Goal: Task Accomplishment & Management: Use online tool/utility

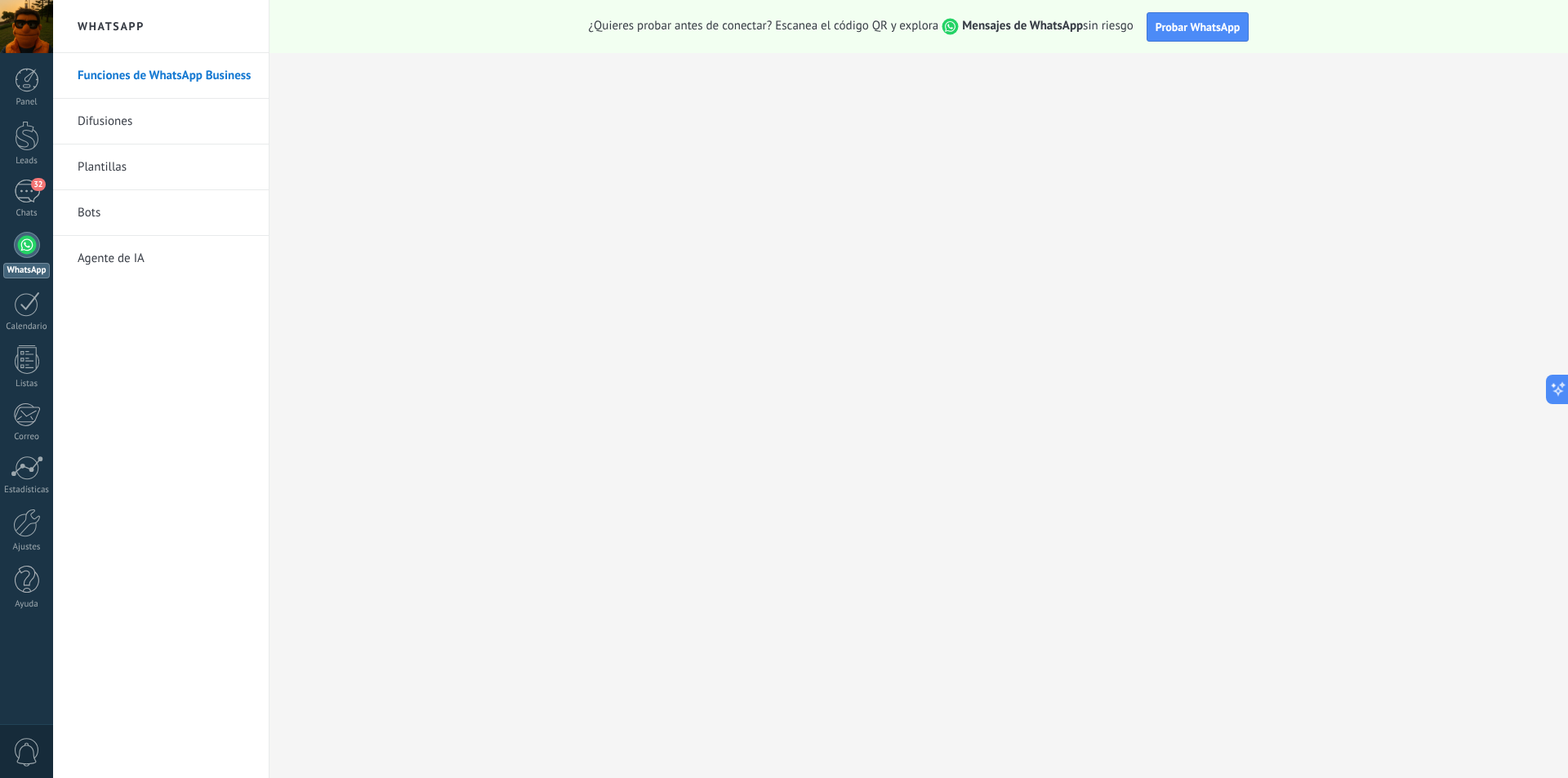
click at [18, 27] on div at bounding box center [26, 26] width 53 height 53
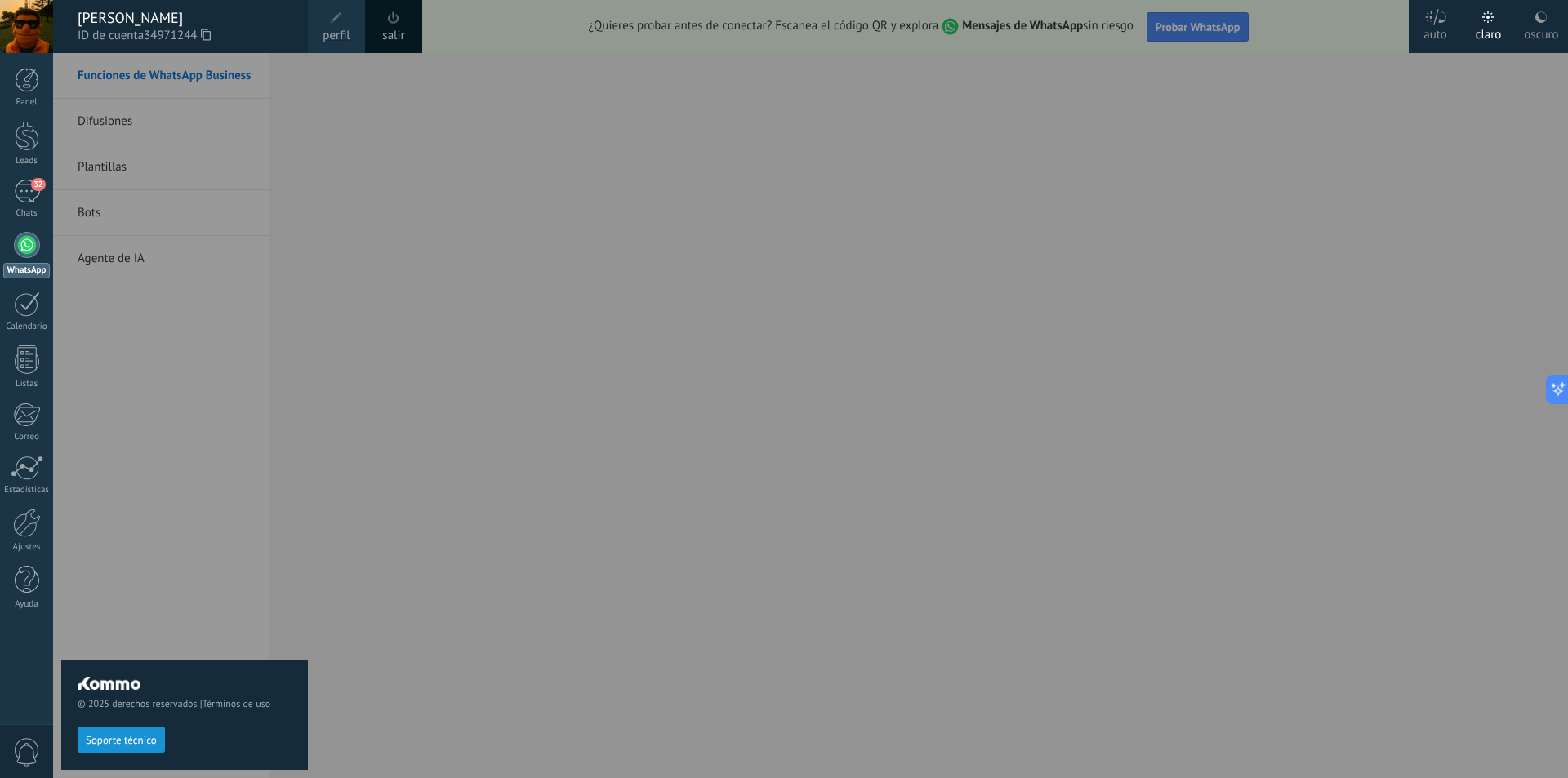
click at [197, 390] on div "© 2025 derechos reservados | Términos de uso Soporte técnico" at bounding box center [184, 416] width 247 height 725
click at [21, 196] on div "32" at bounding box center [27, 191] width 26 height 23
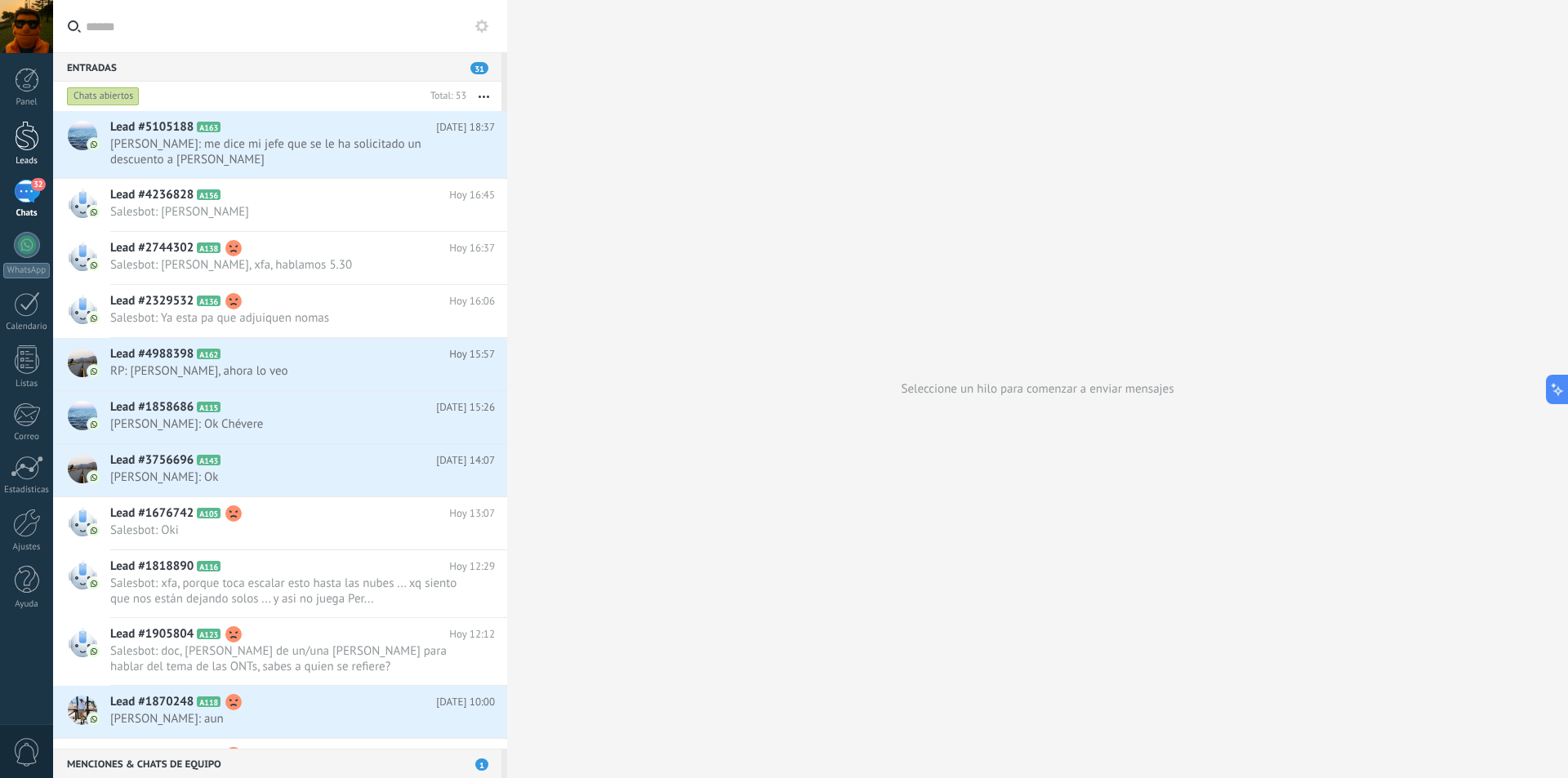
click at [23, 145] on div at bounding box center [27, 136] width 24 height 30
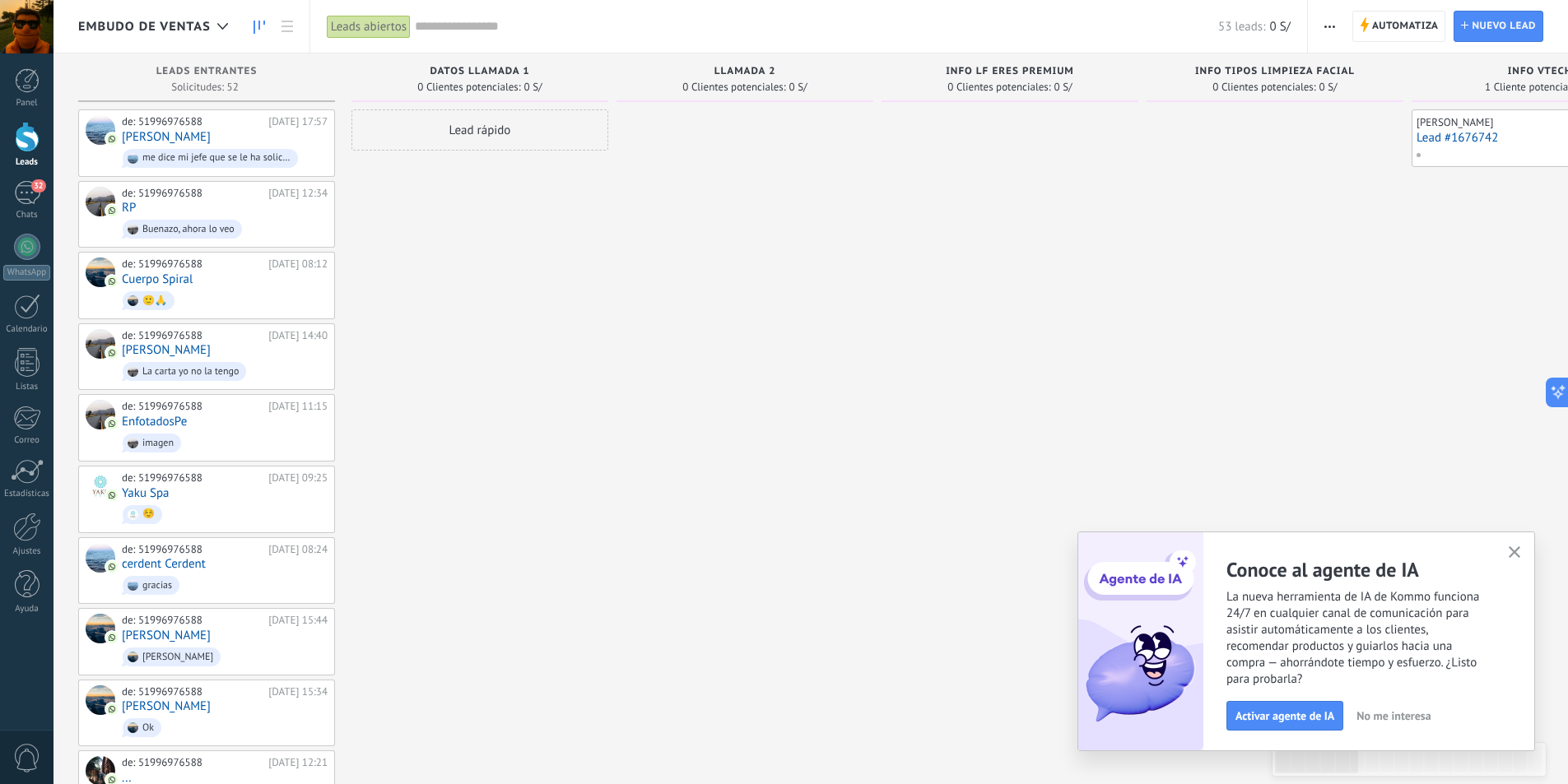
click at [1514, 554] on icon "button" at bounding box center [1515, 553] width 12 height 12
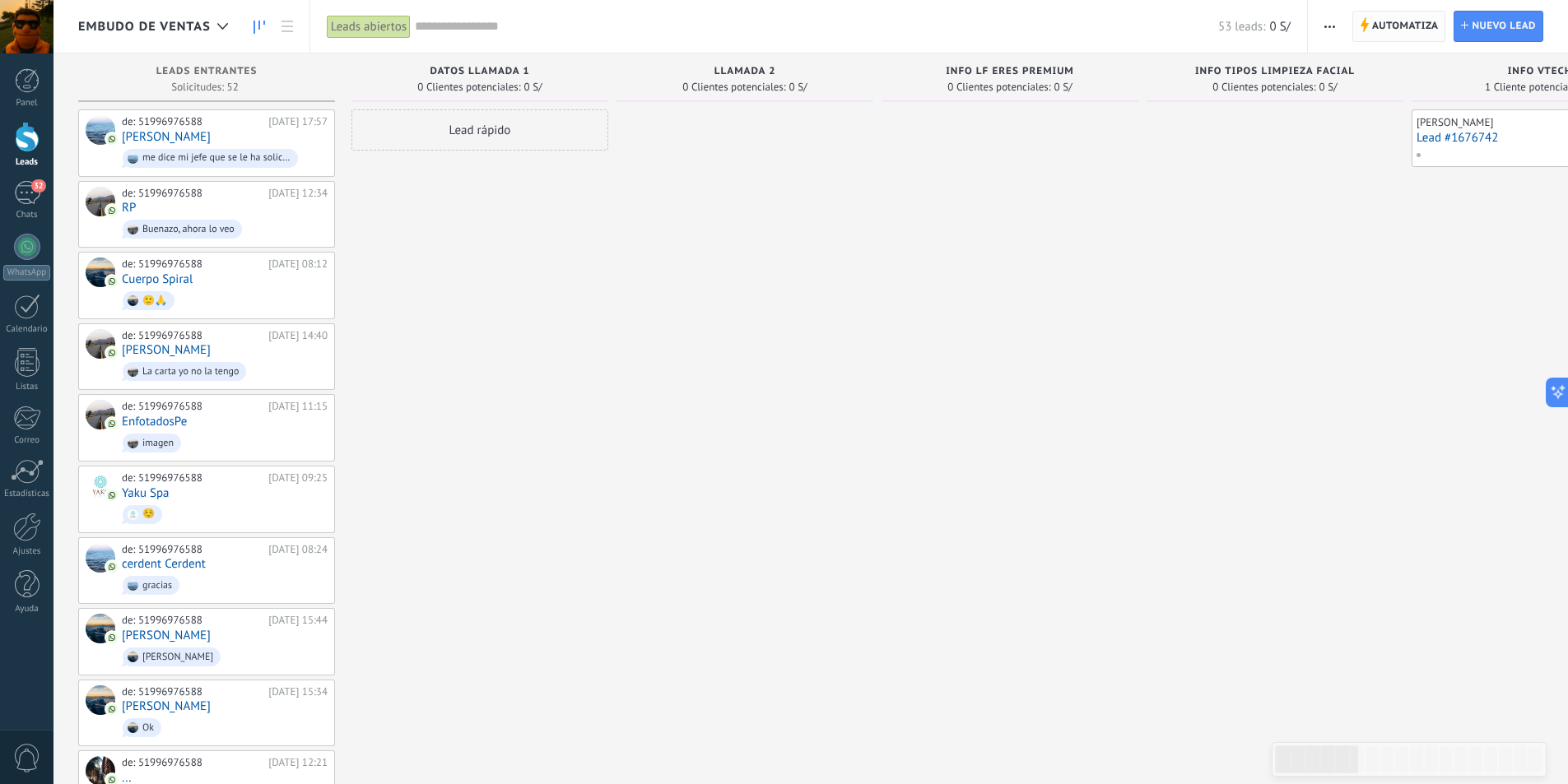
click at [1392, 20] on span "Automatiza" at bounding box center [1406, 26] width 67 height 30
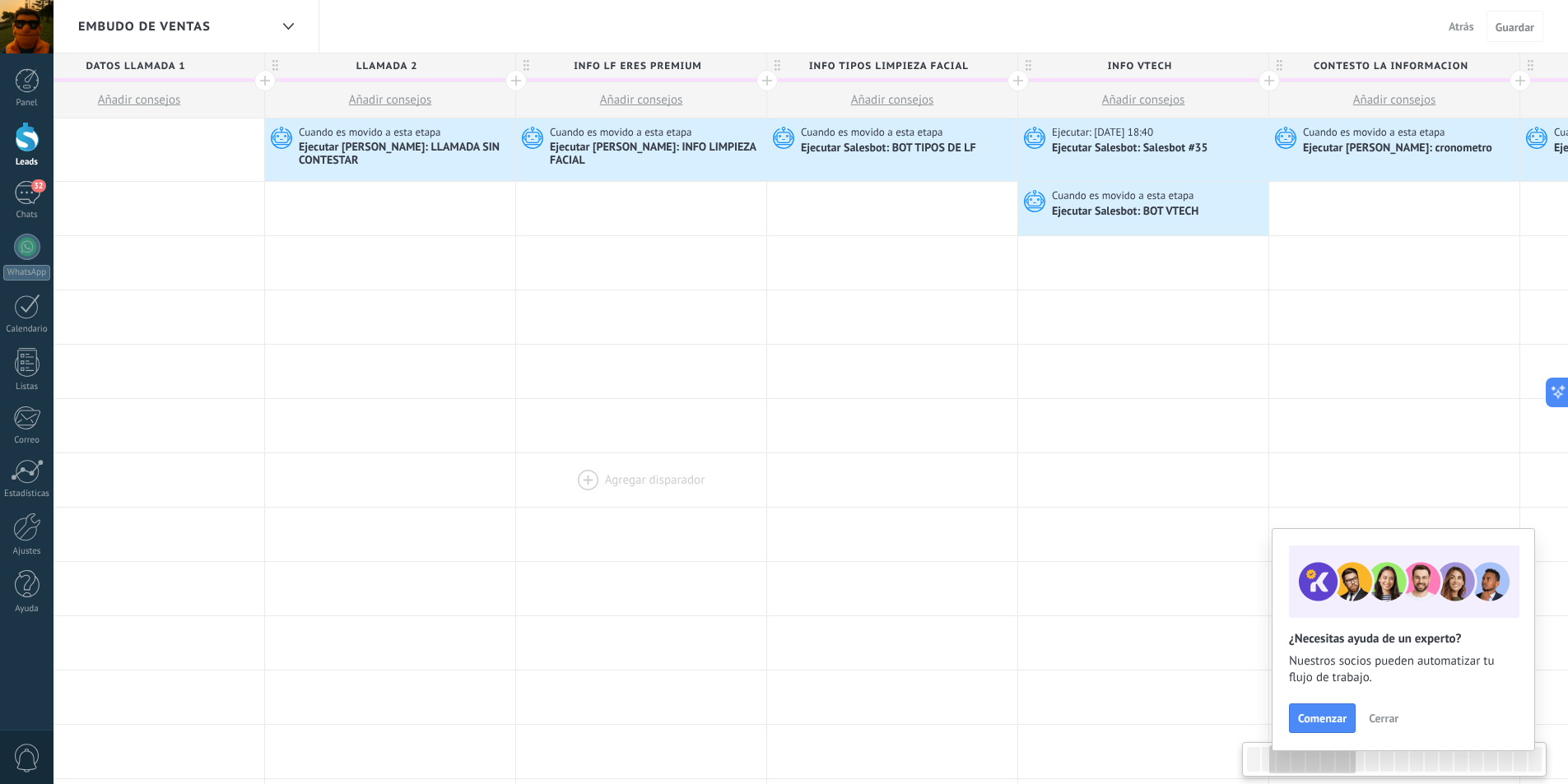
scroll to position [0, 624]
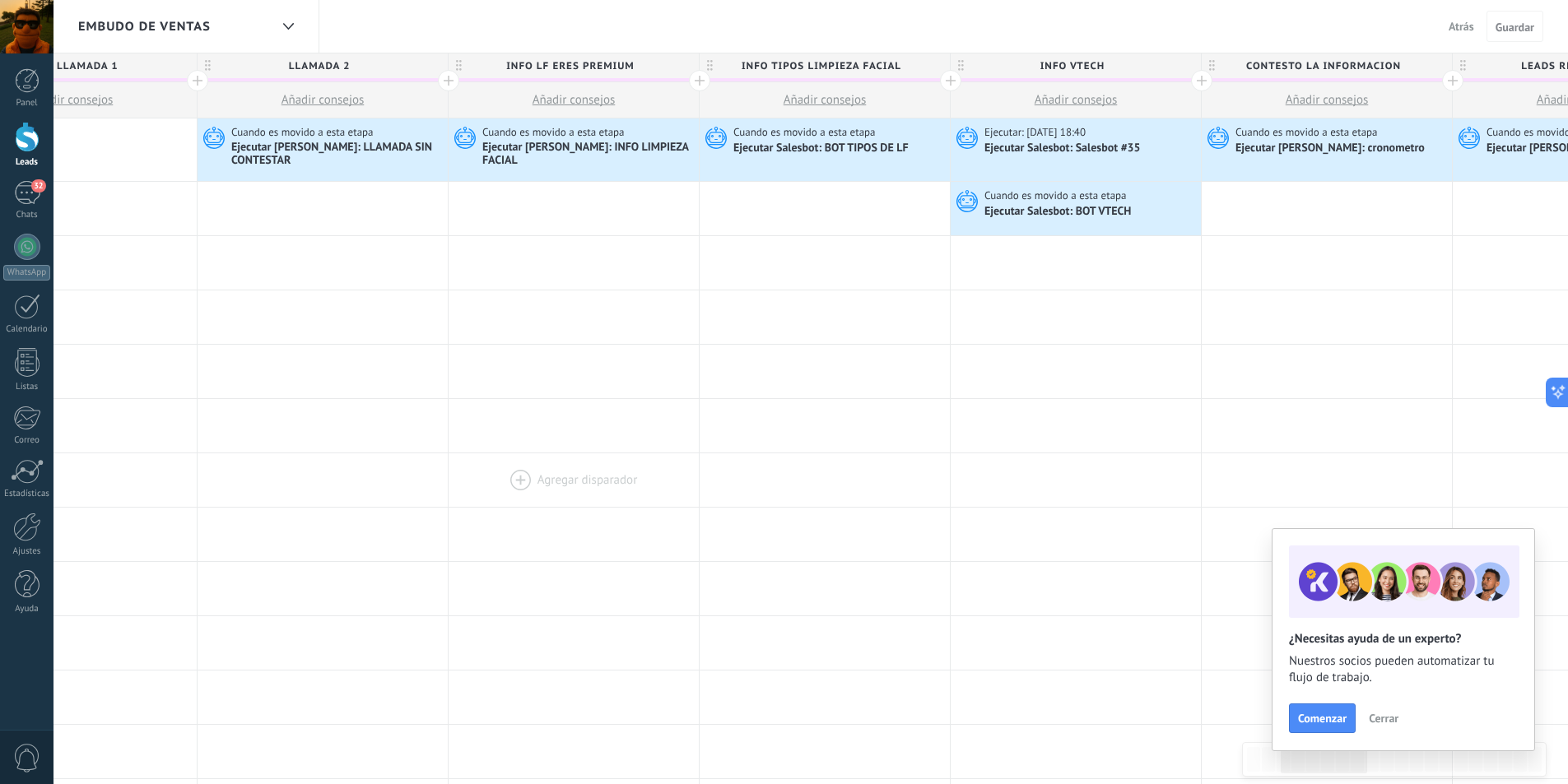
drag, startPoint x: 1264, startPoint y: 453, endPoint x: 640, endPoint y: 467, distance: 624.2
click at [640, 467] on div at bounding box center [574, 479] width 251 height 53
click at [1460, 21] on span "Atrás" at bounding box center [1461, 26] width 25 height 15
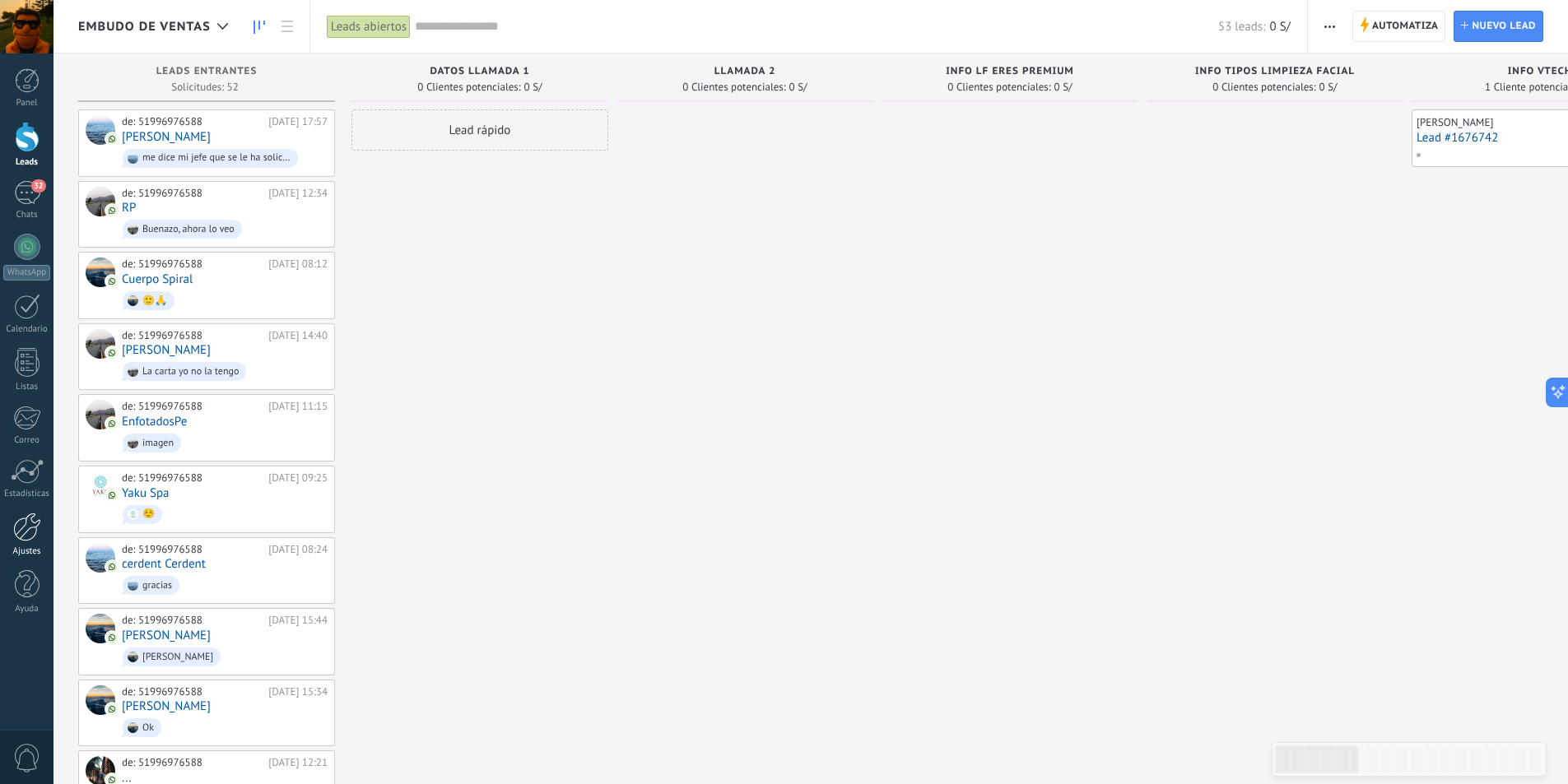
click at [19, 520] on div at bounding box center [27, 526] width 28 height 29
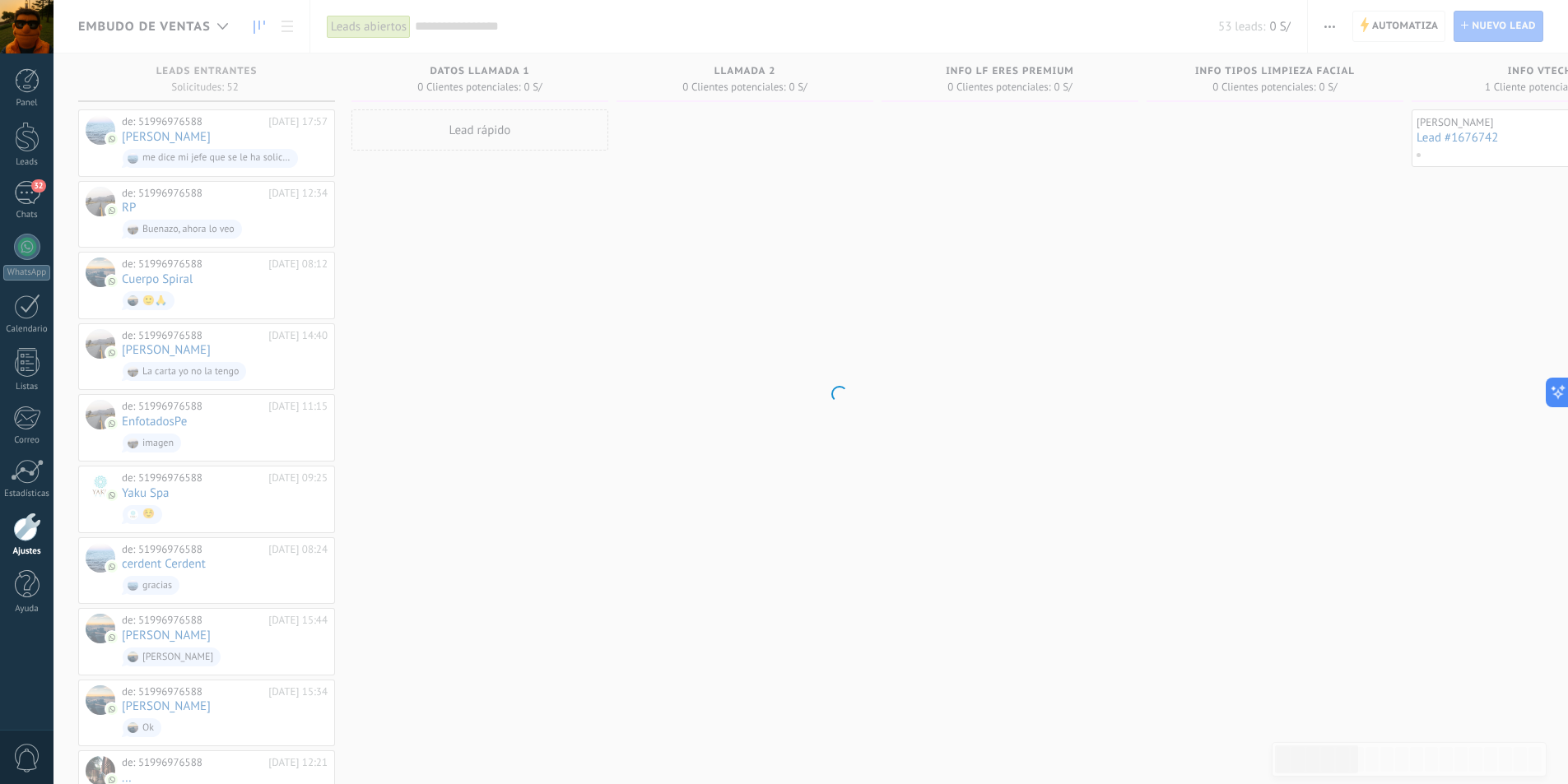
scroll to position [696, 0]
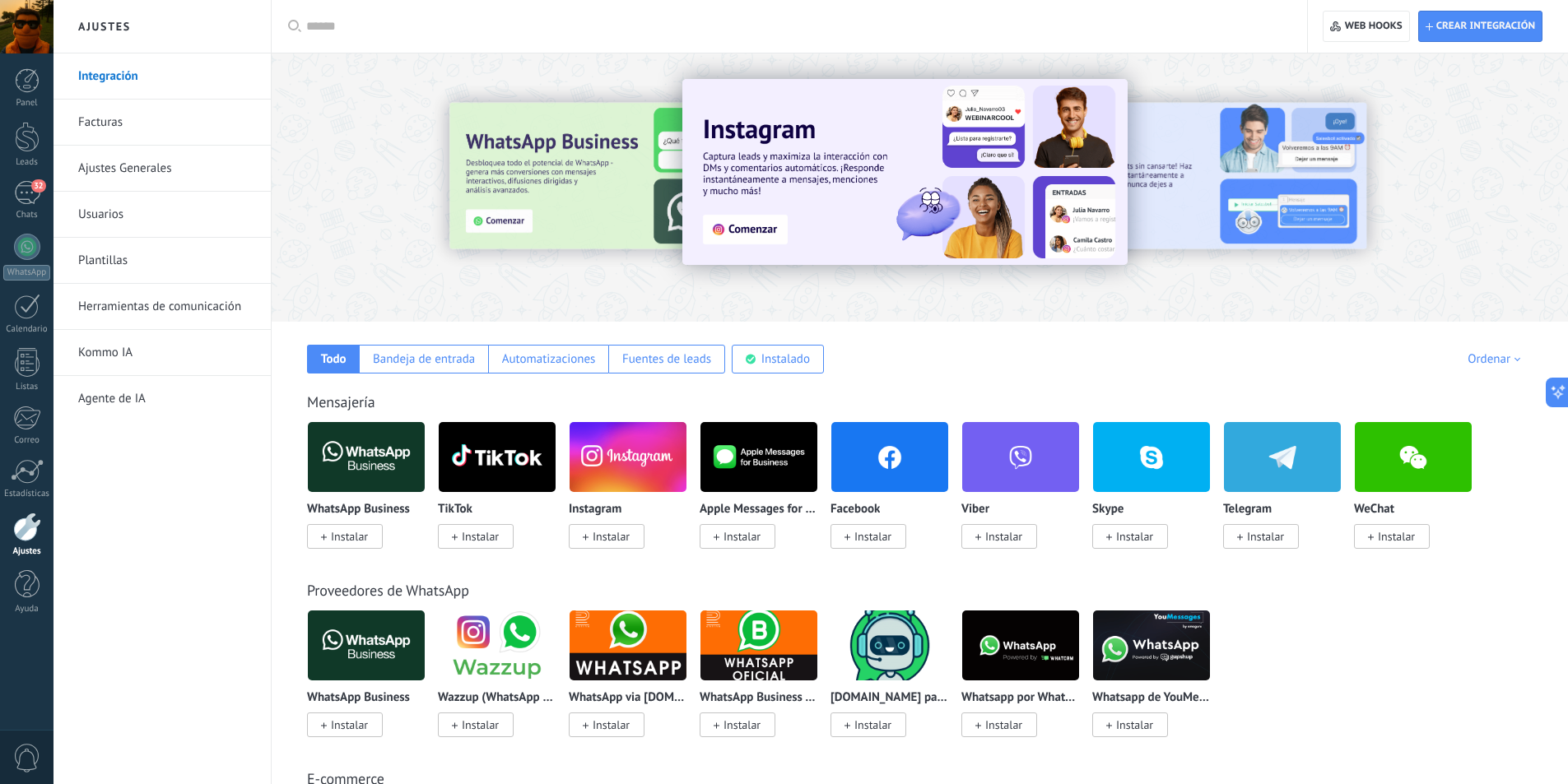
click at [143, 304] on link "Herramientas de comunicación" at bounding box center [166, 307] width 176 height 46
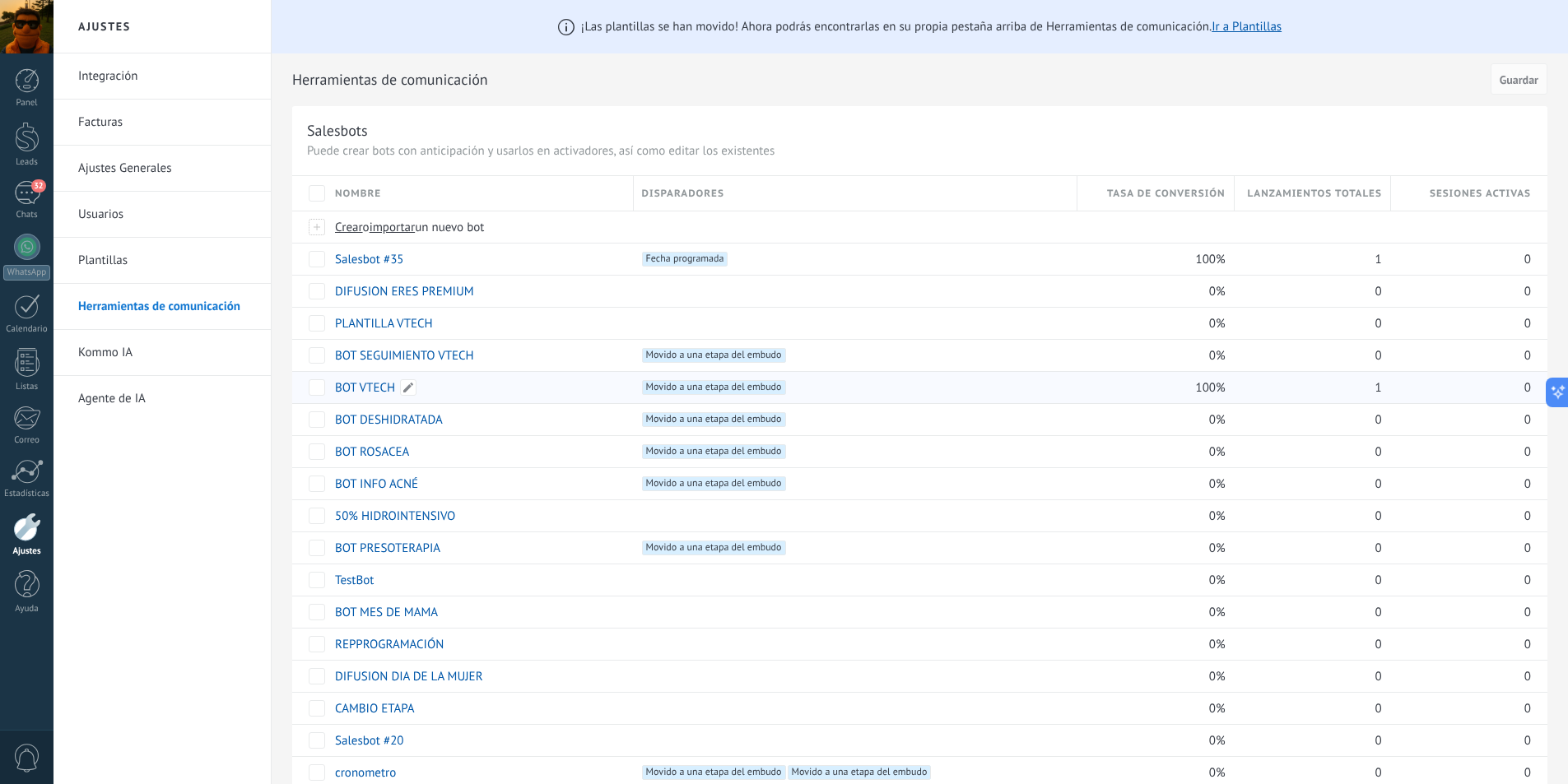
click at [359, 388] on link "BOT VTECH" at bounding box center [365, 388] width 60 height 16
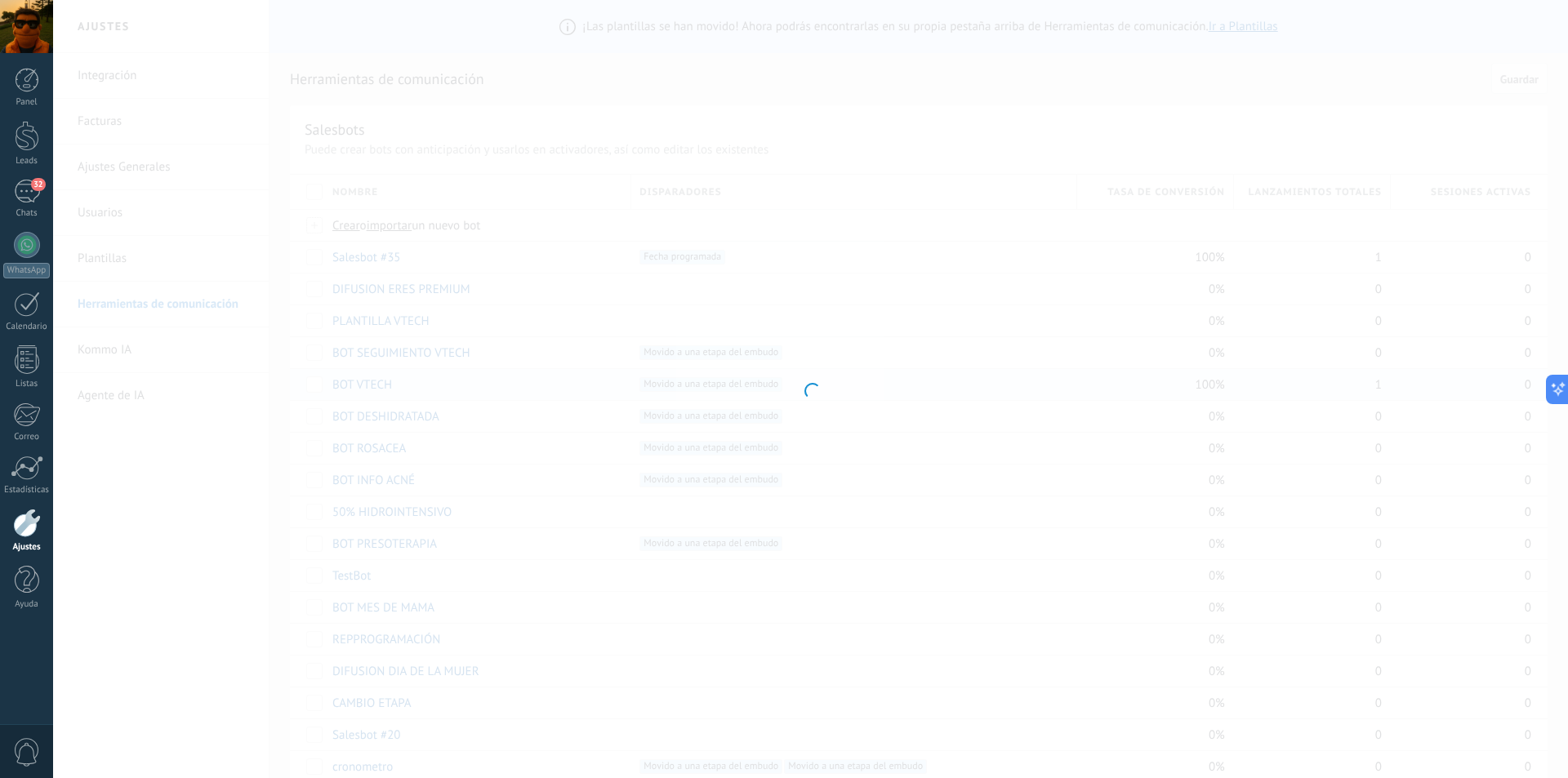
type input "*********"
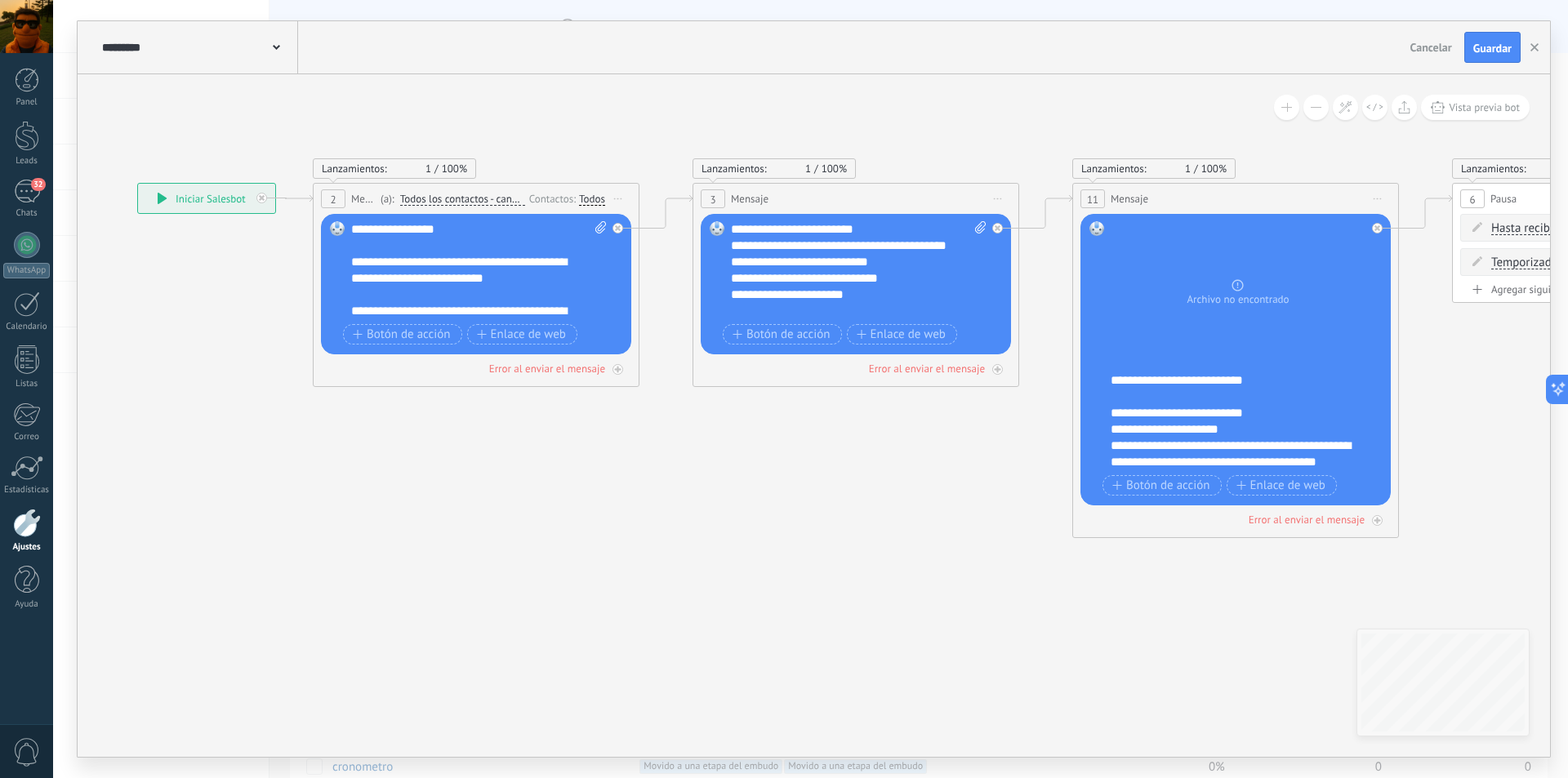
drag, startPoint x: 802, startPoint y: 516, endPoint x: 515, endPoint y: 503, distance: 287.3
click at [515, 503] on icon at bounding box center [1343, 361] width 3229 height 1172
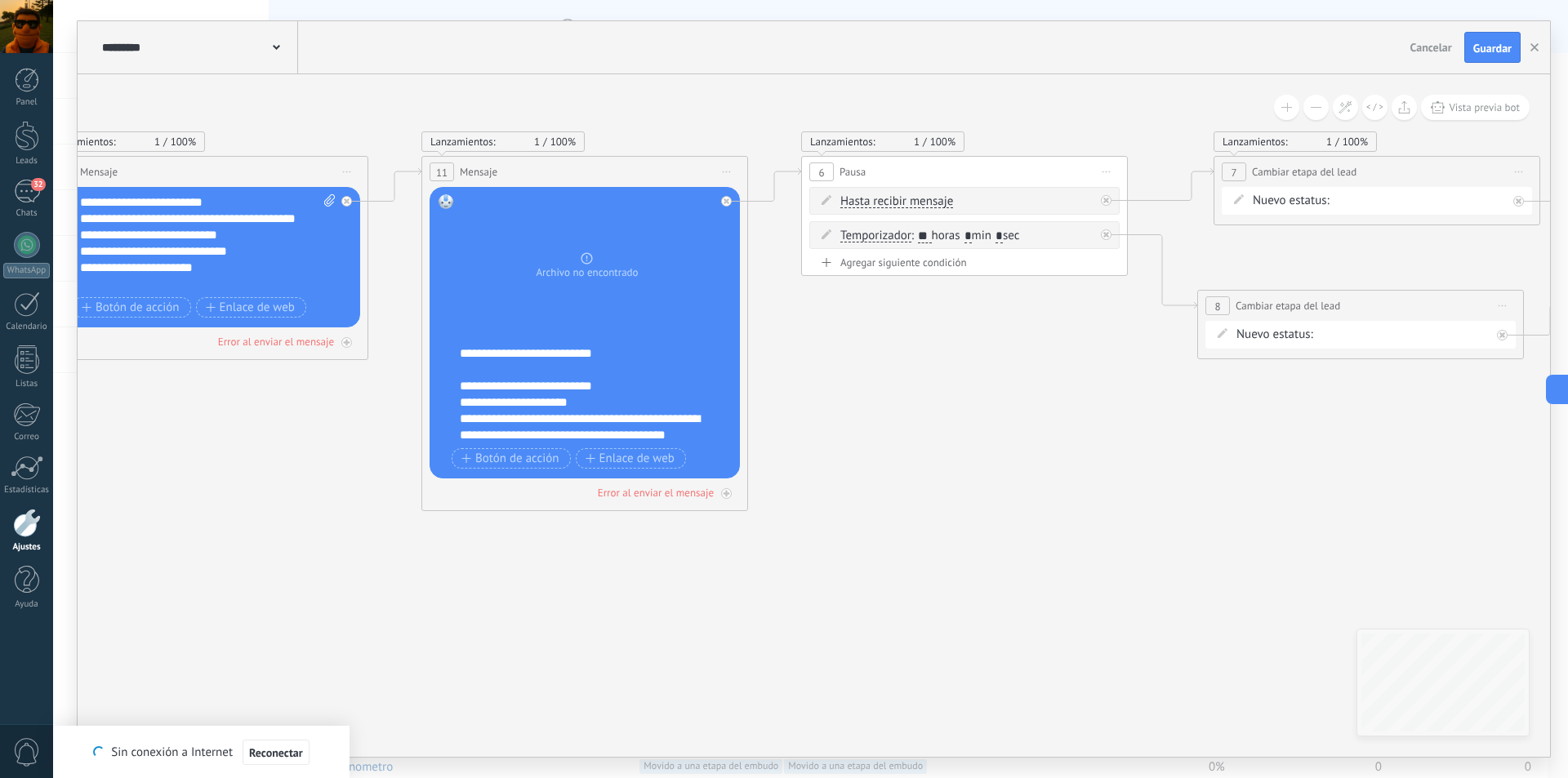
drag, startPoint x: 1153, startPoint y: 642, endPoint x: 502, endPoint y: 615, distance: 651.6
click at [502, 615] on icon at bounding box center [692, 334] width 3229 height 1172
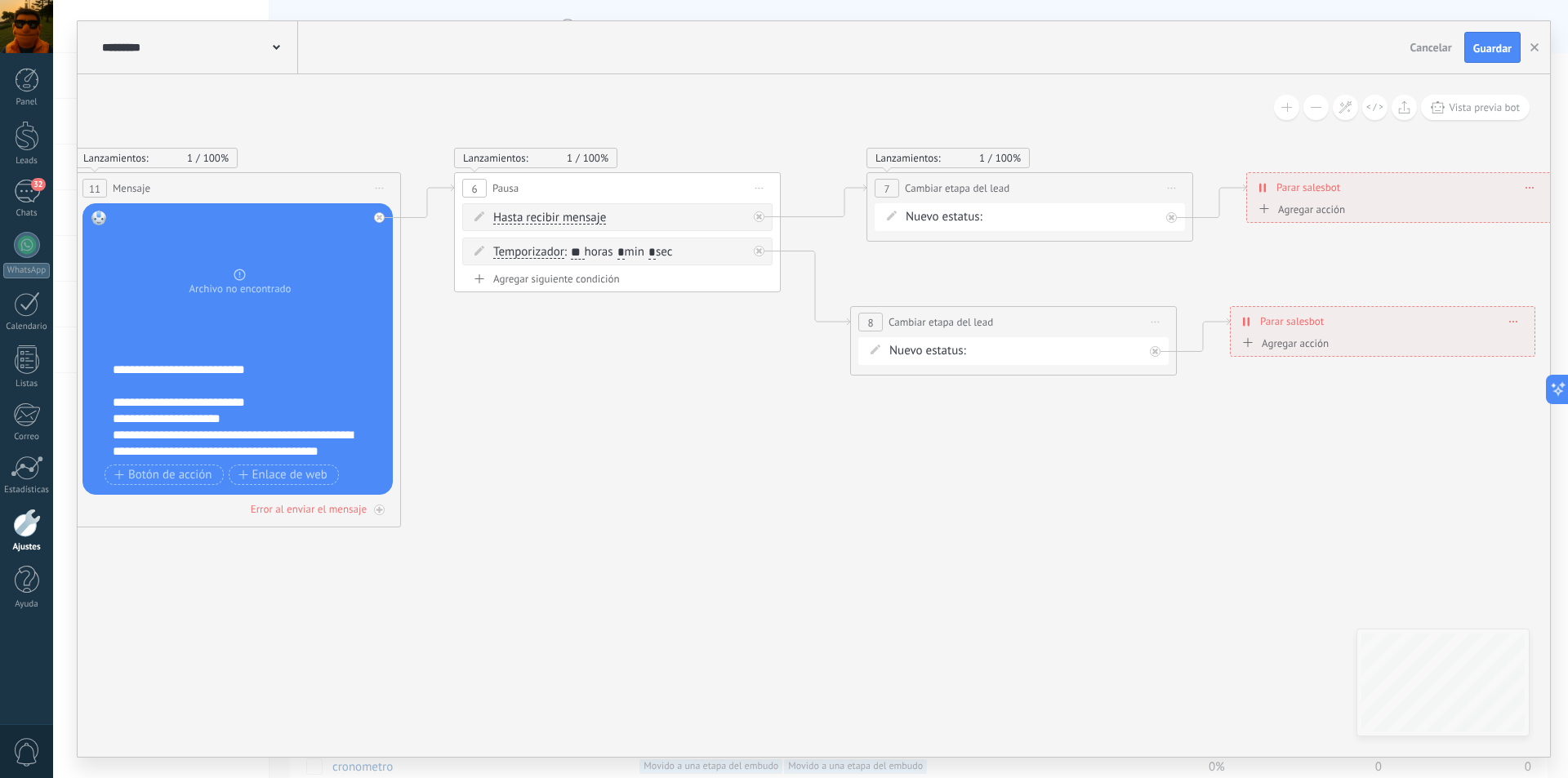
drag, startPoint x: 1266, startPoint y: 483, endPoint x: 920, endPoint y: 501, distance: 346.5
click at [920, 501] on icon at bounding box center [345, 350] width 3229 height 1172
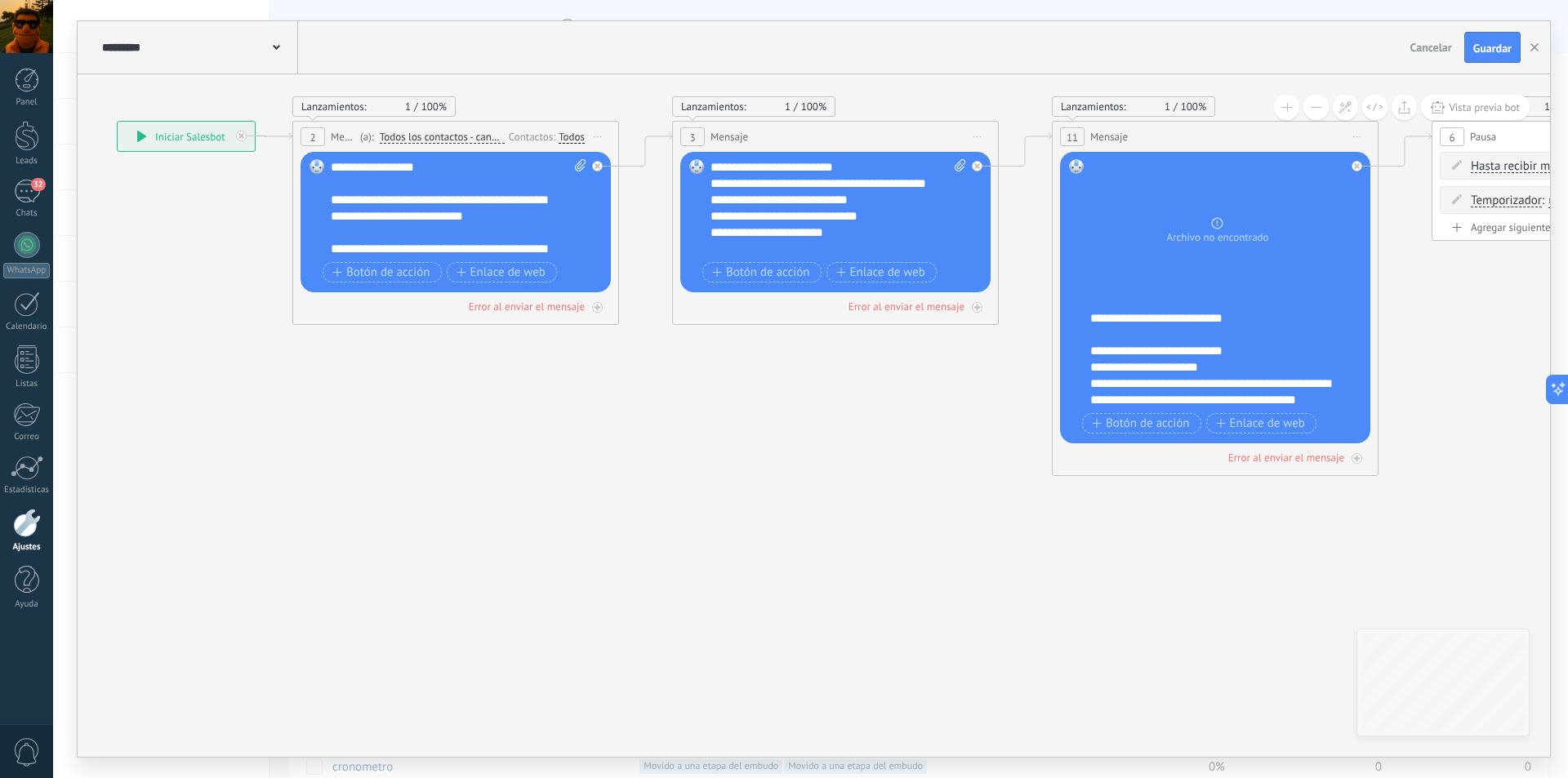
drag, startPoint x: 590, startPoint y: 496, endPoint x: 1567, endPoint y: 445, distance: 978.3
click at [1567, 445] on div "**********" at bounding box center [811, 389] width 1515 height 778
click at [1535, 47] on use "button" at bounding box center [1534, 47] width 8 height 8
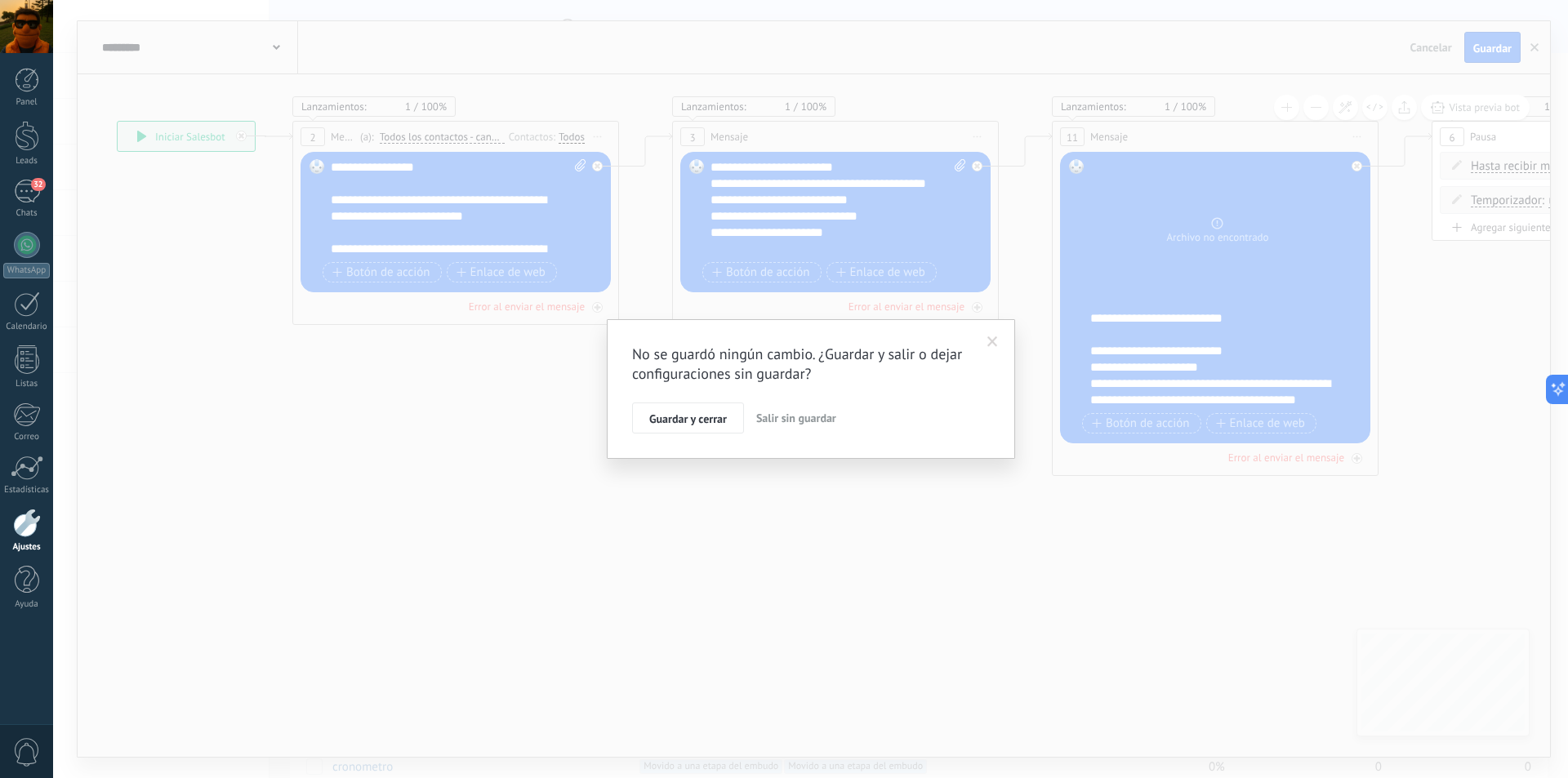
click at [785, 421] on span "Salir sin guardar" at bounding box center [797, 417] width 80 height 15
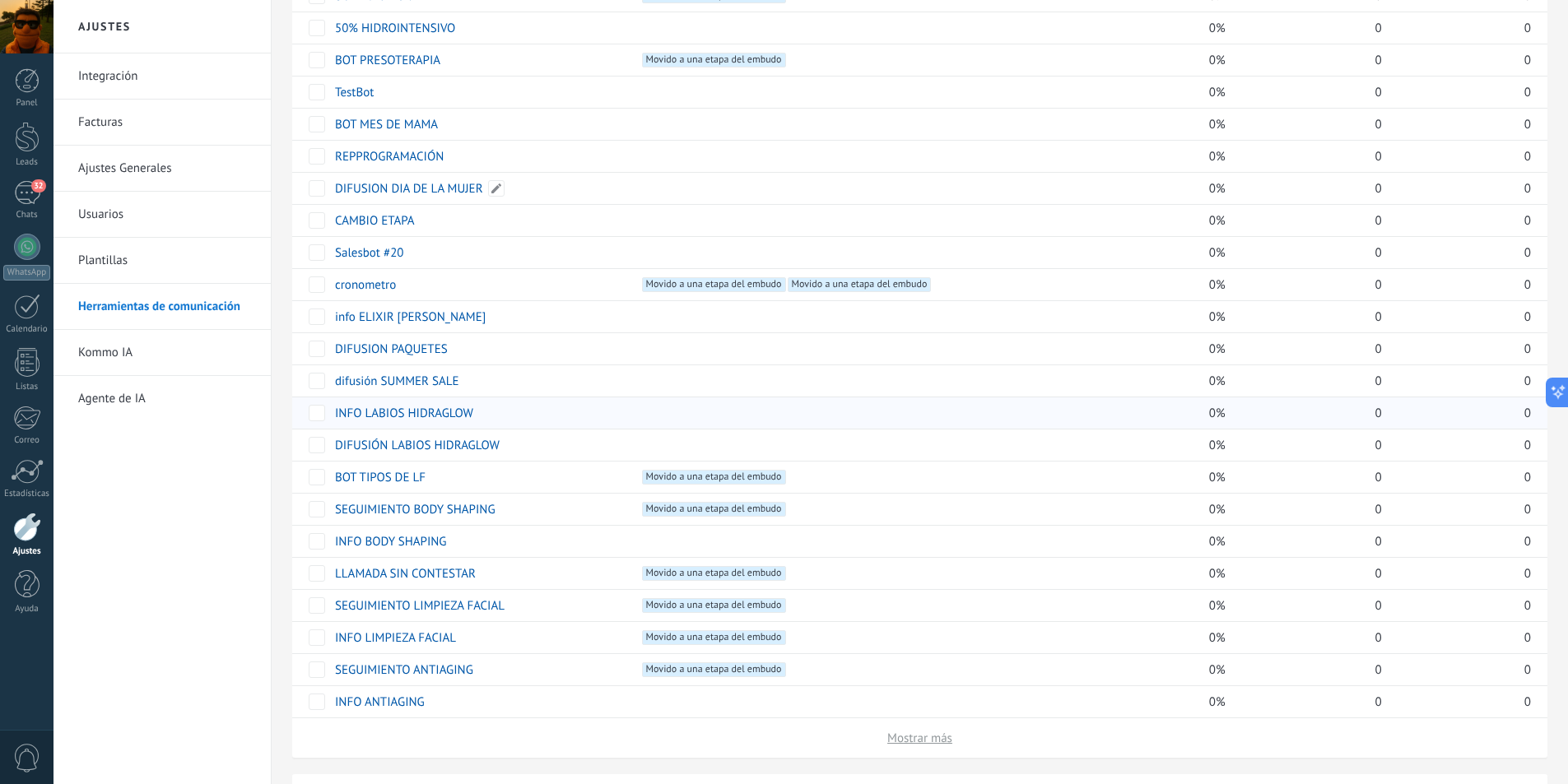
scroll to position [494, 0]
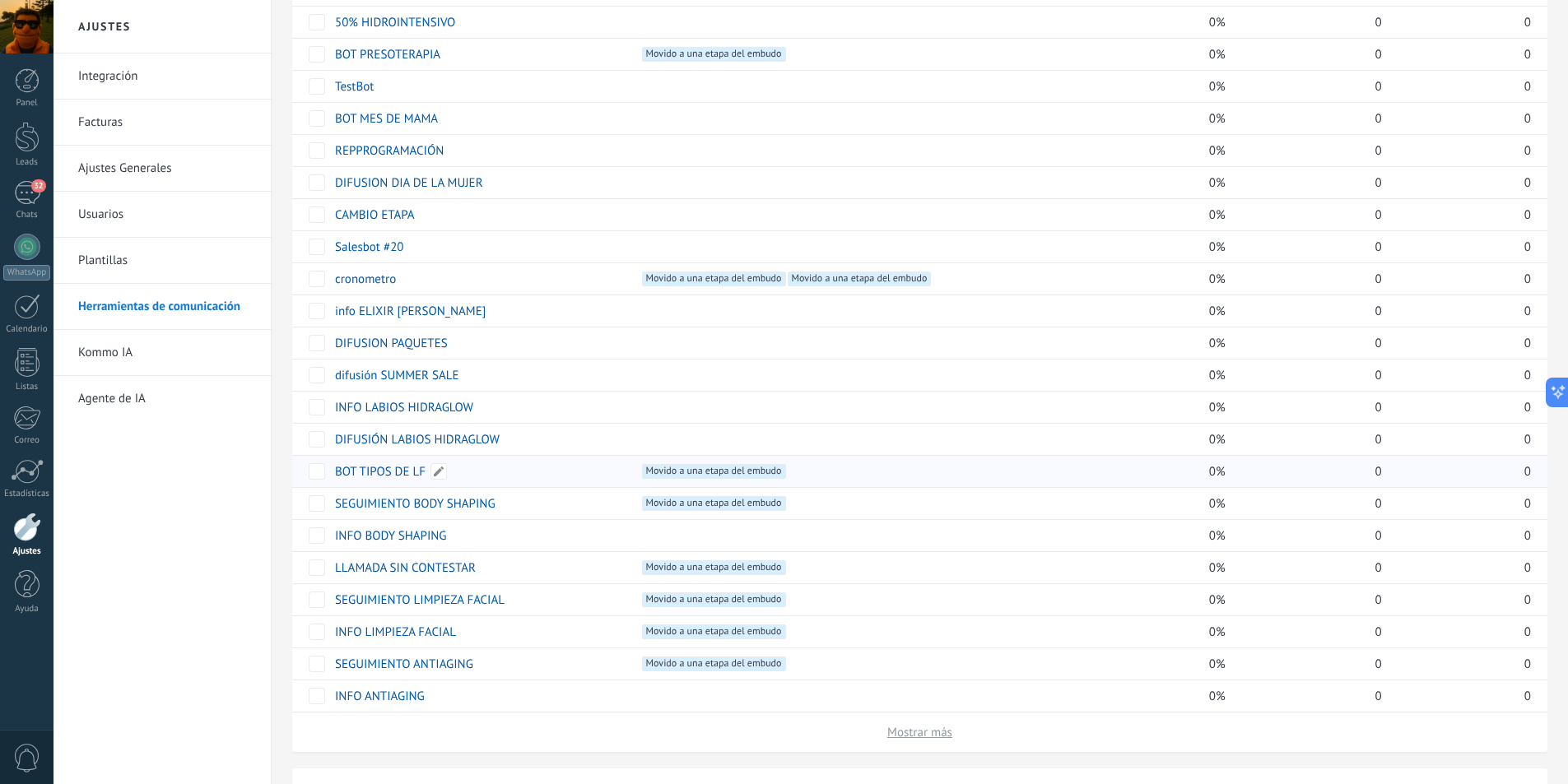
click at [365, 474] on link "BOT TIPOS DE LF" at bounding box center [380, 472] width 90 height 16
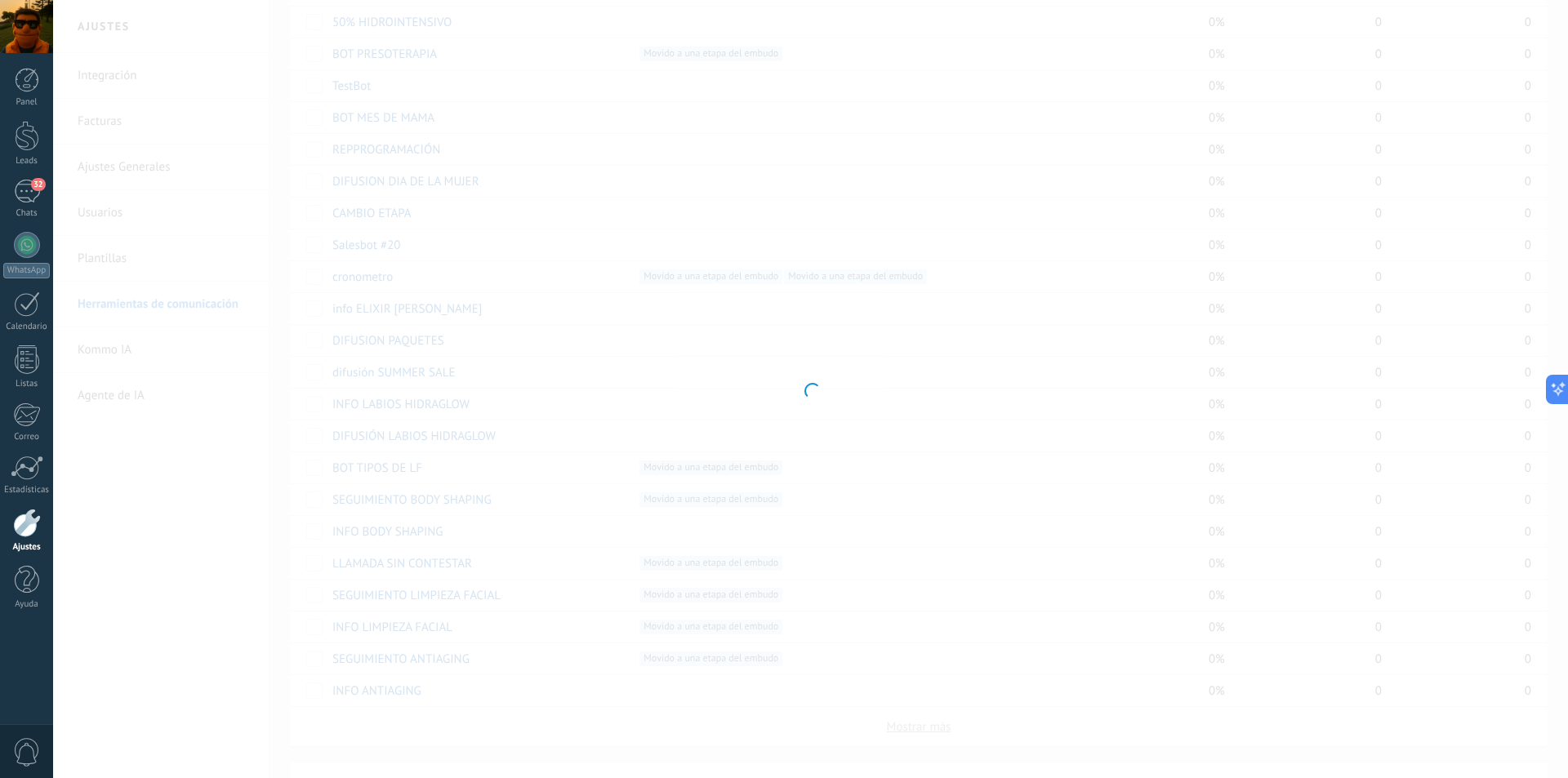
type input "**********"
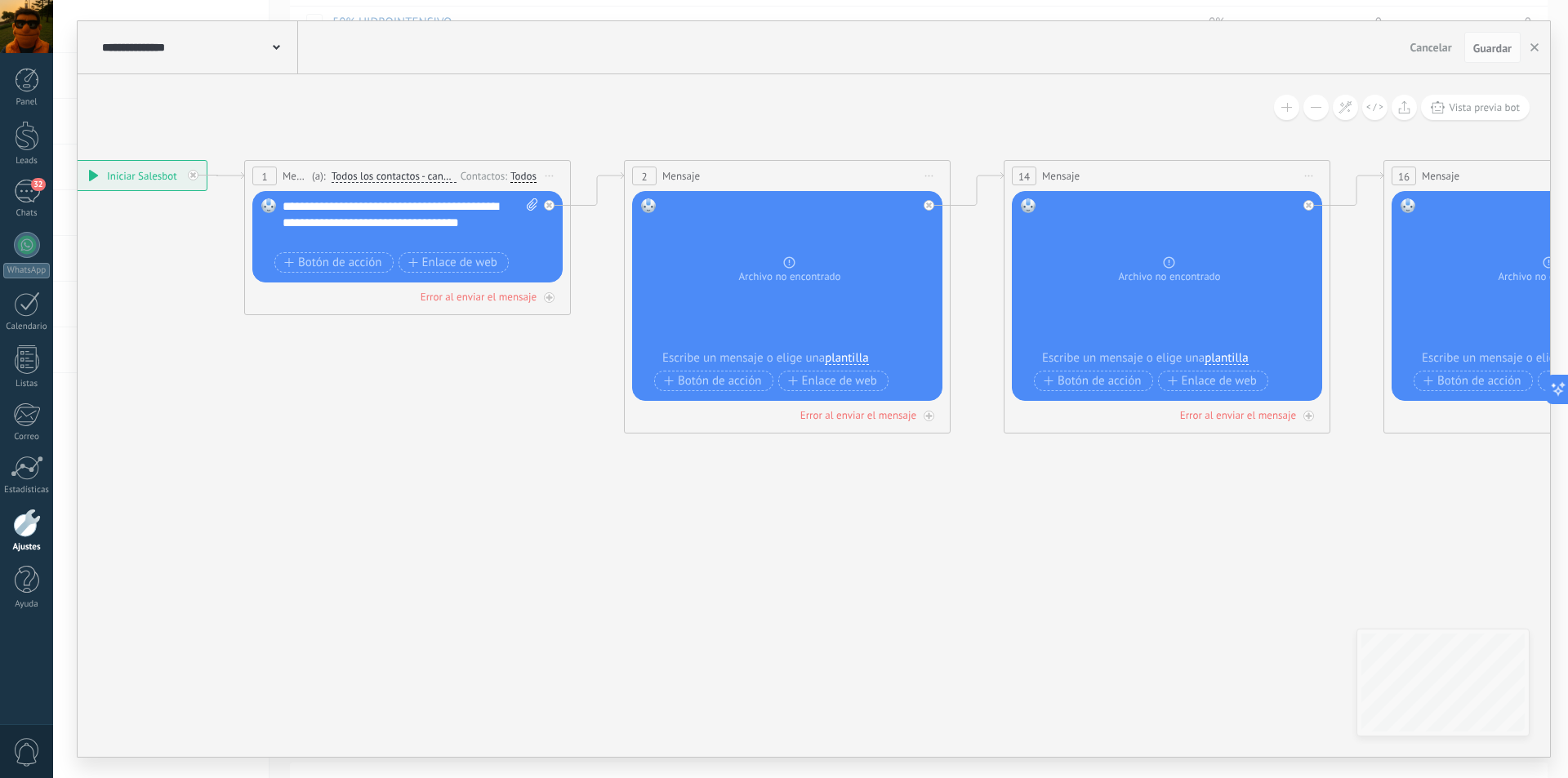
drag, startPoint x: 733, startPoint y: 509, endPoint x: 377, endPoint y: 472, distance: 357.9
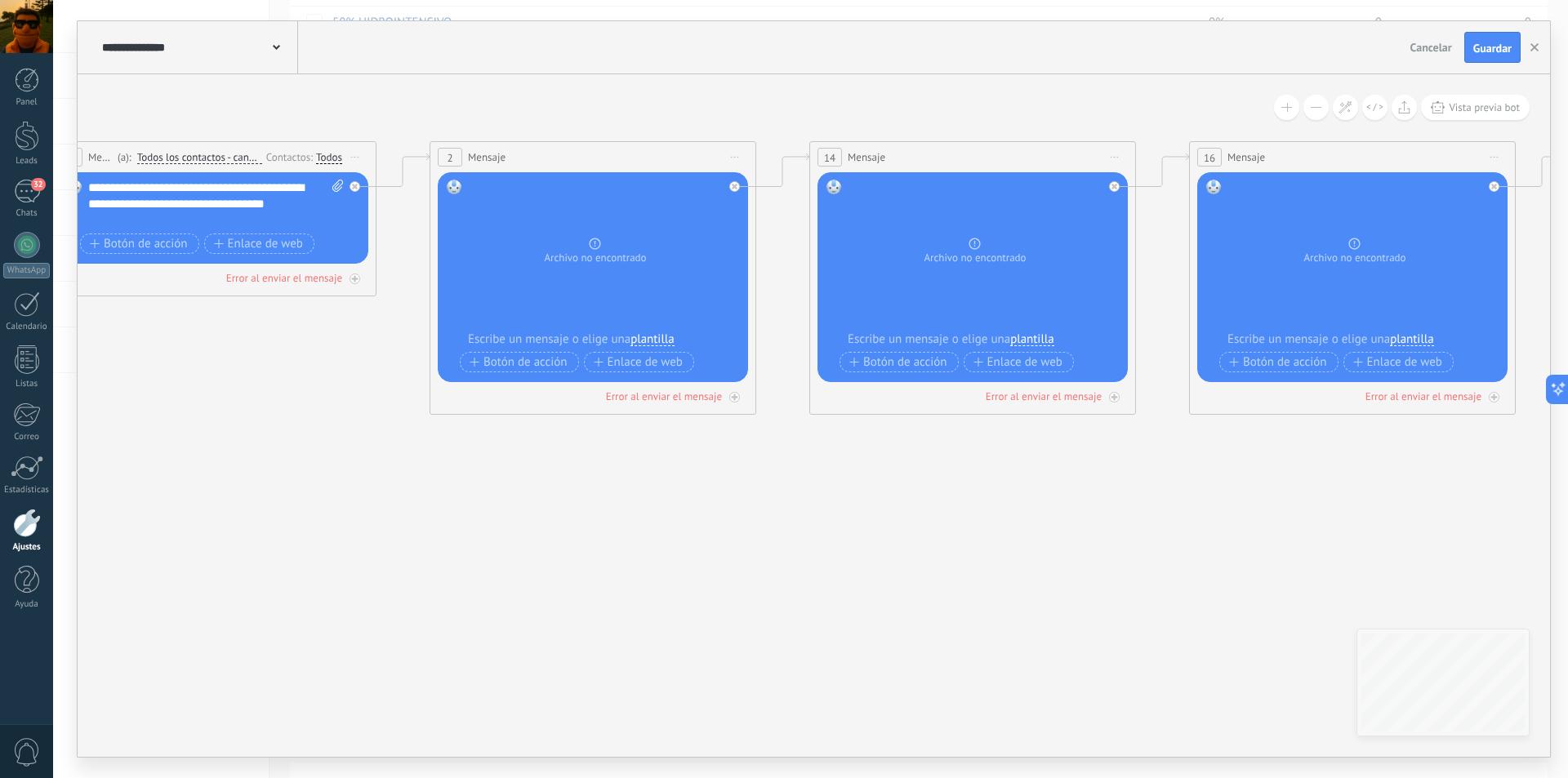
drag, startPoint x: 1014, startPoint y: 506, endPoint x: 819, endPoint y: 488, distance: 195.8
click at [819, 488] on icon at bounding box center [1460, 278] width 3989 height 1090
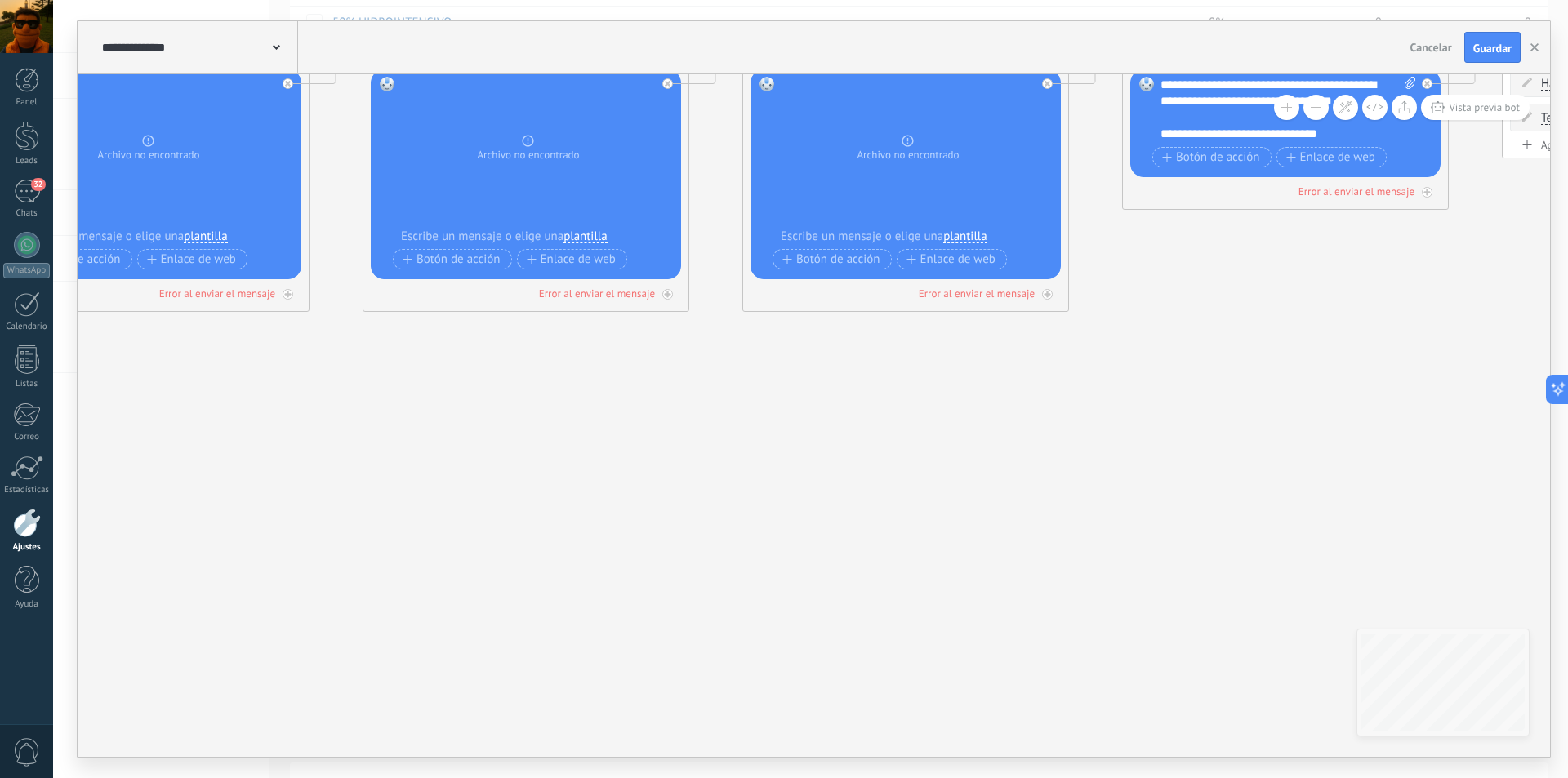
drag, startPoint x: 1018, startPoint y: 478, endPoint x: 616, endPoint y: 368, distance: 416.8
click at [616, 368] on icon at bounding box center [1013, 176] width 3989 height 1090
click at [1538, 43] on button "button" at bounding box center [1535, 48] width 24 height 31
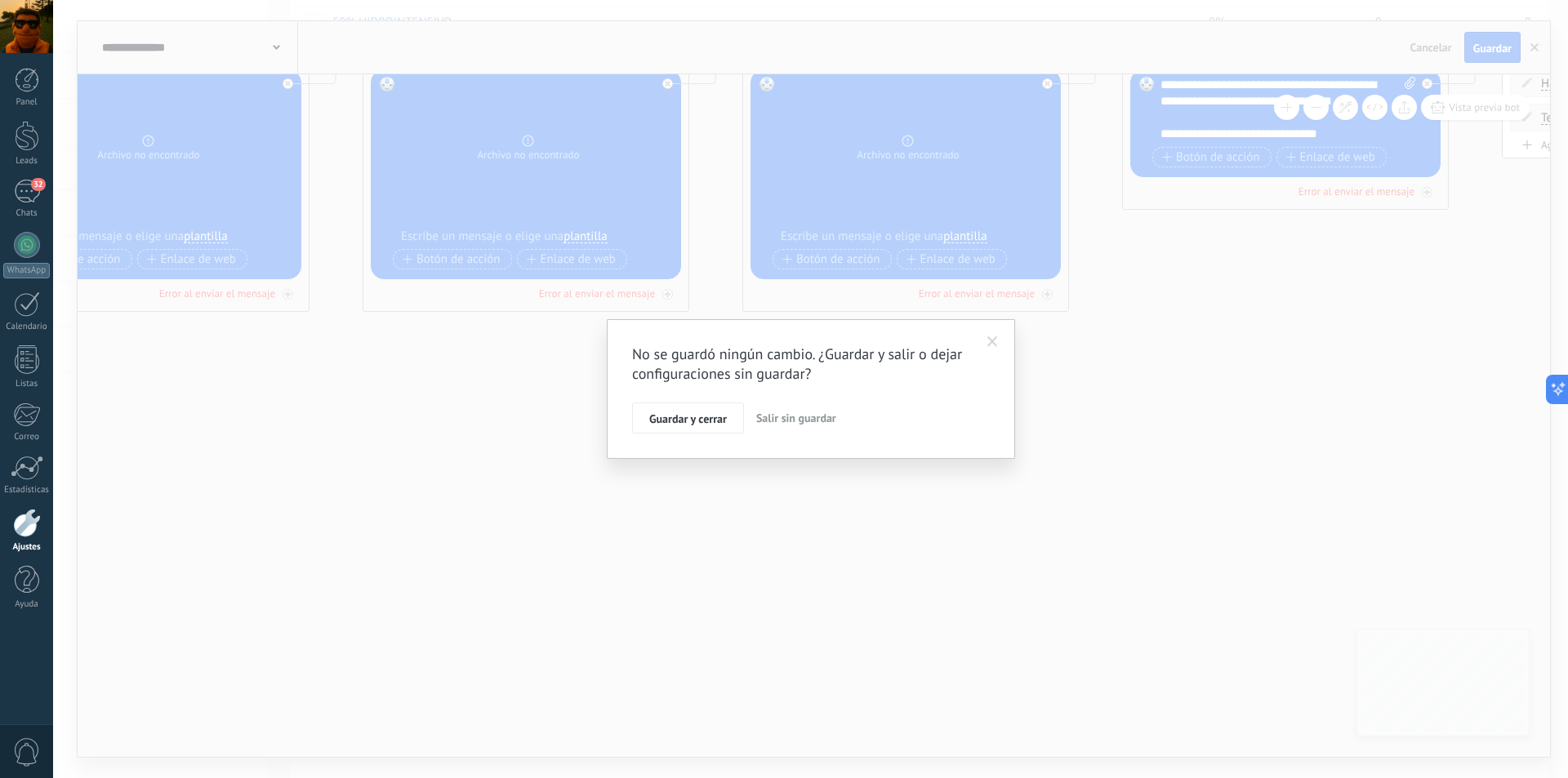
click at [792, 419] on span "Salir sin guardar" at bounding box center [797, 417] width 80 height 15
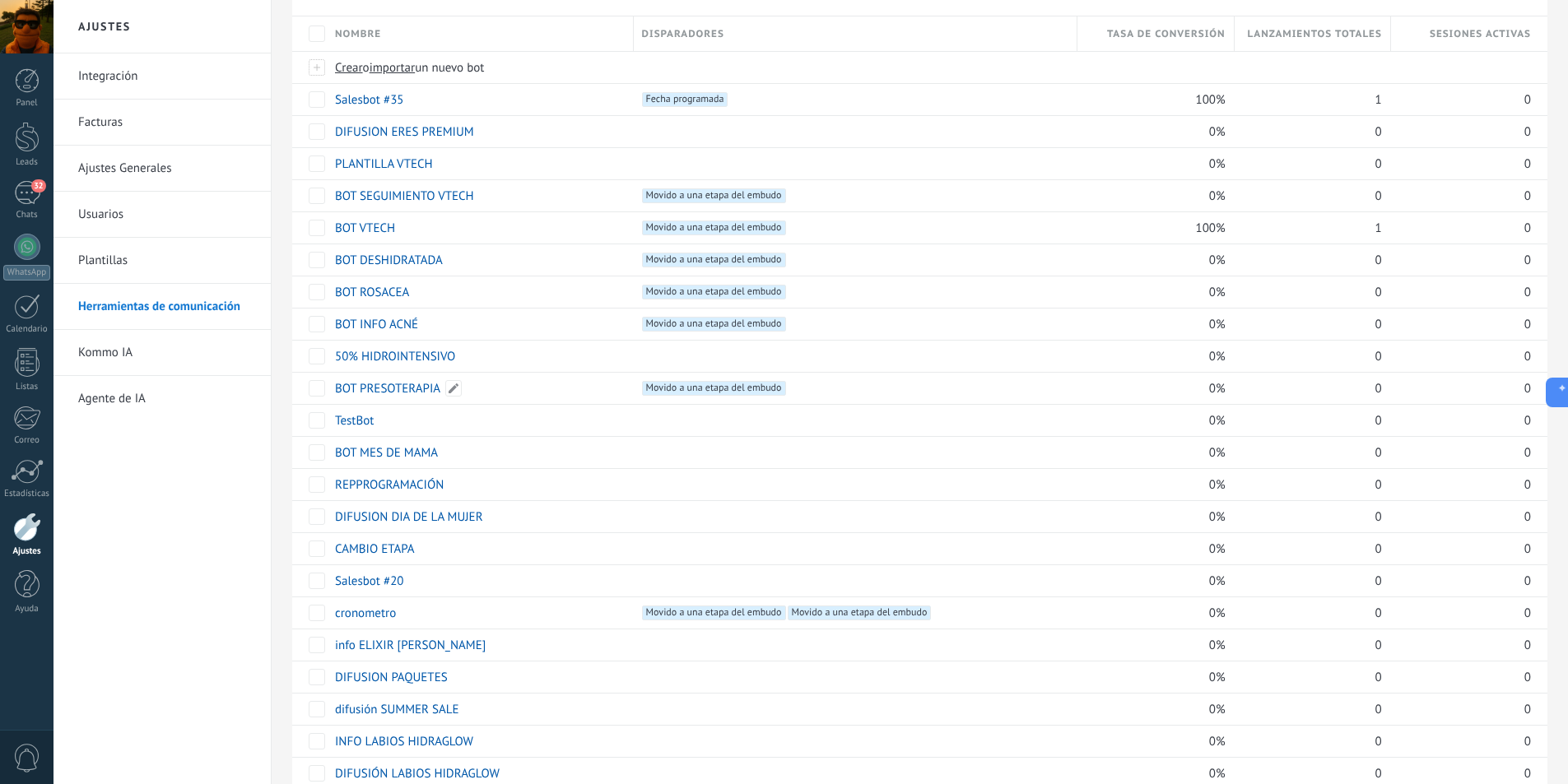
scroll to position [0, 0]
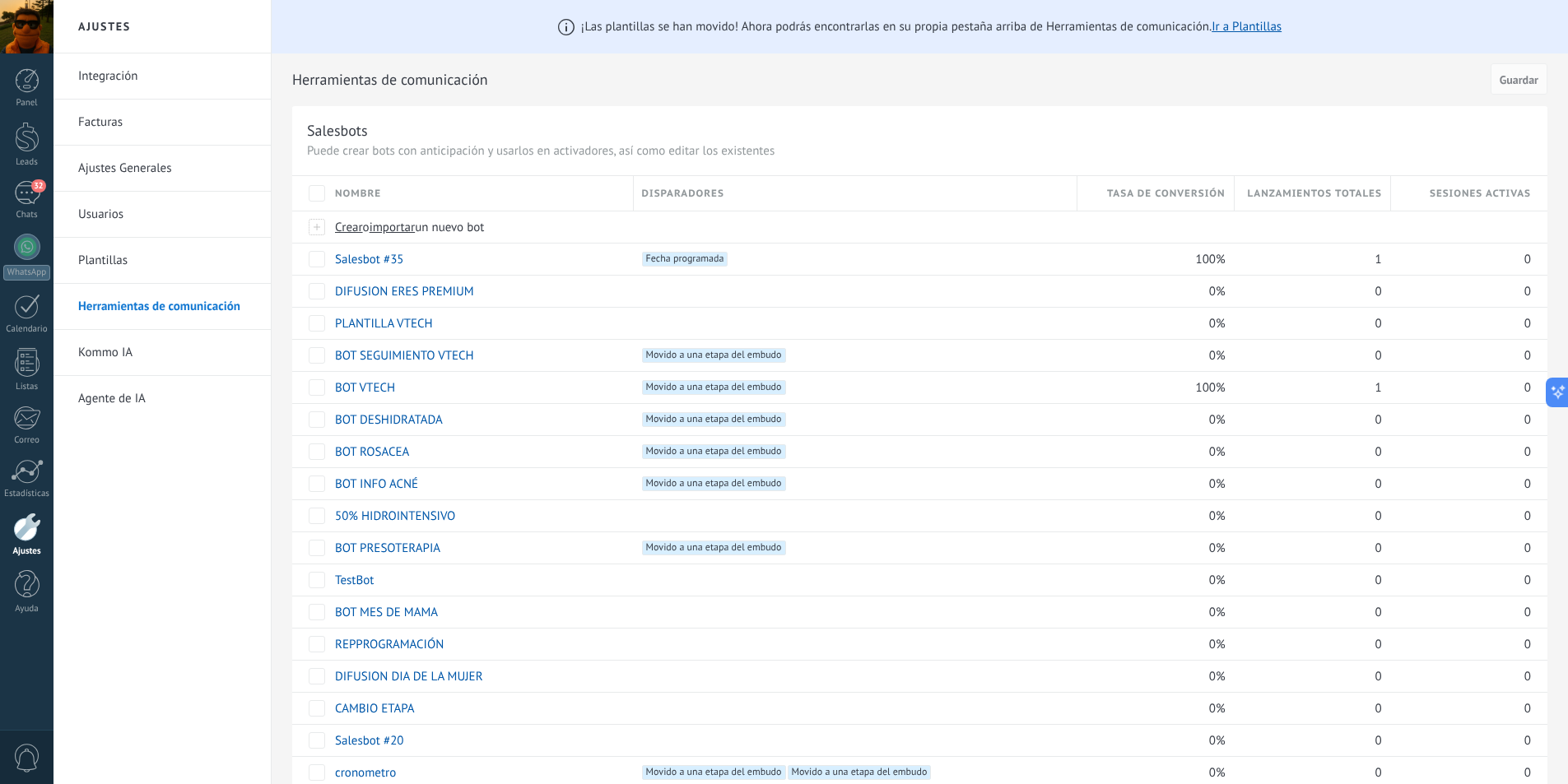
click at [244, 542] on div "Integración Facturas Ajustes Generales Usuarios Plantillas Herramientas de comu…" at bounding box center [162, 419] width 217 height 731
click at [96, 265] on link "Plantillas" at bounding box center [166, 260] width 176 height 46
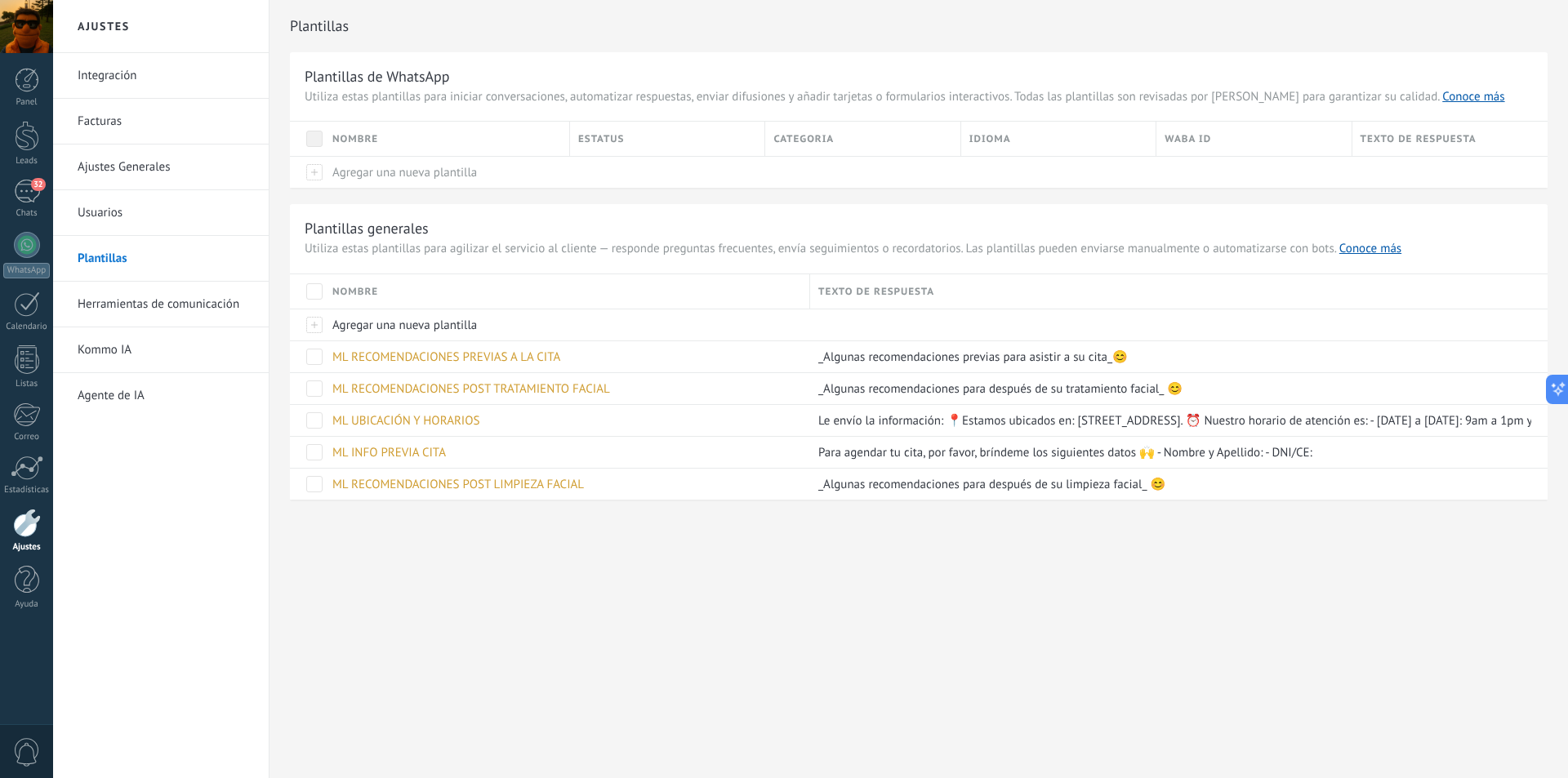
scroll to position [691, 0]
click at [156, 309] on link "Herramientas de comunicación" at bounding box center [164, 304] width 175 height 46
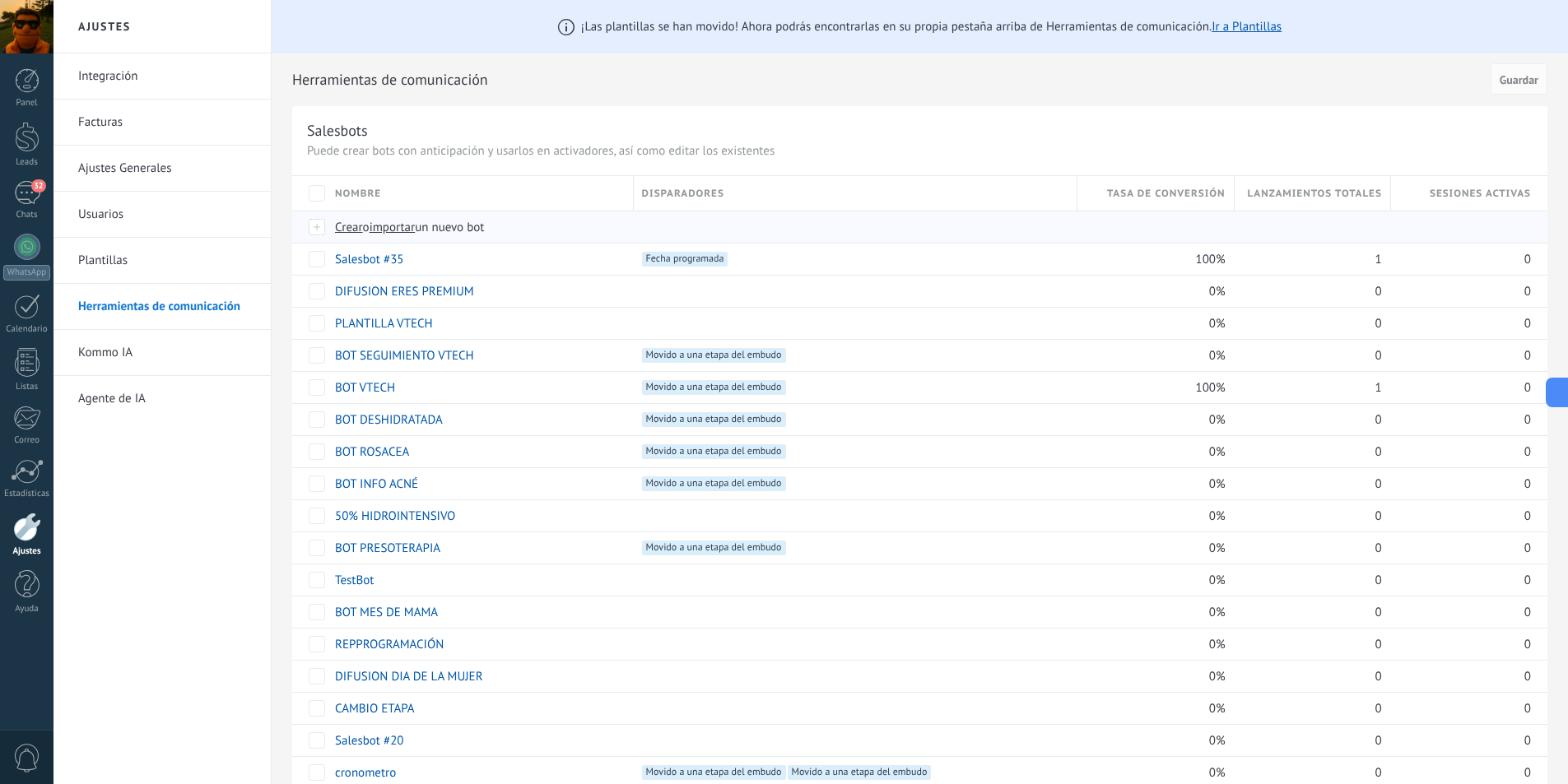
click at [396, 228] on span "importar" at bounding box center [393, 228] width 46 height 16
click at [0, 0] on input "importar un nuevo bot" at bounding box center [0, 0] width 0 height 0
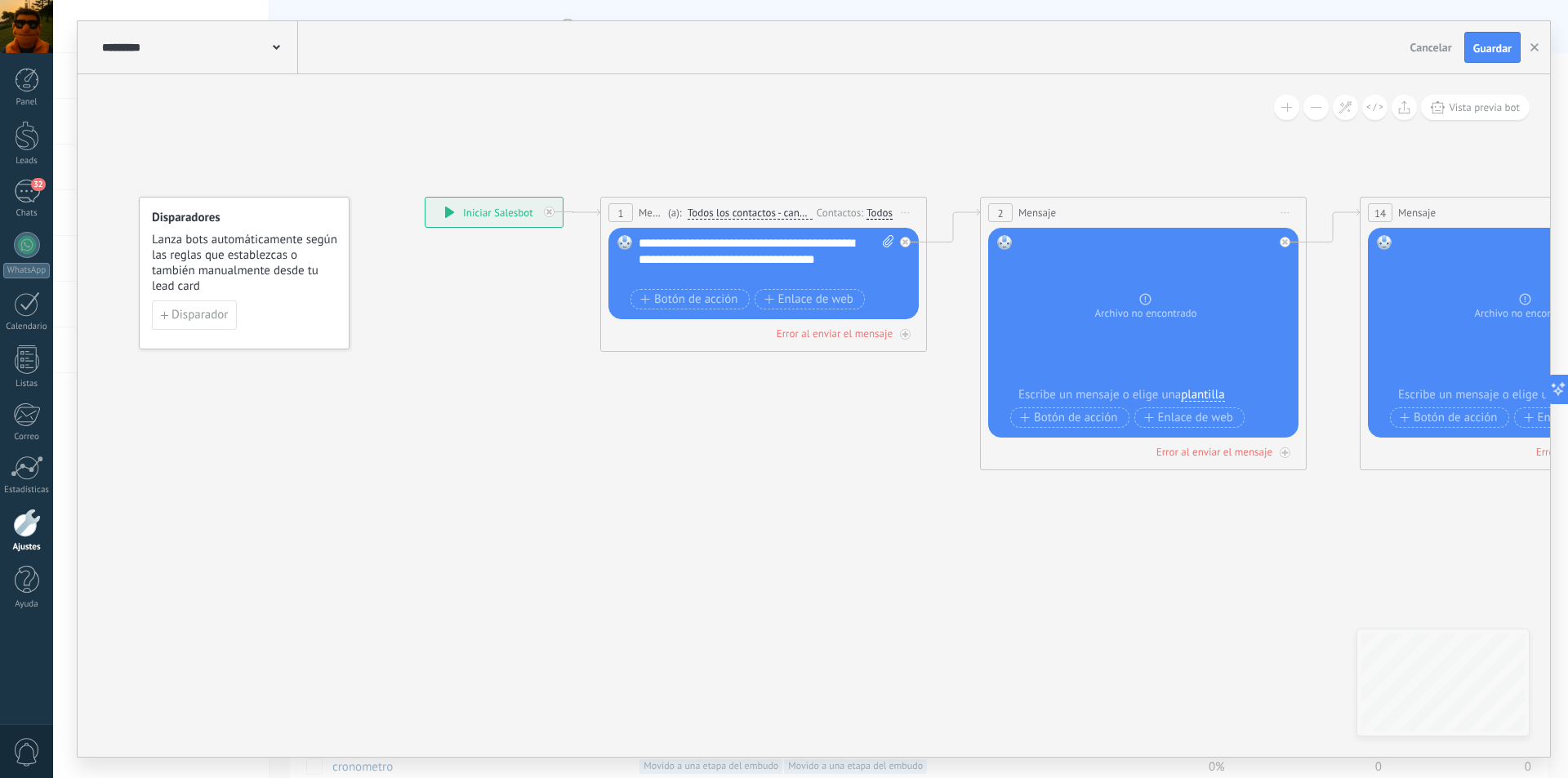
click at [666, 276] on div "**********" at bounding box center [766, 259] width 256 height 49
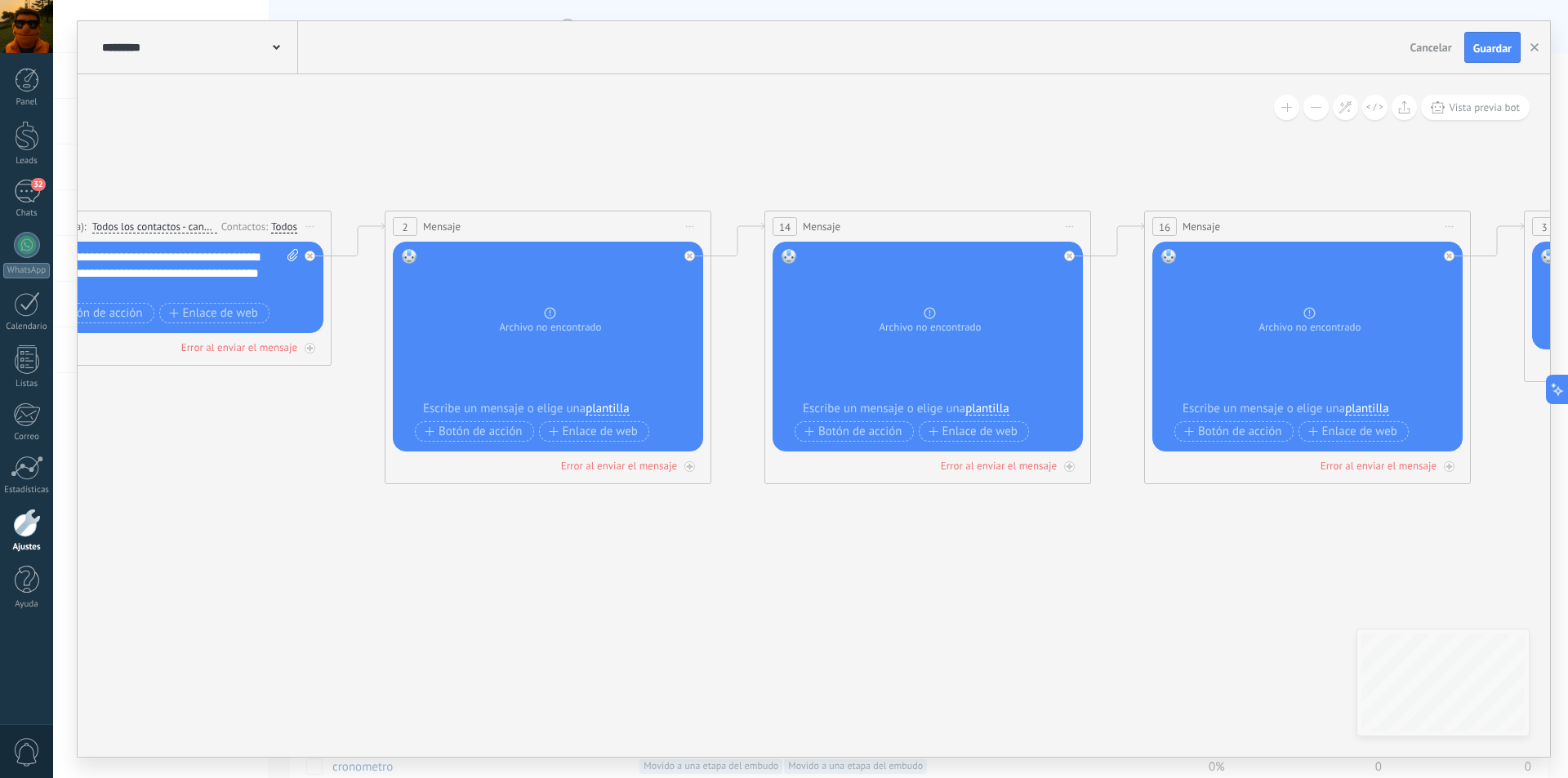
drag, startPoint x: 1103, startPoint y: 584, endPoint x: 507, endPoint y: 598, distance: 596.2
click at [507, 598] on icon at bounding box center [1415, 348] width 3989 height 1090
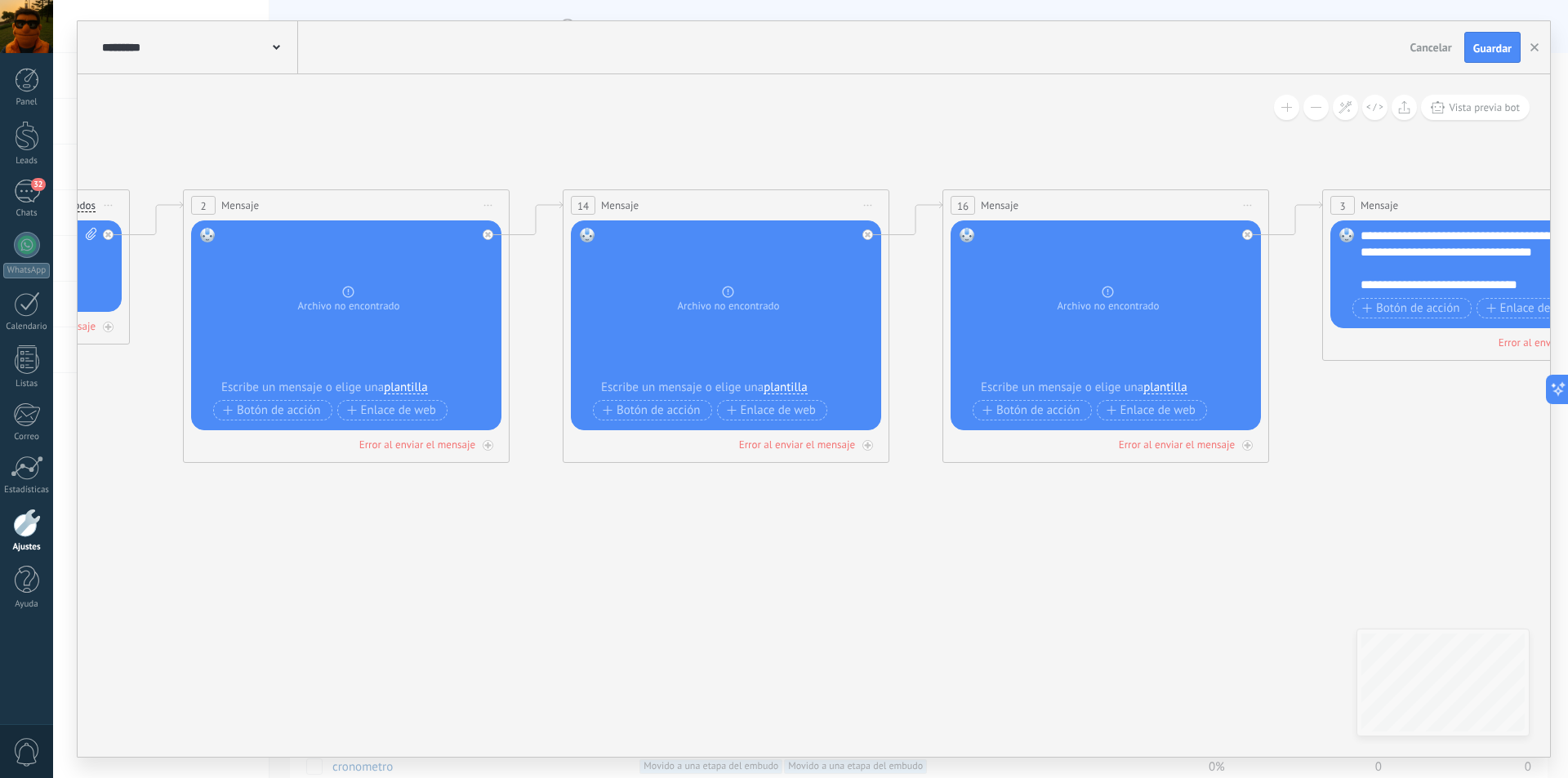
drag, startPoint x: 1100, startPoint y: 648, endPoint x: 898, endPoint y: 626, distance: 203.2
click at [898, 626] on icon at bounding box center [1213, 326] width 3989 height 1090
click at [1088, 201] on div "16 Mensaje ******* (a): Todos los contactos - canales seleccionados Todos los c…" at bounding box center [1106, 205] width 325 height 30
drag, startPoint x: 1244, startPoint y: 236, endPoint x: 1185, endPoint y: 151, distance: 103.5
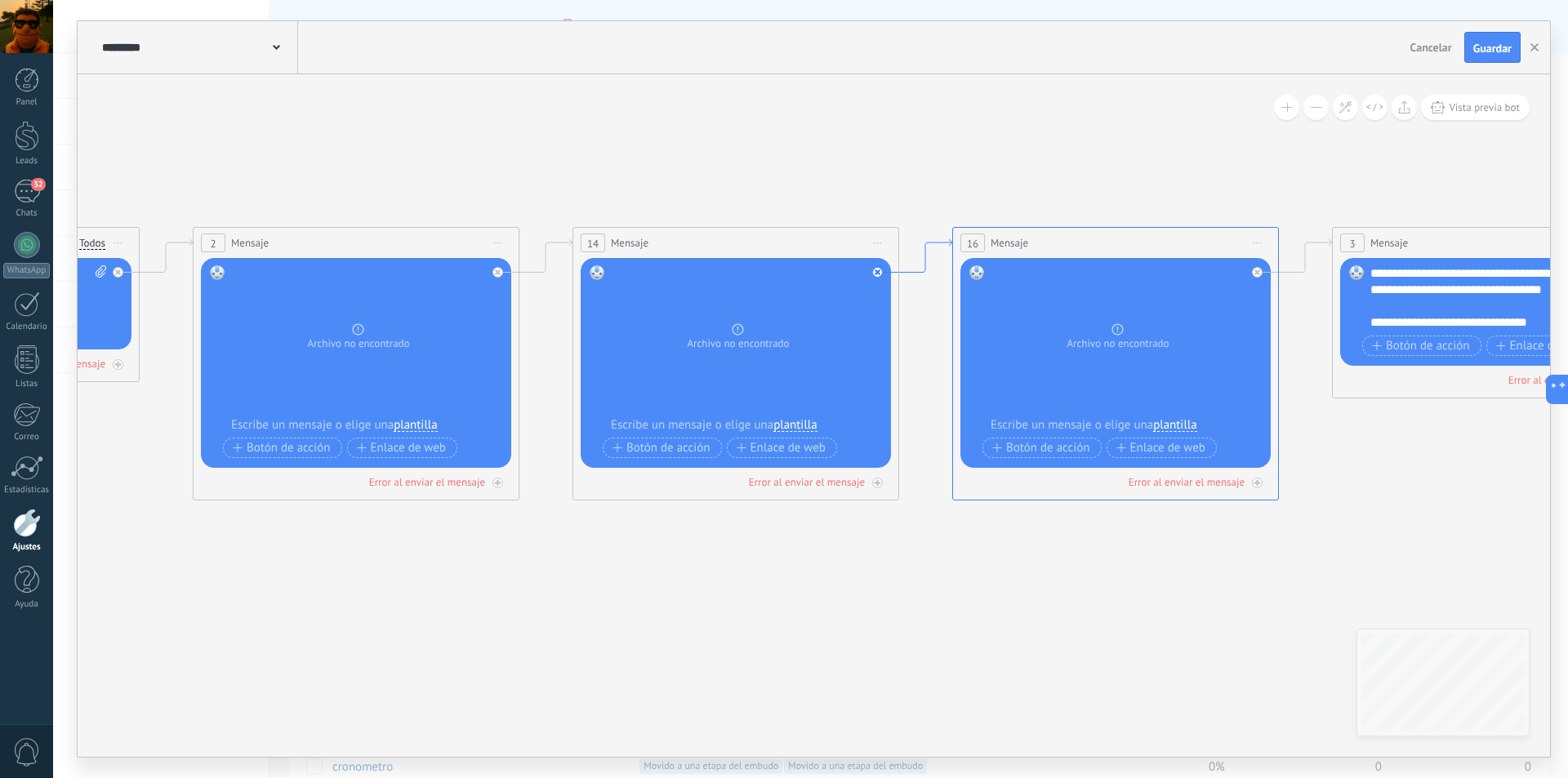
drag, startPoint x: 937, startPoint y: 206, endPoint x: 945, endPoint y: 249, distance: 43.7
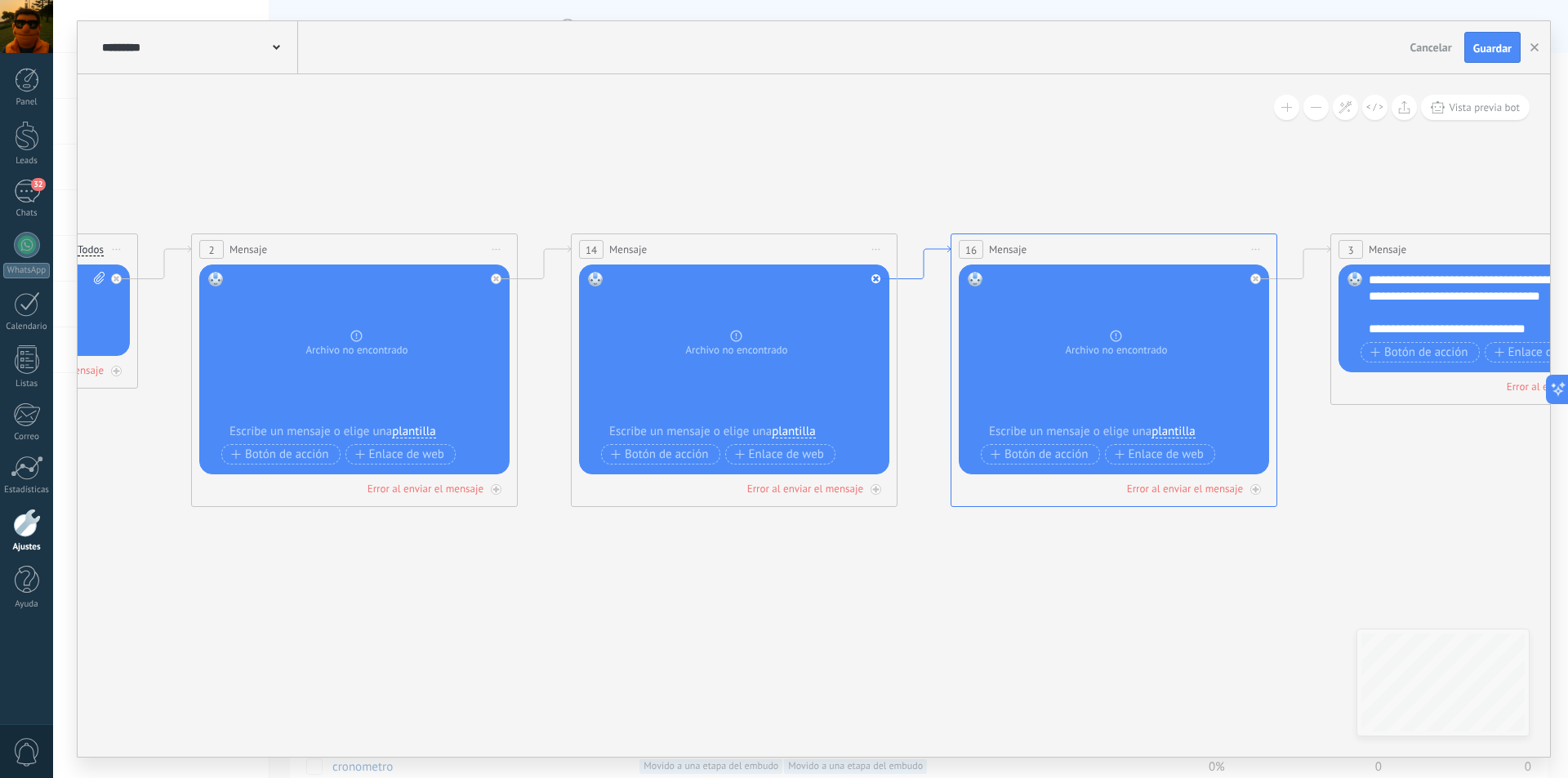
click at [927, 250] on icon at bounding box center [924, 263] width 53 height 34
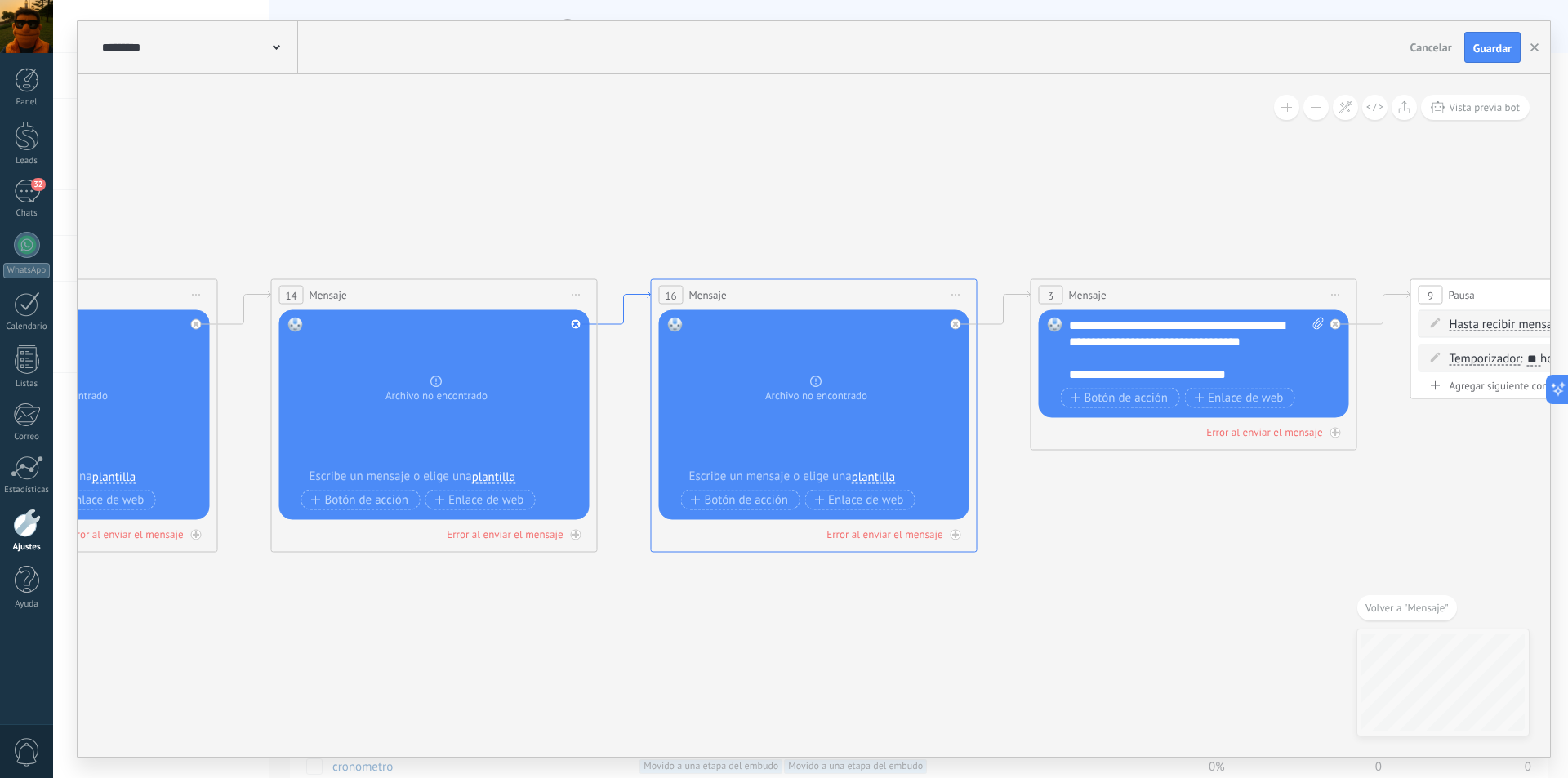
click at [637, 295] on icon at bounding box center [624, 308] width 53 height 34
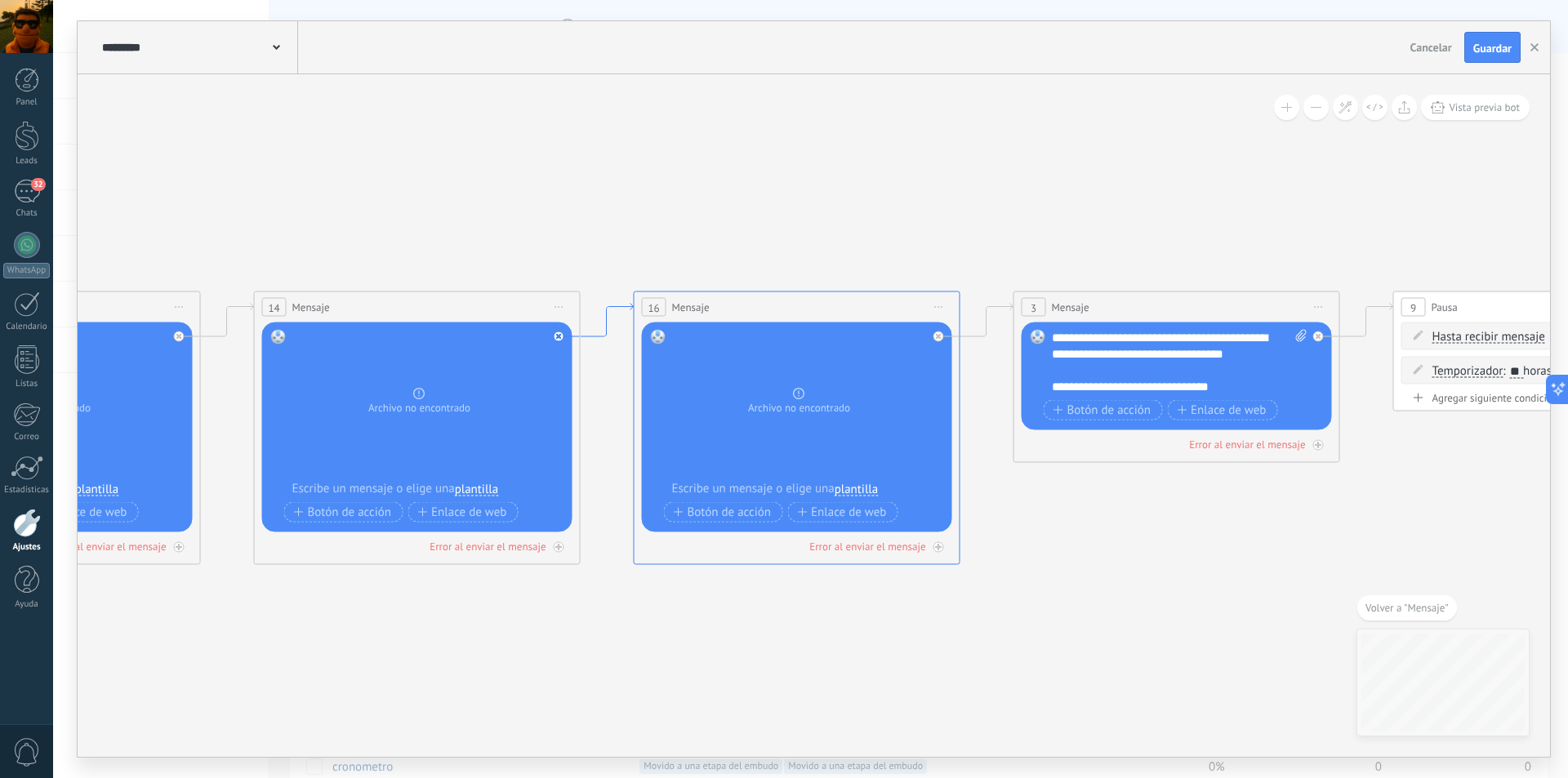
drag, startPoint x: 647, startPoint y: 293, endPoint x: 629, endPoint y: 307, distance: 22.8
click at [629, 307] on icon at bounding box center [607, 320] width 53 height 34
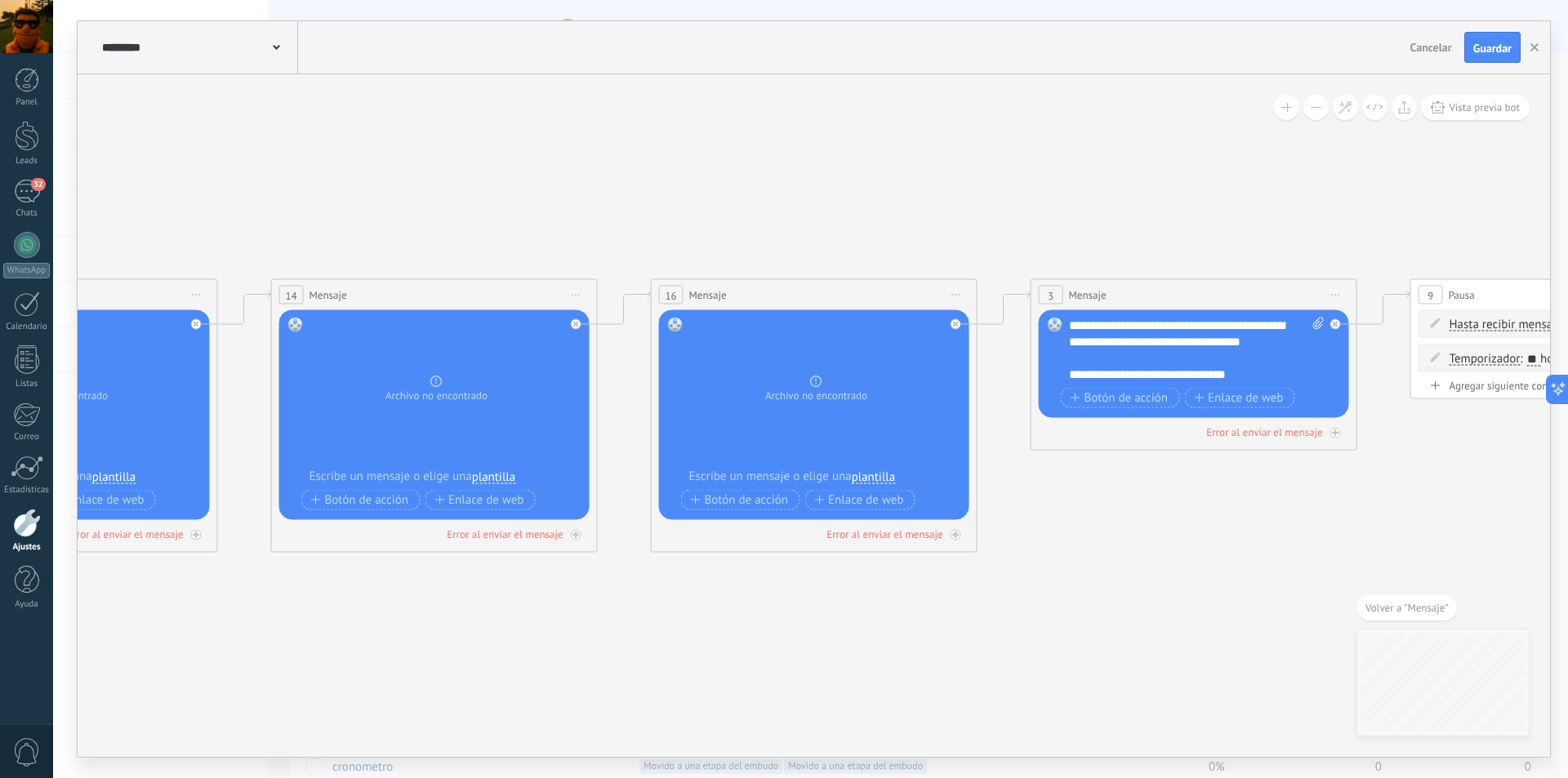
click at [751, 291] on div "16 Mensaje ******* (a): Todos los contactos - canales seleccionados Todos los c…" at bounding box center [814, 295] width 325 height 30
click at [637, 297] on icon at bounding box center [624, 308] width 53 height 34
click at [957, 292] on span "Iniciar vista previa aquí Cambiar nombre Duplicar [GEOGRAPHIC_DATA]" at bounding box center [957, 295] width 26 height 23
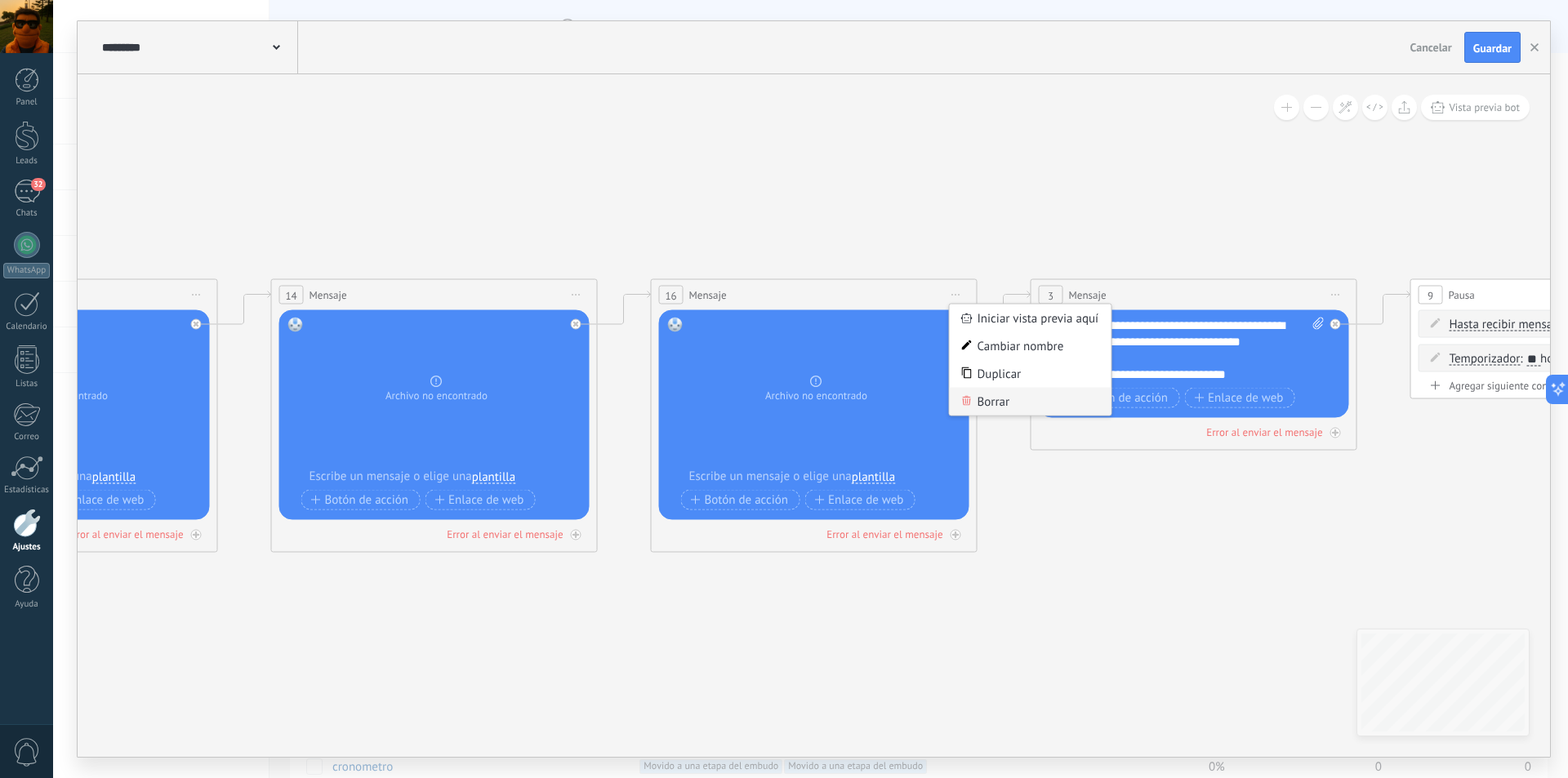
click at [994, 403] on div "Borrar" at bounding box center [1031, 402] width 162 height 28
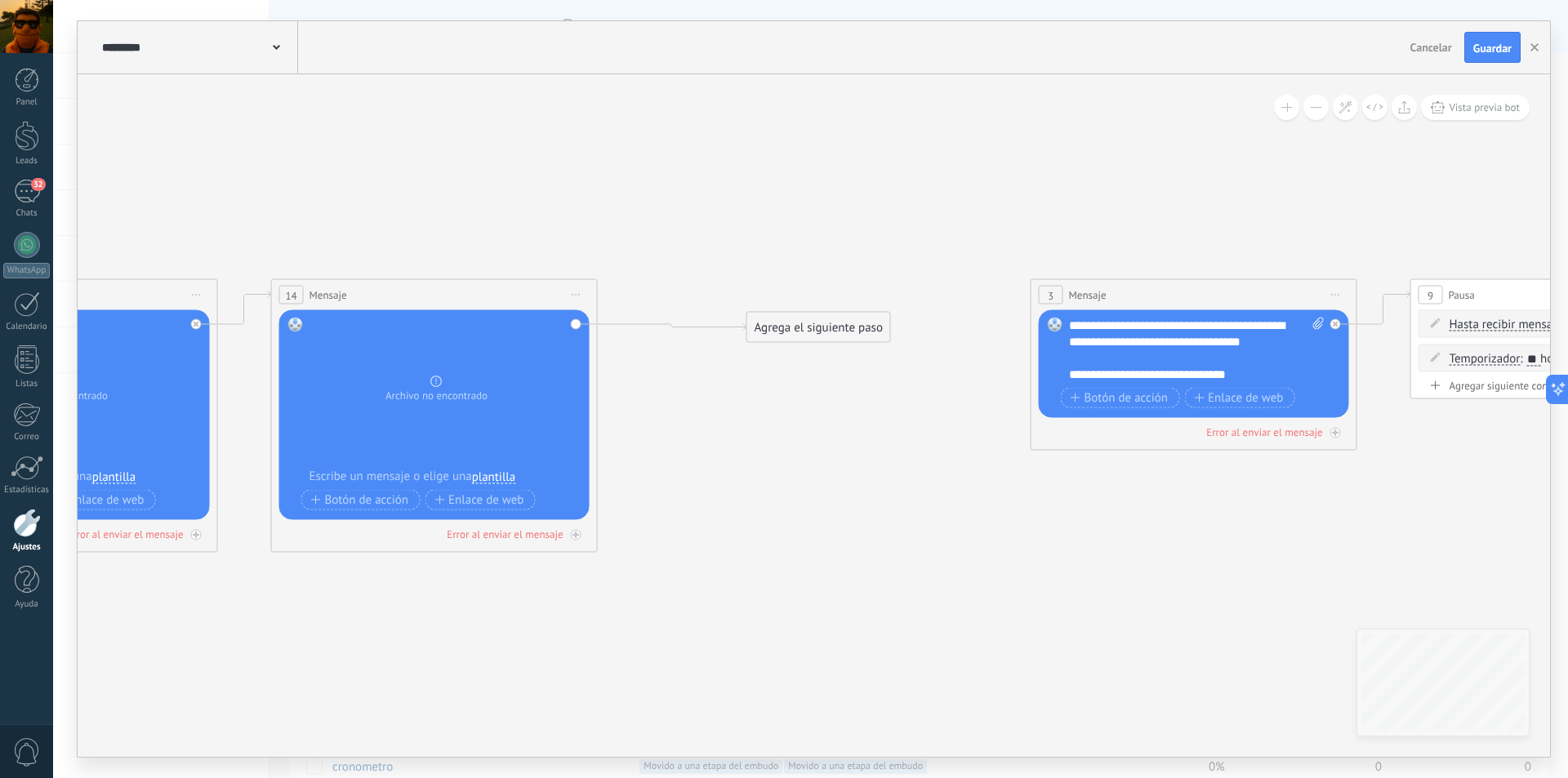
drag, startPoint x: 722, startPoint y: 343, endPoint x: 817, endPoint y: 323, distance: 97.1
click at [817, 323] on div "Agrega el siguiente paso" at bounding box center [818, 328] width 143 height 27
drag, startPoint x: 818, startPoint y: 328, endPoint x: 1047, endPoint y: 291, distance: 232.0
click at [1047, 291] on div "Agrega el siguiente paso" at bounding box center [1047, 295] width 143 height 27
drag, startPoint x: 998, startPoint y: 474, endPoint x: 1079, endPoint y: 295, distance: 196.5
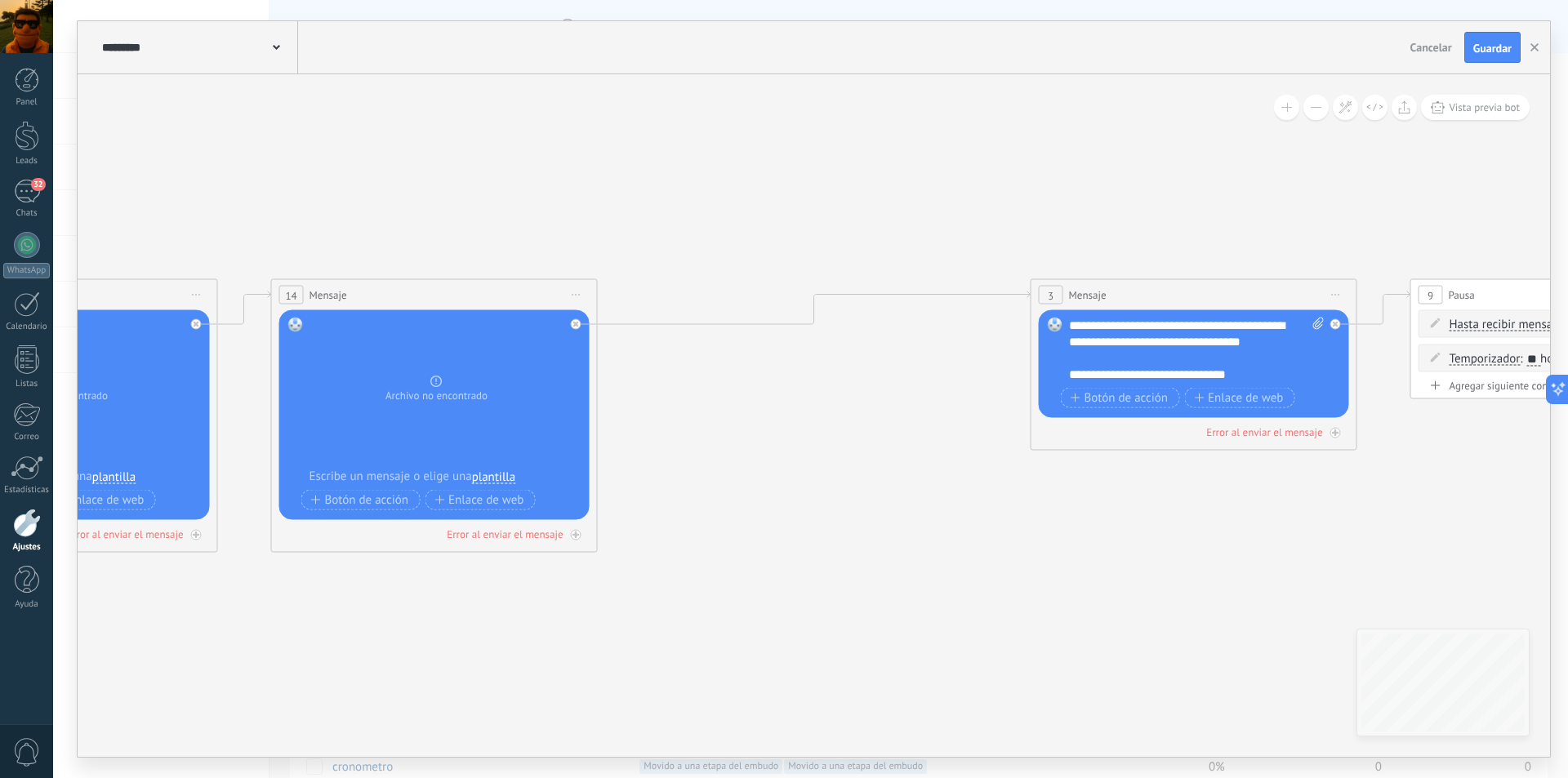
click at [1140, 291] on div "3 Mensaje ******* (a): Todos los contactos - canales seleccionados Todos los co…" at bounding box center [1194, 295] width 325 height 30
drag, startPoint x: 1138, startPoint y: 278, endPoint x: 973, endPoint y: 297, distance: 166.1
click at [990, 562] on icon at bounding box center [922, 416] width 3989 height 1090
click at [1144, 356] on div "**********" at bounding box center [1197, 349] width 256 height 65
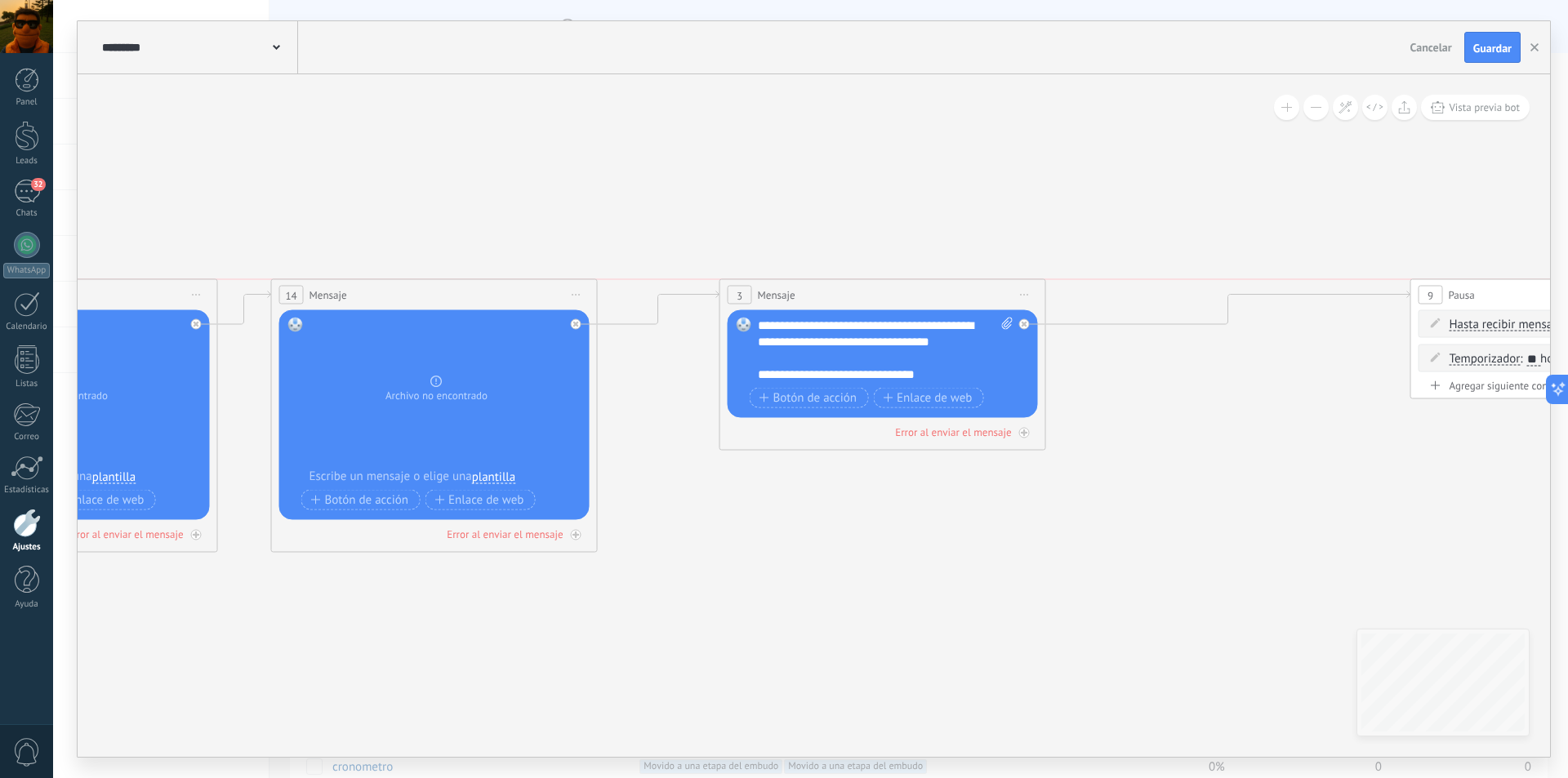
drag, startPoint x: 1286, startPoint y: 280, endPoint x: 975, endPoint y: 285, distance: 311.0
click at [975, 285] on div "3 Mensaje ******* (a): Todos los contactos - canales seleccionados Todos los co…" at bounding box center [883, 295] width 325 height 30
click at [1204, 433] on icon at bounding box center [922, 416] width 3989 height 1090
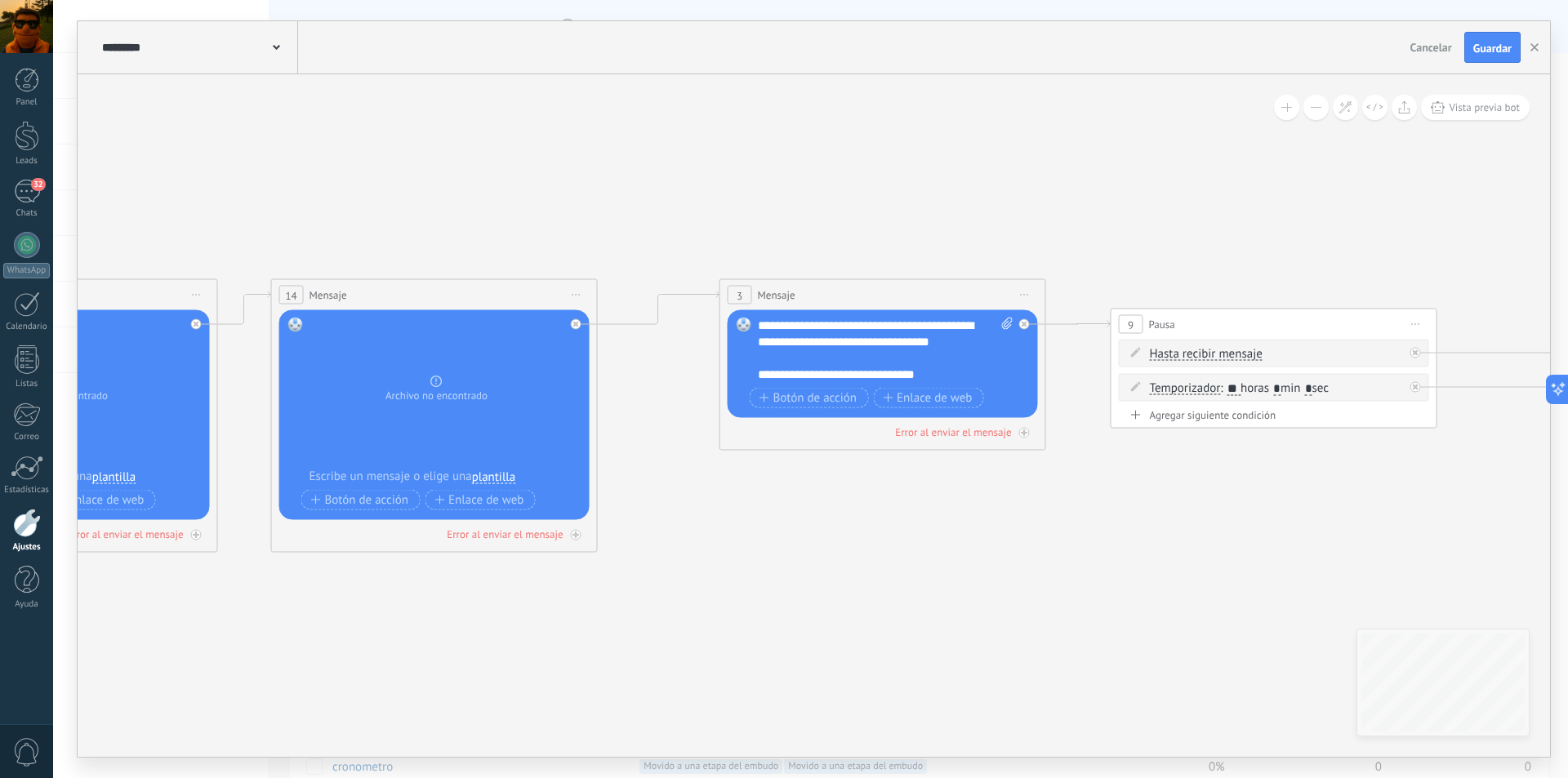
drag, startPoint x: 1460, startPoint y: 281, endPoint x: 1161, endPoint y: 310, distance: 300.4
click at [1161, 310] on div "9 Pausa ***** Iniciar vista previa aquí Cambiar nombre Duplicar [GEOGRAPHIC_DAT…" at bounding box center [1274, 324] width 325 height 30
click at [817, 335] on div "**********" at bounding box center [886, 349] width 256 height 65
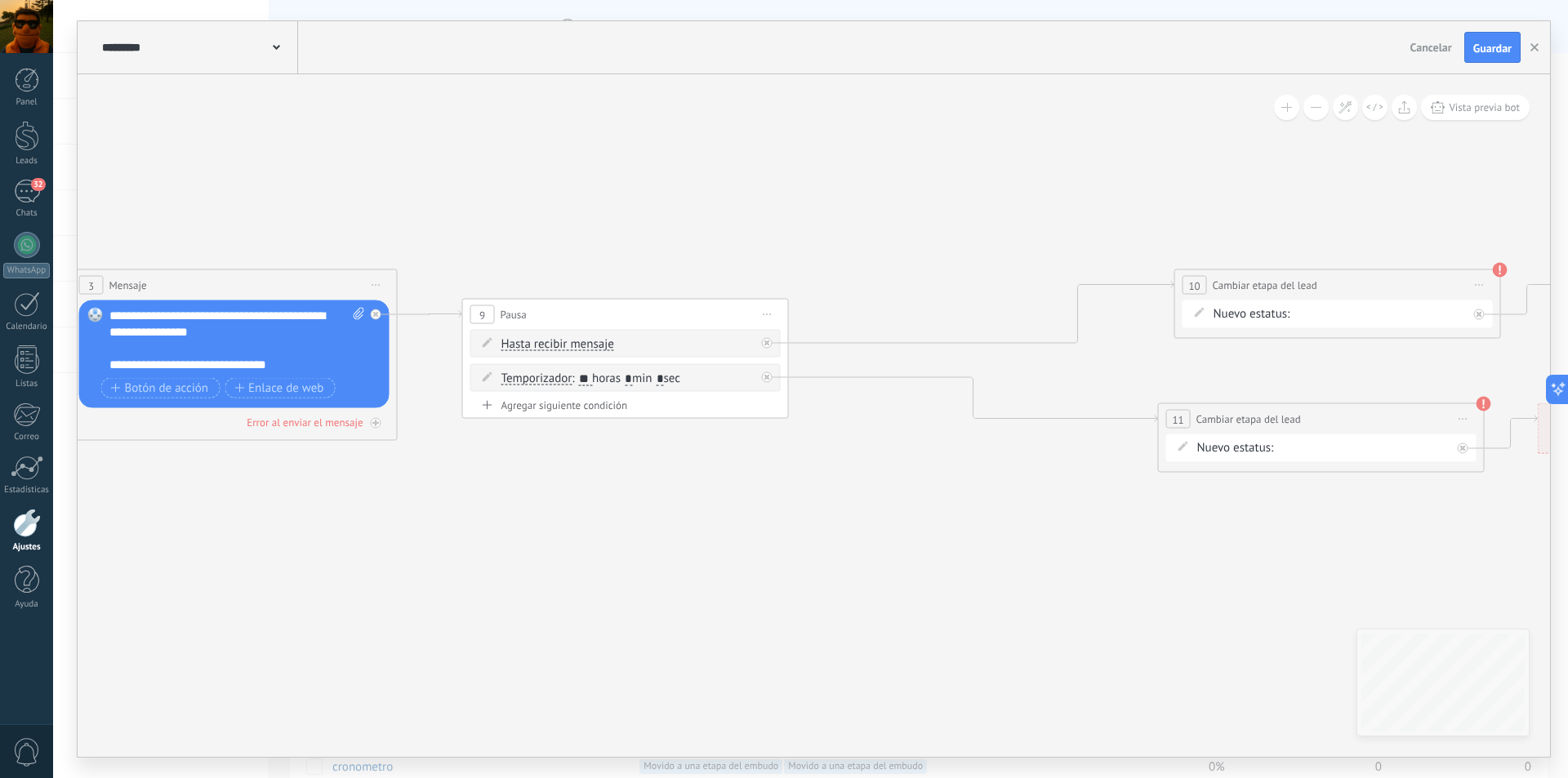
drag, startPoint x: 1221, startPoint y: 491, endPoint x: 572, endPoint y: 482, distance: 649.1
click at [572, 482] on icon at bounding box center [273, 406] width 3989 height 1090
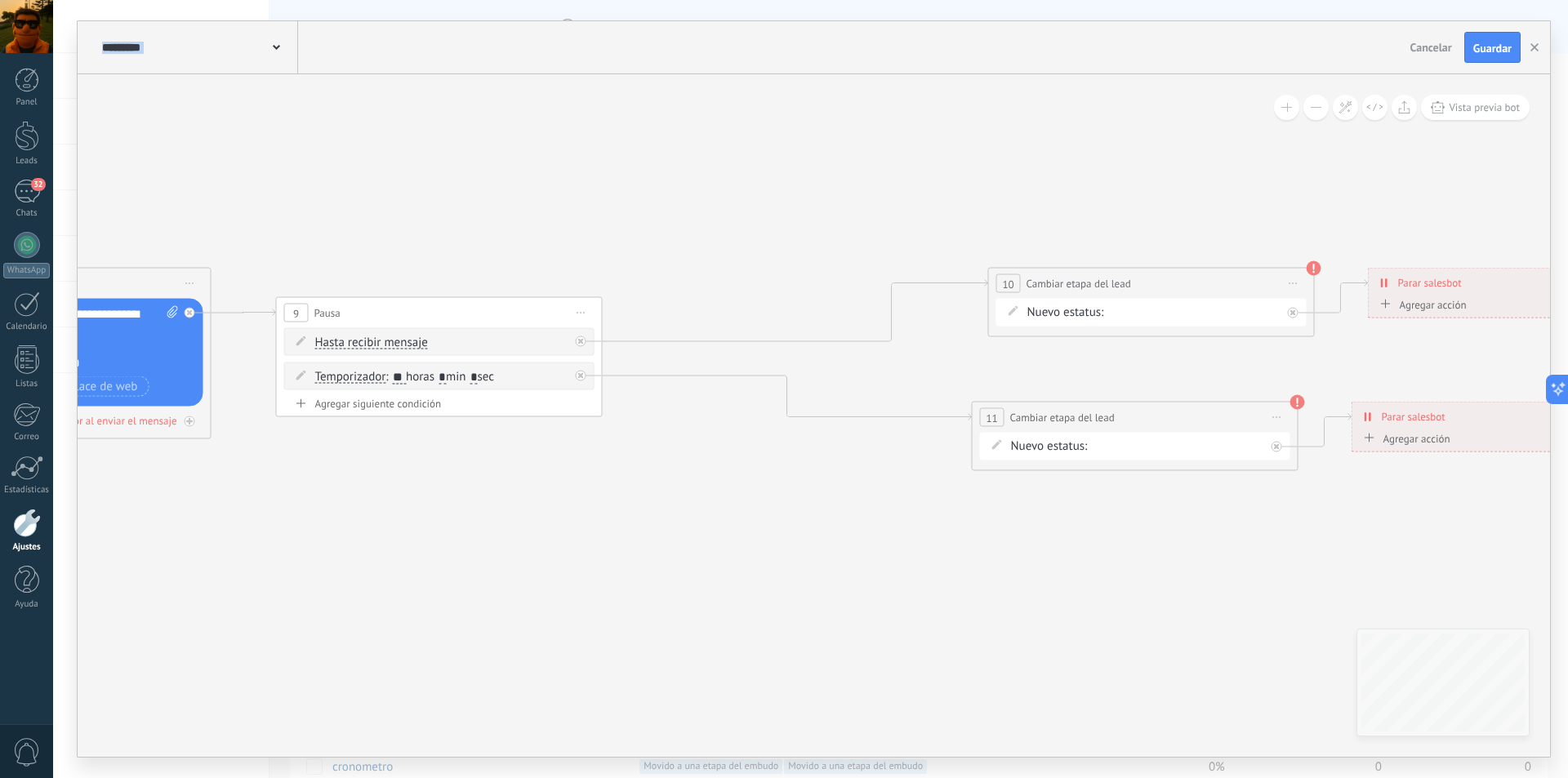
drag, startPoint x: 1212, startPoint y: 268, endPoint x: 1026, endPoint y: 266, distance: 186.0
click at [1026, 266] on icon at bounding box center [87, 404] width 3989 height 1090
drag, startPoint x: 1018, startPoint y: 268, endPoint x: 838, endPoint y: 308, distance: 184.4
click at [833, 302] on div "**********" at bounding box center [966, 313] width 325 height 30
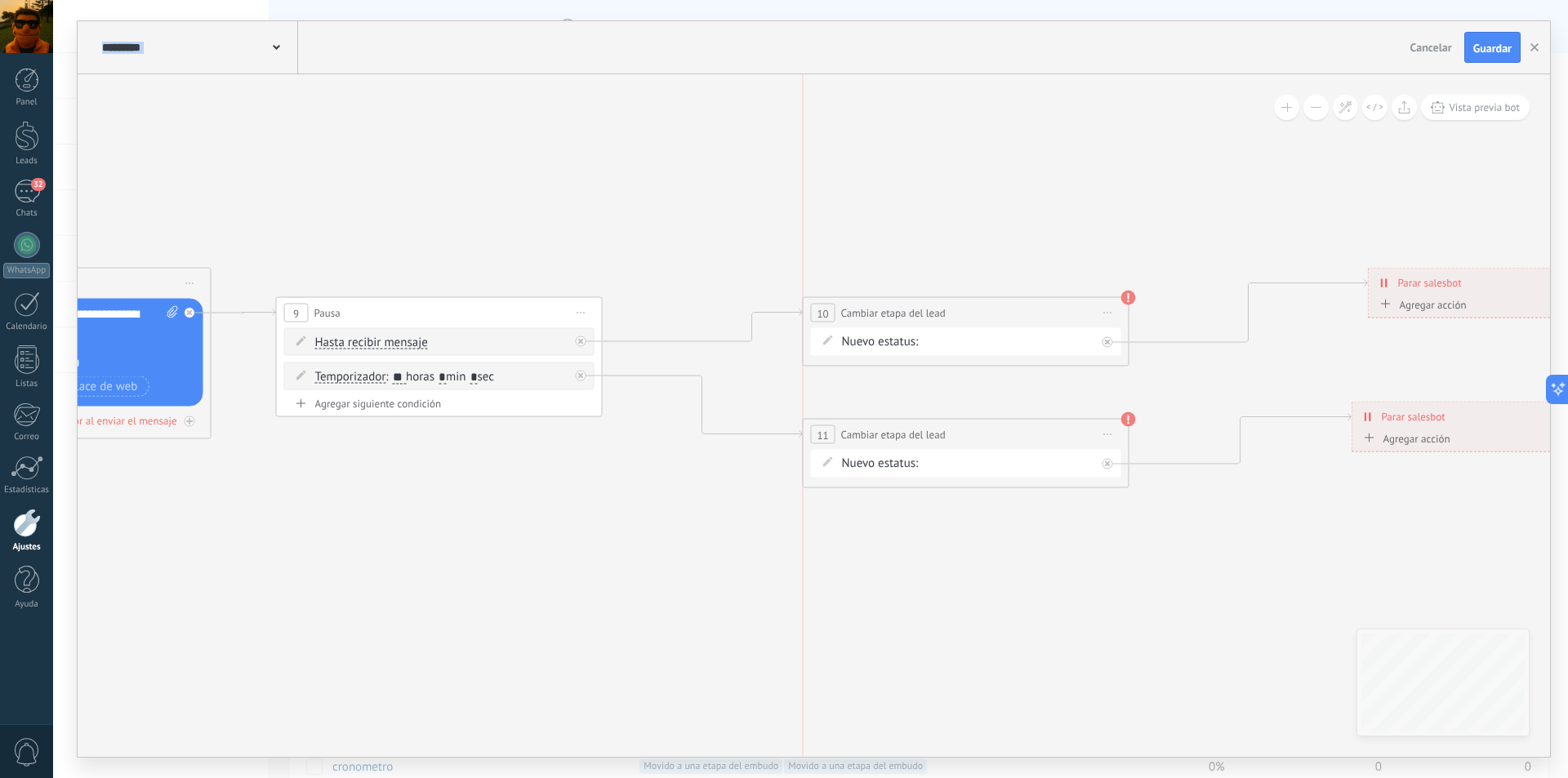
drag, startPoint x: 1091, startPoint y: 402, endPoint x: 919, endPoint y: 419, distance: 172.8
click at [919, 420] on div "**********" at bounding box center [966, 435] width 325 height 30
drag, startPoint x: 901, startPoint y: 421, endPoint x: 846, endPoint y: 419, distance: 55.0
click at [846, 419] on div "**********" at bounding box center [911, 433] width 325 height 30
drag, startPoint x: 917, startPoint y: 298, endPoint x: 844, endPoint y: 293, distance: 73.2
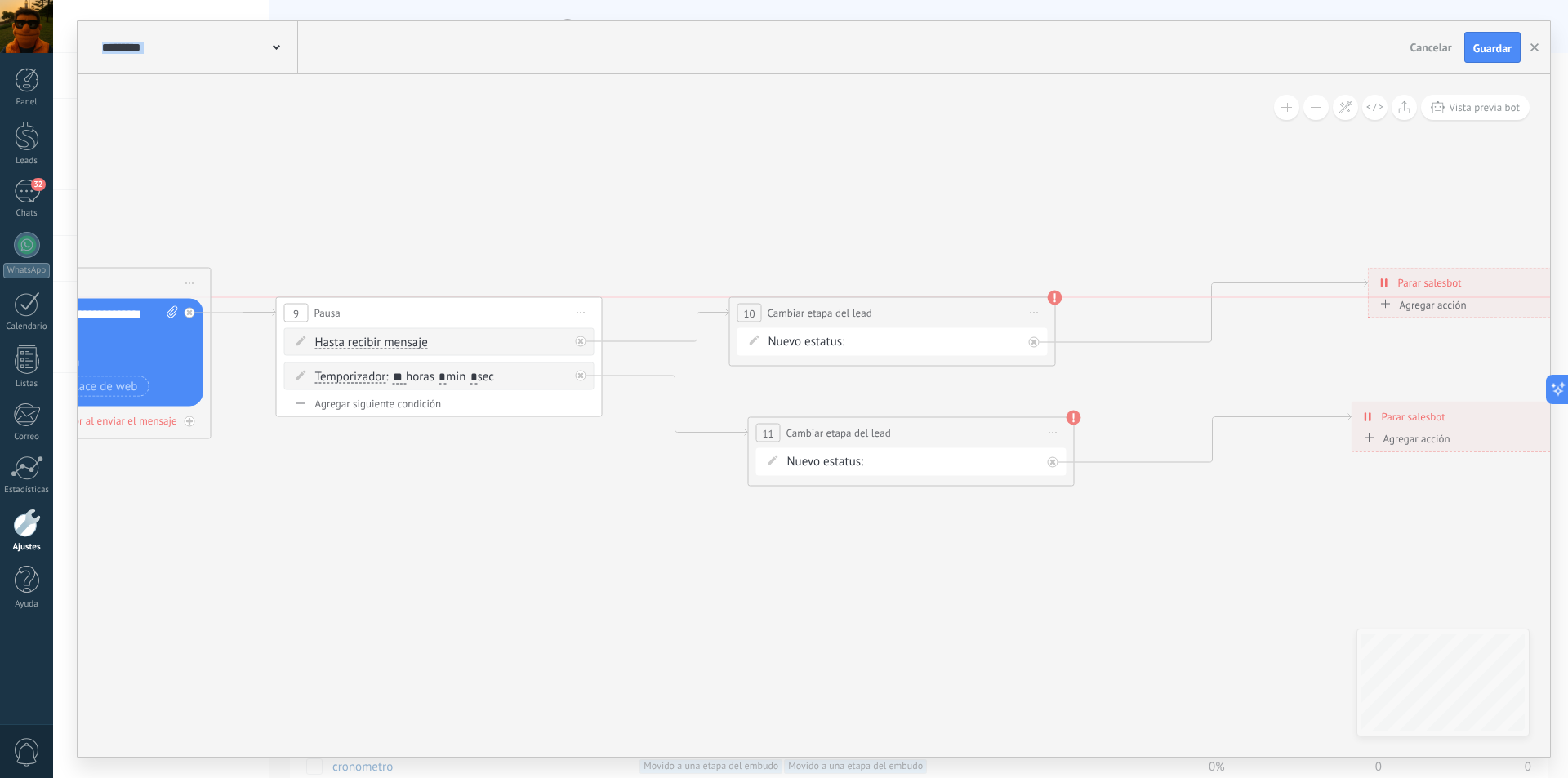
click at [0, 0] on div "DATOS LLAMADA 1 LLAMADA 2 INFO LF ERES PREMIUM INFO TIPOS LIMPIEZA FACIAL INFO …" at bounding box center [0, 0] width 0 height 0
click at [0, 0] on label "DATOS LLAMADA 1" at bounding box center [0, 0] width 0 height 0
click at [1049, 300] on use at bounding box center [1055, 297] width 15 height 15
click at [0, 0] on div "DATOS LLAMADA 1 LLAMADA 2 INFO LF ERES PREMIUM INFO TIPOS LIMPIEZA FACIAL INFO …" at bounding box center [0, 0] width 0 height 0
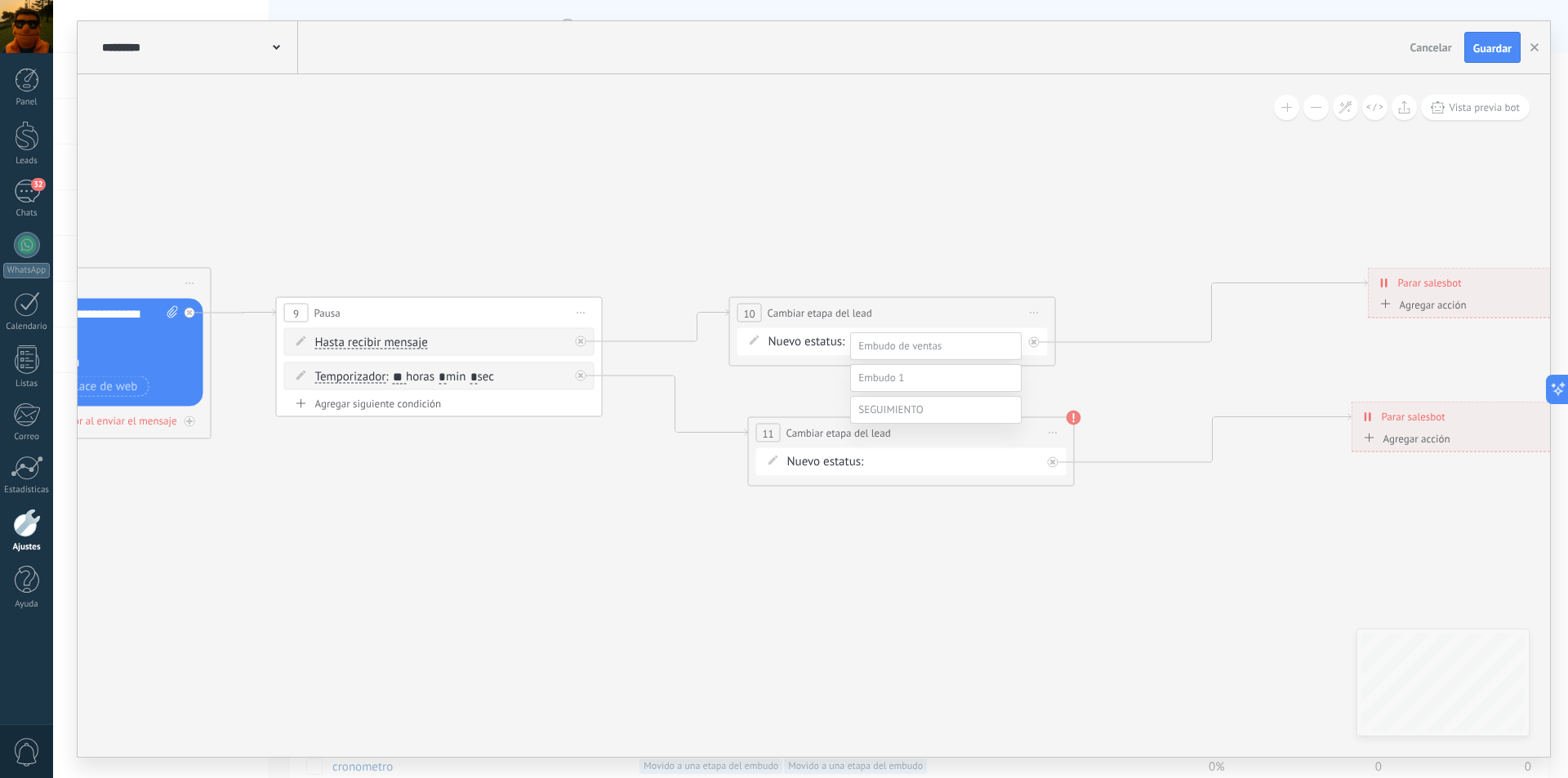
click at [1013, 258] on div at bounding box center [811, 389] width 1515 height 778
click at [0, 0] on div "DATOS LLAMADA 1 LLAMADA 2 INFO LF ERES PREMIUM INFO TIPOS LIMPIEZA FACIAL INFO …" at bounding box center [0, 0] width 0 height 0
click at [0, 0] on label "CONTESTO LA INFORMACION" at bounding box center [0, 0] width 0 height 0
click at [0, 0] on div "DATOS LLAMADA 1 LLAMADA 2 INFO LF ERES PREMIUM INFO TIPOS LIMPIEZA FACIAL INFO …" at bounding box center [0, 0] width 0 height 0
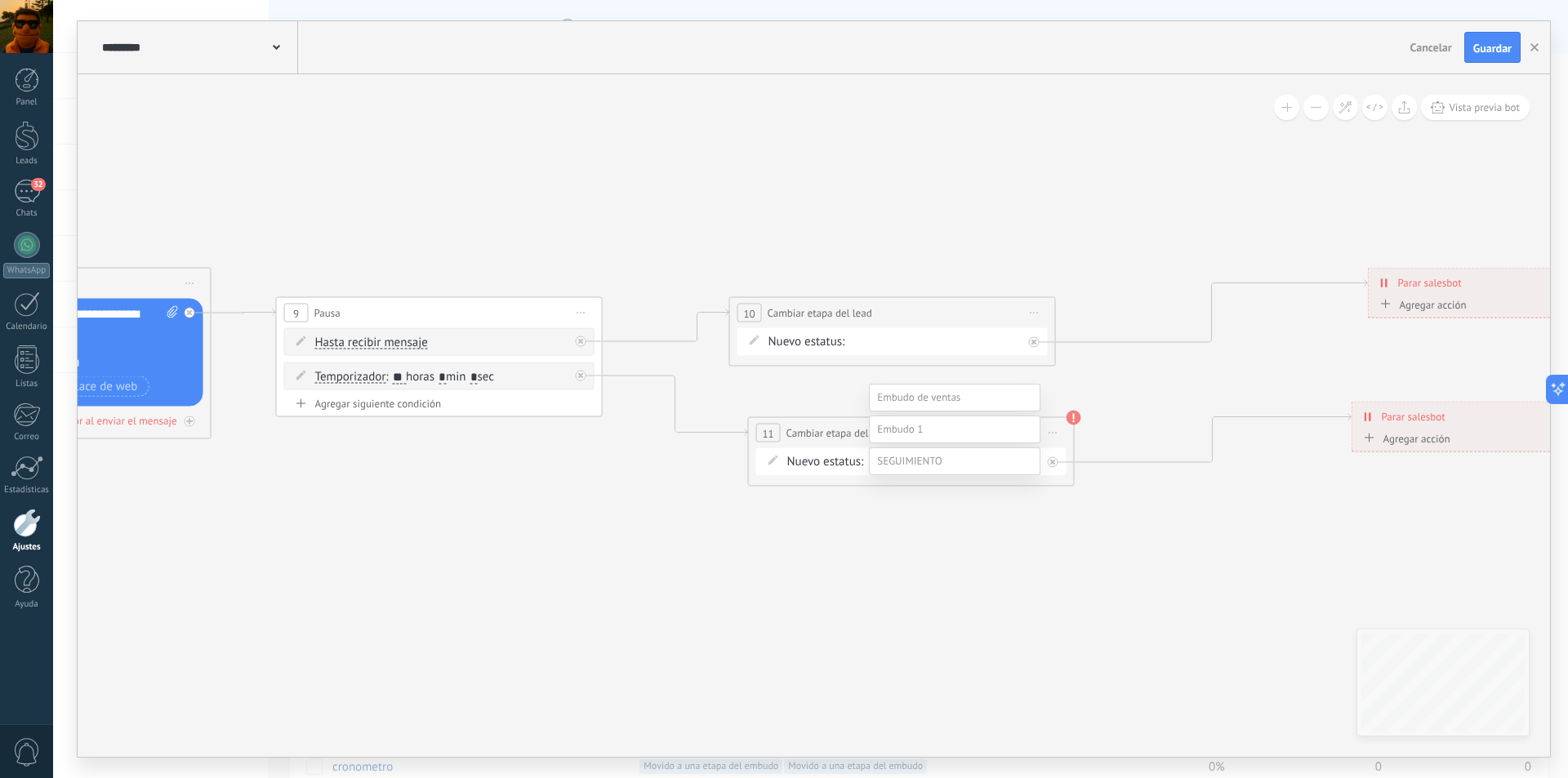
click at [918, 468] on span at bounding box center [910, 461] width 64 height 14
click at [0, 0] on label "SEGUIMIENTO LIMPIEZA" at bounding box center [0, 0] width 0 height 0
click at [1073, 422] on use at bounding box center [1074, 417] width 15 height 15
click at [404, 375] on input "**" at bounding box center [399, 376] width 13 height 13
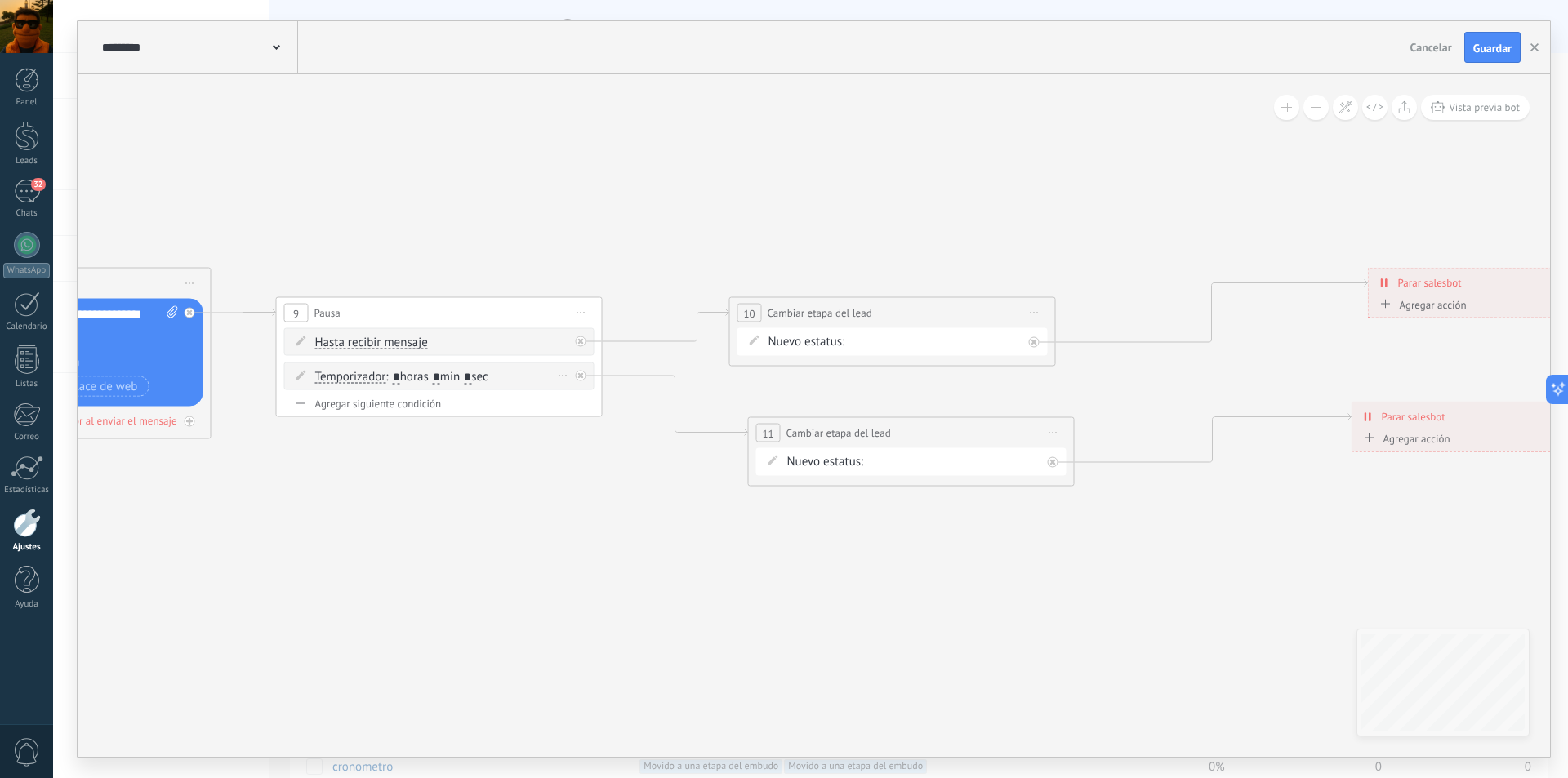
type input "*"
click at [440, 376] on input "*" at bounding box center [437, 376] width 7 height 13
type input "*"
click at [529, 594] on icon at bounding box center [87, 404] width 3989 height 1090
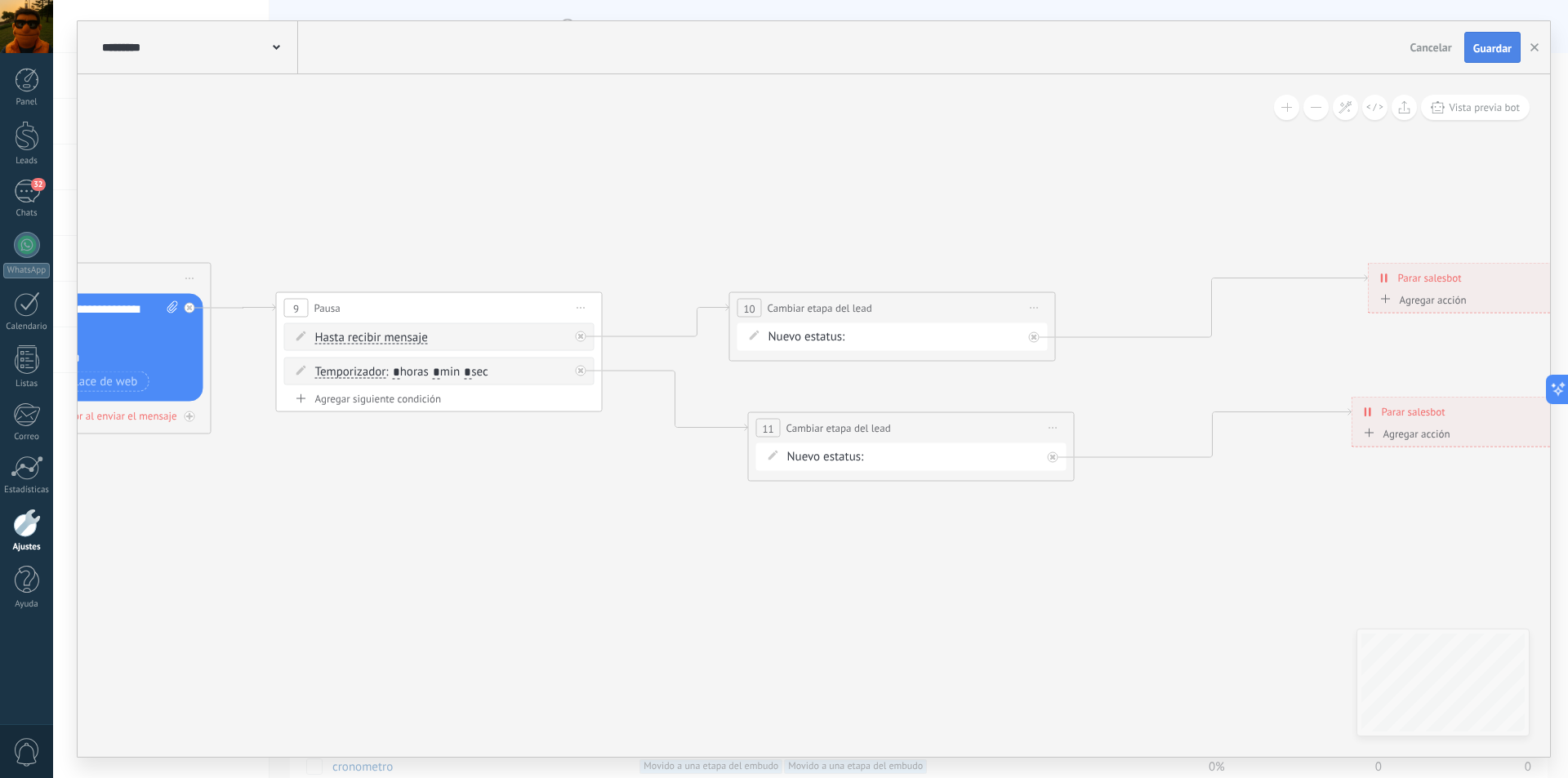
click at [1486, 49] on span "Guardar" at bounding box center [1492, 48] width 38 height 11
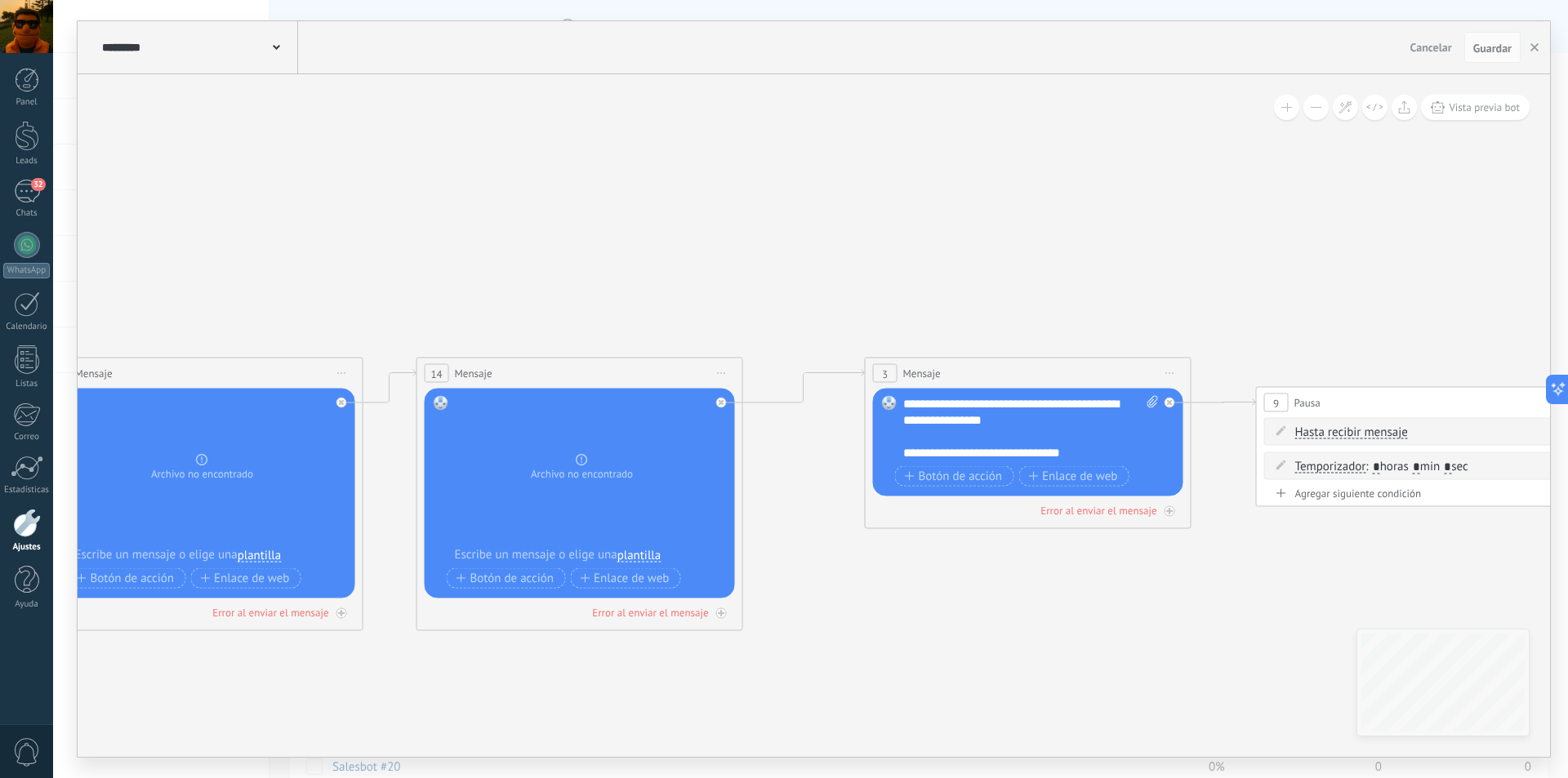
drag, startPoint x: 377, startPoint y: 211, endPoint x: 1349, endPoint y: 303, distance: 976.3
click at [1350, 303] on icon at bounding box center [1067, 495] width 3989 height 1090
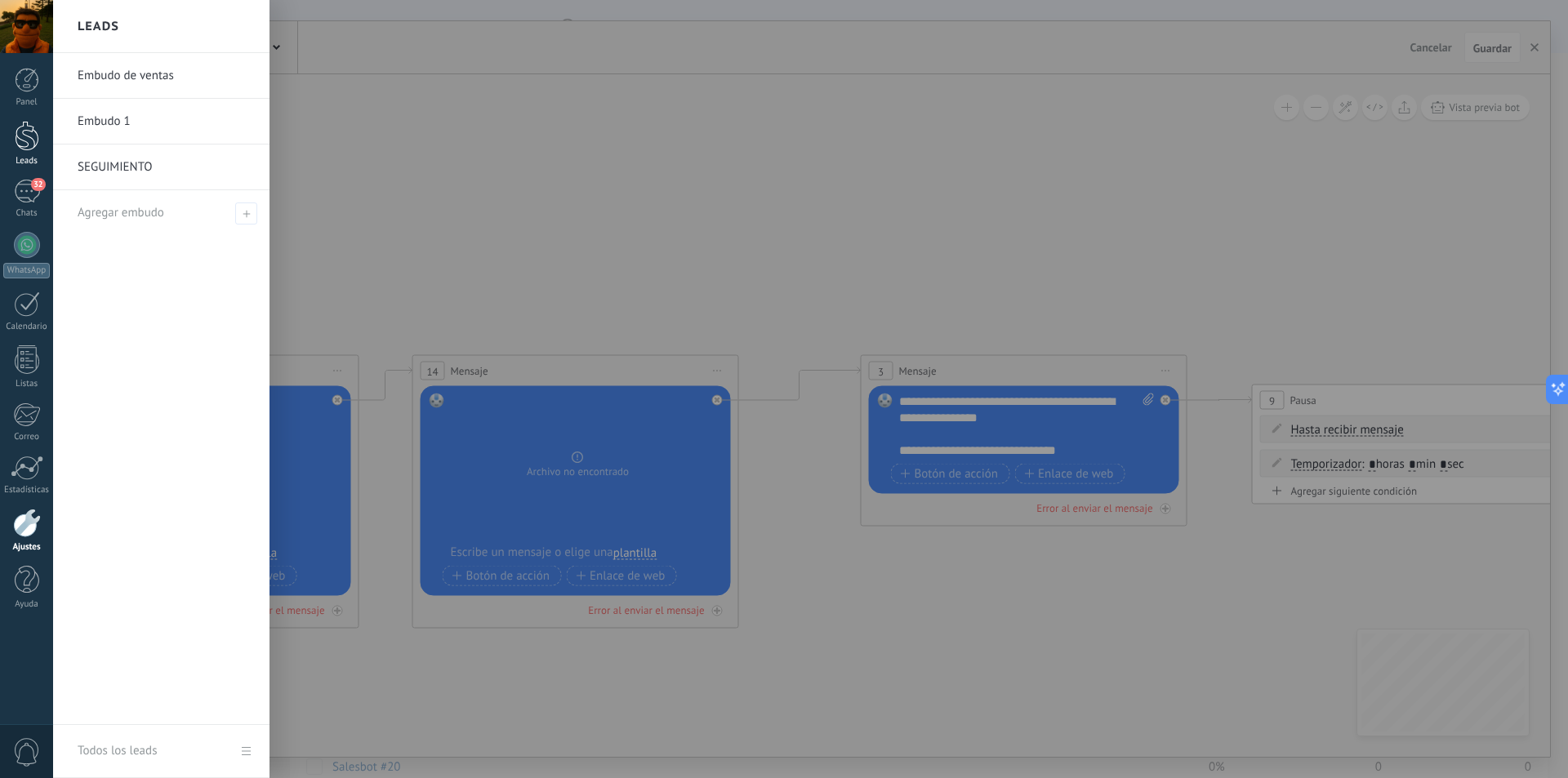
click at [30, 143] on div at bounding box center [27, 136] width 24 height 30
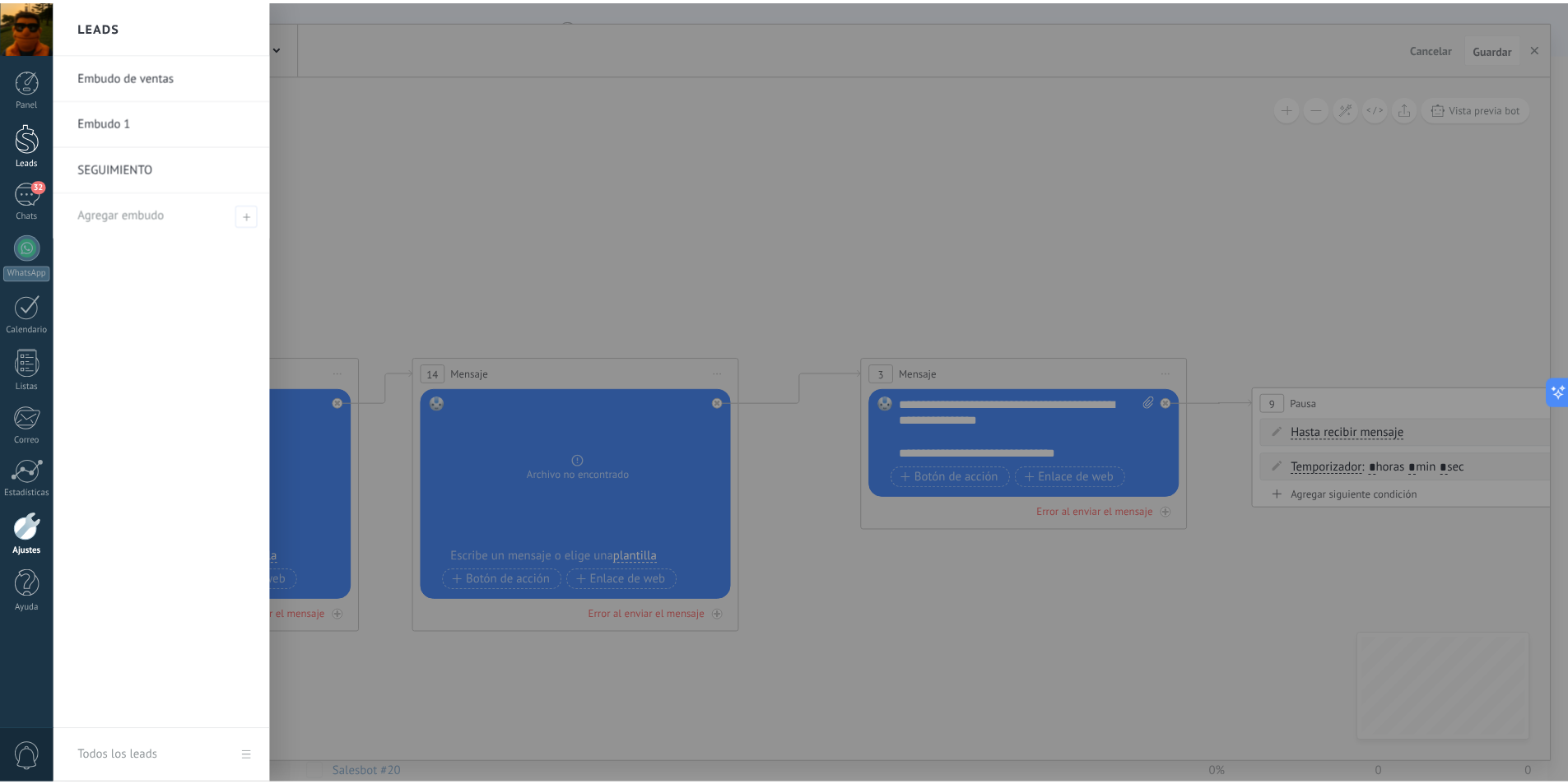
scroll to position [658, 0]
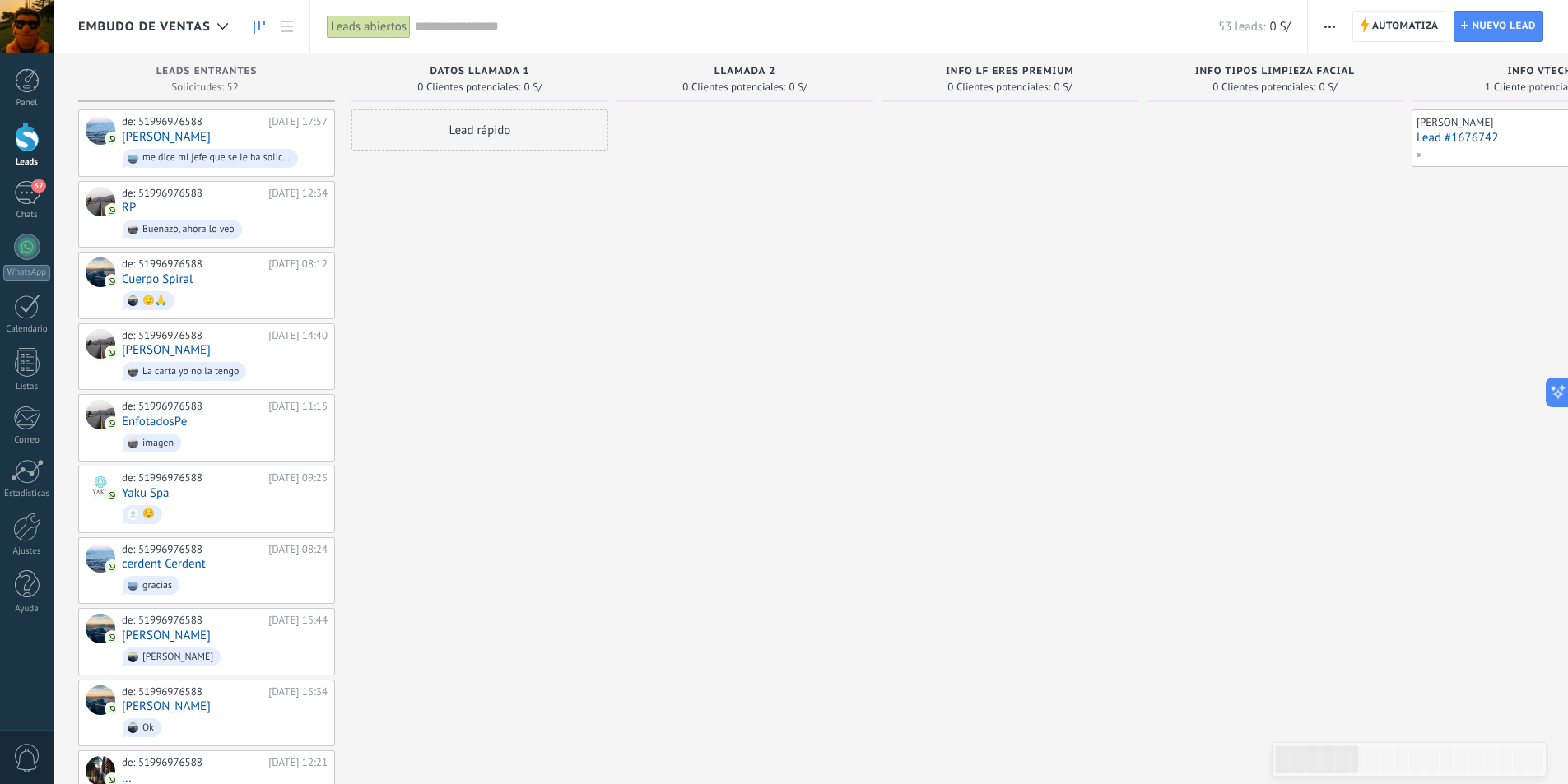
click at [1333, 22] on span "button" at bounding box center [1330, 26] width 11 height 32
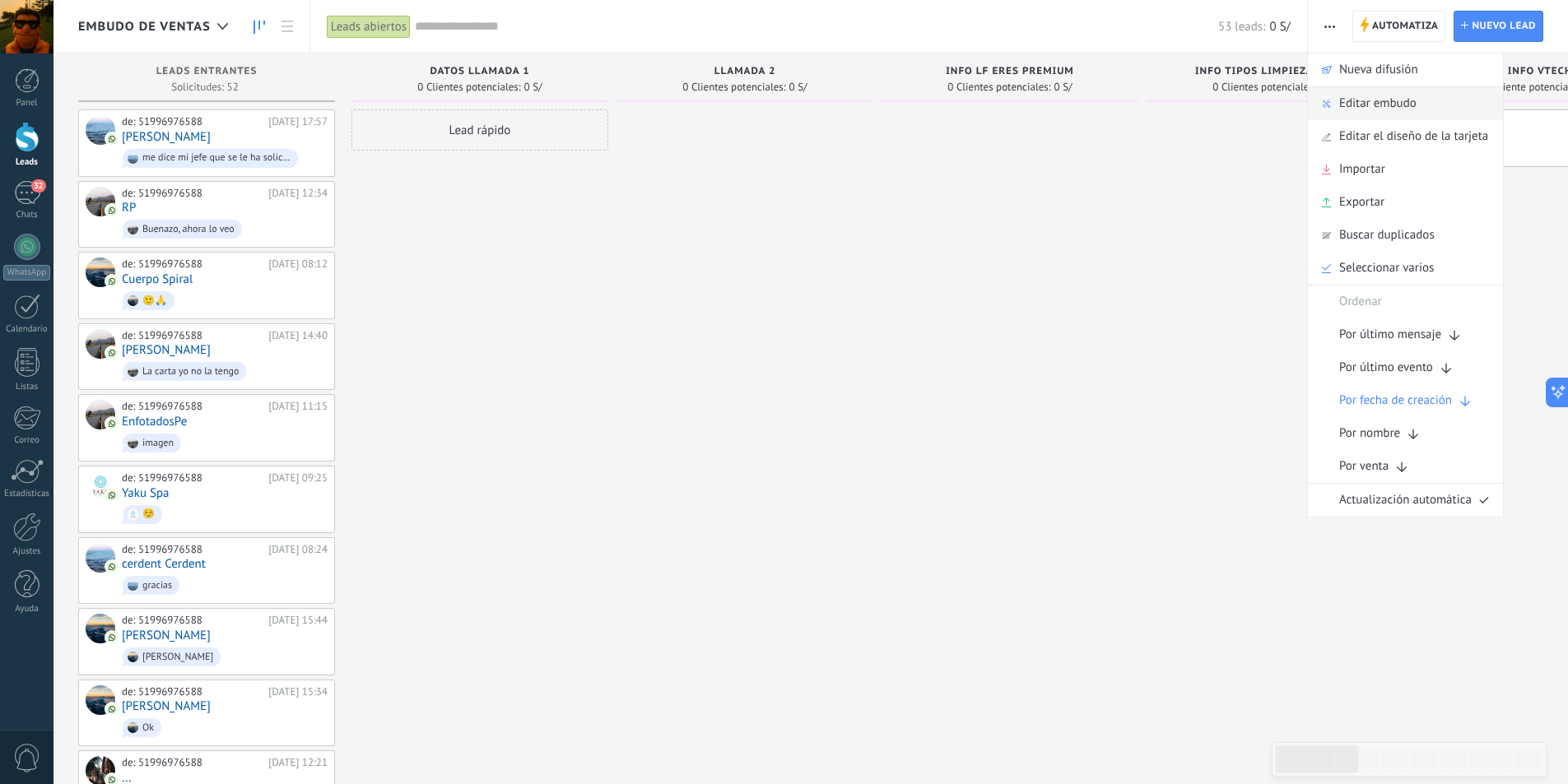
click at [1353, 102] on span "Editar embudo" at bounding box center [1378, 104] width 77 height 33
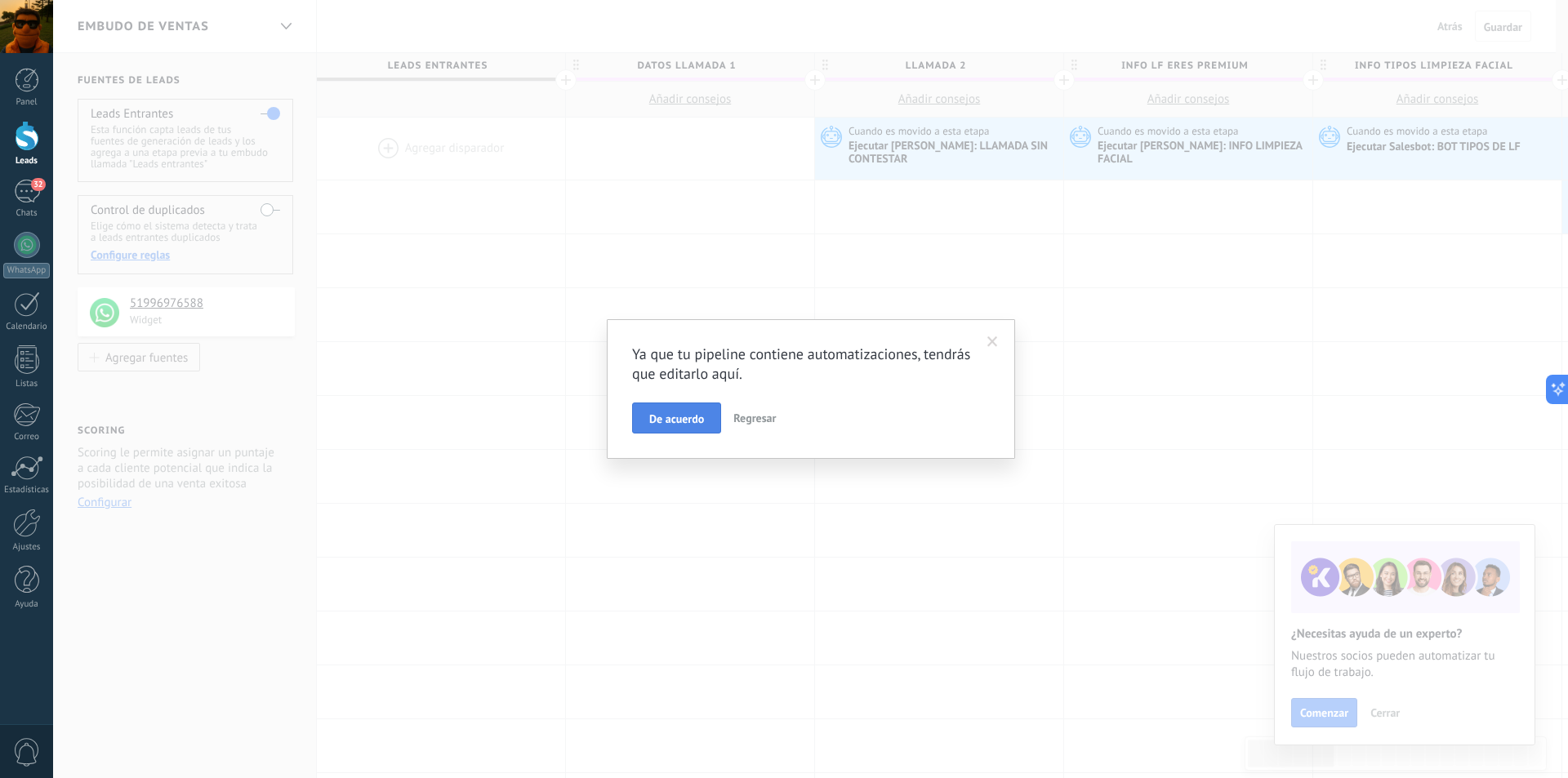
click at [691, 420] on span "De acuerdo" at bounding box center [677, 418] width 55 height 11
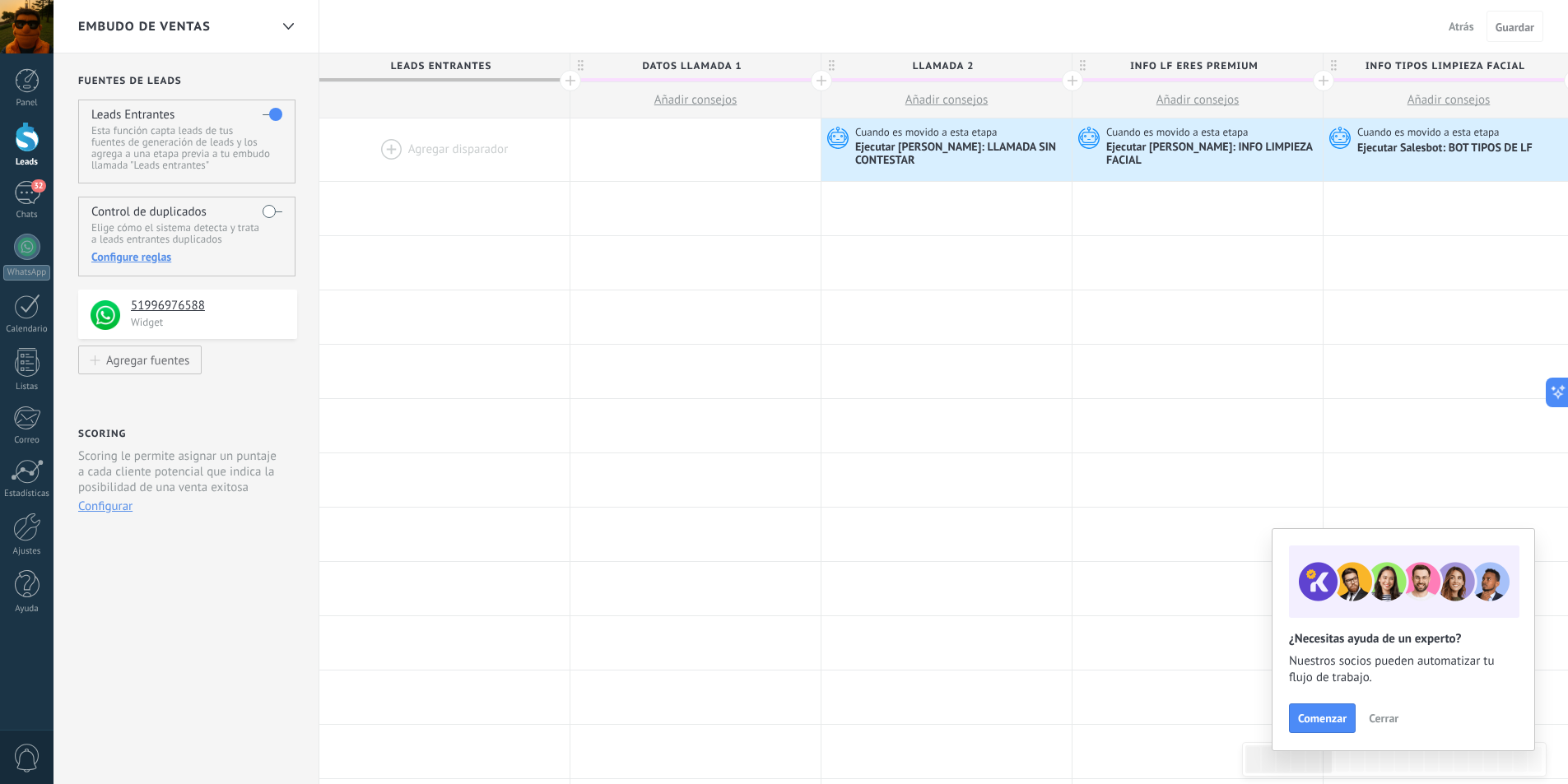
click at [1072, 75] on div at bounding box center [1073, 81] width 21 height 21
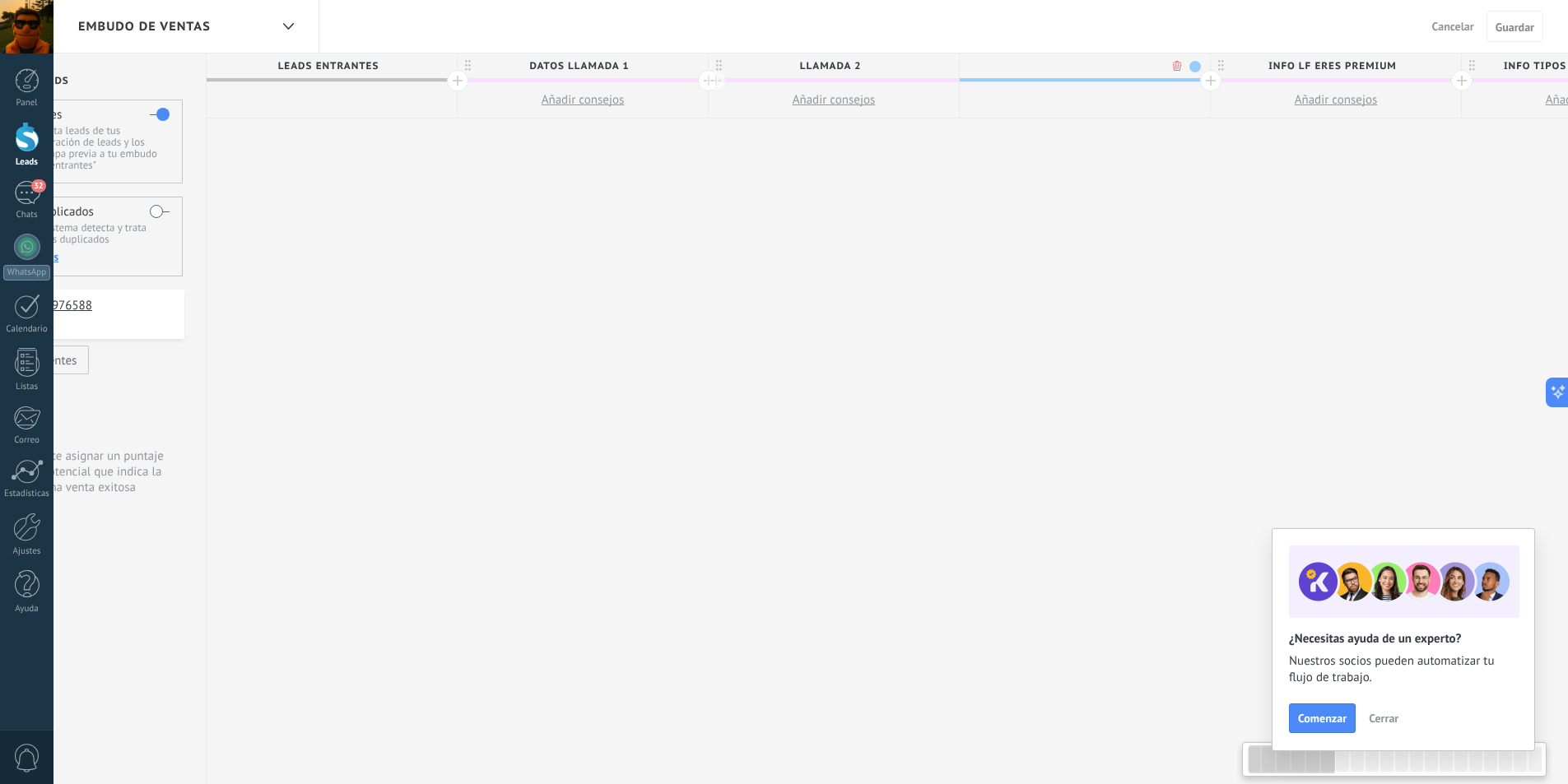
scroll to position [0, 122]
type input "**********"
click at [1103, 109] on div at bounding box center [1076, 100] width 251 height 36
click at [1514, 21] on span "Guardar" at bounding box center [1515, 26] width 39 height 11
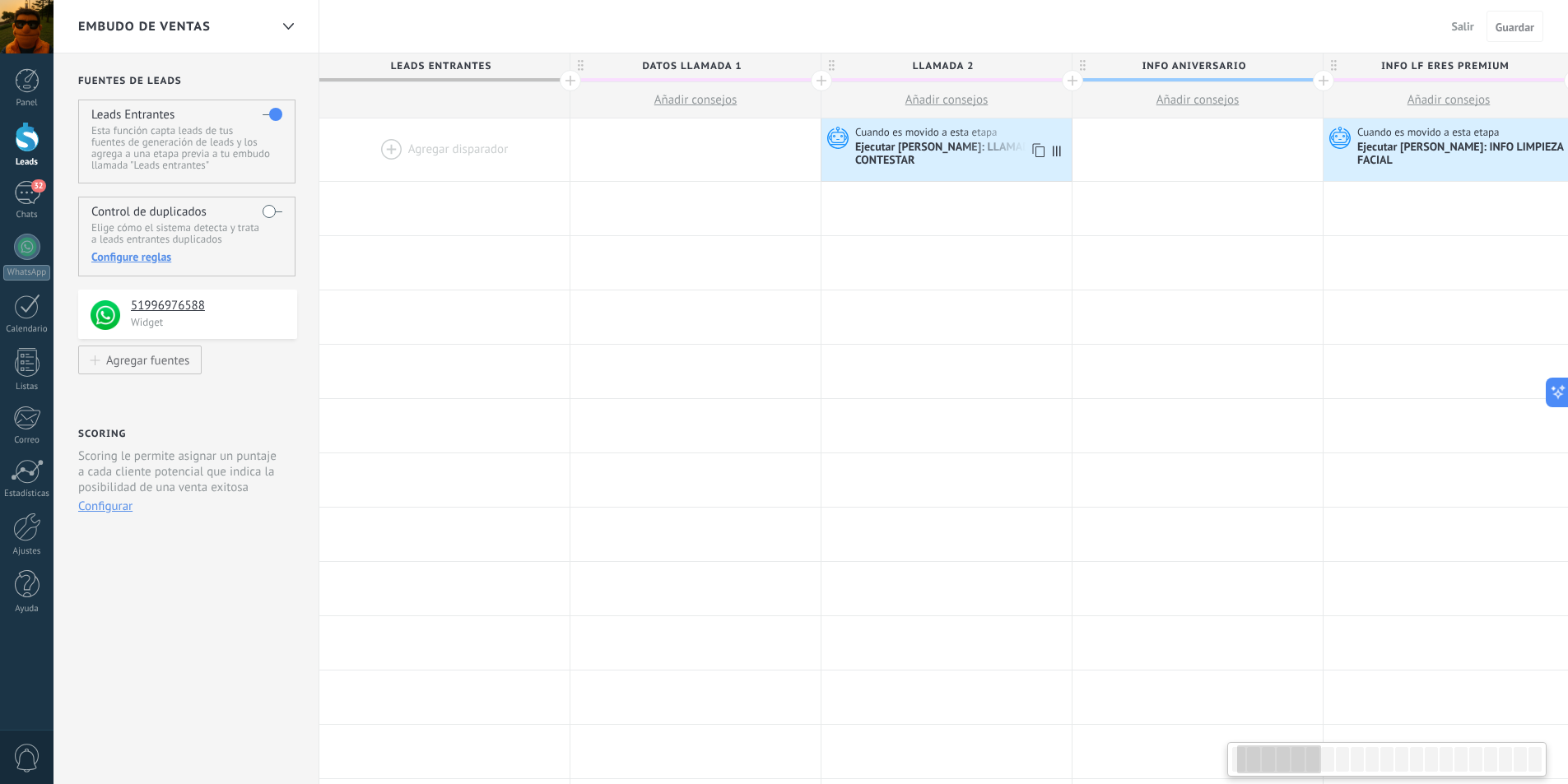
scroll to position [0, 122]
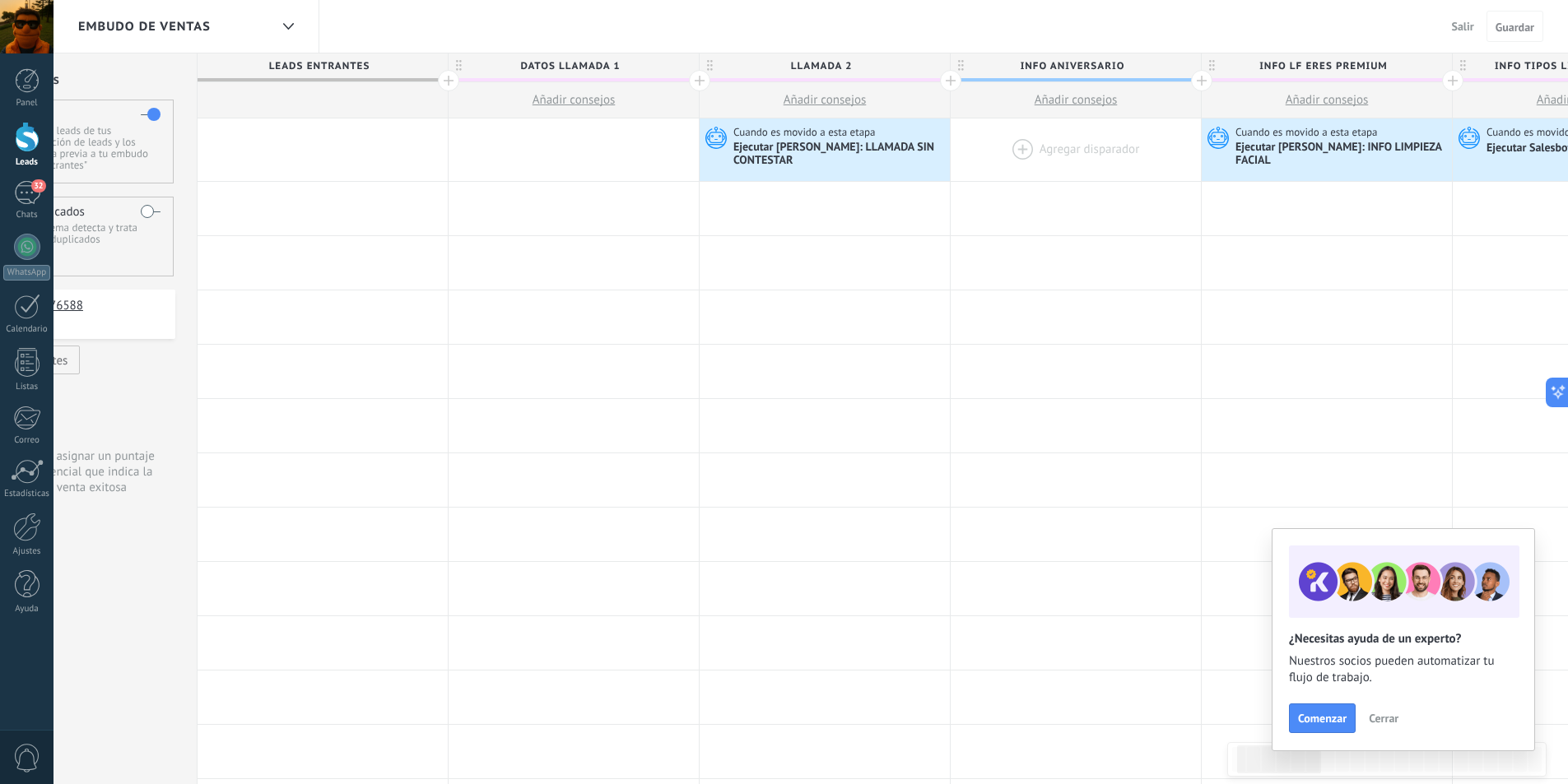
click at [1022, 153] on div at bounding box center [1076, 149] width 251 height 62
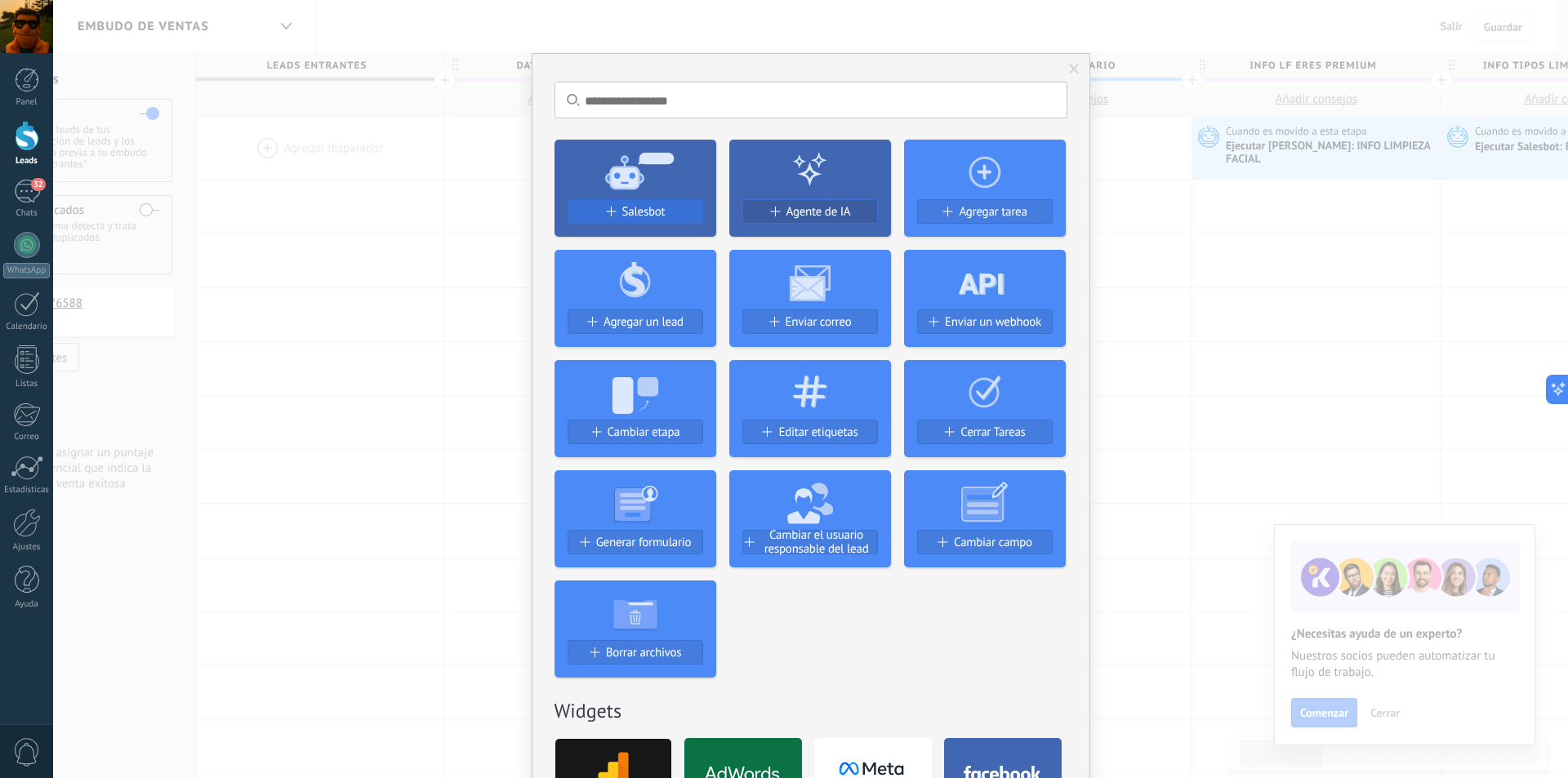
click at [623, 203] on button "Salesbot" at bounding box center [636, 211] width 136 height 24
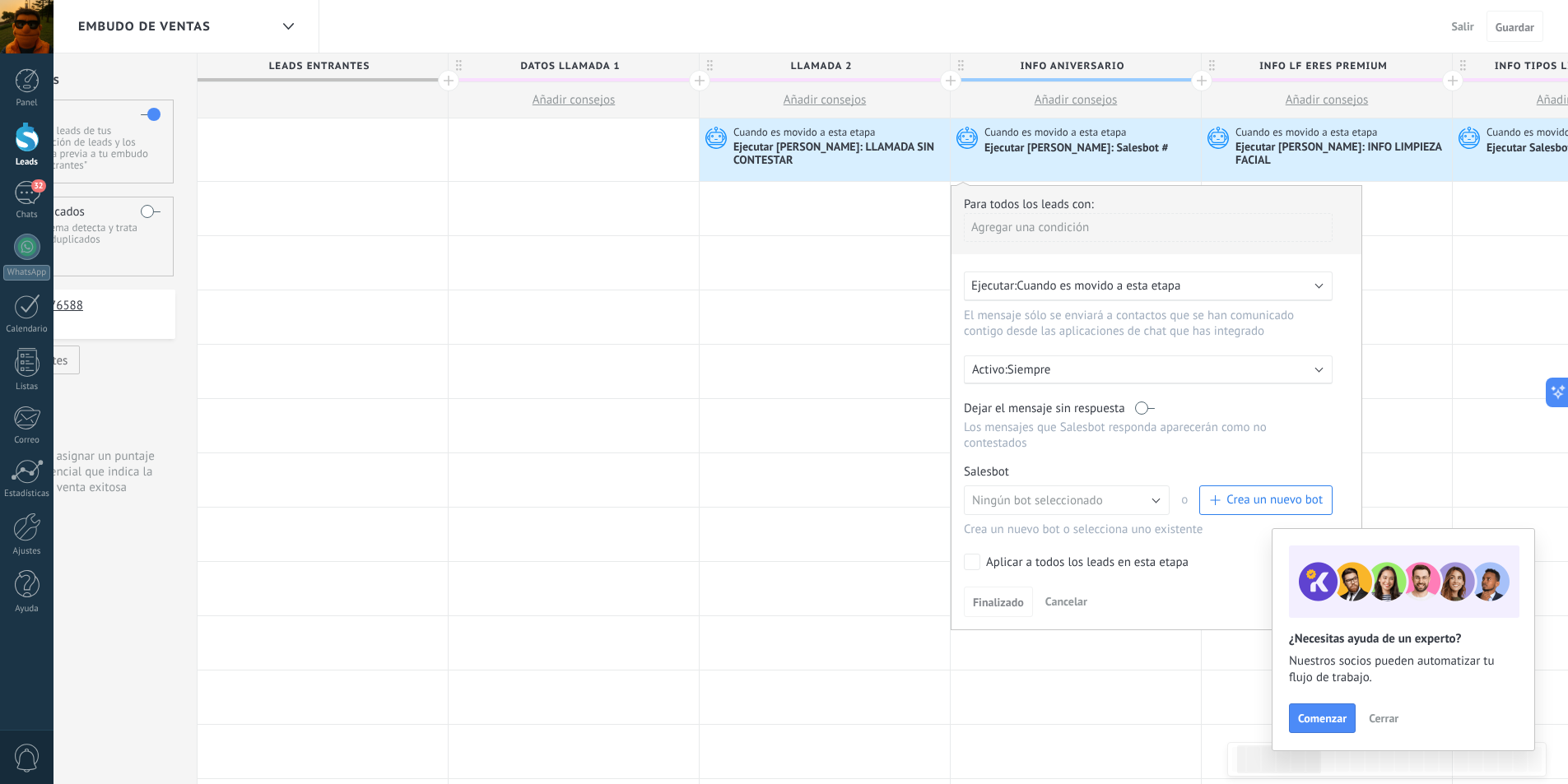
click at [1318, 364] on b at bounding box center [1319, 367] width 8 height 8
click at [1312, 333] on div at bounding box center [1157, 407] width 410 height 443
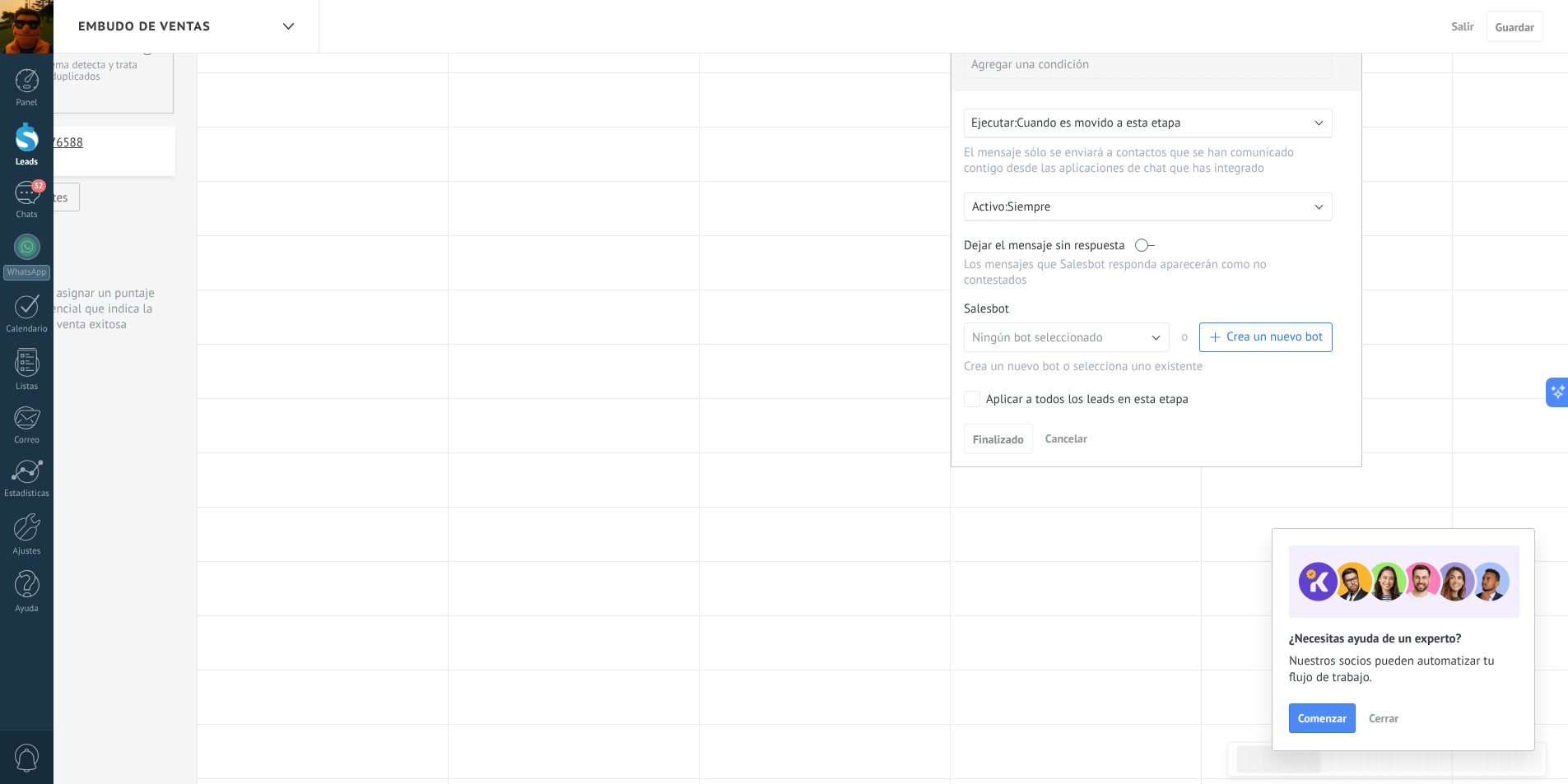
scroll to position [165, 0]
click at [1148, 335] on button "Ningún bot seleccionado" at bounding box center [1067, 335] width 206 height 30
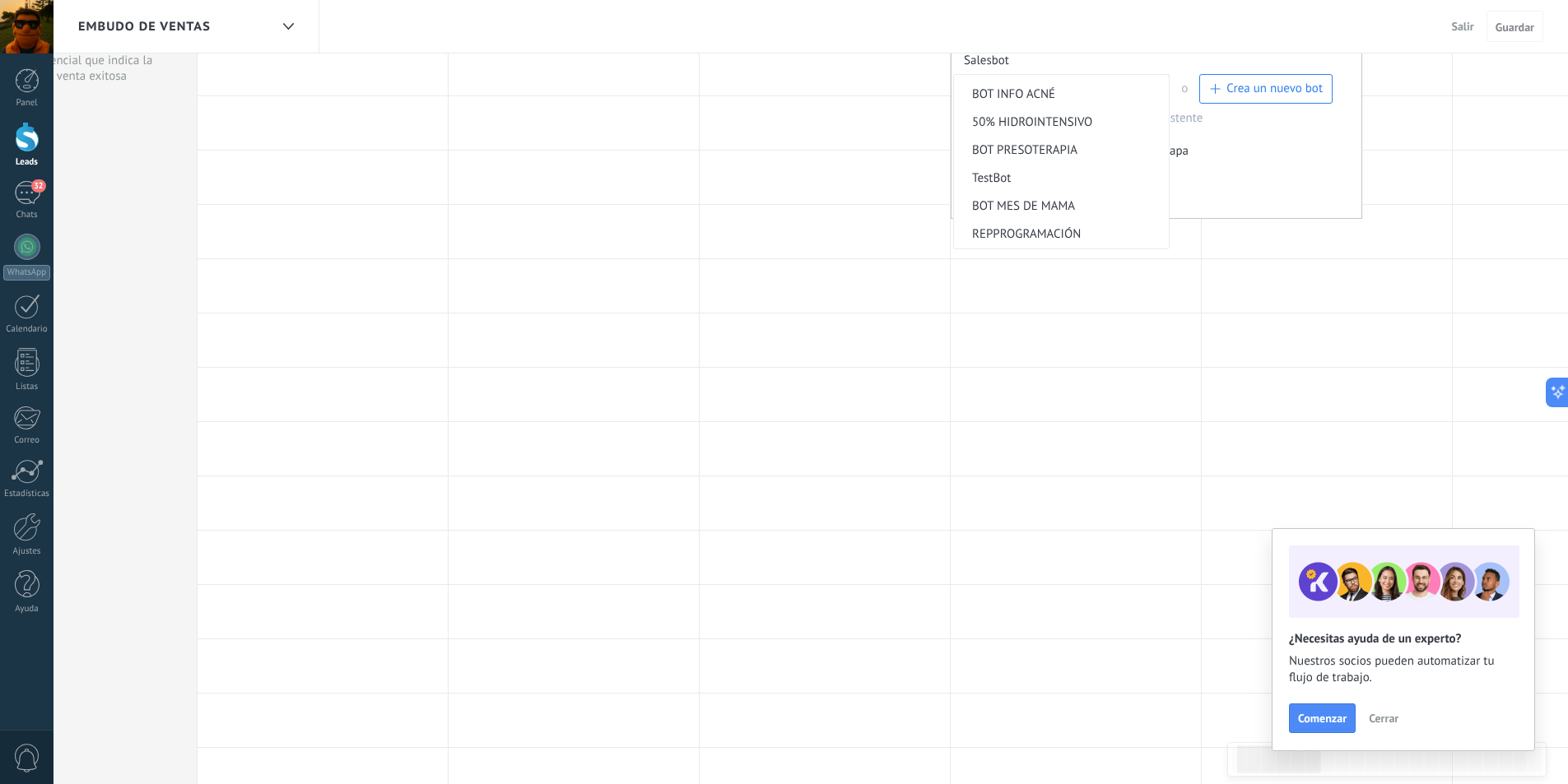
scroll to position [329, 0]
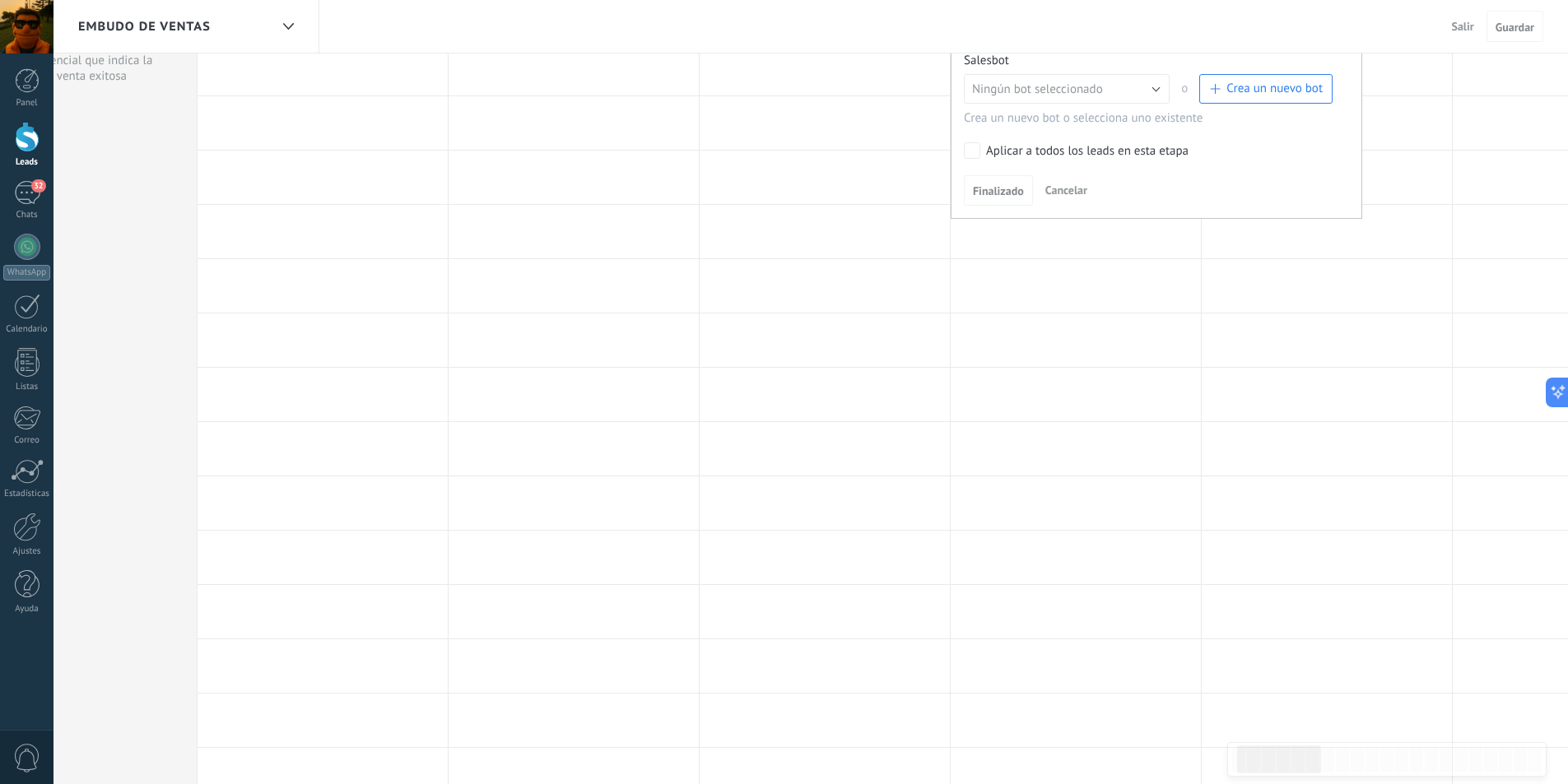
click at [1061, 190] on span "Cancelar" at bounding box center [1067, 189] width 42 height 15
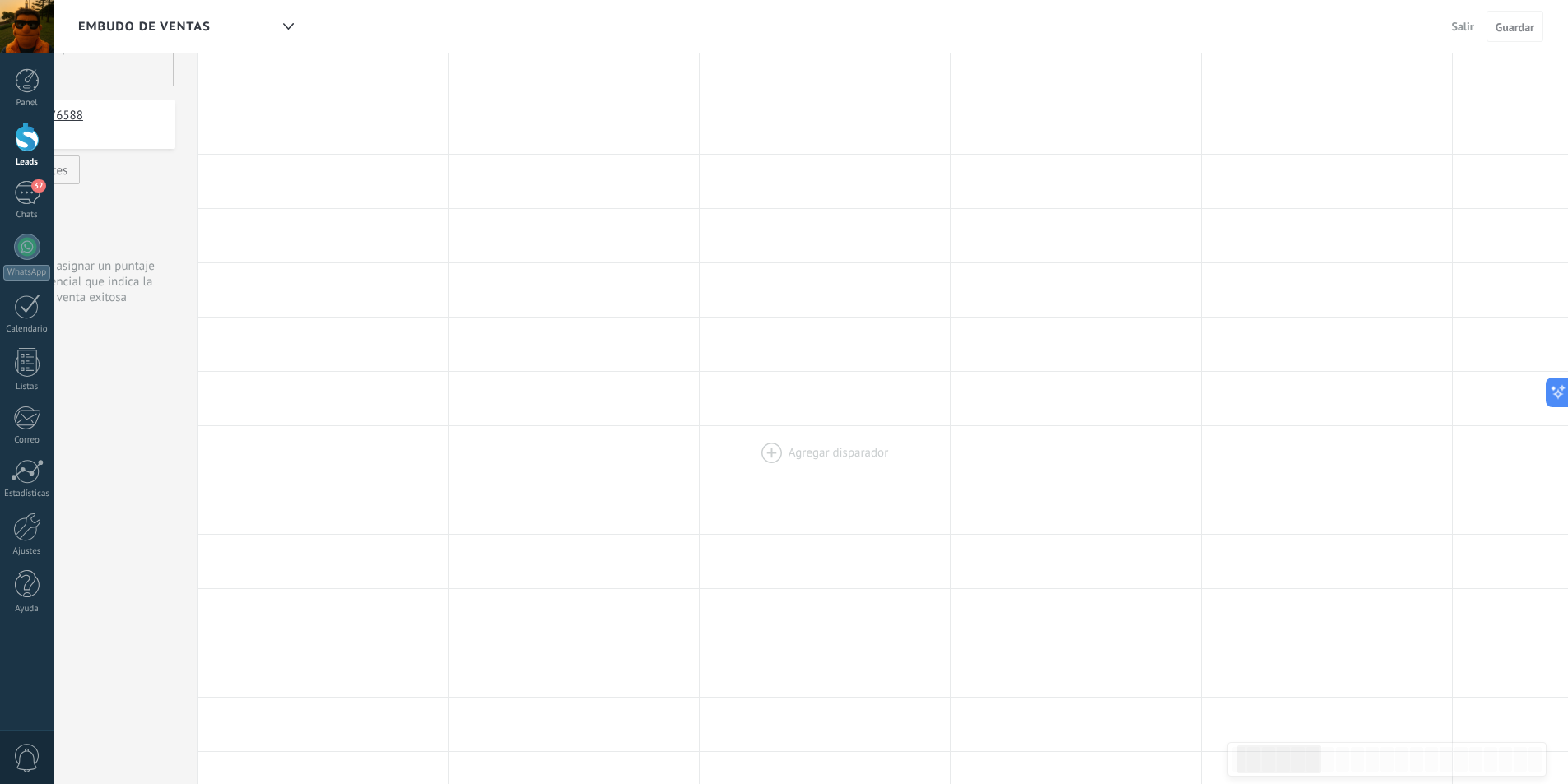
scroll to position [0, 0]
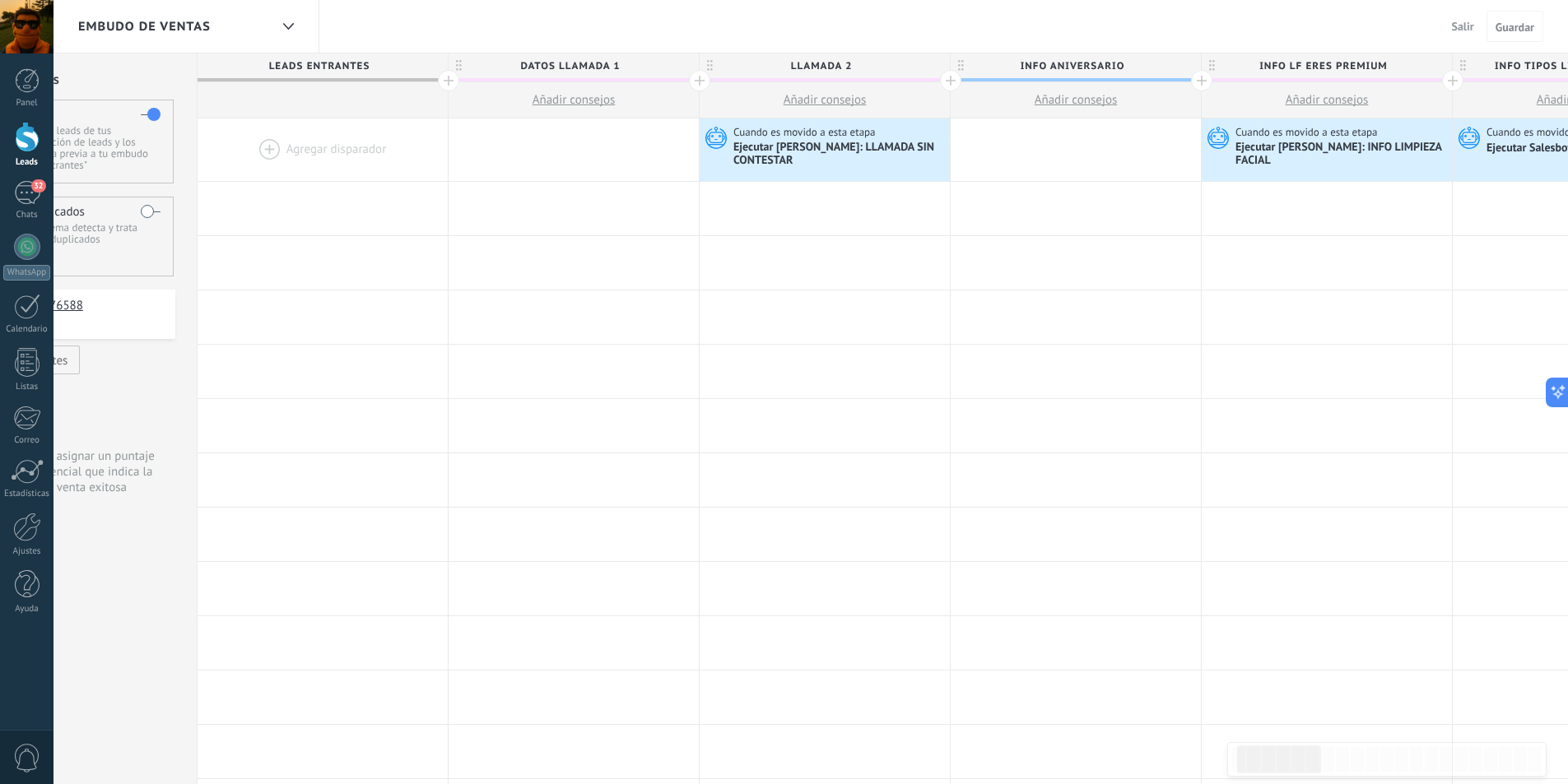
click at [1455, 28] on span "Salir" at bounding box center [1463, 26] width 22 height 15
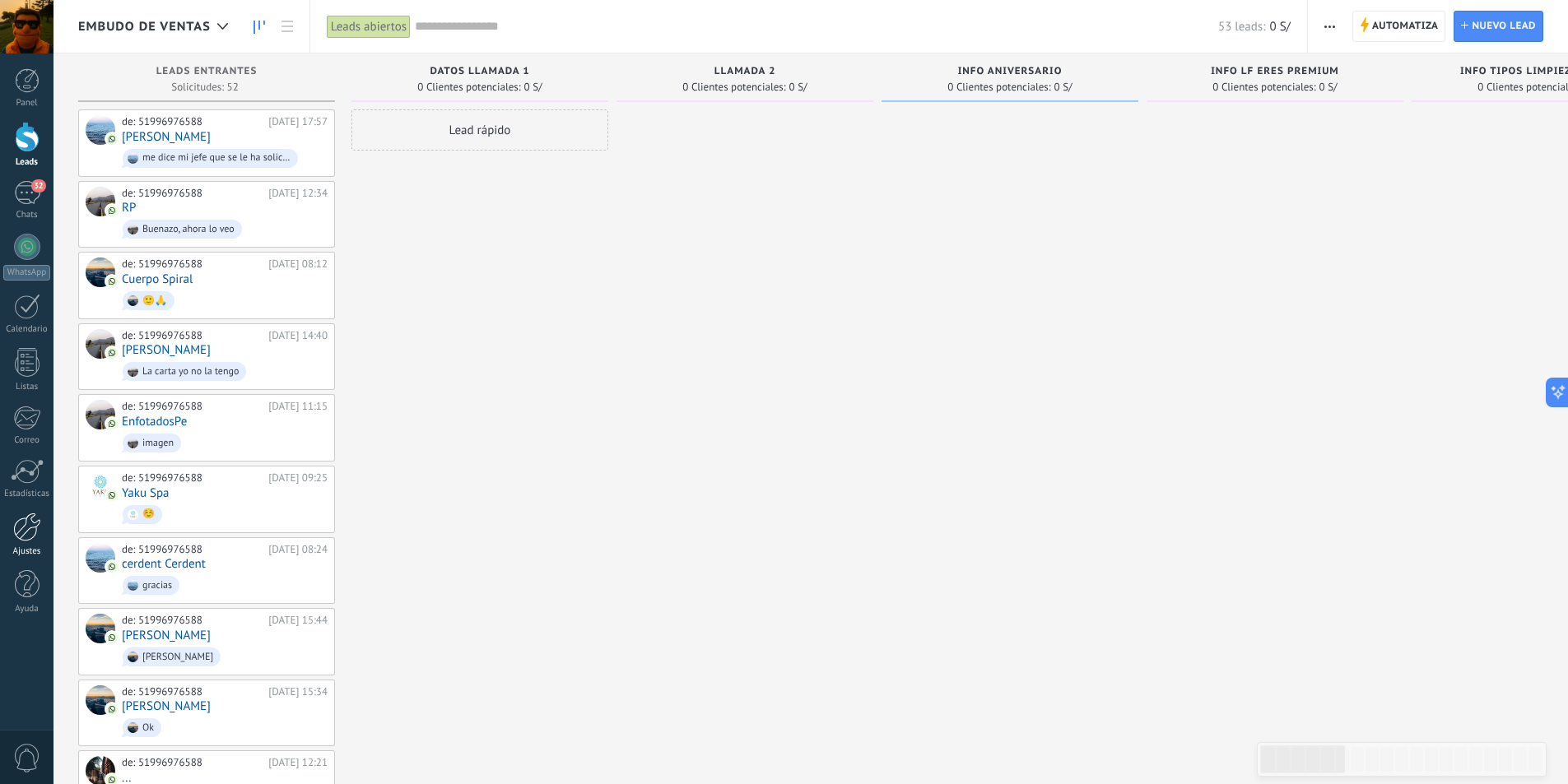
click at [22, 535] on div at bounding box center [27, 526] width 28 height 29
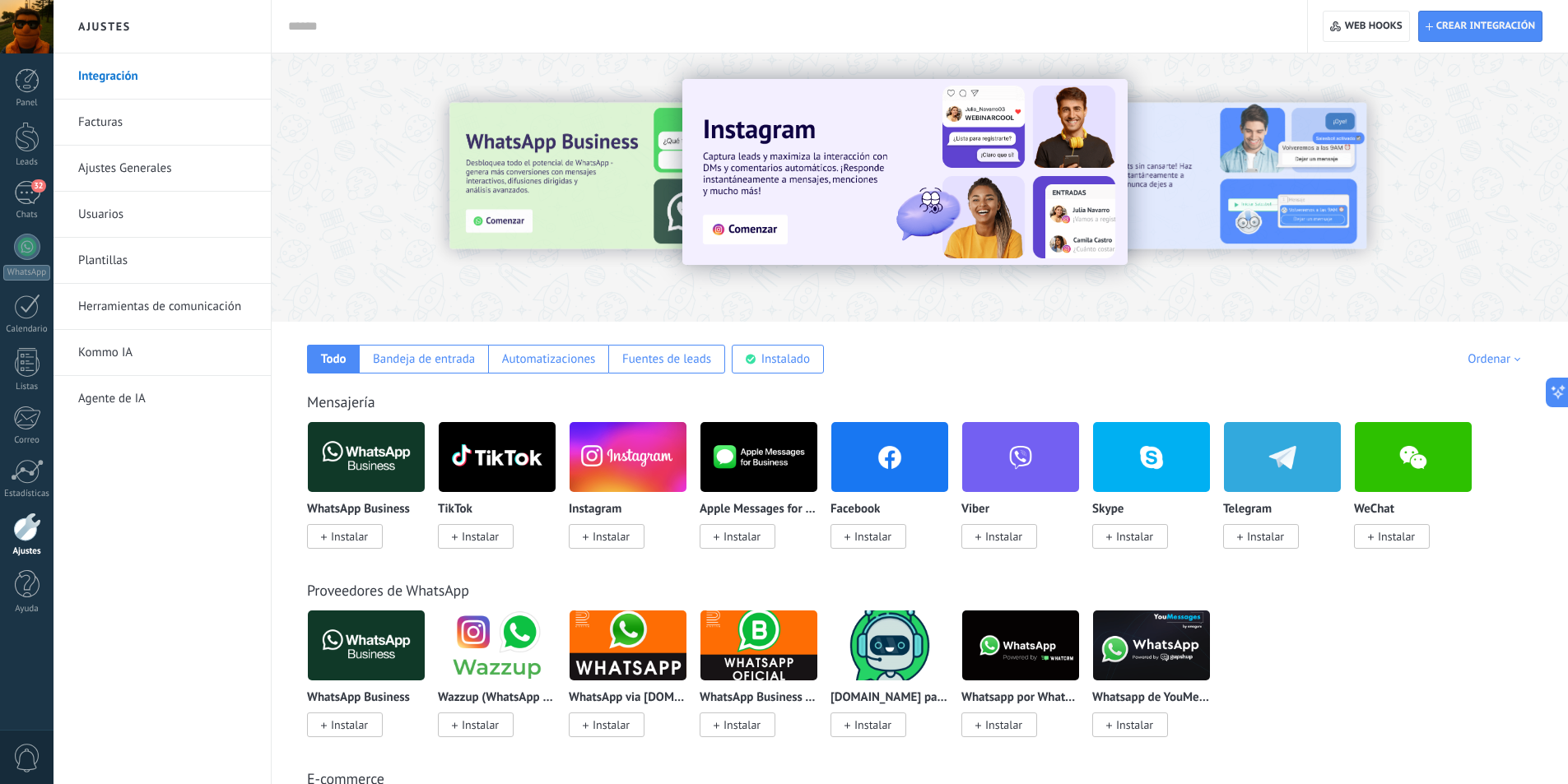
click at [131, 306] on link "Herramientas de comunicación" at bounding box center [166, 307] width 176 height 46
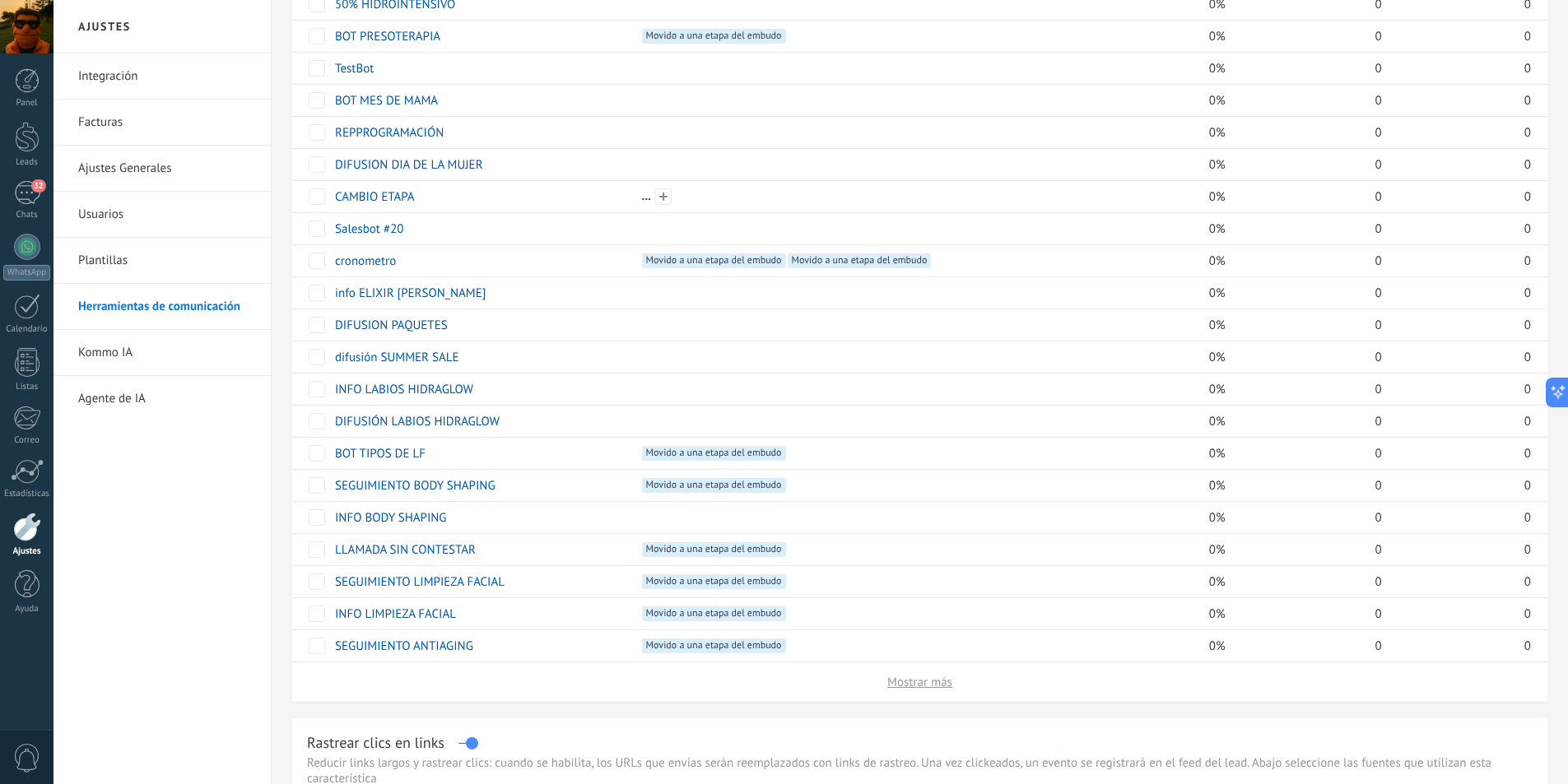
scroll to position [576, 0]
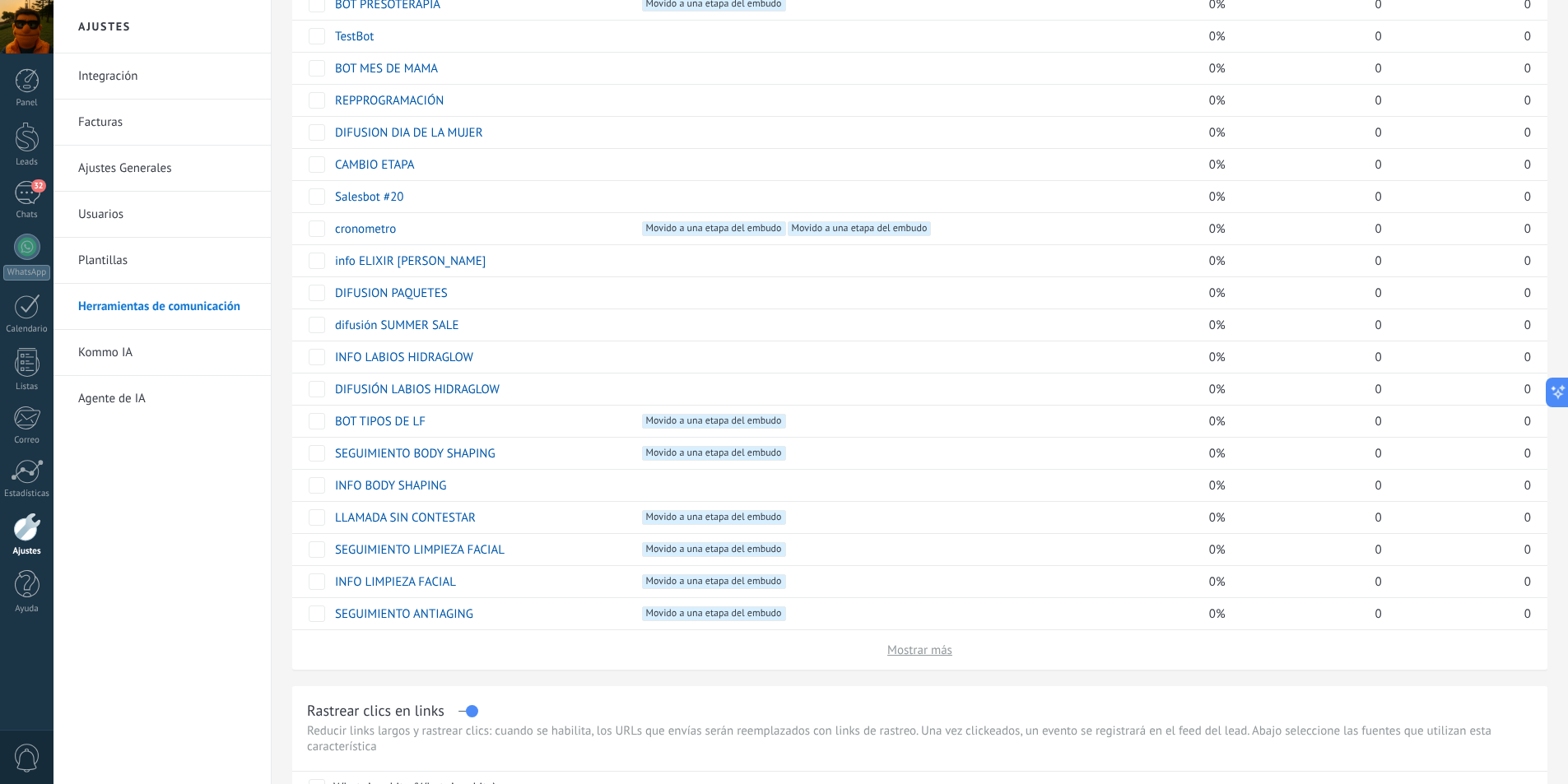
click at [921, 652] on span "Mostrar más" at bounding box center [919, 650] width 65 height 16
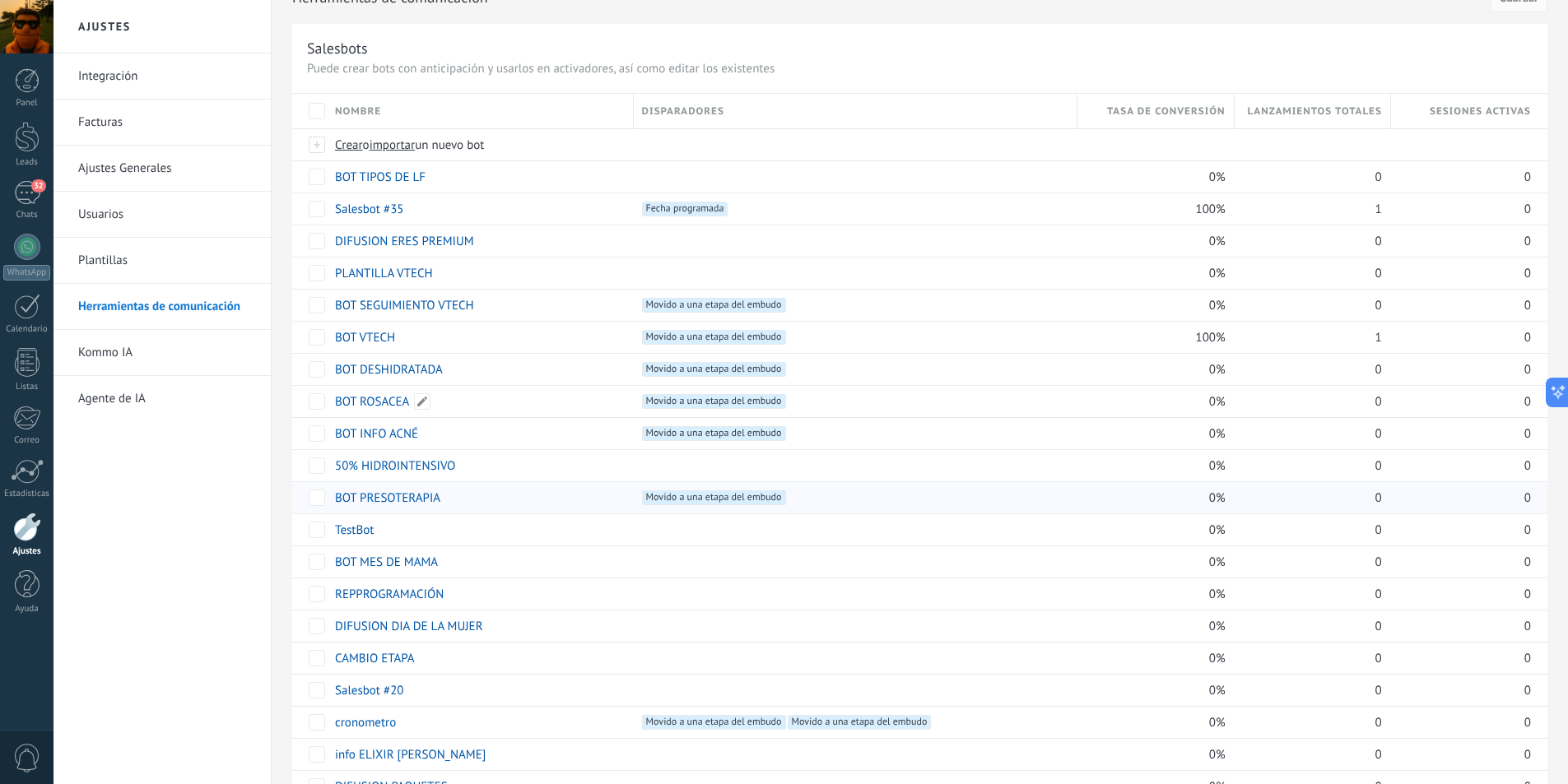
scroll to position [0, 0]
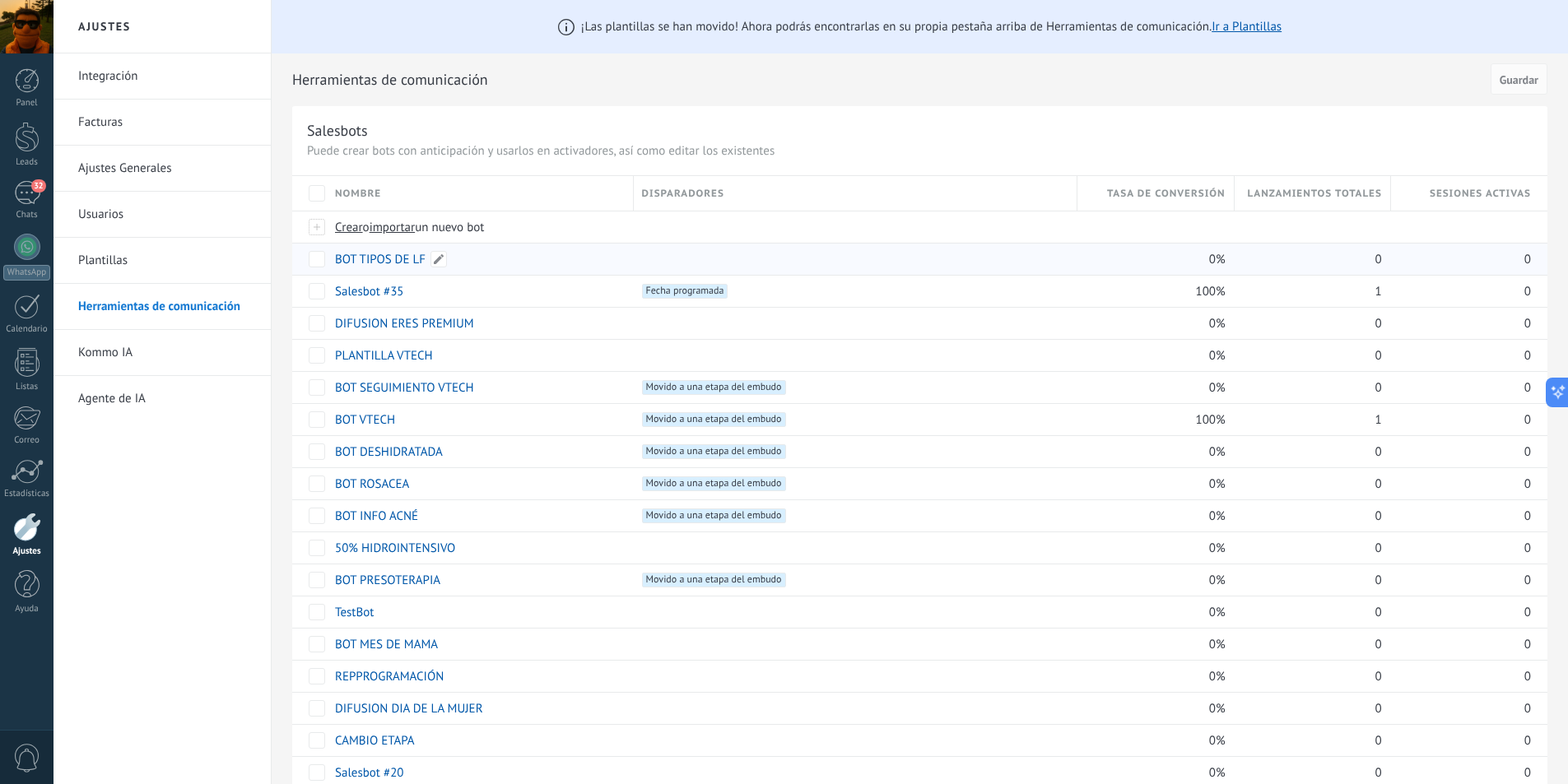
click at [387, 259] on link "BOT TIPOS DE LF" at bounding box center [380, 259] width 90 height 16
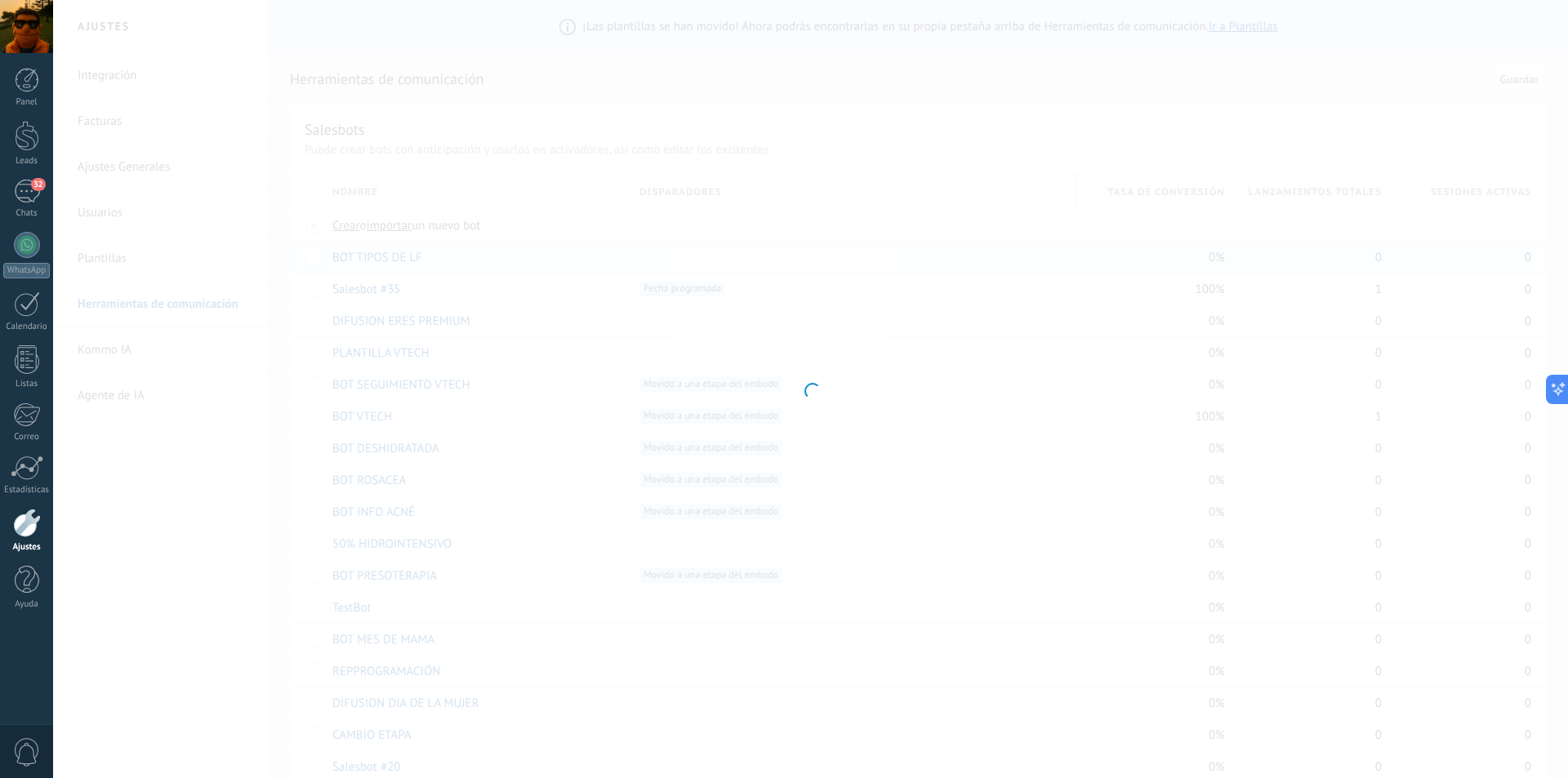
type input "**********"
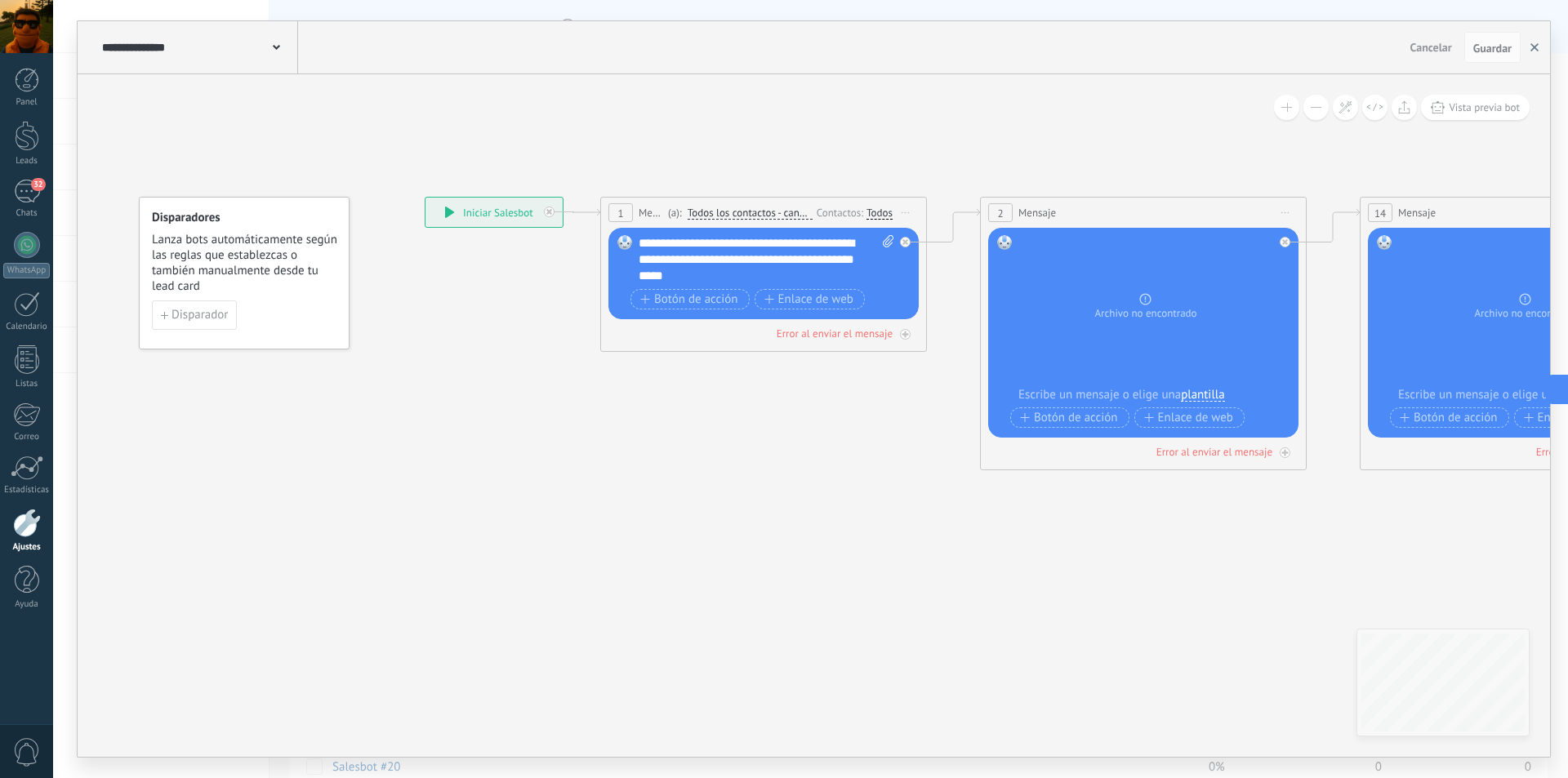
click at [1533, 47] on icon "button" at bounding box center [1534, 47] width 8 height 8
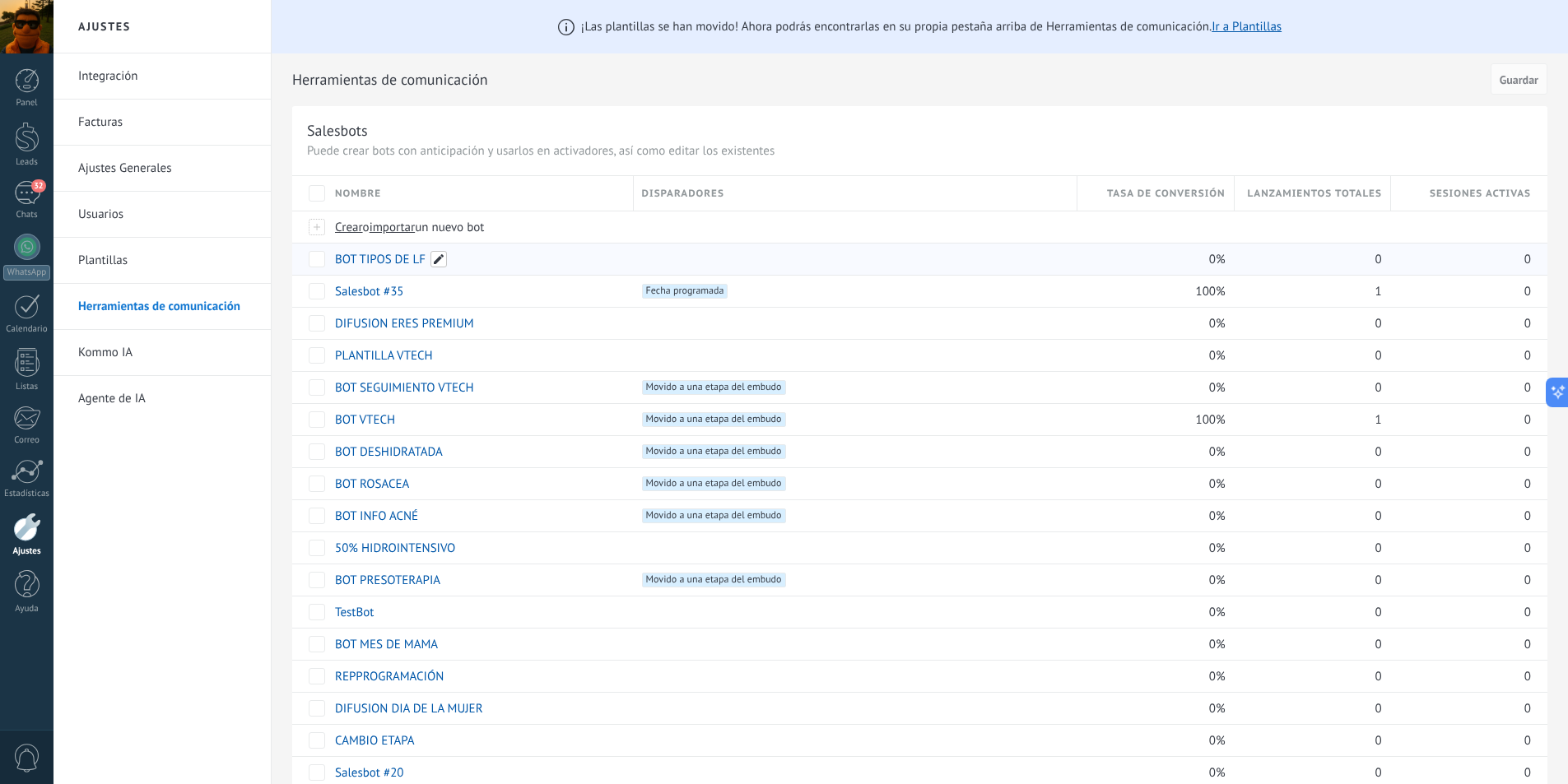
click at [433, 264] on span at bounding box center [438, 258] width 17 height 17
drag, startPoint x: 361, startPoint y: 258, endPoint x: 541, endPoint y: 246, distance: 180.4
click at [541, 246] on div "**********" at bounding box center [479, 284] width 309 height 82
type input "**********"
click at [396, 294] on button "Guardar" at bounding box center [372, 296] width 74 height 32
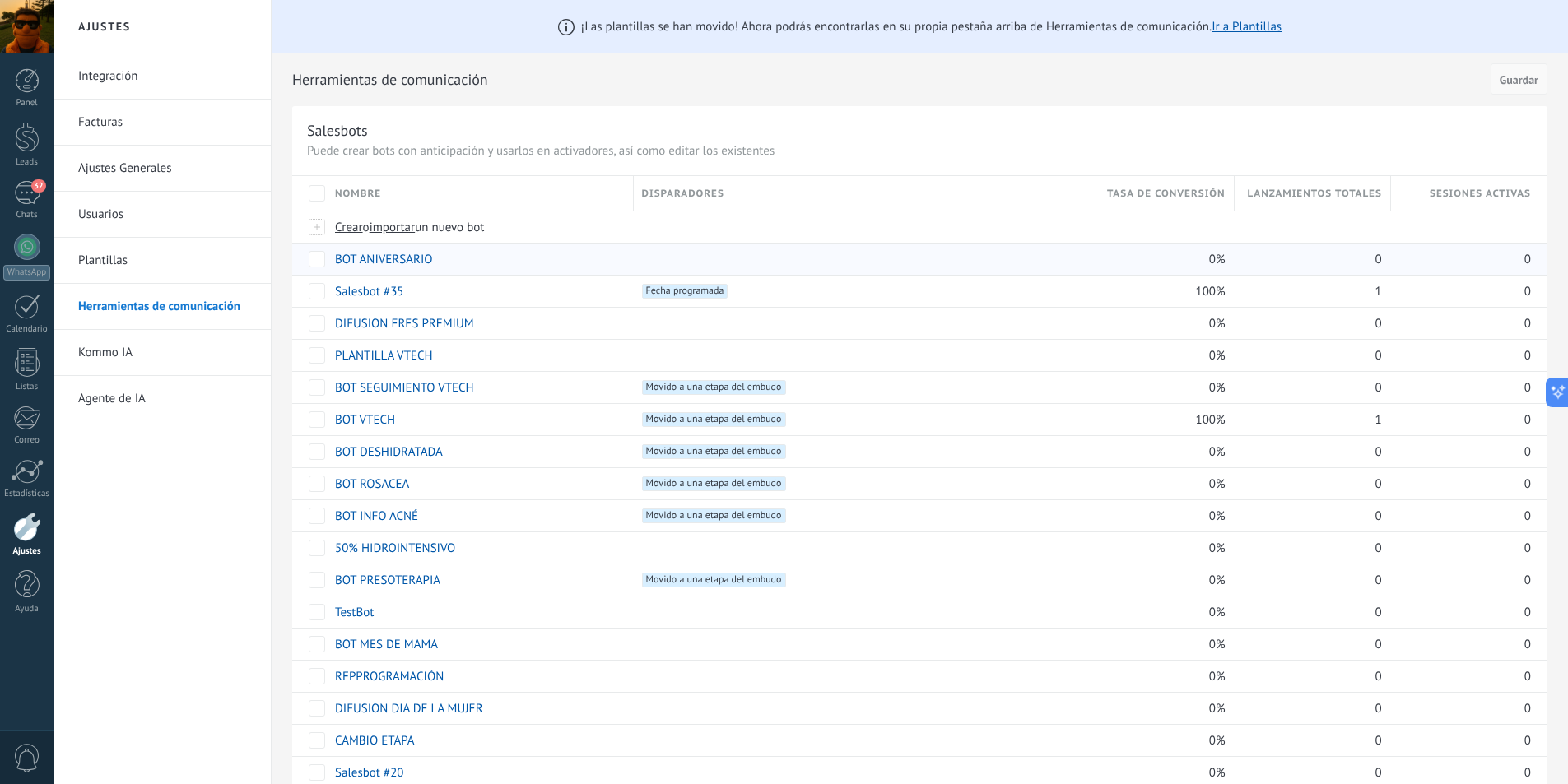
click at [1533, 83] on span "Guardar" at bounding box center [1519, 80] width 39 height 11
click at [1025, 73] on h2 "Herramientas de comunicación" at bounding box center [888, 80] width 1193 height 33
click at [1509, 86] on span "Guardar" at bounding box center [1519, 80] width 39 height 11
click at [21, 158] on div "Leads" at bounding box center [27, 162] width 47 height 11
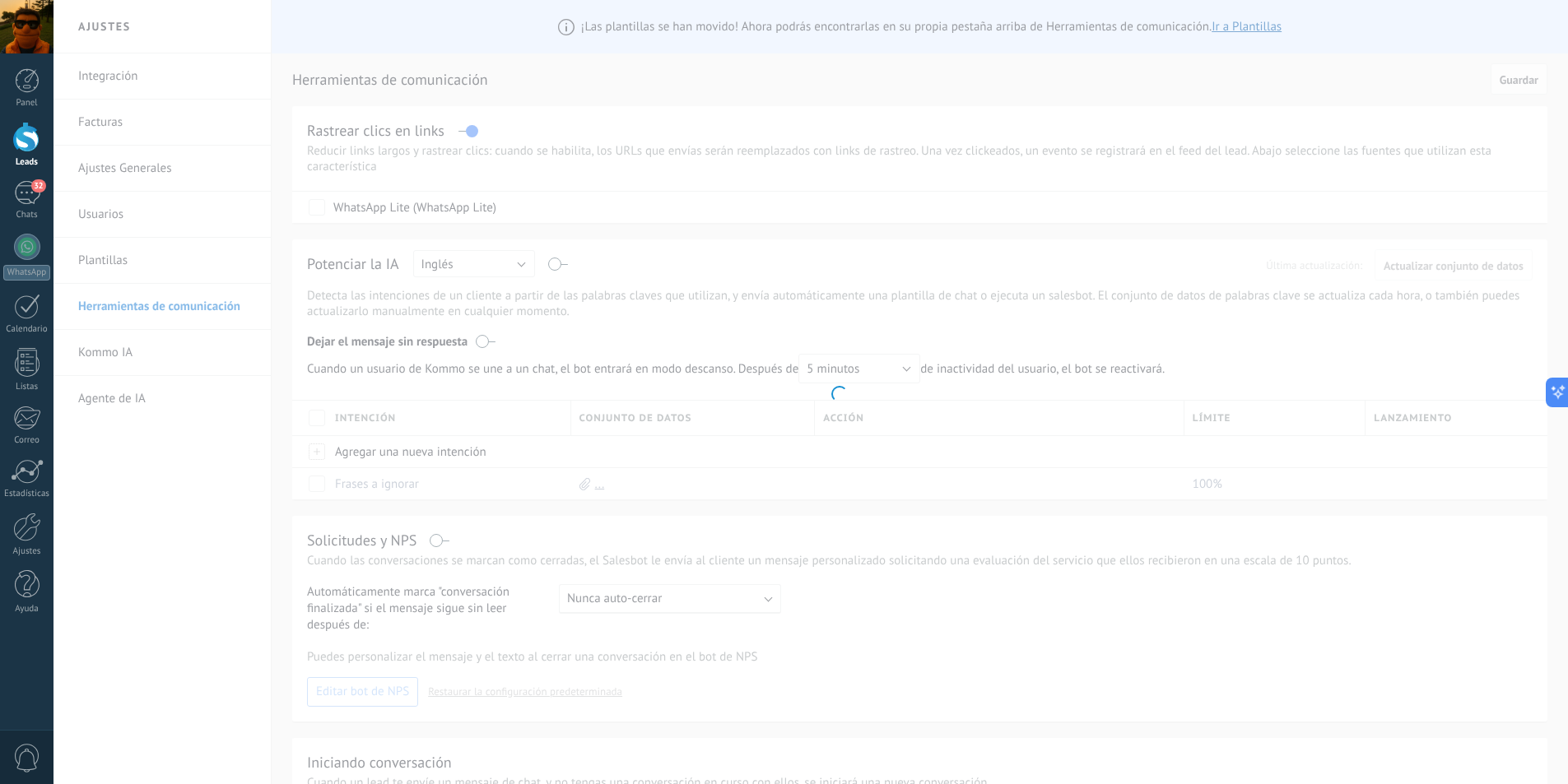
scroll to position [658, 0]
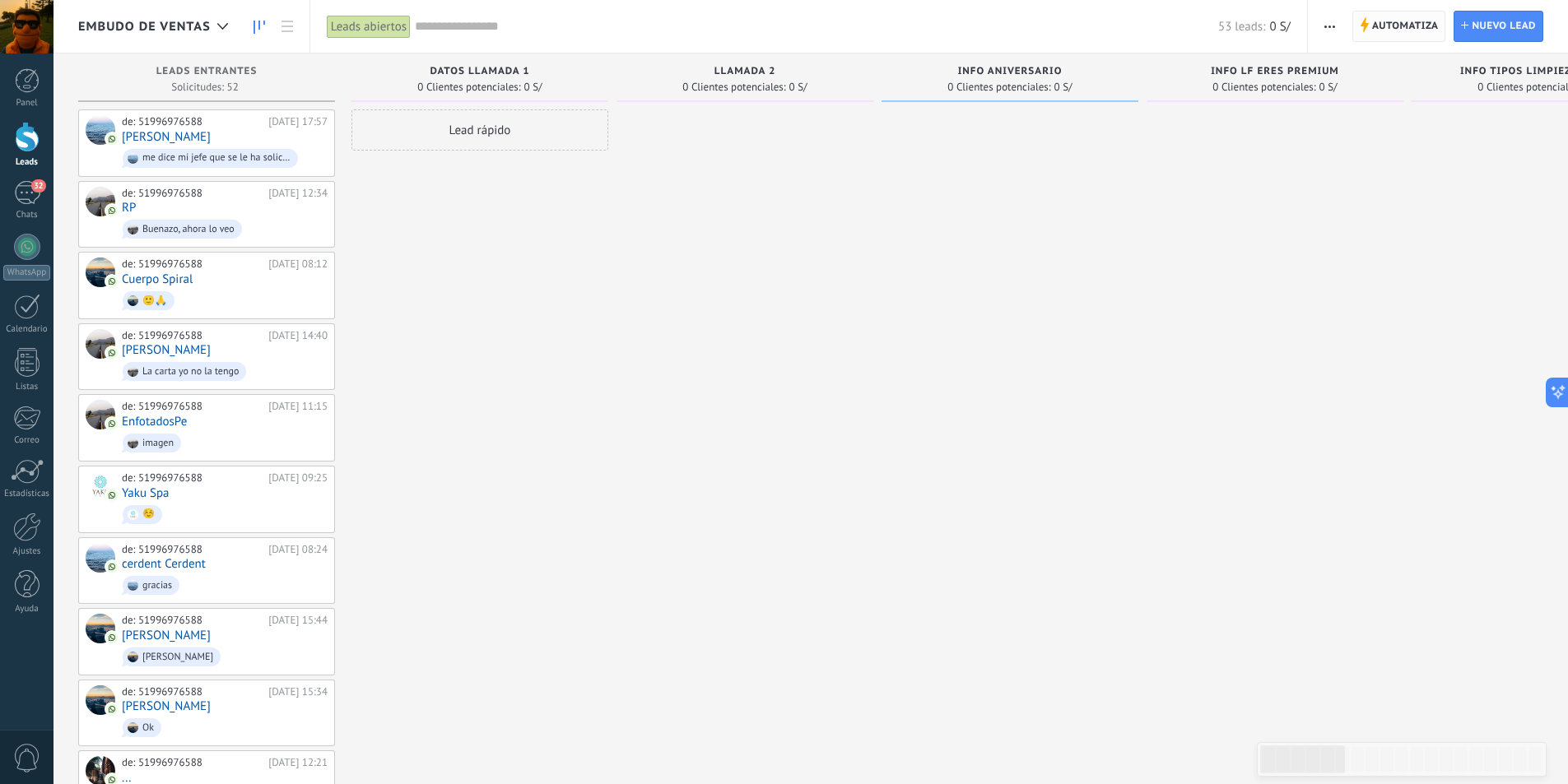
click at [1397, 20] on span "Automatiza" at bounding box center [1406, 26] width 67 height 30
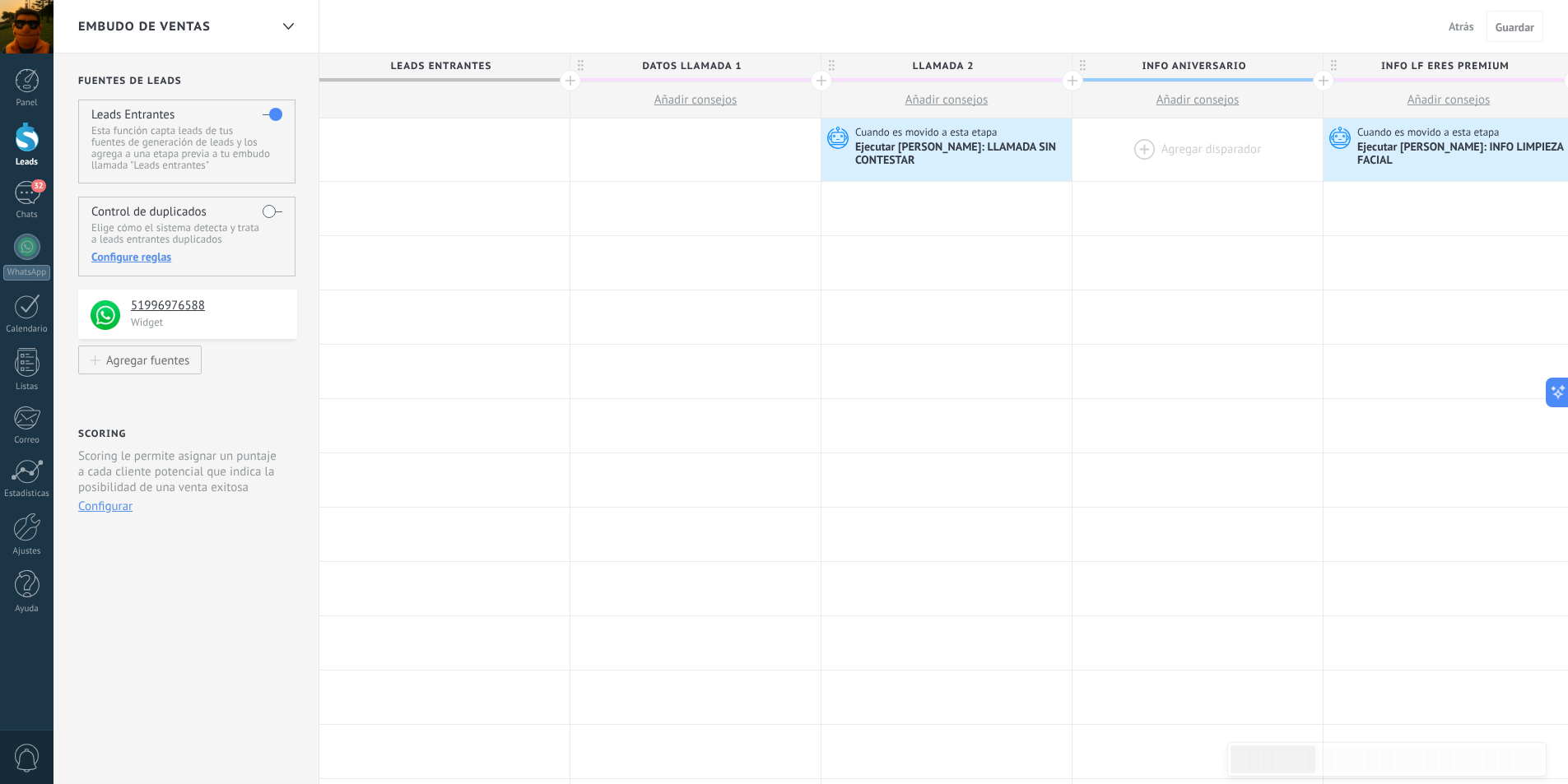
click at [1183, 156] on div at bounding box center [1198, 149] width 251 height 62
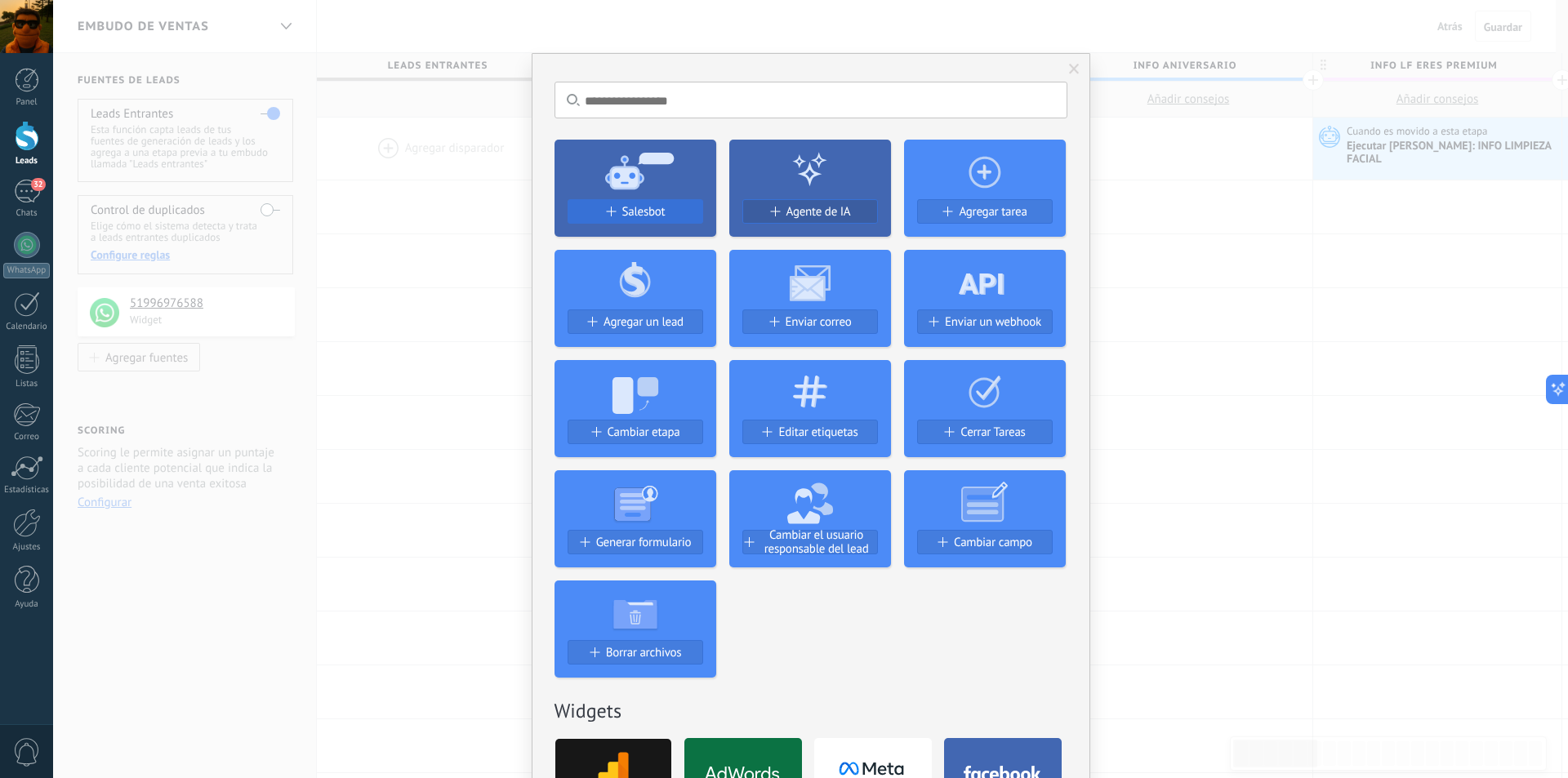
click at [617, 208] on div "Salesbot" at bounding box center [636, 212] width 134 height 14
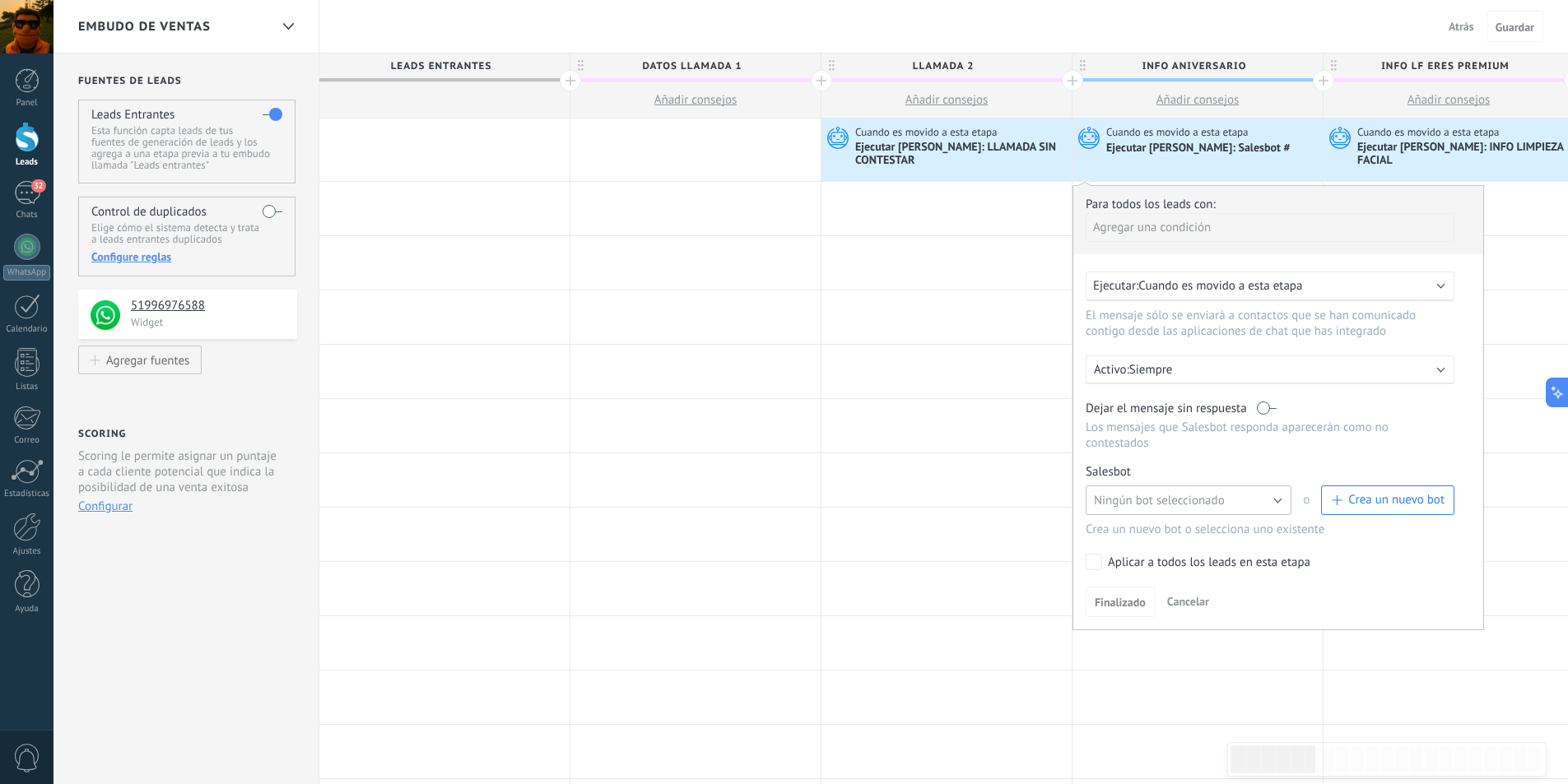
click at [1153, 503] on span "Ningún bot seleccionado" at bounding box center [1159, 501] width 131 height 16
click at [1153, 530] on span "BOT ANIVERSARIO" at bounding box center [1181, 528] width 209 height 16
click at [1117, 600] on span "Finalizado" at bounding box center [1120, 602] width 51 height 11
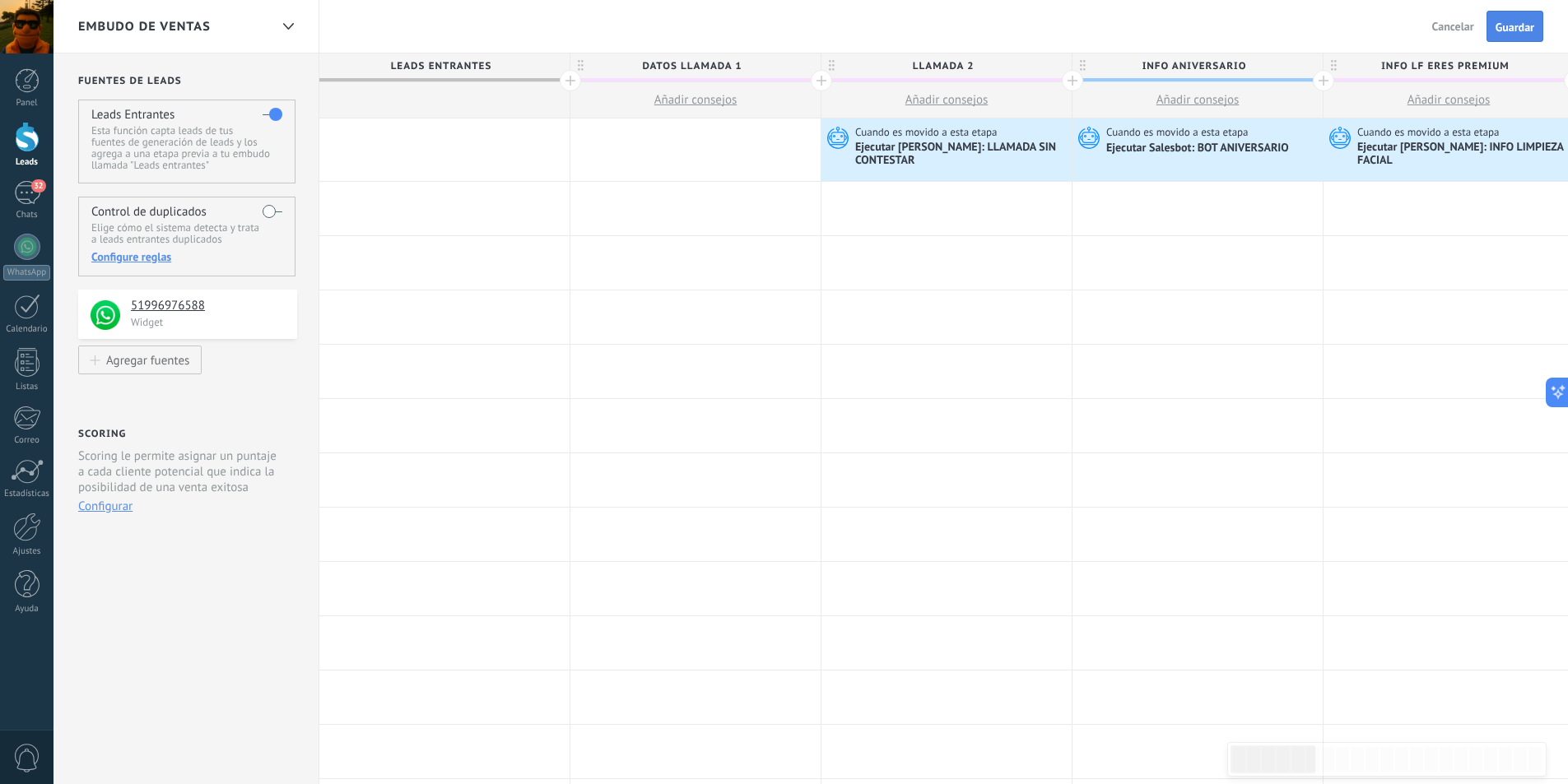
click at [1511, 19] on button "Guardar" at bounding box center [1515, 26] width 57 height 32
click at [1462, 25] on span "Salir" at bounding box center [1463, 26] width 22 height 15
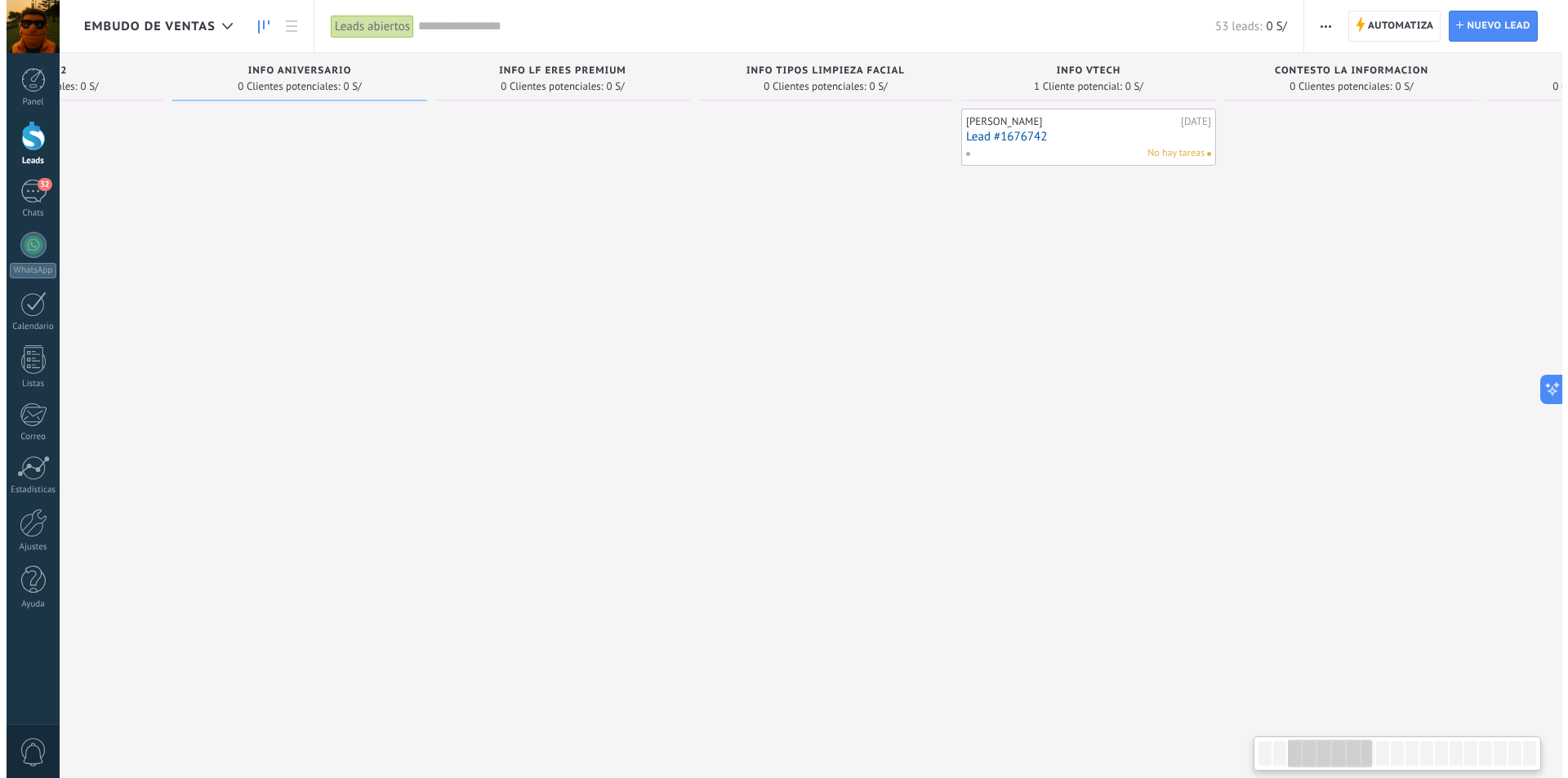
scroll to position [0, 711]
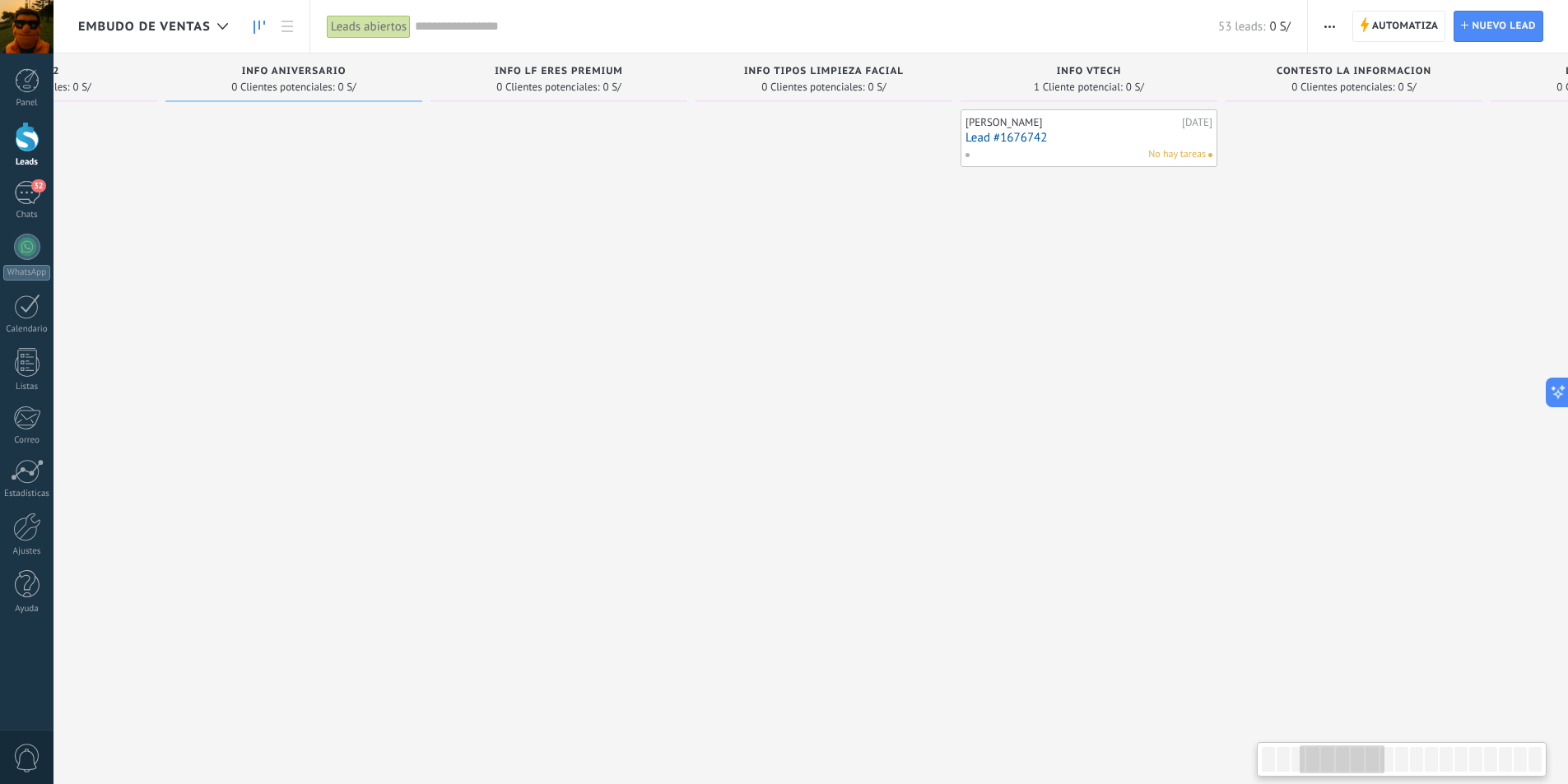
drag, startPoint x: 1045, startPoint y: 380, endPoint x: 329, endPoint y: 470, distance: 721.6
click at [1015, 136] on link "Lead #1676742" at bounding box center [1089, 138] width 247 height 14
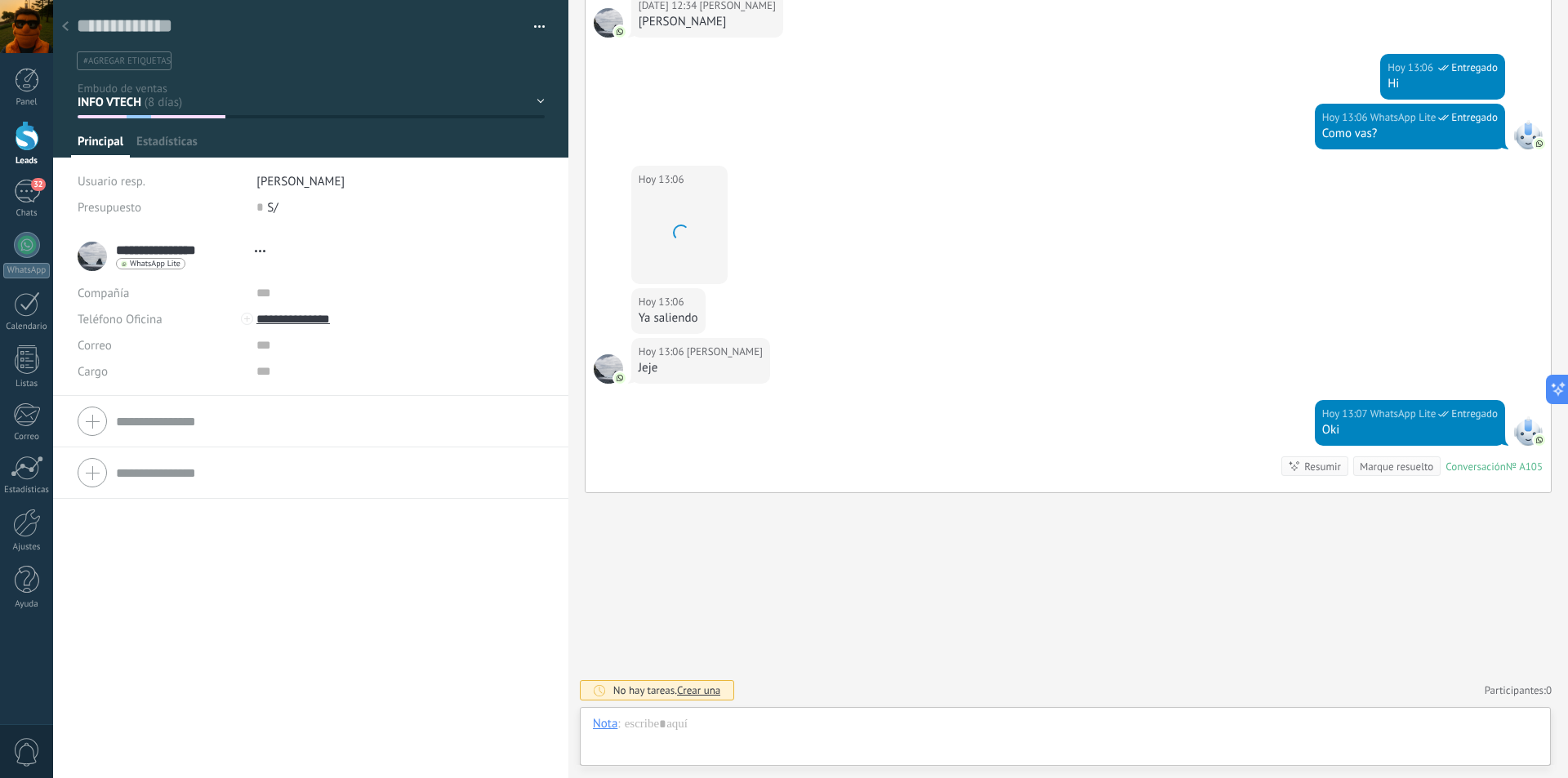
scroll to position [24, 0]
click at [537, 31] on button "button" at bounding box center [533, 27] width 23 height 24
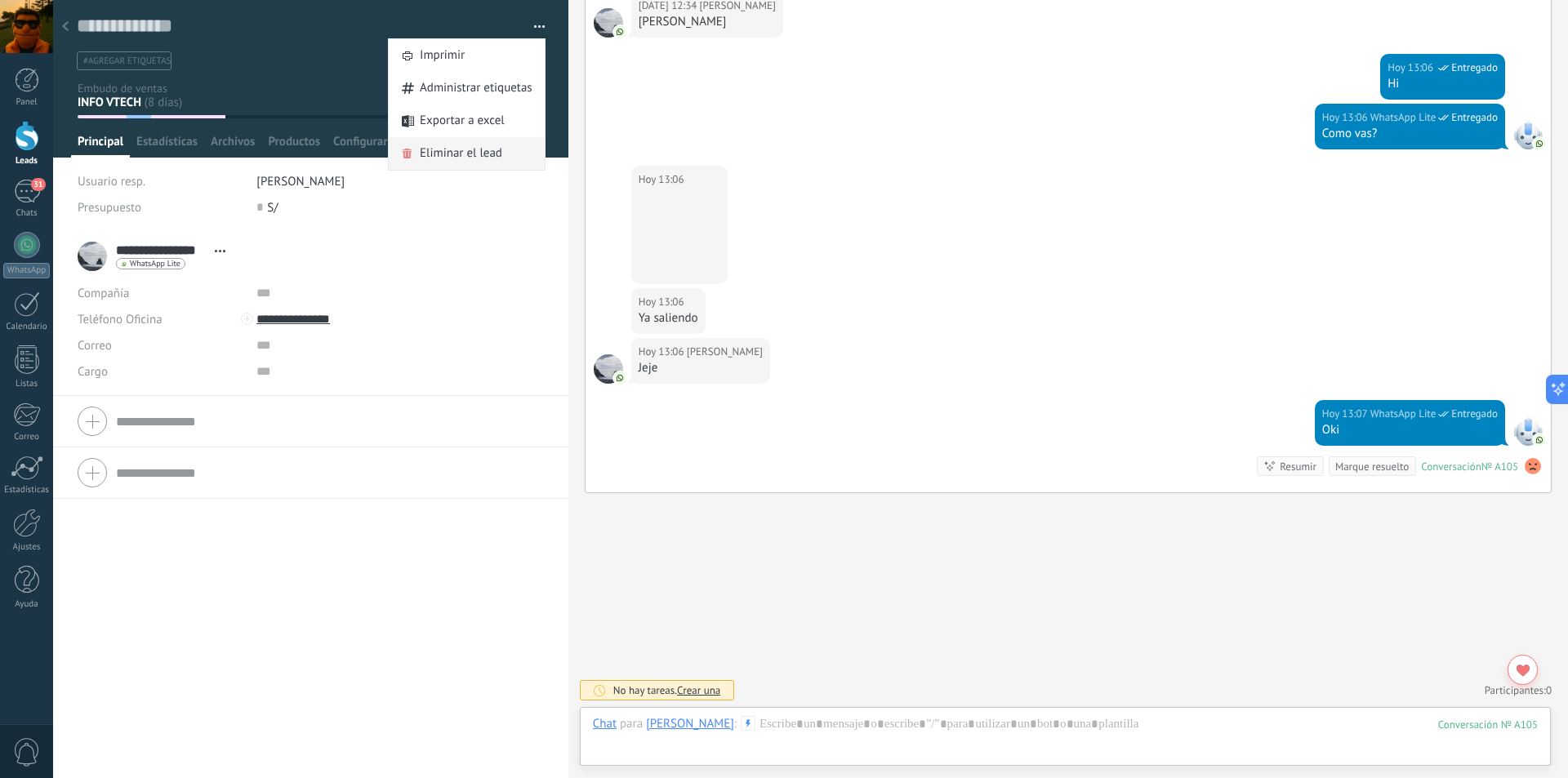
click at [439, 148] on span "Eliminar el lead" at bounding box center [461, 154] width 83 height 33
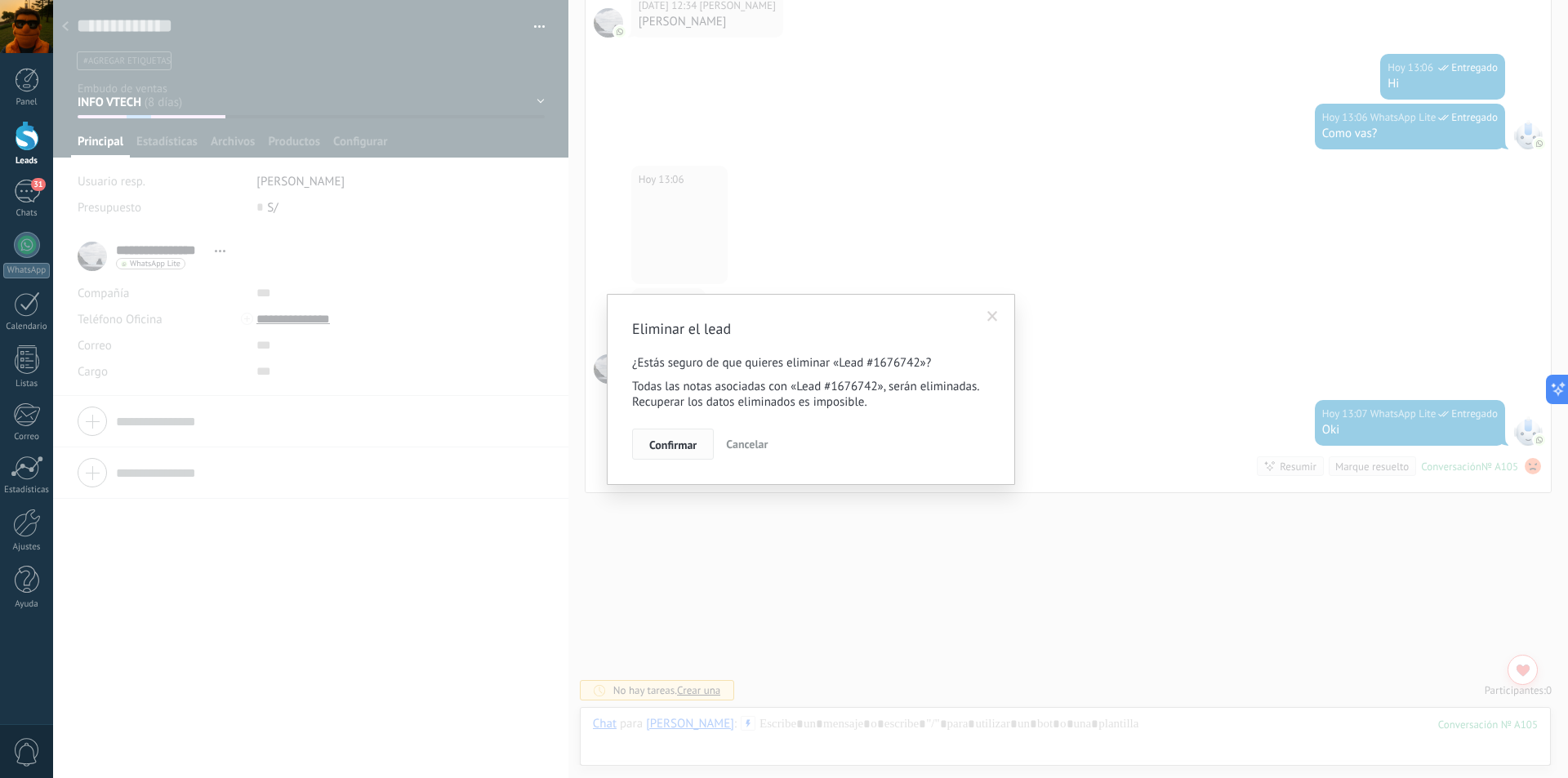
click at [674, 447] on span "Confirmar" at bounding box center [673, 444] width 47 height 11
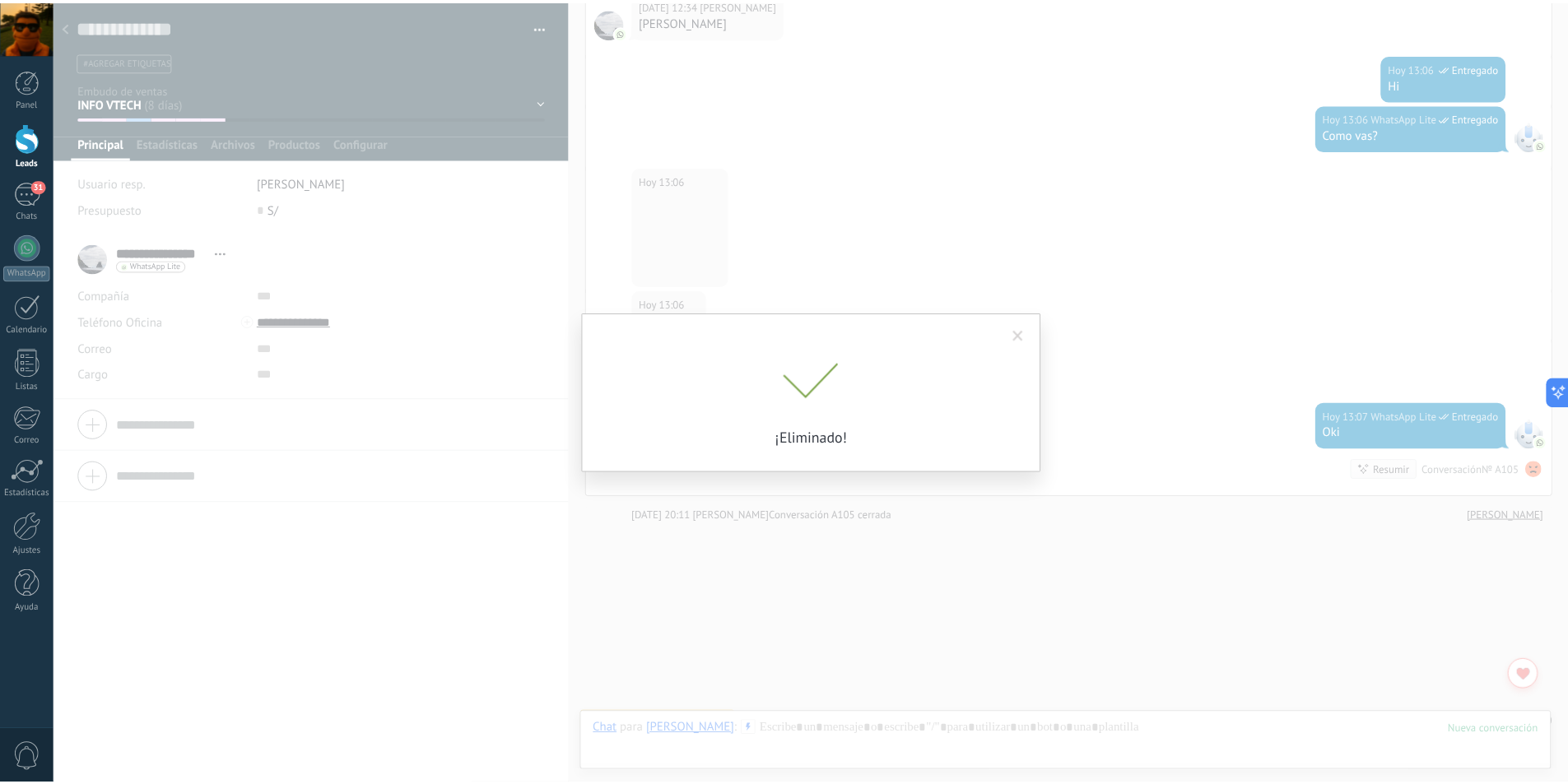
scroll to position [4712, 0]
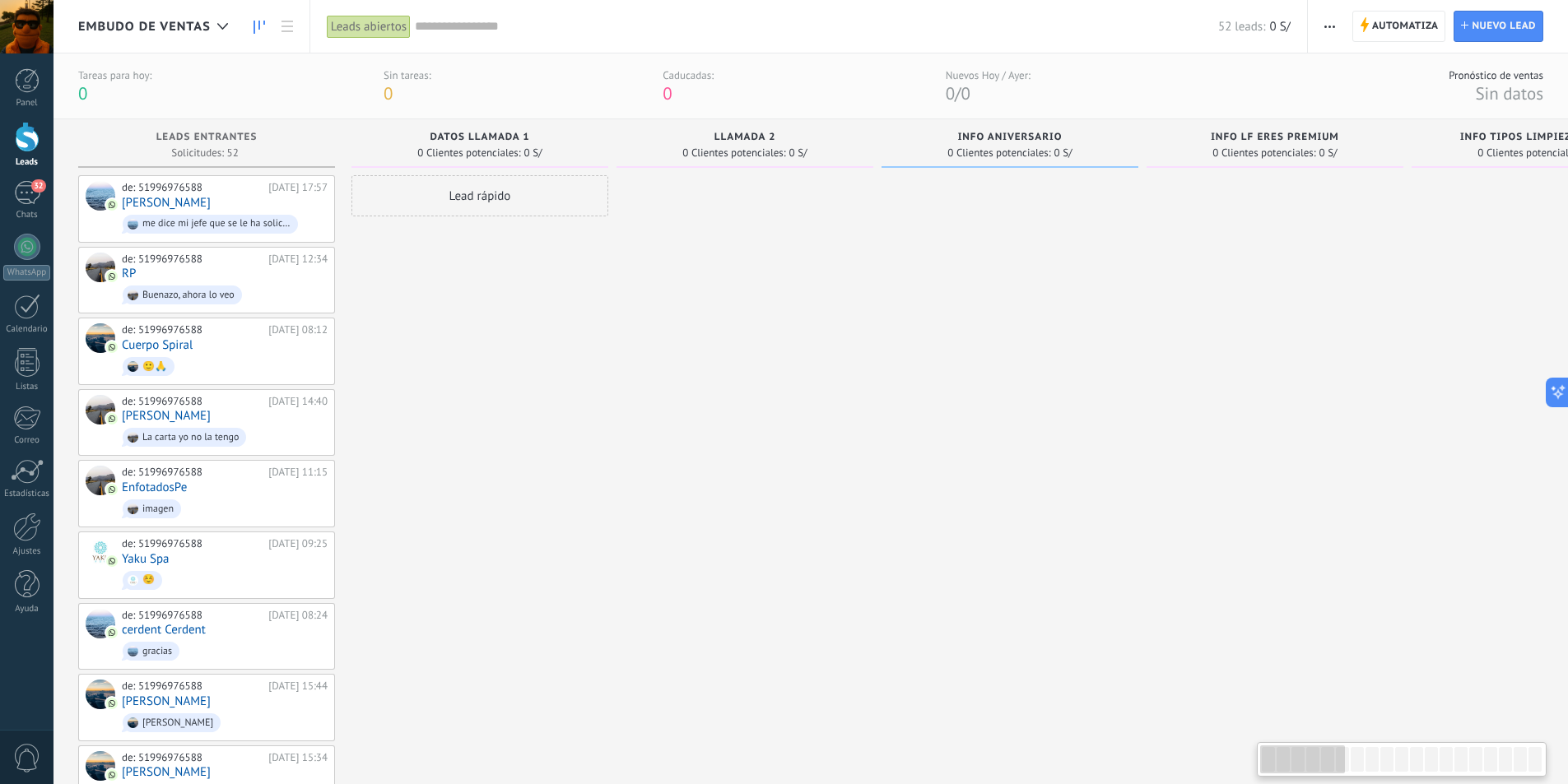
drag, startPoint x: 817, startPoint y: 472, endPoint x: 1024, endPoint y: 440, distance: 209.5
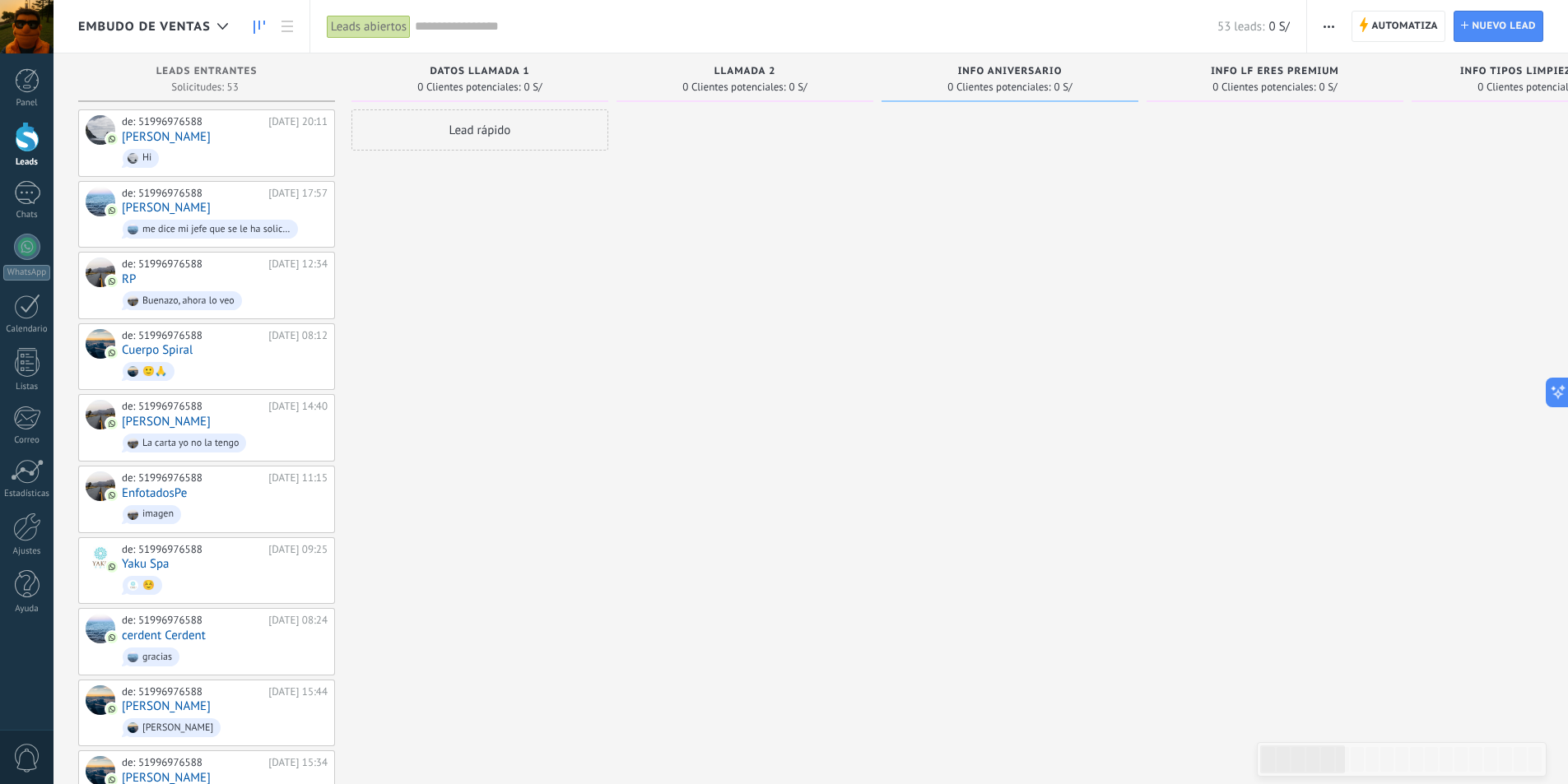
scroll to position [658, 0]
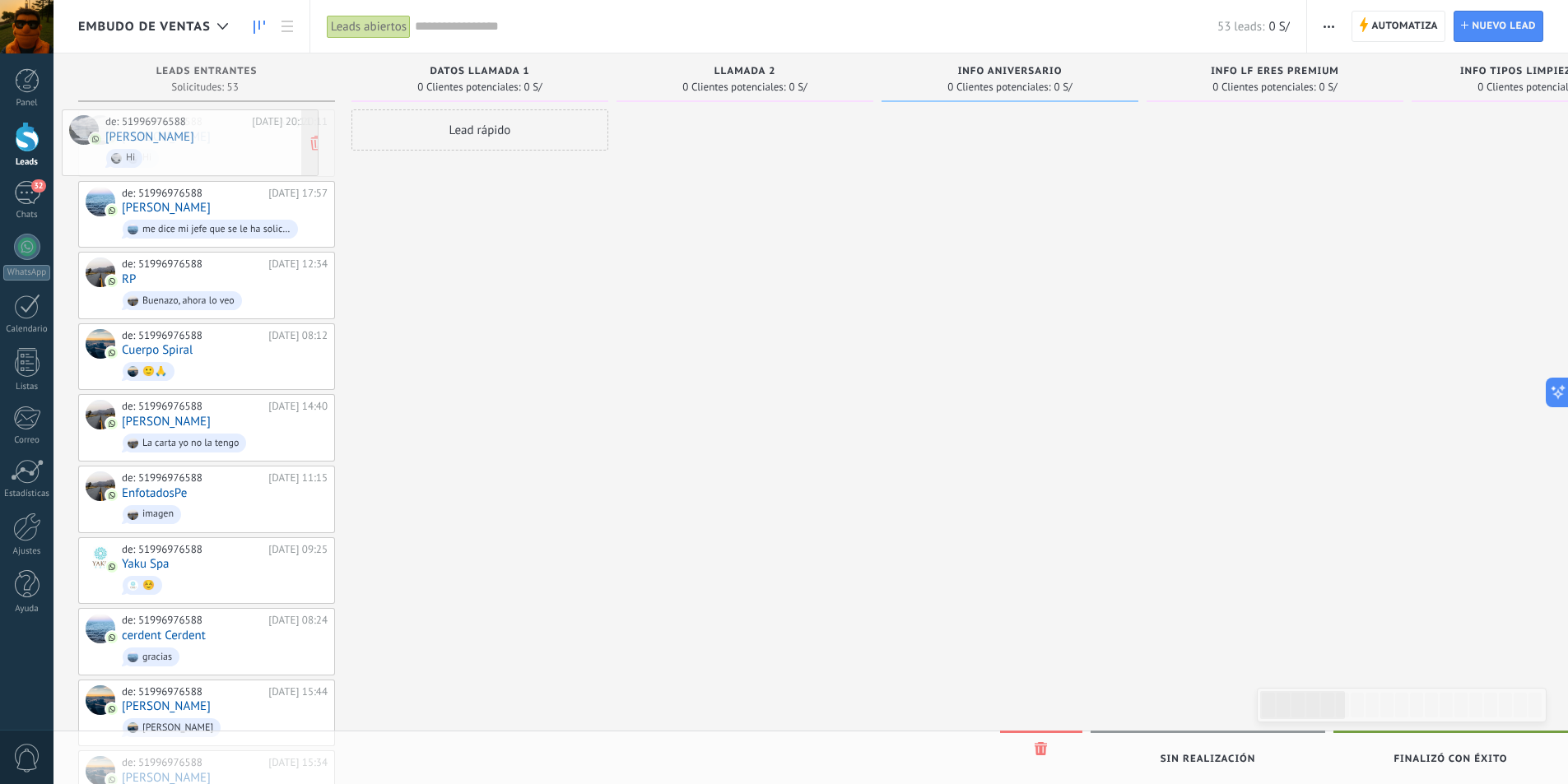
drag, startPoint x: 196, startPoint y: 140, endPoint x: 181, endPoint y: 140, distance: 15.0
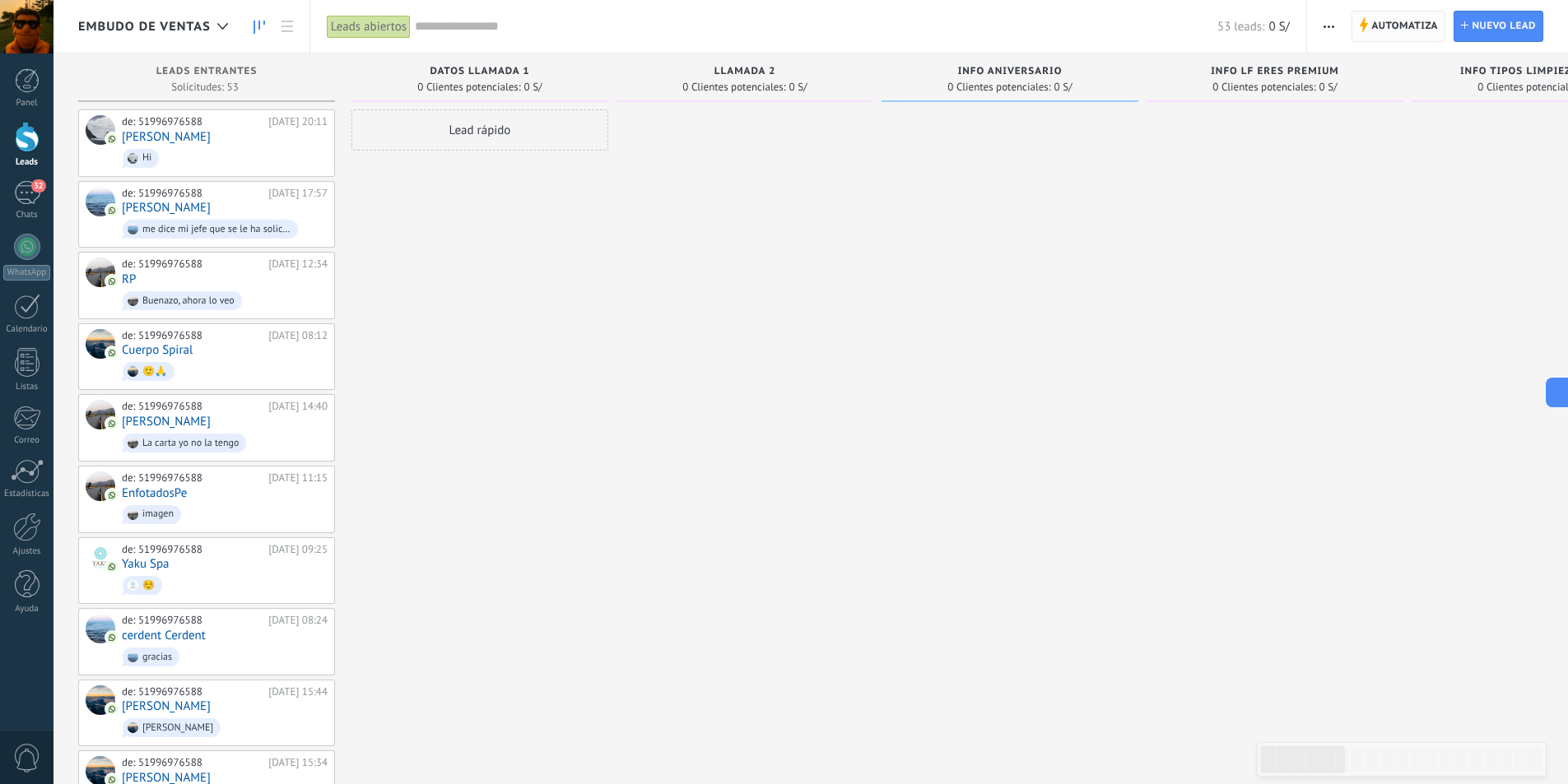
click at [1394, 31] on span "Automatiza" at bounding box center [1405, 26] width 67 height 30
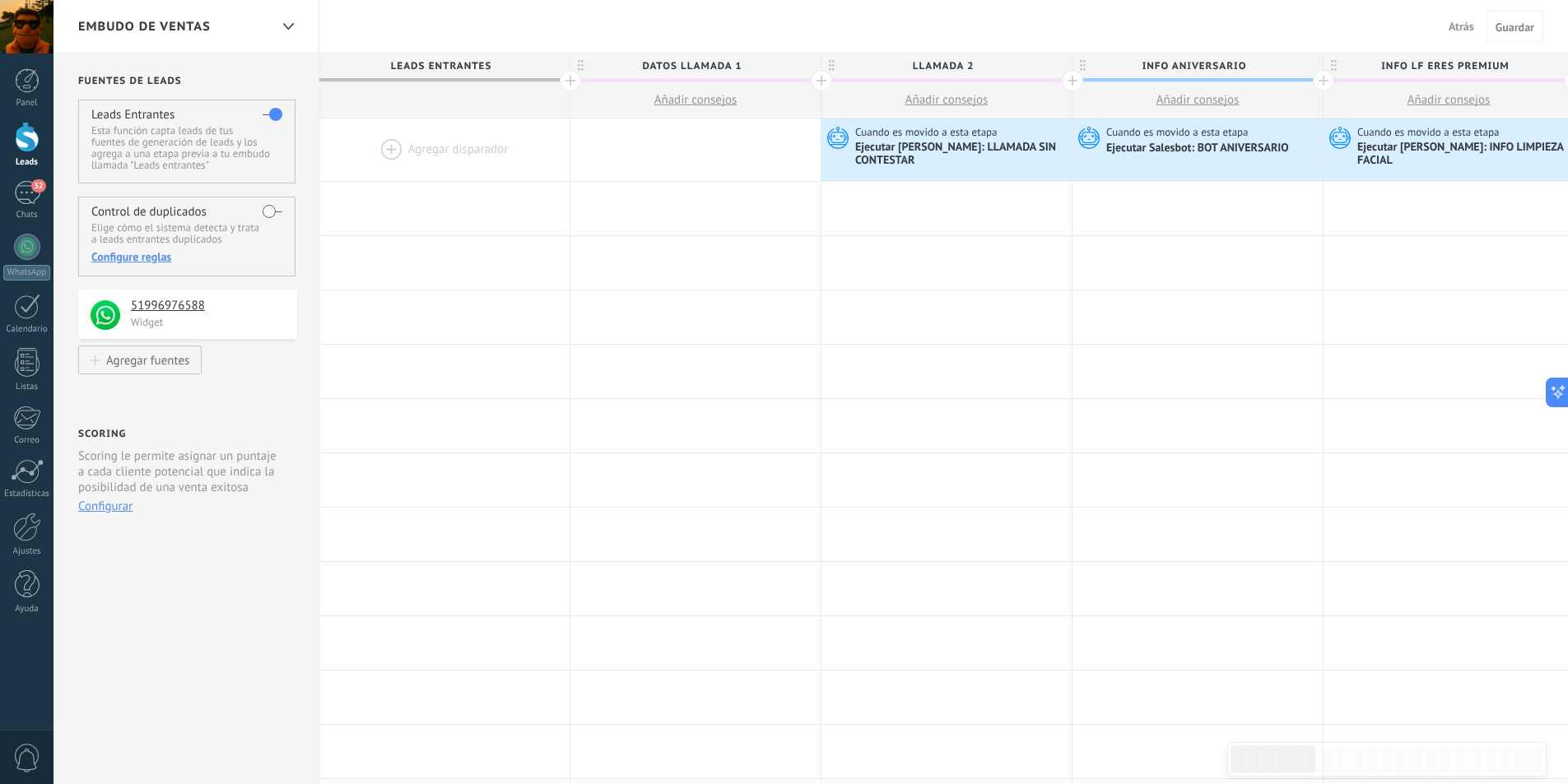
click at [1458, 29] on span "Atrás" at bounding box center [1461, 26] width 25 height 15
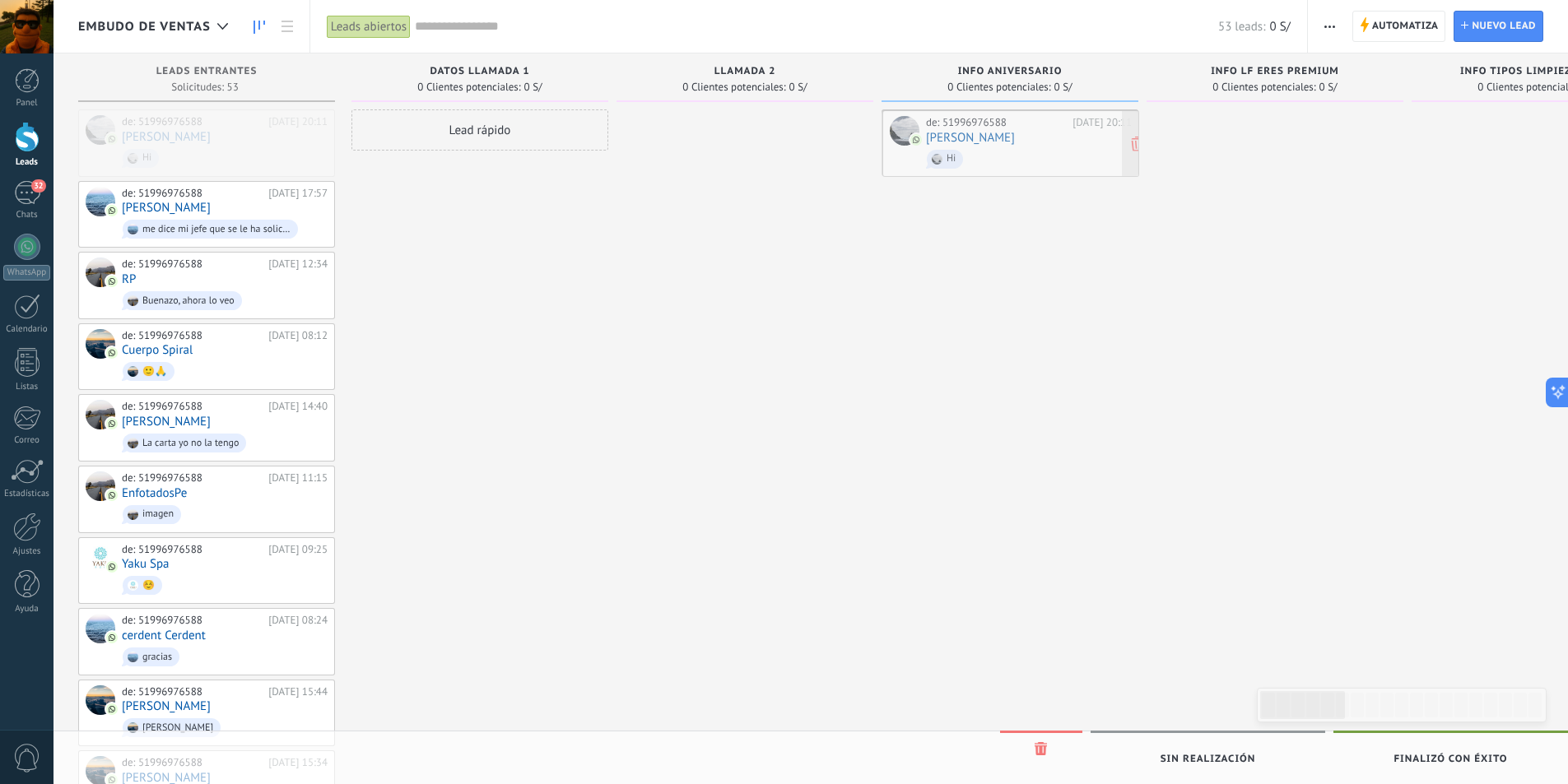
drag, startPoint x: 186, startPoint y: 132, endPoint x: 990, endPoint y: 133, distance: 804.0
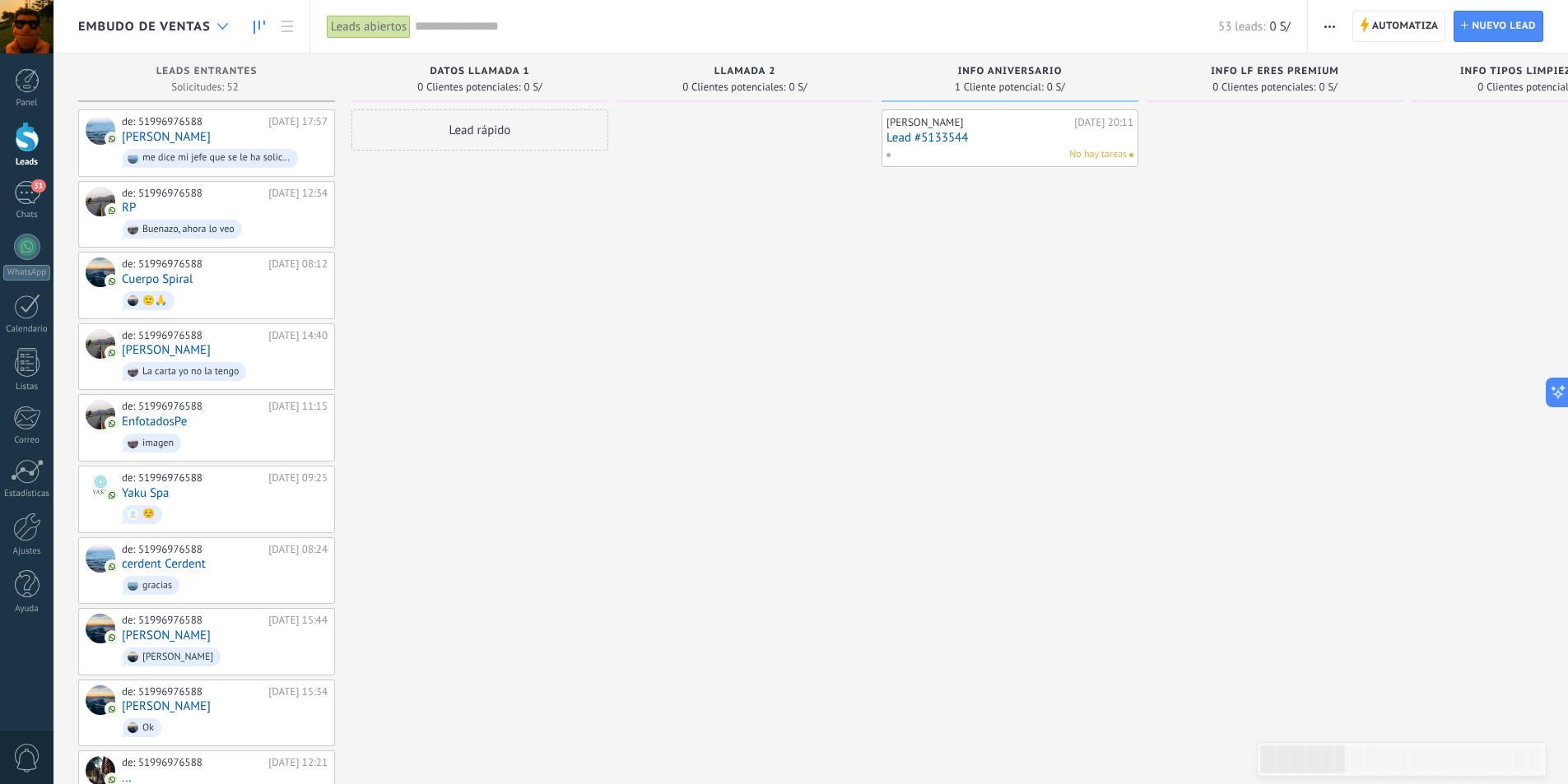
click at [216, 29] on div at bounding box center [223, 26] width 27 height 32
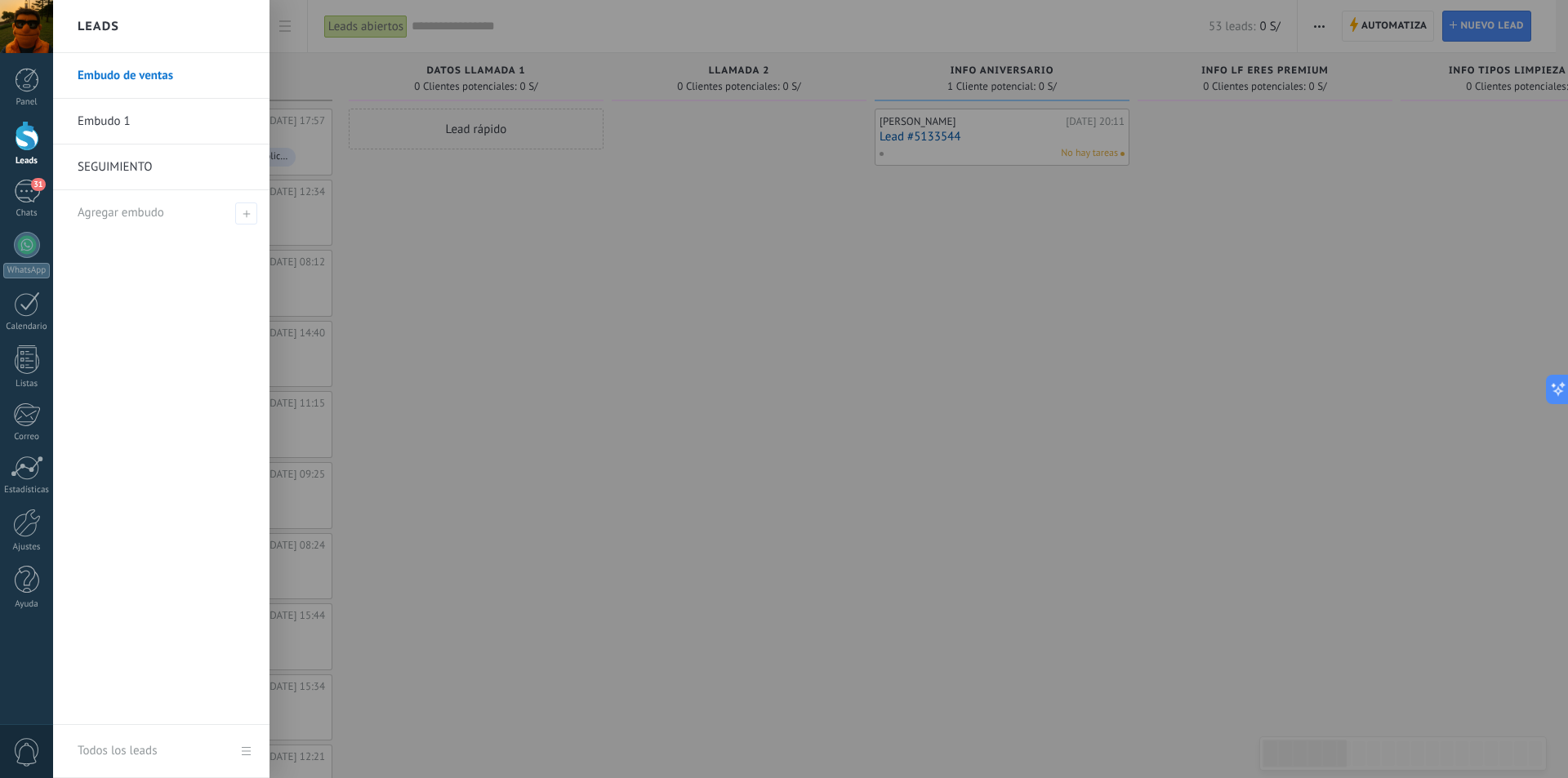
click at [146, 160] on link "SEGUIMIENTO" at bounding box center [165, 167] width 176 height 46
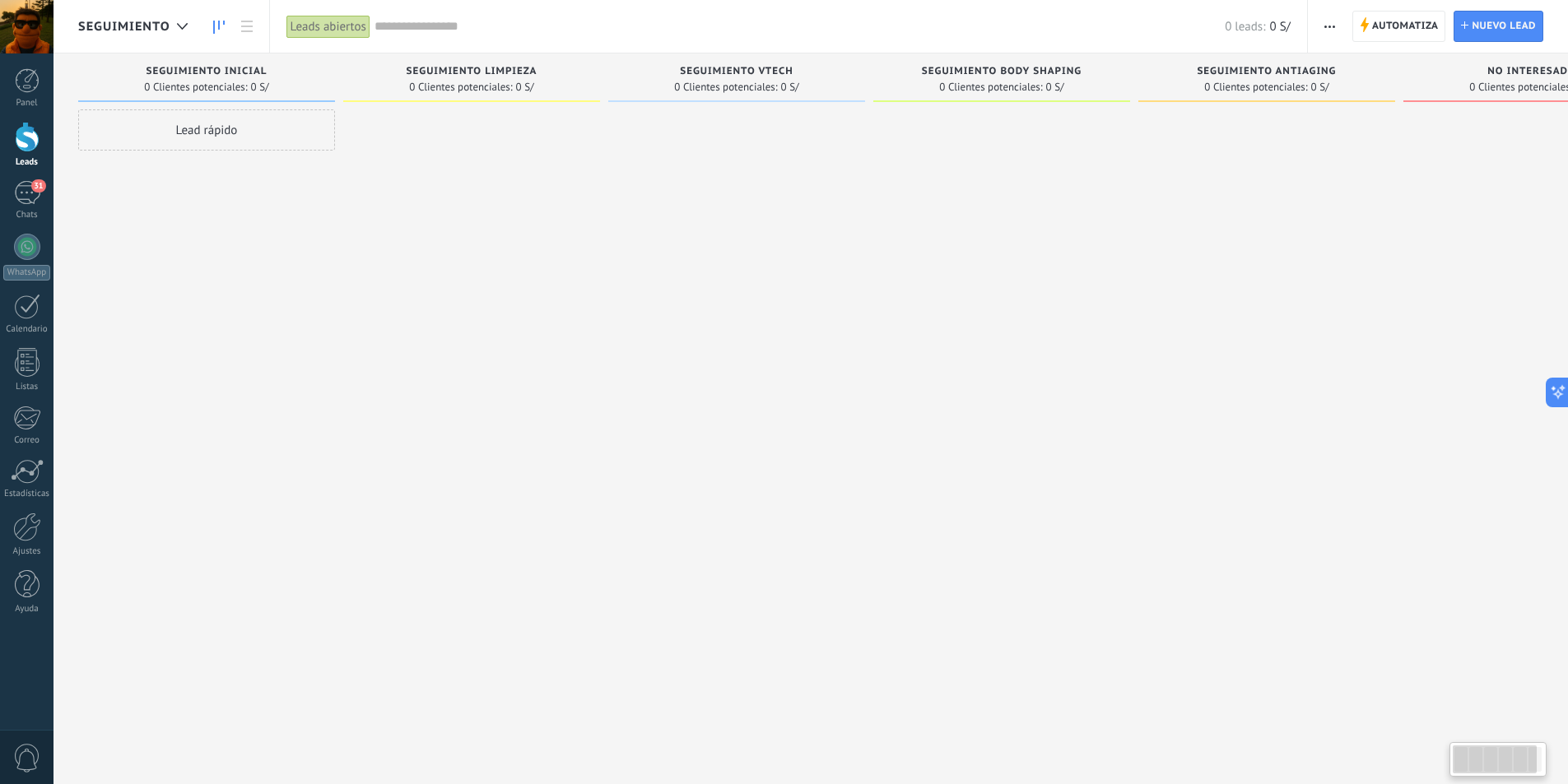
drag, startPoint x: 1146, startPoint y: 294, endPoint x: 967, endPoint y: 342, distance: 185.3
click at [967, 342] on div "Lamentablemente, no hay leads con estos parámetros. Mostrar todo Leads Entrante…" at bounding box center [881, 366] width 1607 height 625
click at [20, 526] on div at bounding box center [27, 526] width 28 height 29
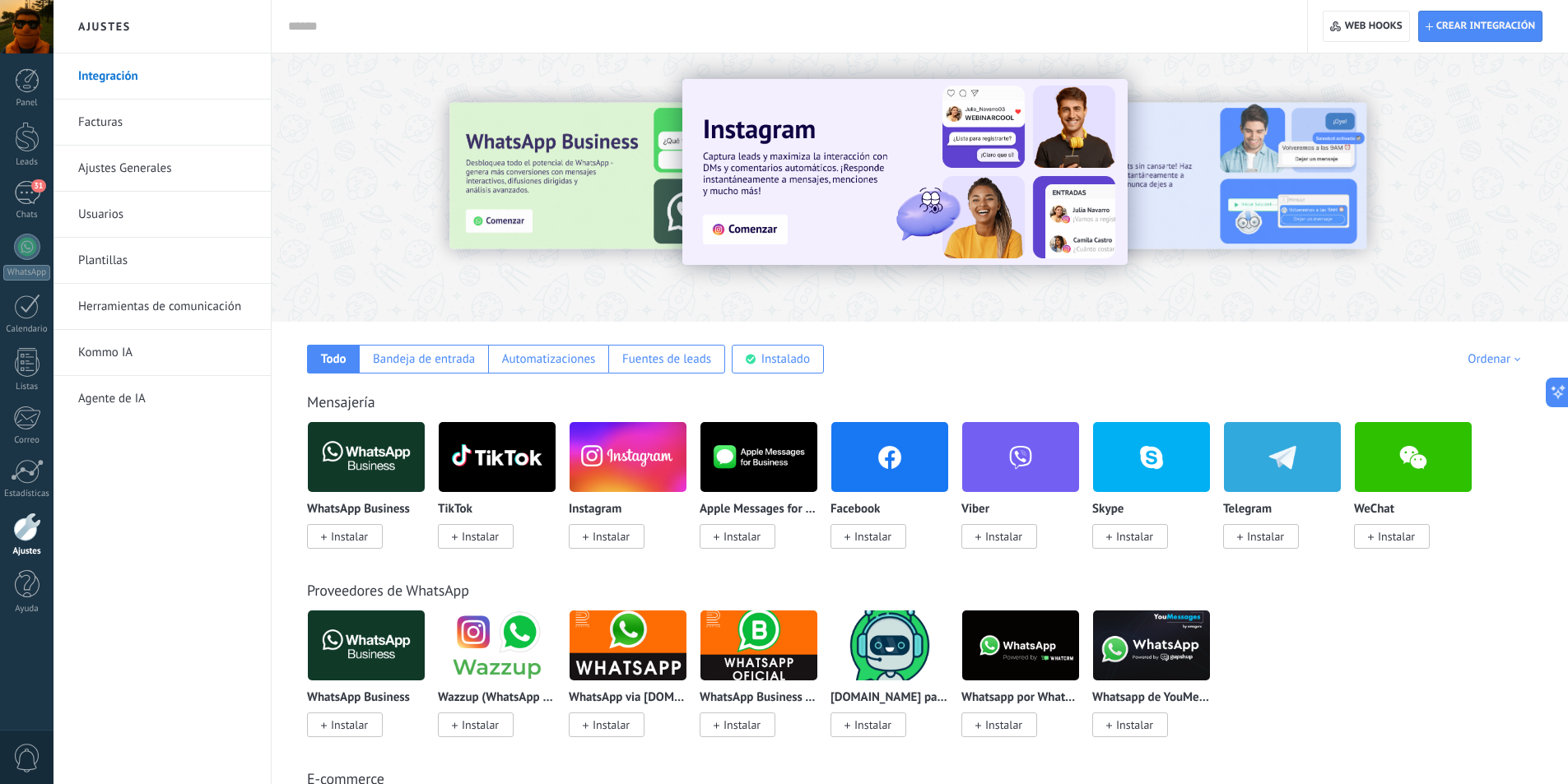
click at [155, 307] on link "Herramientas de comunicación" at bounding box center [166, 307] width 176 height 46
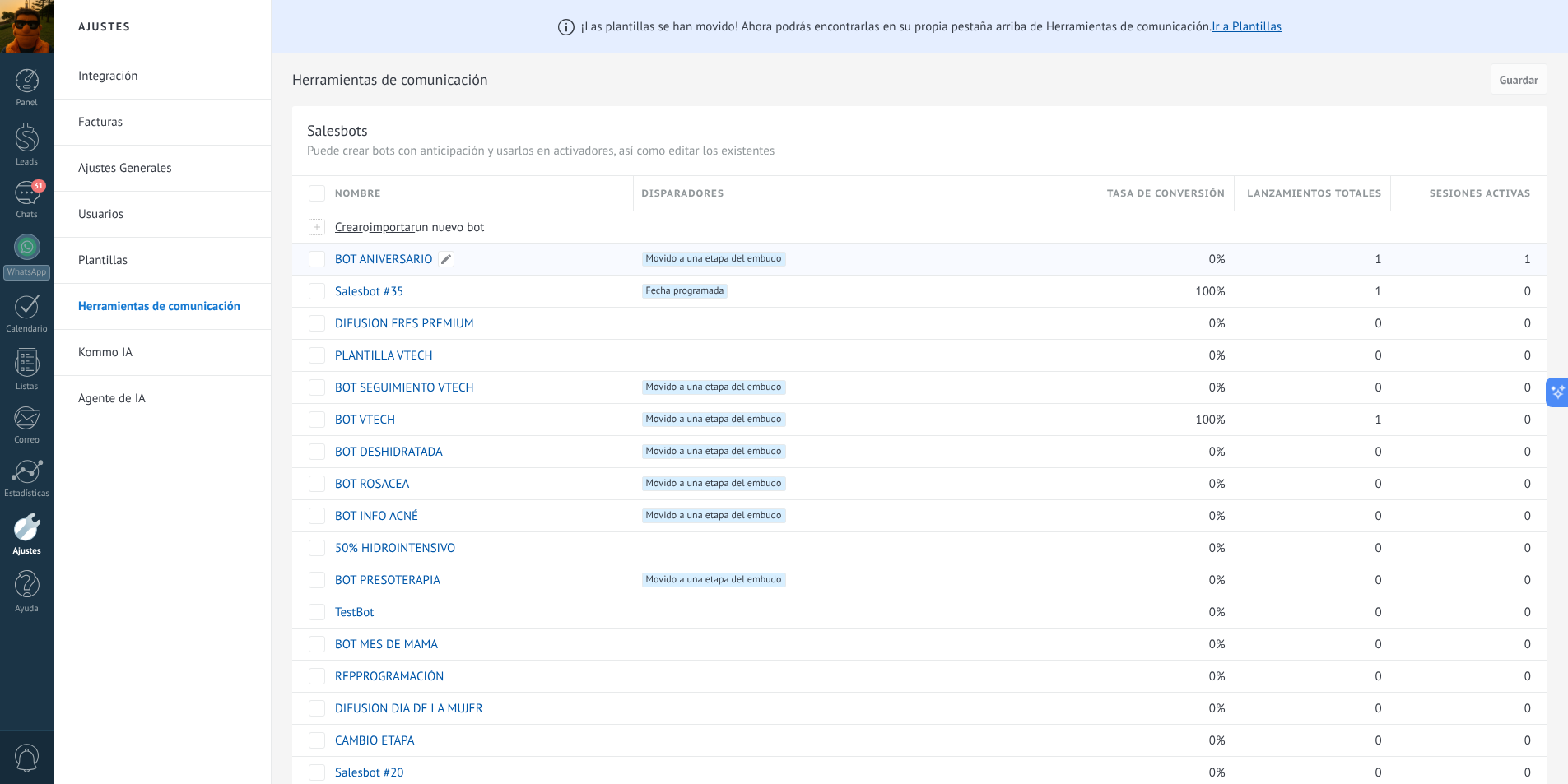
click at [373, 257] on link "BOT ANIVERSARIO" at bounding box center [384, 259] width 98 height 16
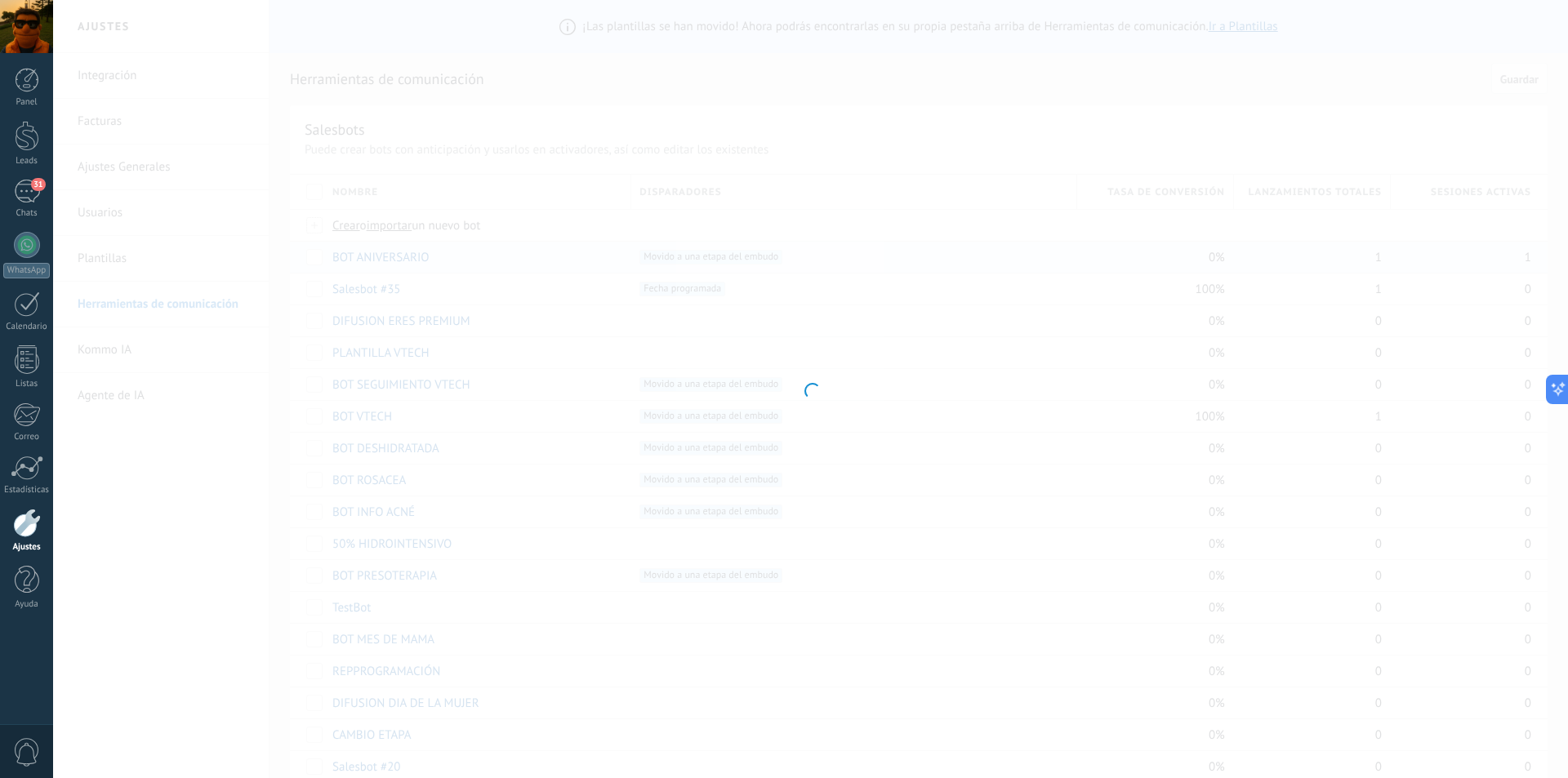
type input "**********"
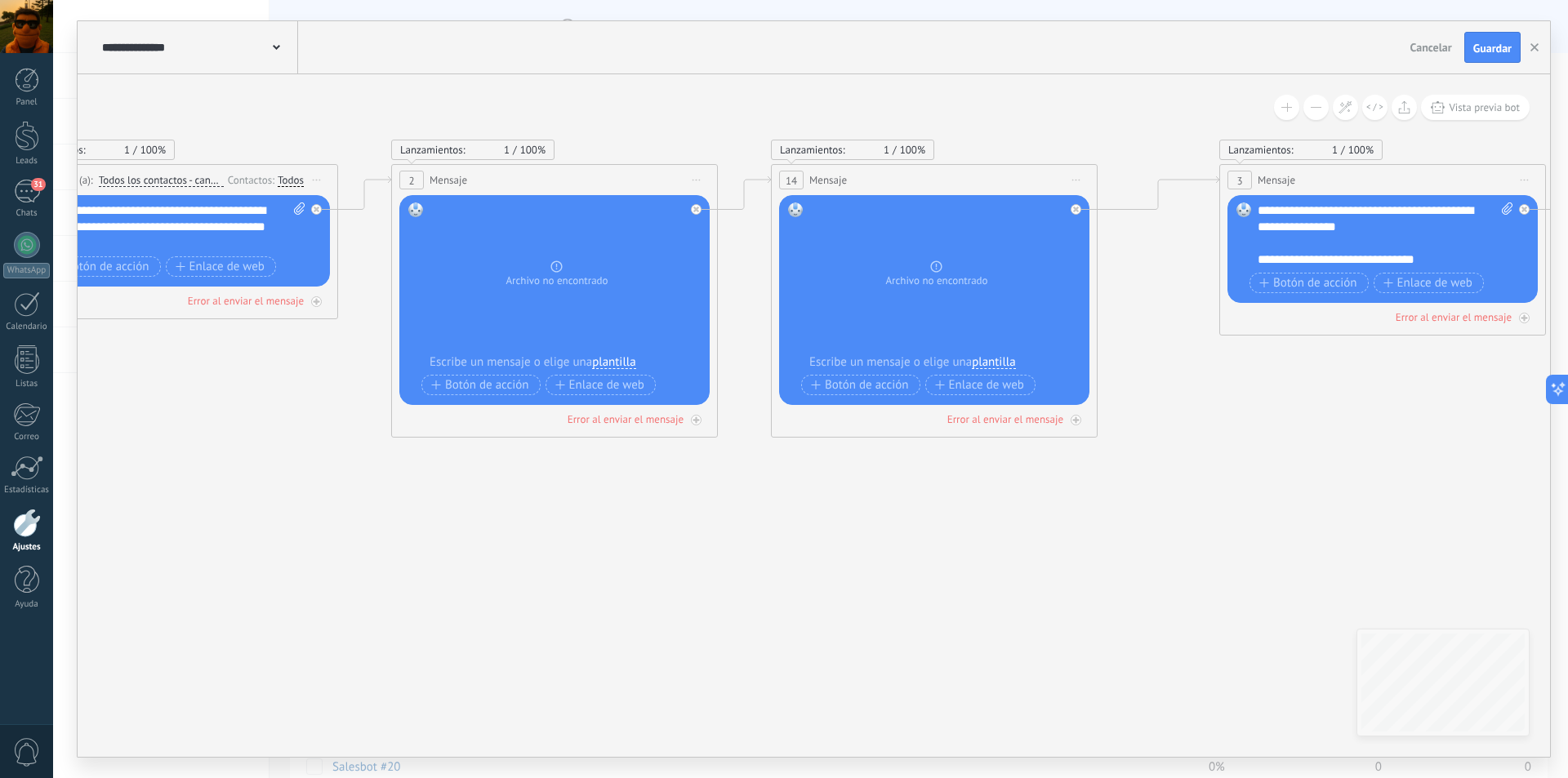
drag, startPoint x: 837, startPoint y: 460, endPoint x: 222, endPoint y: 424, distance: 616.1
click at [222, 424] on icon at bounding box center [1422, 301] width 3989 height 1090
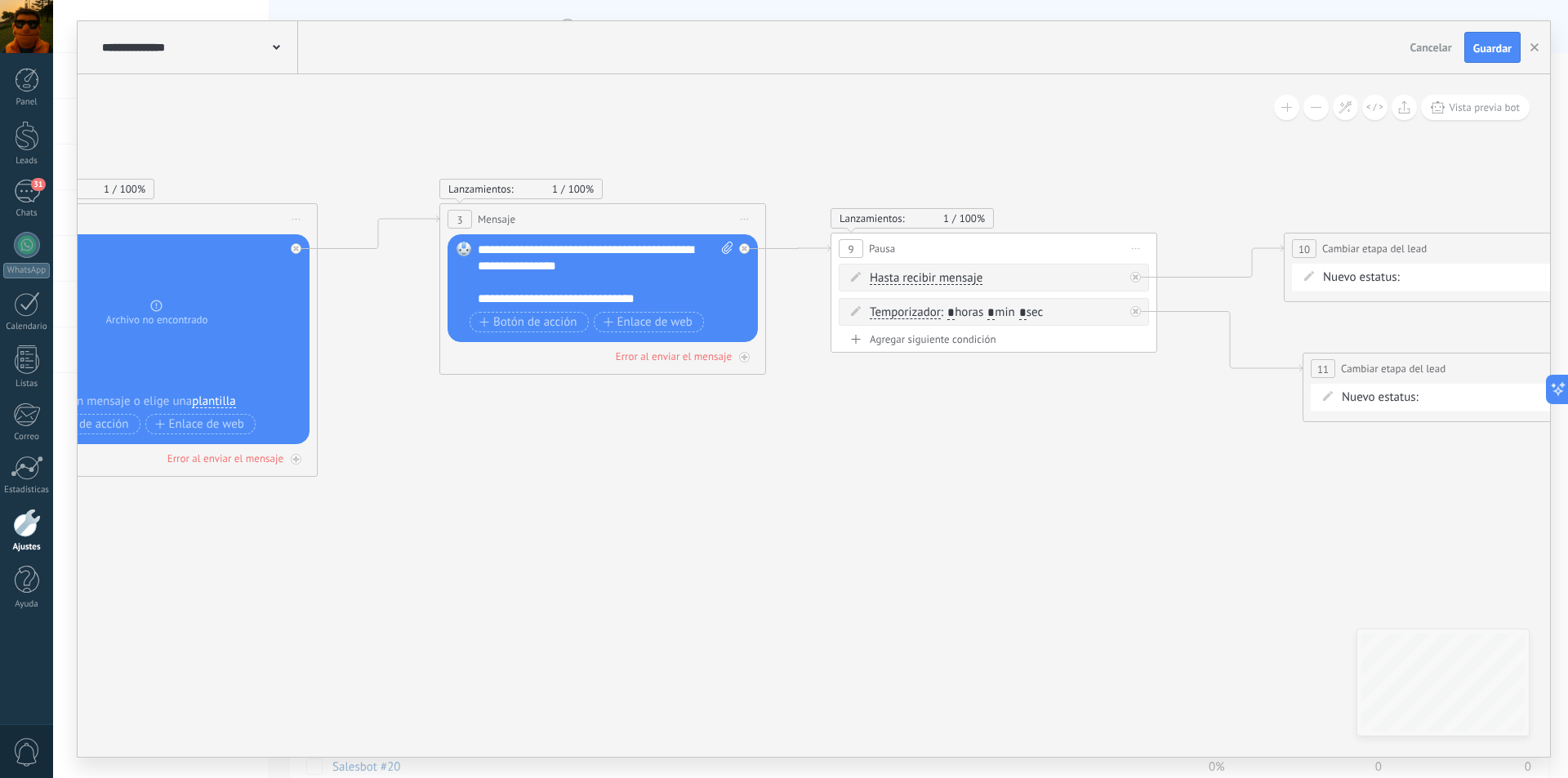
drag, startPoint x: 1305, startPoint y: 407, endPoint x: 551, endPoint y: 449, distance: 755.2
click at [551, 449] on icon at bounding box center [642, 340] width 3989 height 1090
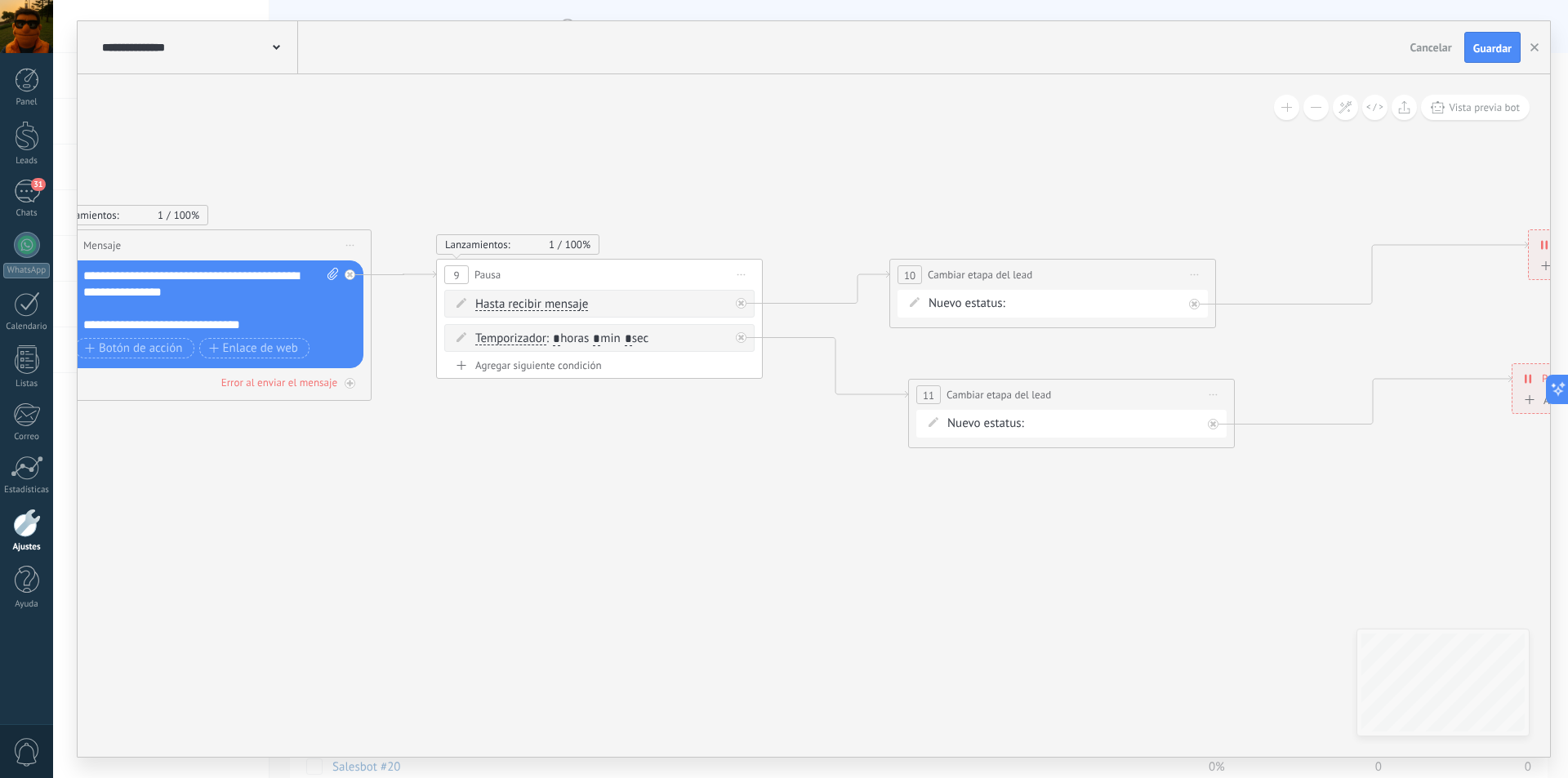
drag, startPoint x: 1051, startPoint y: 467, endPoint x: 656, endPoint y: 493, distance: 395.9
click at [656, 493] on icon at bounding box center [247, 366] width 3989 height 1090
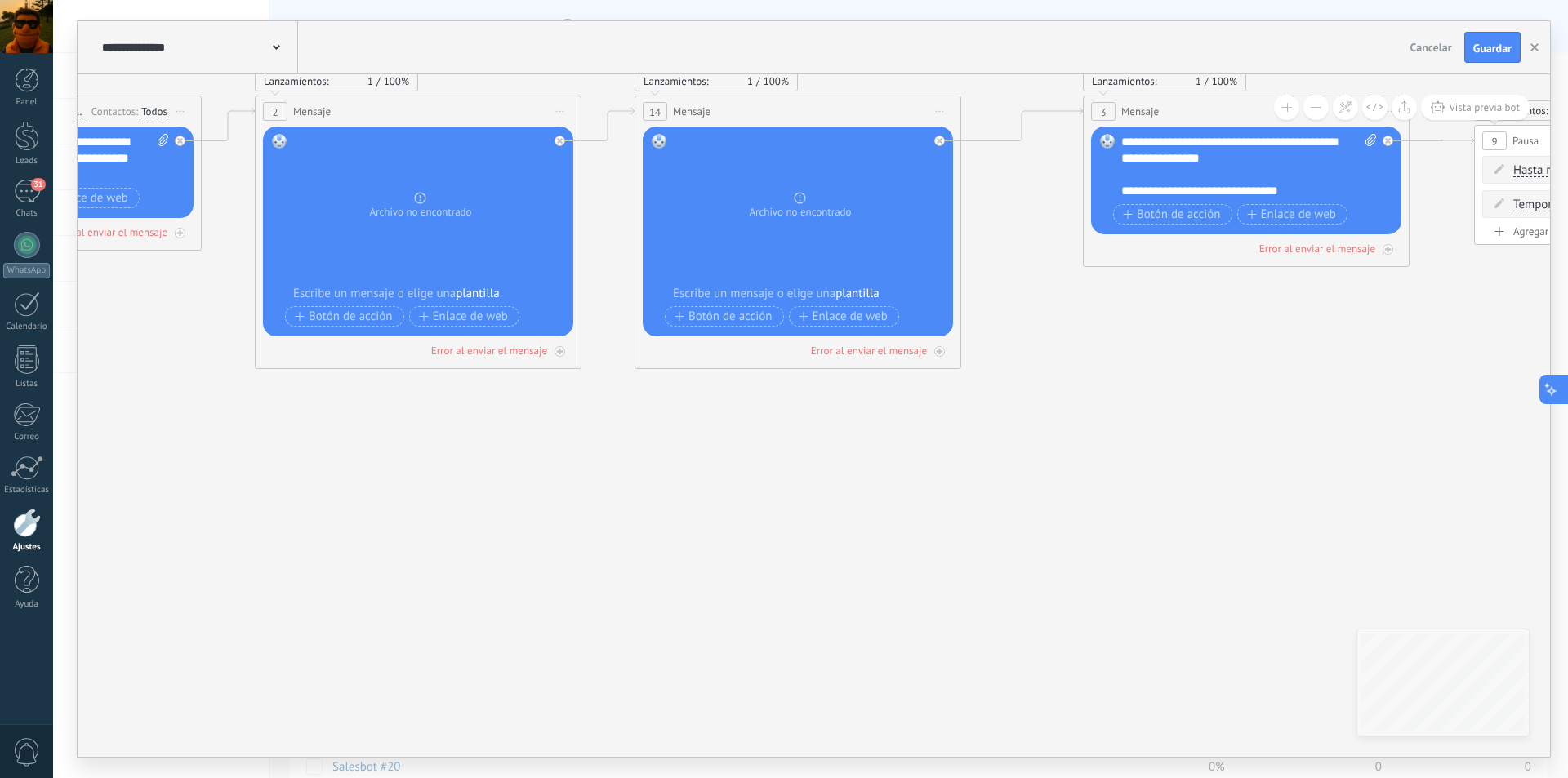
drag, startPoint x: 530, startPoint y: 523, endPoint x: 1567, endPoint y: 389, distance: 1045.6
click at [1555, 389] on body ".abccls-1,.abccls-2{fill-rule:evenodd}.abccls-2{fill:#fff} .abfcls-1{fill:none}…" at bounding box center [784, 389] width 1568 height 778
click at [20, 519] on div at bounding box center [27, 522] width 28 height 29
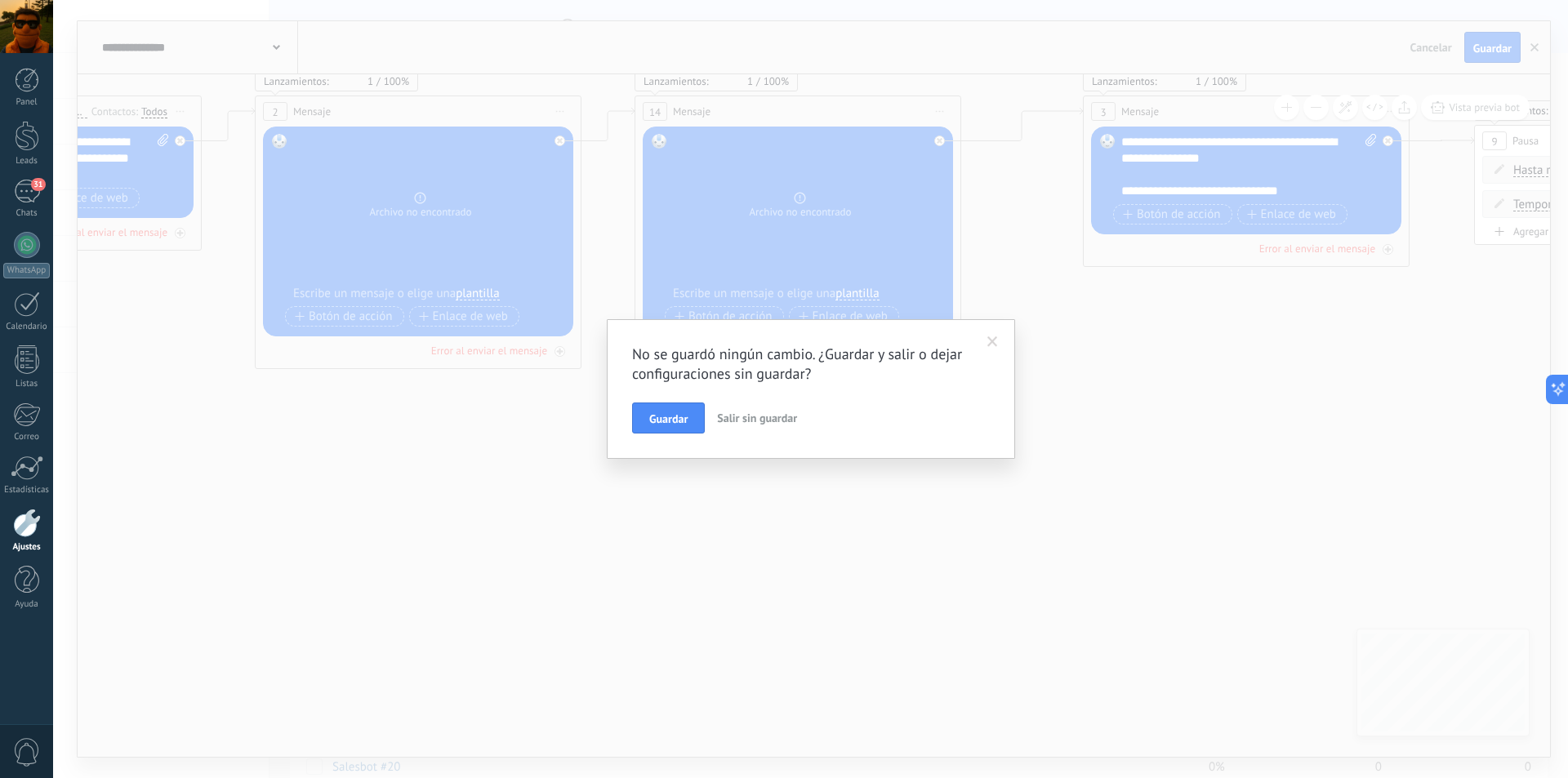
click at [766, 421] on span "Salir sin guardar" at bounding box center [757, 417] width 80 height 15
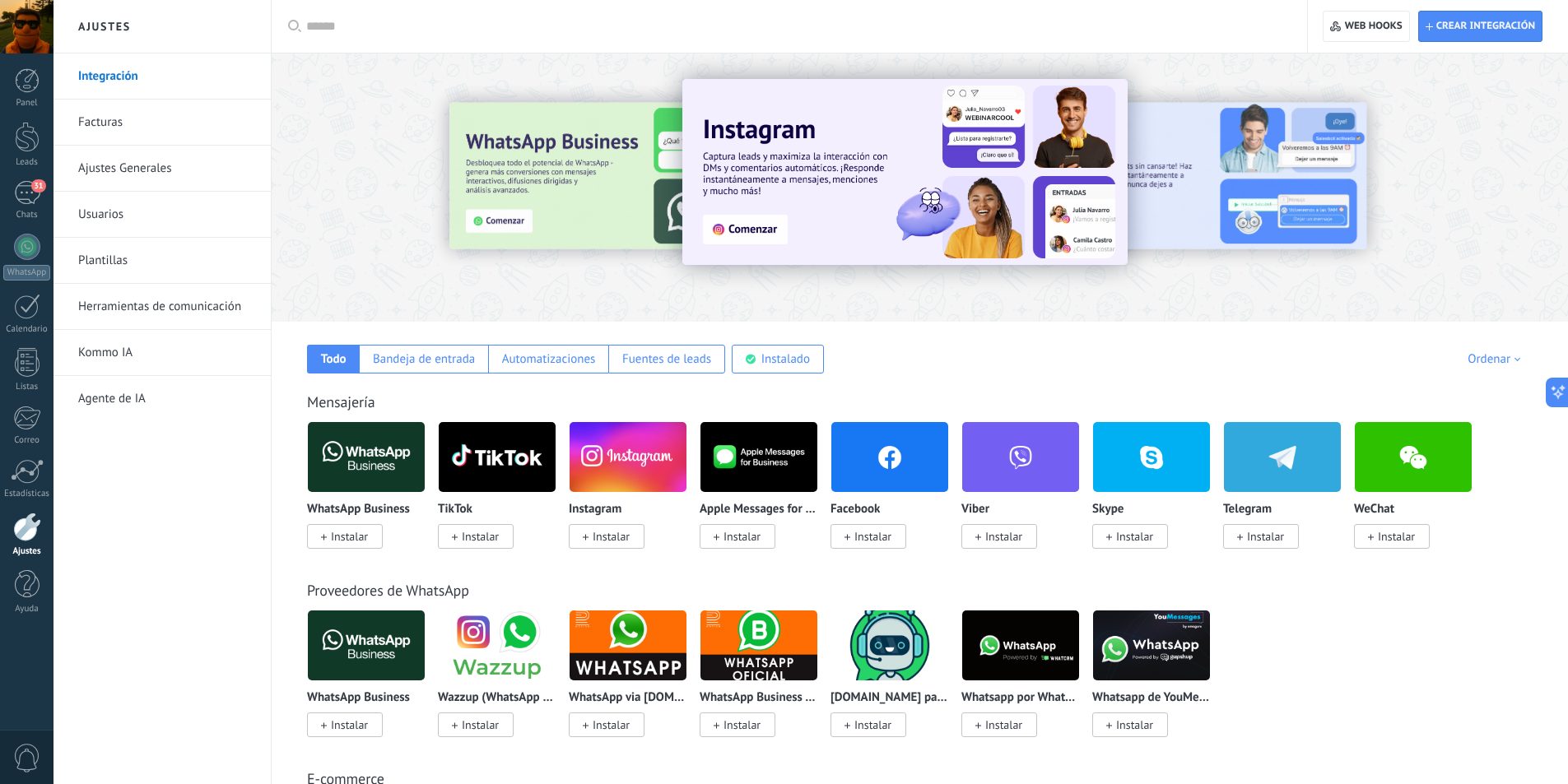
click at [114, 307] on link "Herramientas de comunicación" at bounding box center [166, 307] width 176 height 46
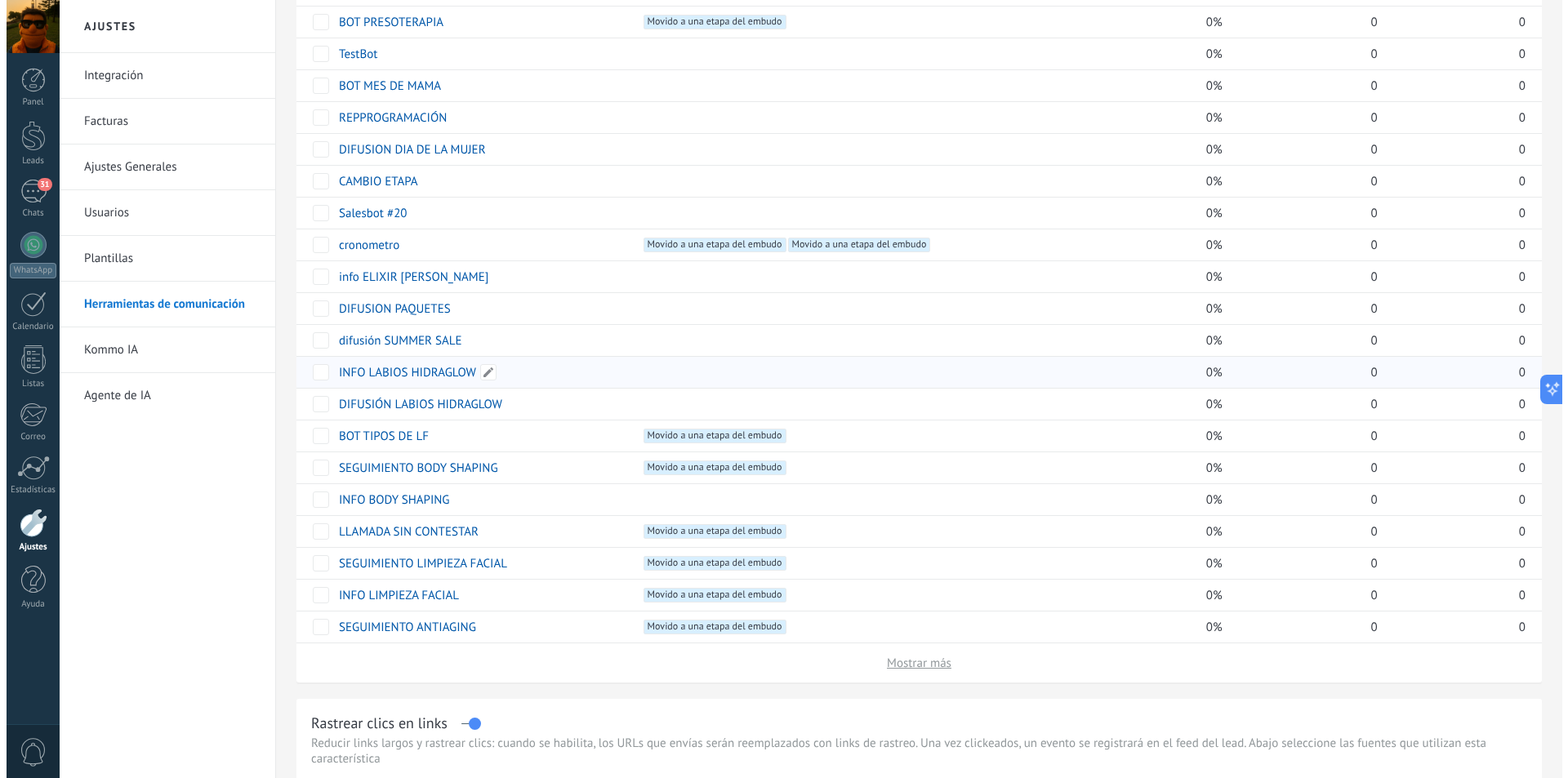
scroll to position [571, 0]
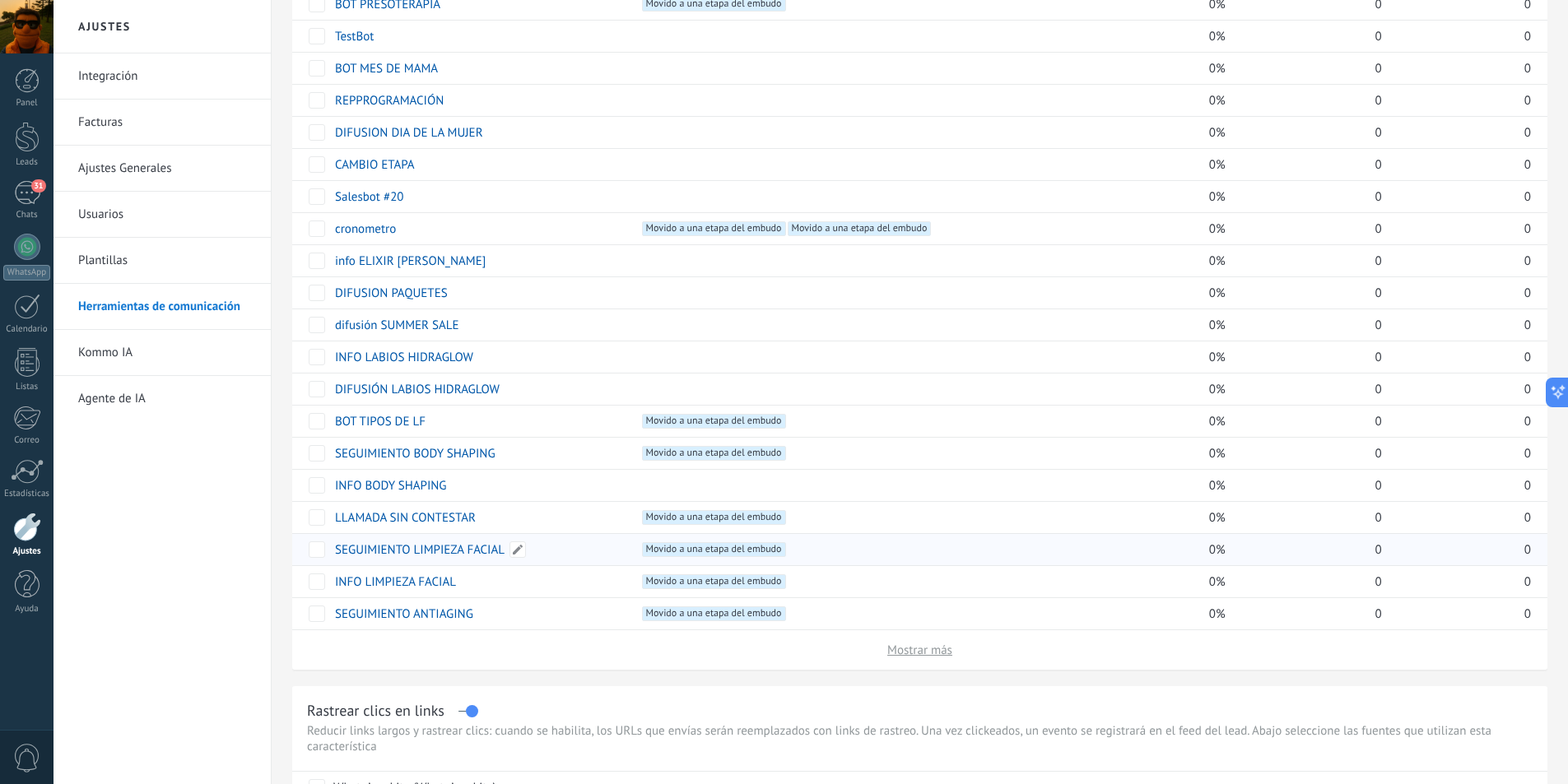
click at [412, 554] on link "SEGUIMIENTO LIMPIEZA FACIAL" at bounding box center [419, 550] width 169 height 16
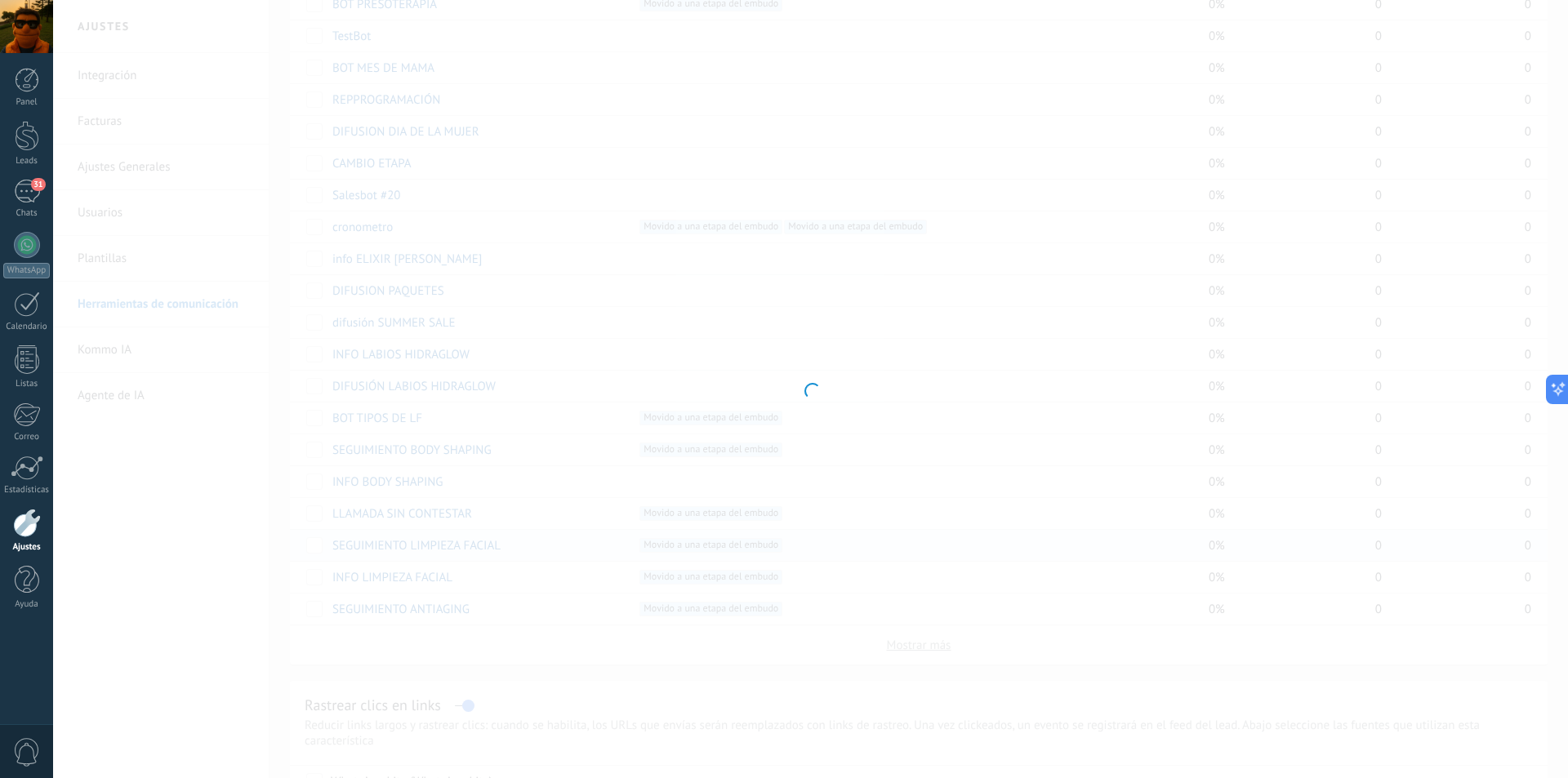
type input "**********"
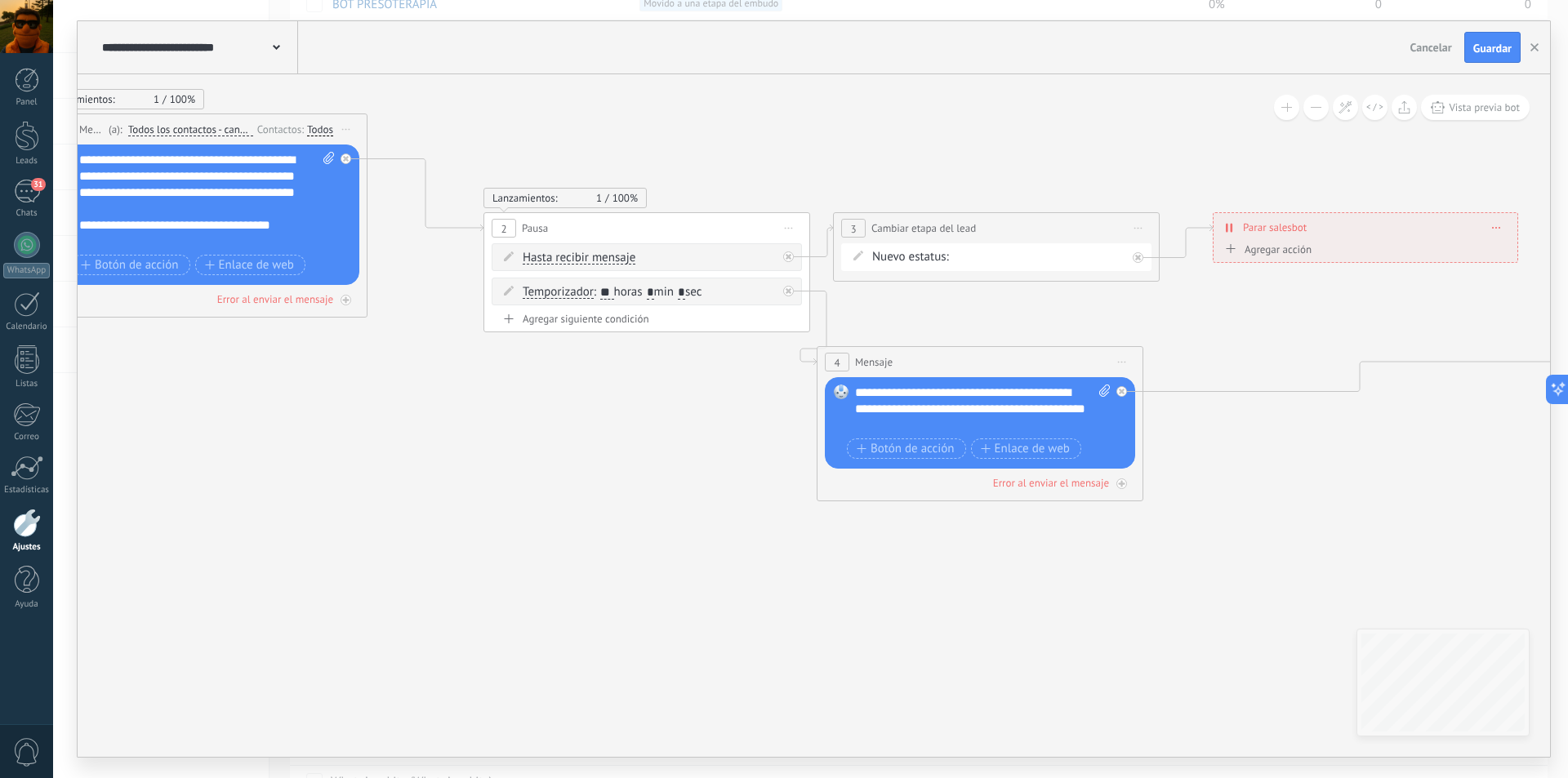
drag, startPoint x: 929, startPoint y: 411, endPoint x: 370, endPoint y: 427, distance: 559.2
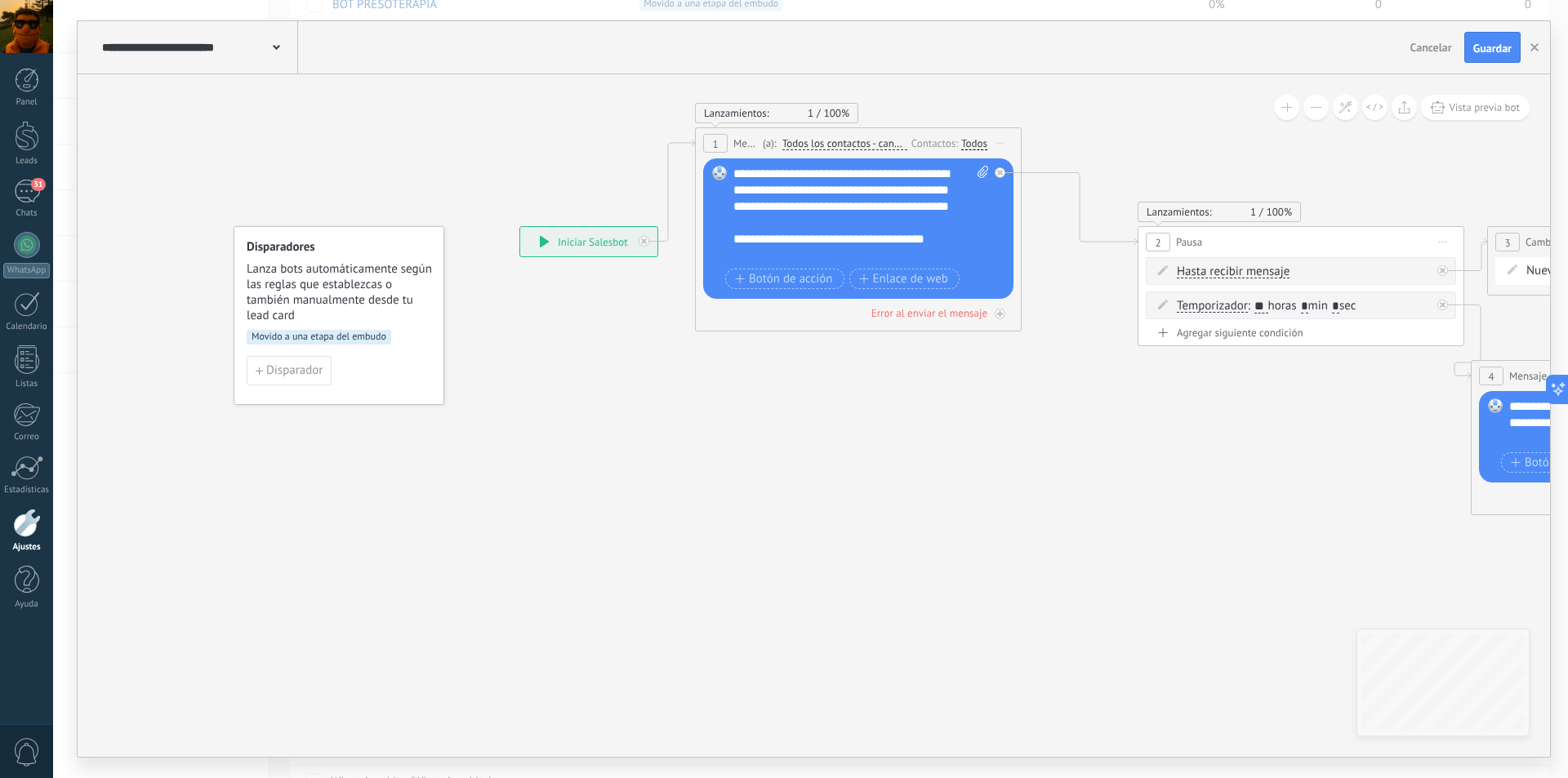
drag, startPoint x: 229, startPoint y: 428, endPoint x: 883, endPoint y: 442, distance: 654.1
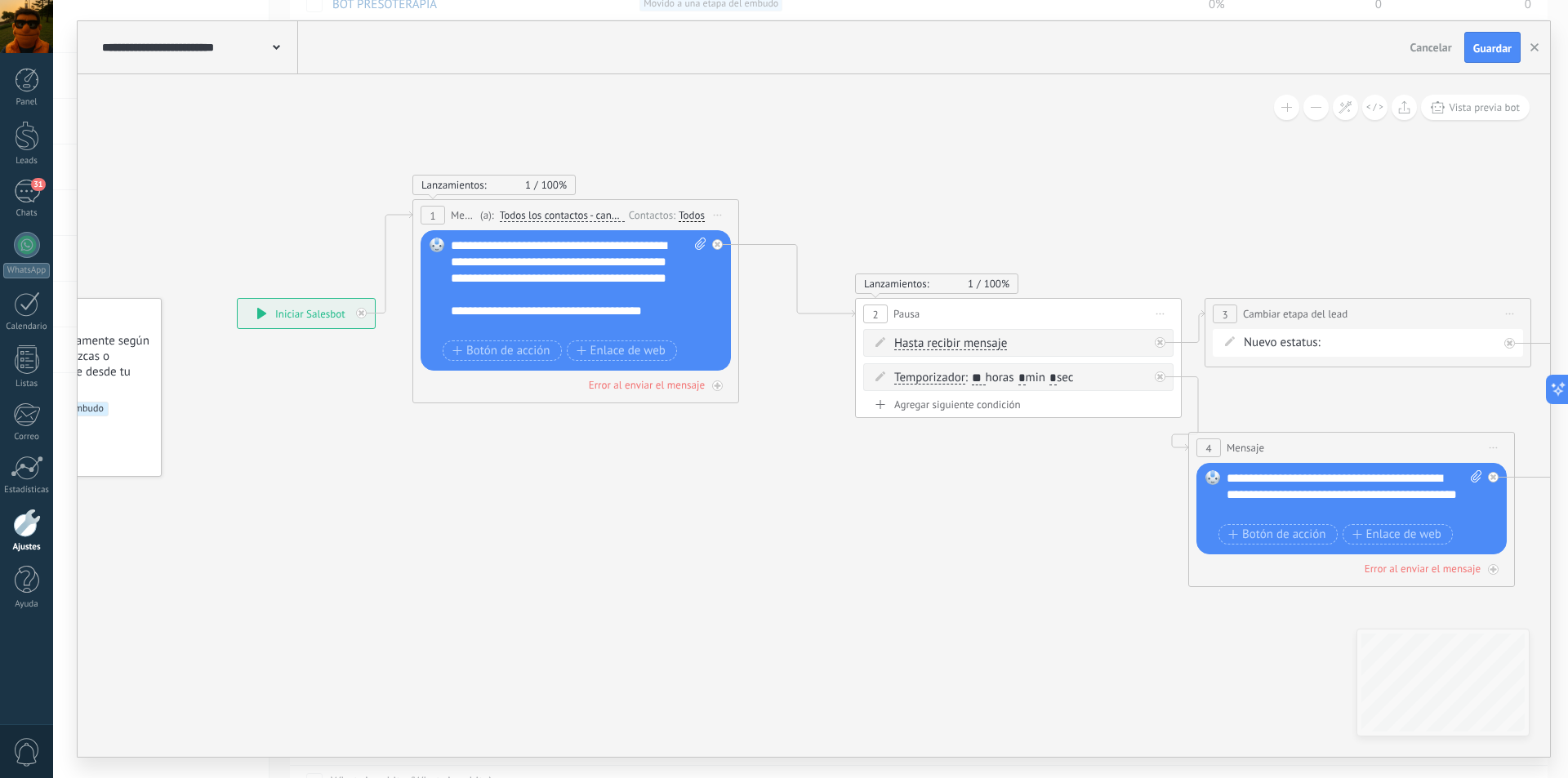
drag, startPoint x: 718, startPoint y: 529, endPoint x: 436, endPoint y: 601, distance: 291.0
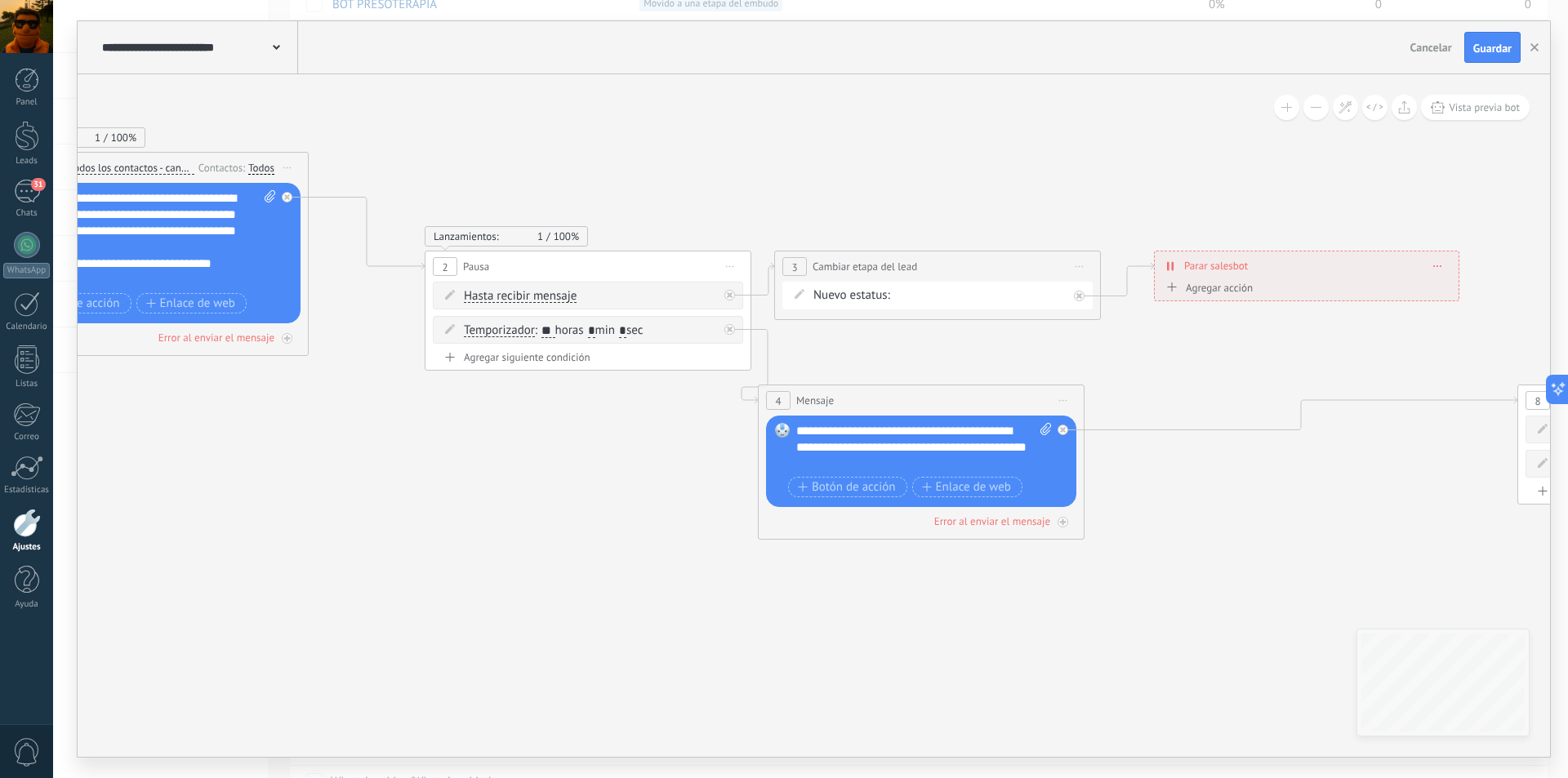
drag, startPoint x: 878, startPoint y: 568, endPoint x: 450, endPoint y: 522, distance: 430.5
click at [450, 522] on icon at bounding box center [1598, 436] width 4401 height 1386
click at [0, 0] on div "DATOS LLAMADA 1 LLAMADA 2 info aniversario INFO LF ERES PREMIUM INFO TIPOS LIMP…" at bounding box center [0, 0] width 0 height 0
click at [944, 296] on span at bounding box center [946, 299] width 83 height 14
click at [598, 469] on div at bounding box center [811, 389] width 1515 height 778
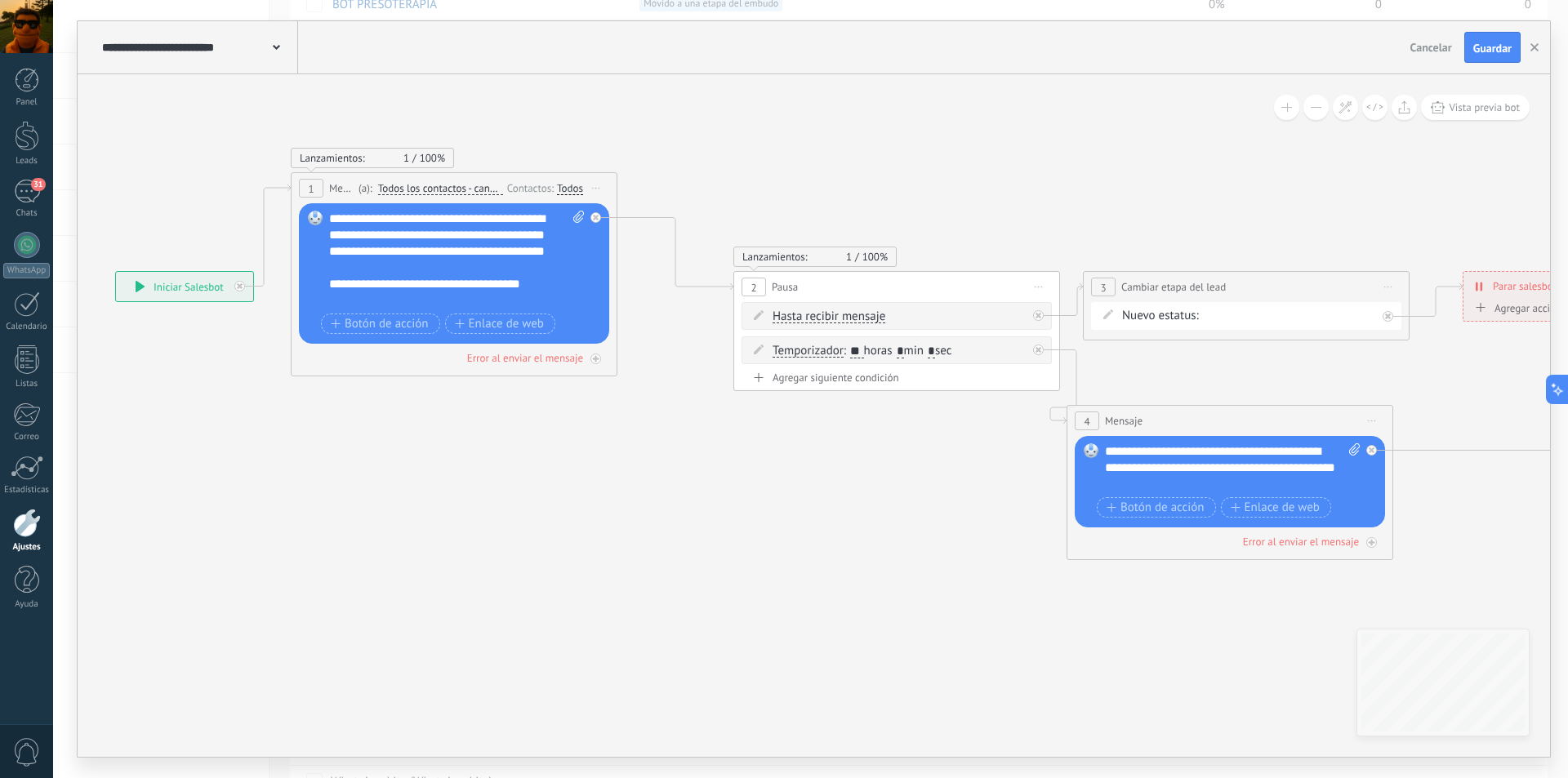
drag, startPoint x: 292, startPoint y: 536, endPoint x: 593, endPoint y: 553, distance: 301.5
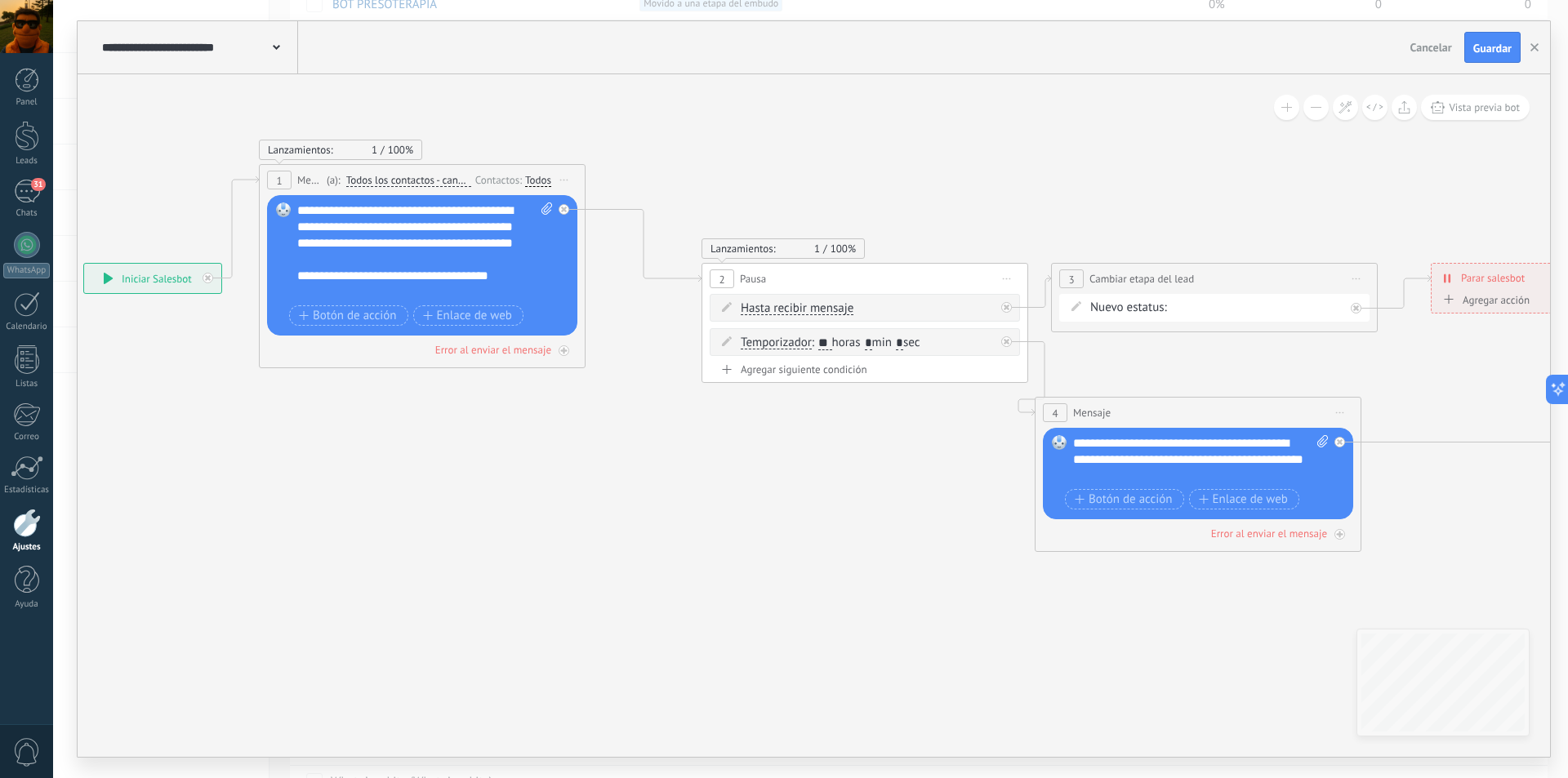
drag, startPoint x: 857, startPoint y: 537, endPoint x: 826, endPoint y: 529, distance: 32.0
click at [0, 0] on div "DATOS LLAMADA 1 LLAMADA 2 info aniversario INFO LF ERES PREMIUM INFO TIPOS LIMP…" at bounding box center [0, 0] width 0 height 0
click at [0, 0] on label "CONTESTO LA INFORMACION" at bounding box center [0, 0] width 0 height 0
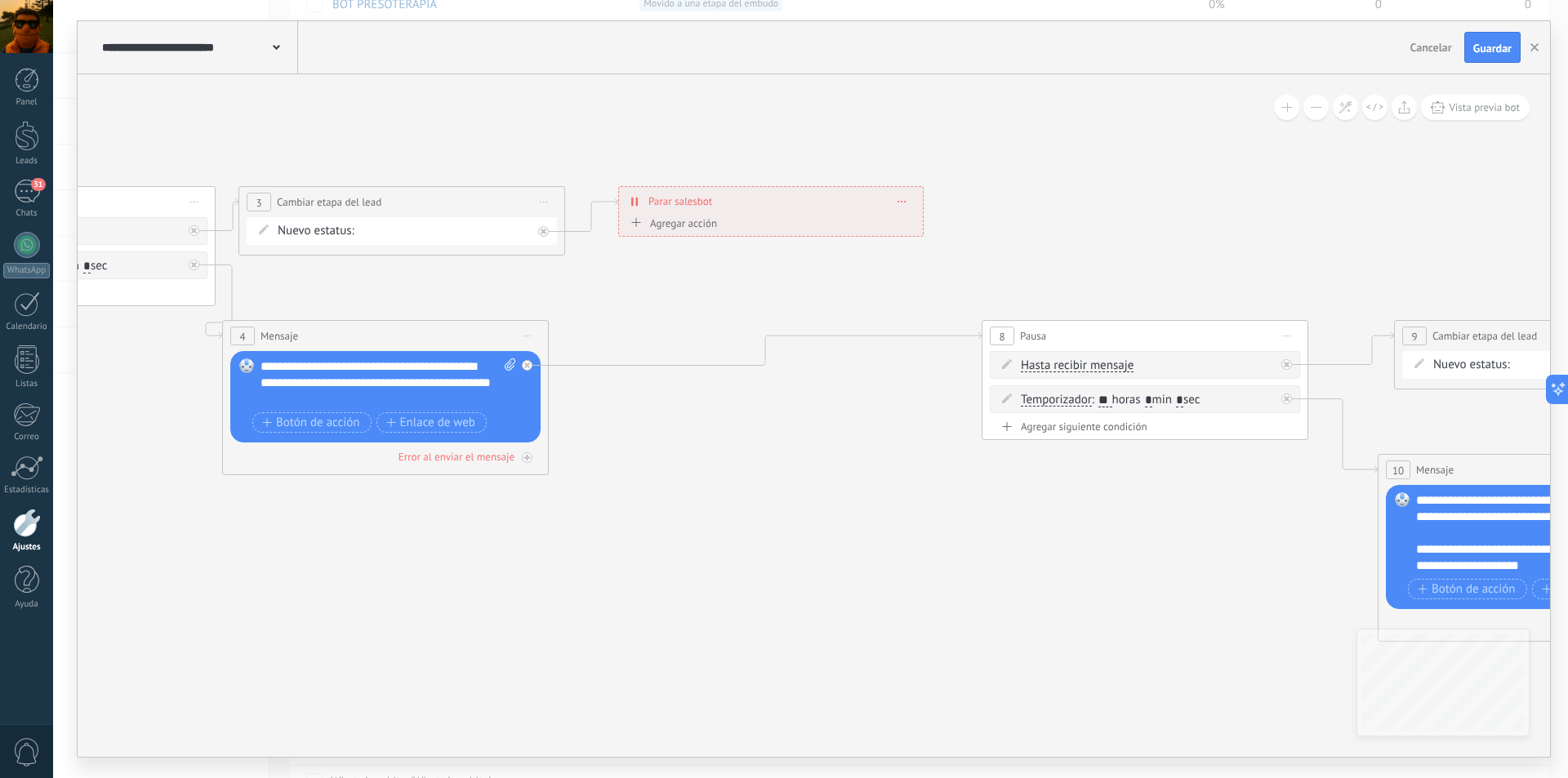
drag, startPoint x: 1440, startPoint y: 542, endPoint x: 627, endPoint y: 465, distance: 816.6
click at [627, 465] on icon at bounding box center [1063, 372] width 4401 height 1386
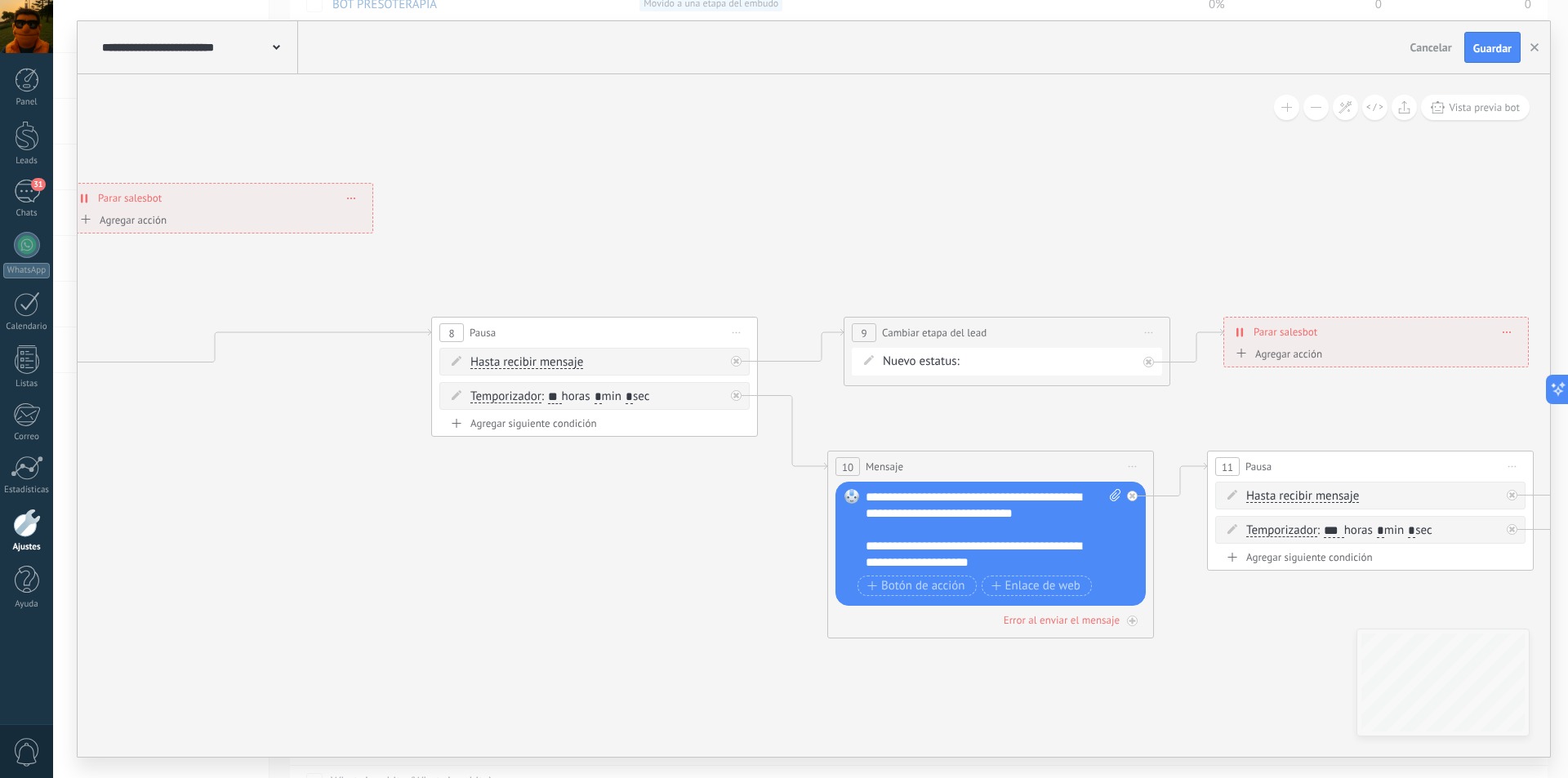
drag, startPoint x: 940, startPoint y: 501, endPoint x: 390, endPoint y: 497, distance: 550.0
click at [390, 497] on icon at bounding box center [512, 369] width 4401 height 1386
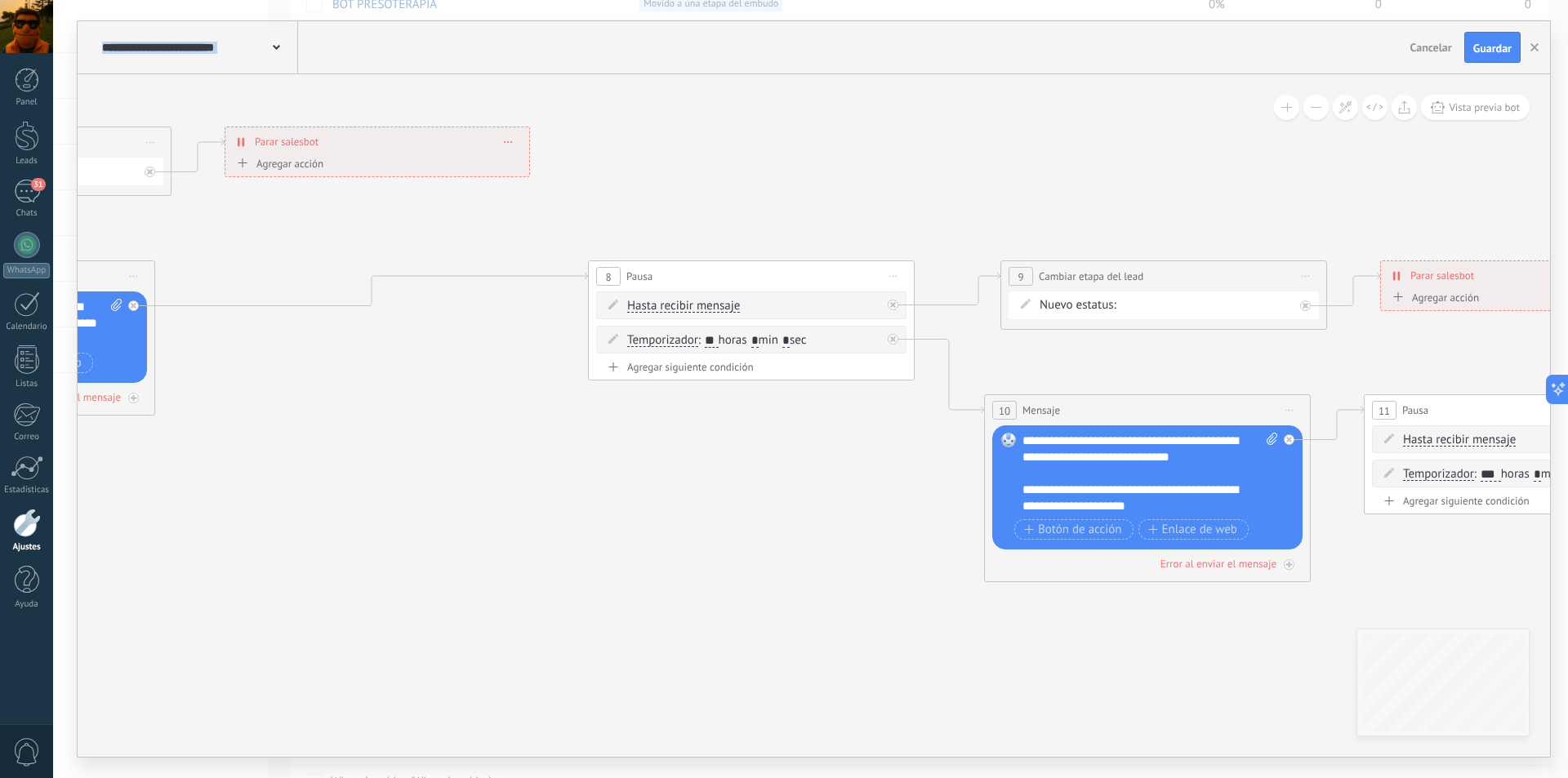
drag, startPoint x: 1274, startPoint y: 611, endPoint x: 1431, endPoint y: 555, distance: 166.7
click at [1431, 555] on icon at bounding box center [669, 312] width 4401 height 1386
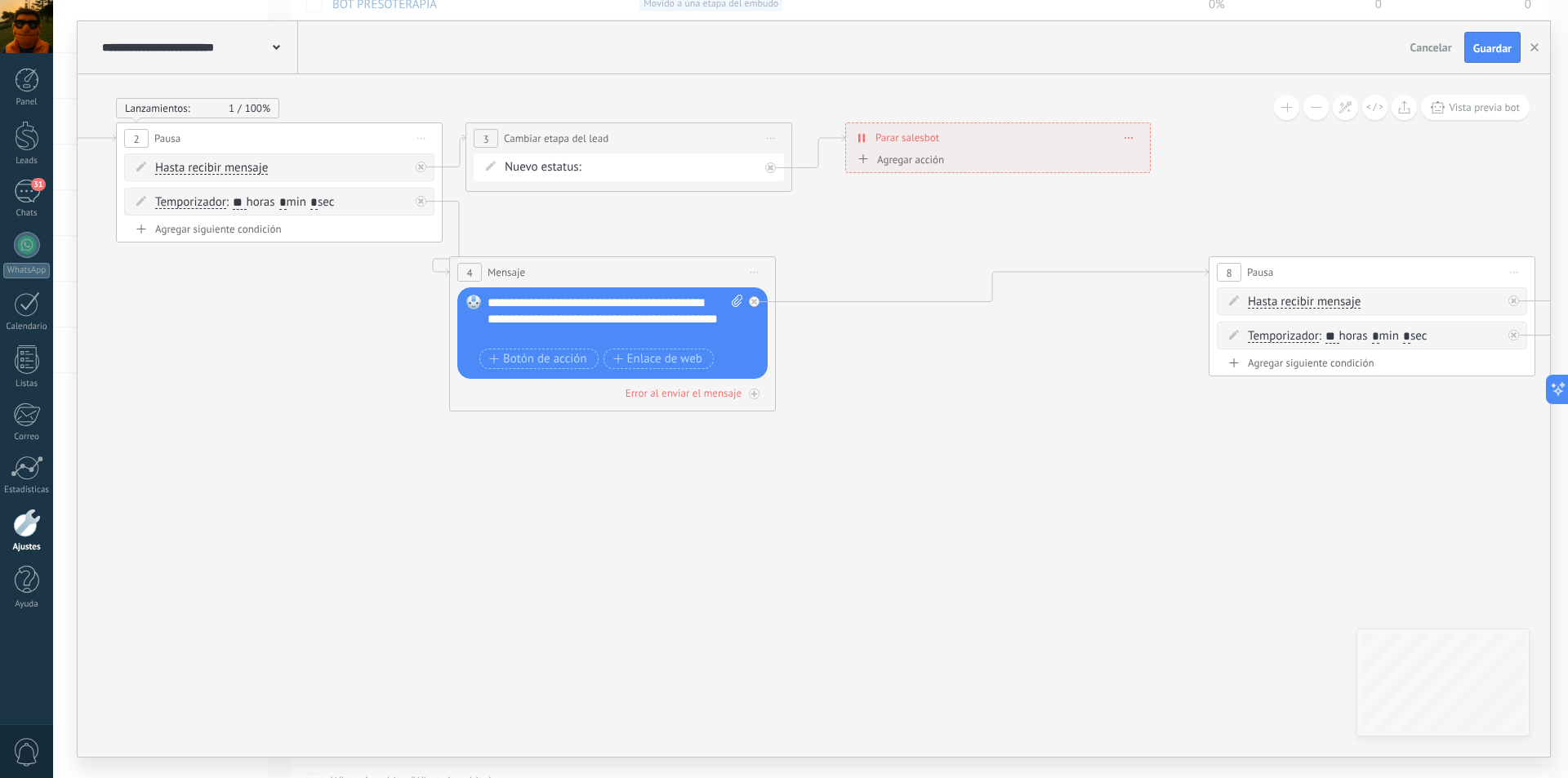
drag, startPoint x: 599, startPoint y: 468, endPoint x: 1220, endPoint y: 463, distance: 621.0
click at [1220, 463] on icon at bounding box center [1290, 309] width 4401 height 1386
click at [753, 276] on span "Iniciar vista previa aquí Cambiar nombre Duplicar [GEOGRAPHIC_DATA]" at bounding box center [755, 272] width 26 height 23
click at [785, 378] on div "Borrar" at bounding box center [829, 379] width 162 height 28
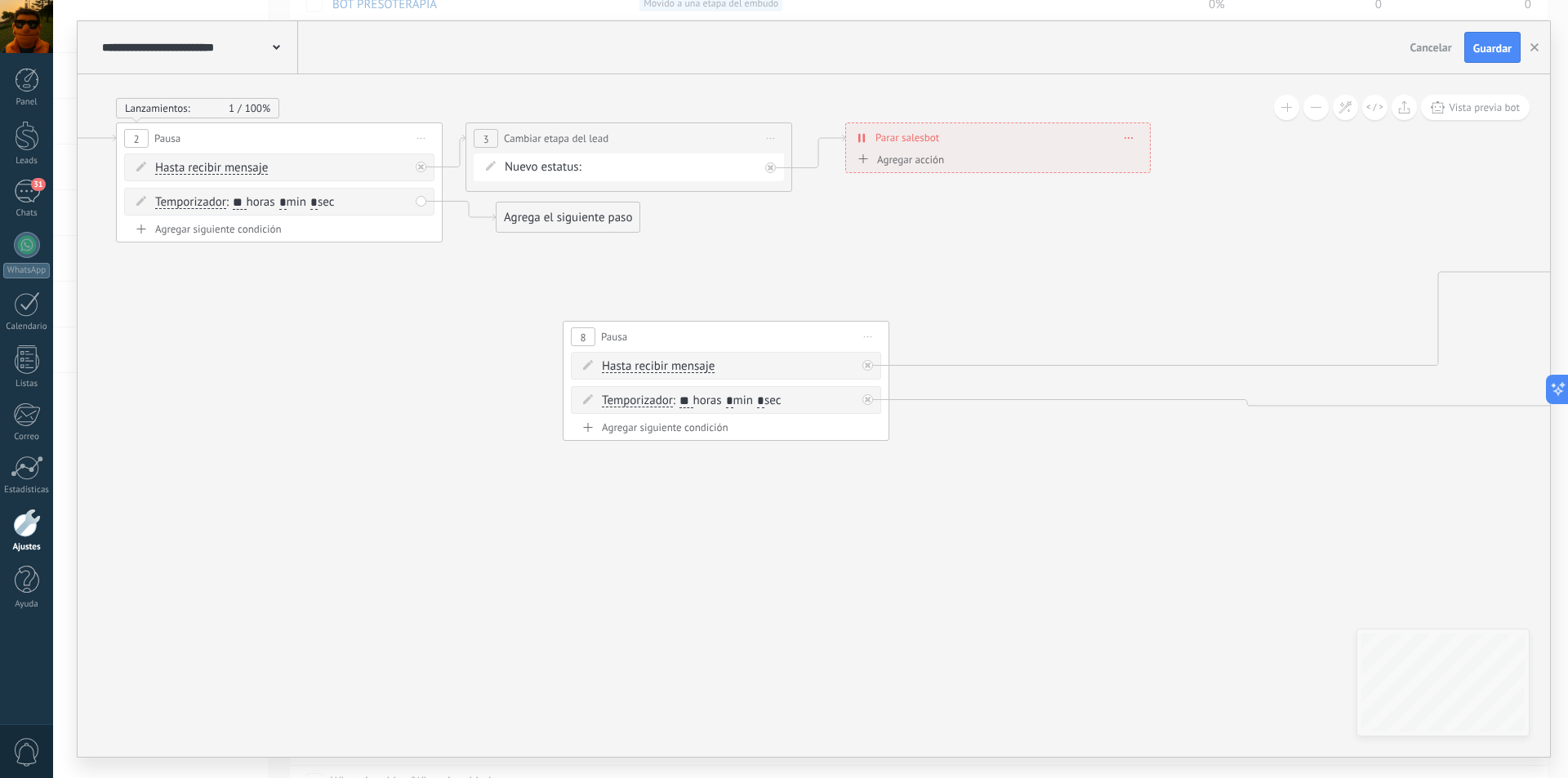
drag, startPoint x: 1373, startPoint y: 264, endPoint x: 727, endPoint y: 329, distance: 649.3
click at [727, 329] on div "8 Pausa ***** Iniciar vista previa aquí Cambiar nombre Duplicar Borrar" at bounding box center [726, 336] width 325 height 30
click at [870, 337] on icon at bounding box center [868, 337] width 8 height 2
click at [902, 443] on div "Borrar" at bounding box center [943, 443] width 162 height 28
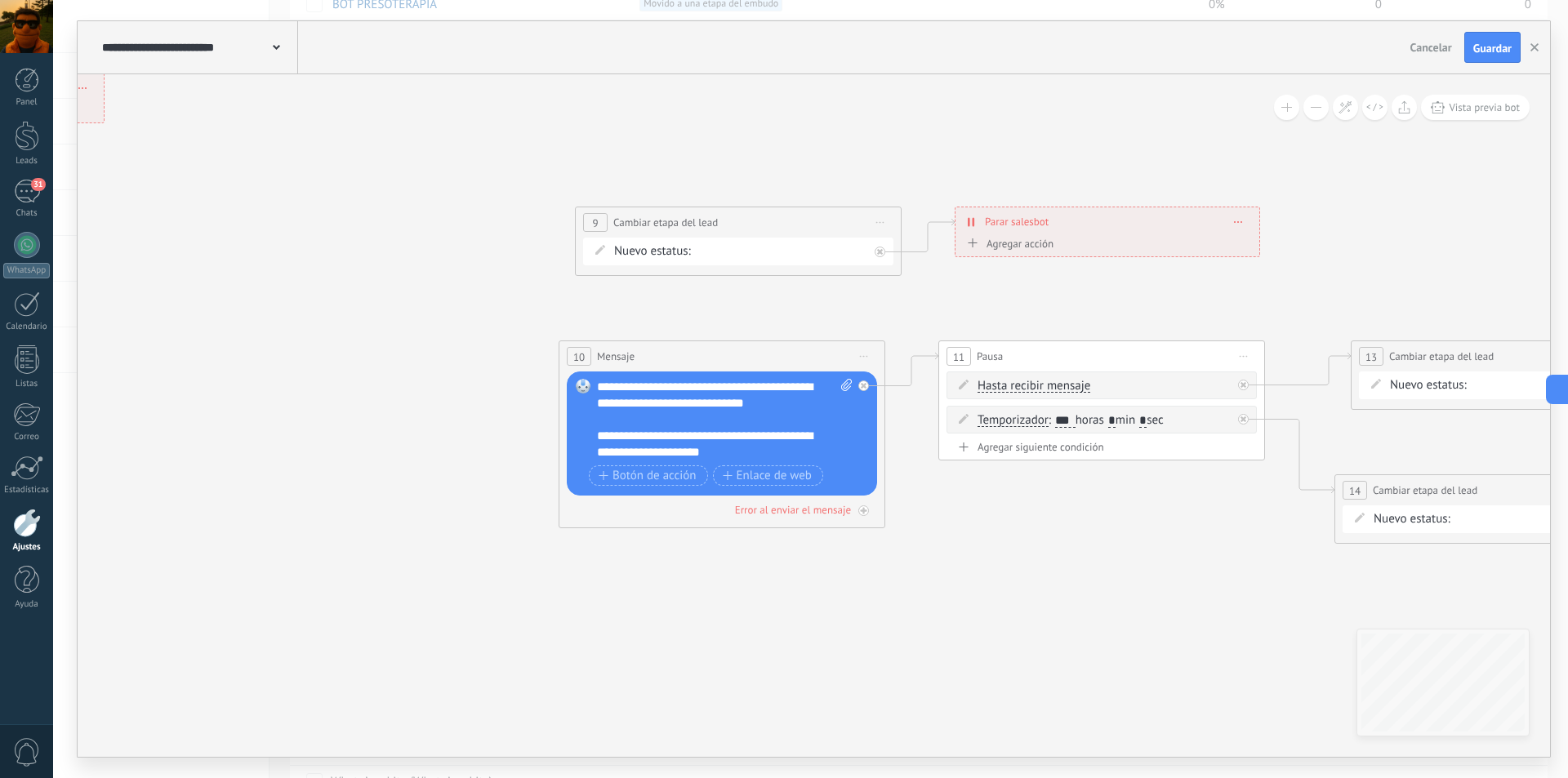
drag, startPoint x: 1277, startPoint y: 379, endPoint x: 230, endPoint y: 329, distance: 1048.2
click at [230, 329] on icon at bounding box center [244, 250] width 4401 height 1371
drag, startPoint x: 828, startPoint y: 208, endPoint x: 288, endPoint y: 254, distance: 542.0
click at [288, 254] on div "**********" at bounding box center [200, 269] width 325 height 30
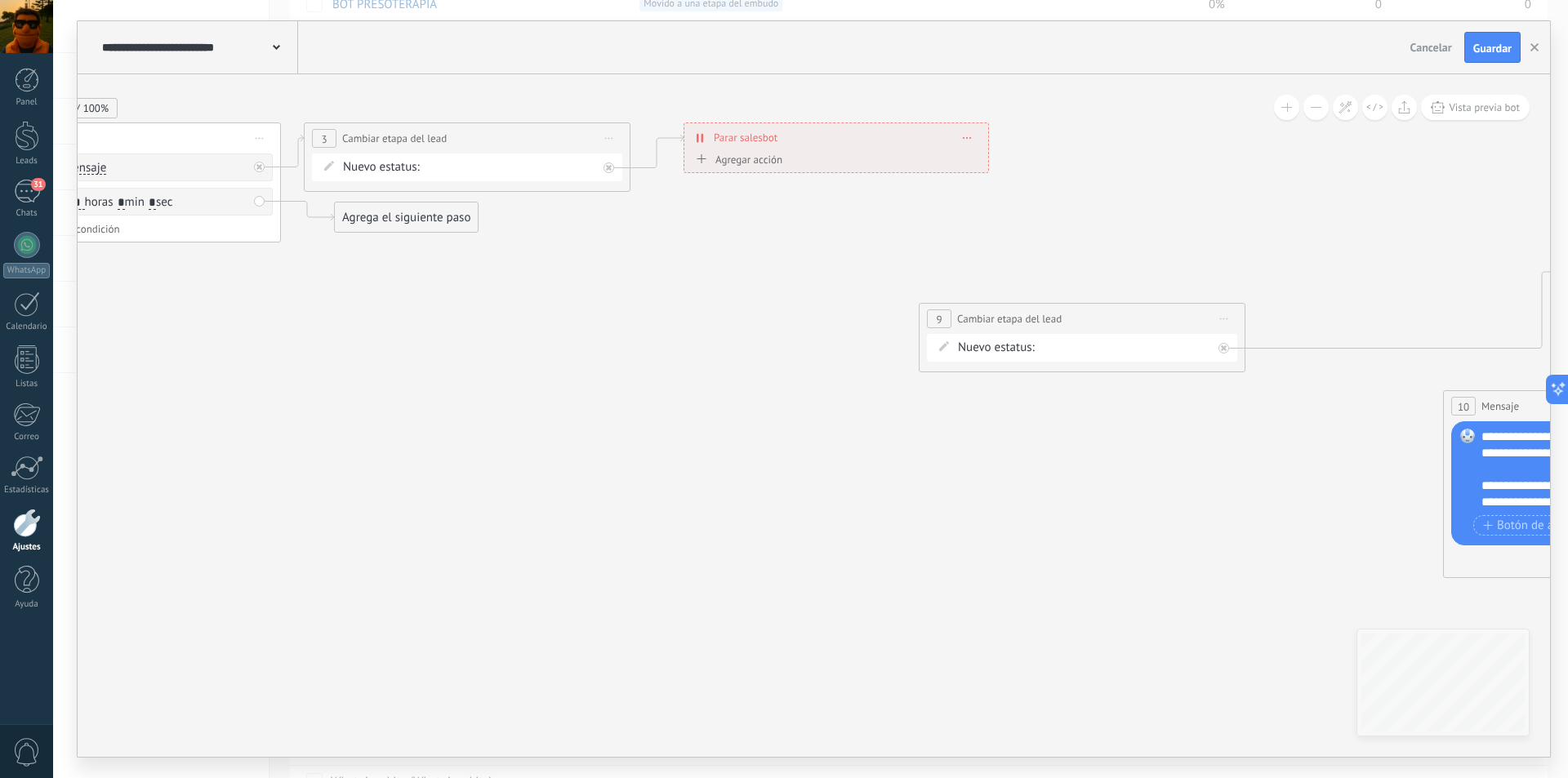
drag, startPoint x: 290, startPoint y: 569, endPoint x: 1175, endPoint y: 619, distance: 886.4
click at [1175, 619] on icon at bounding box center [1128, 309] width 4401 height 1386
drag, startPoint x: 995, startPoint y: 304, endPoint x: 427, endPoint y: 260, distance: 569.7
click at [427, 260] on div "**********" at bounding box center [515, 272] width 325 height 30
drag, startPoint x: 350, startPoint y: 223, endPoint x: 371, endPoint y: 282, distance: 62.6
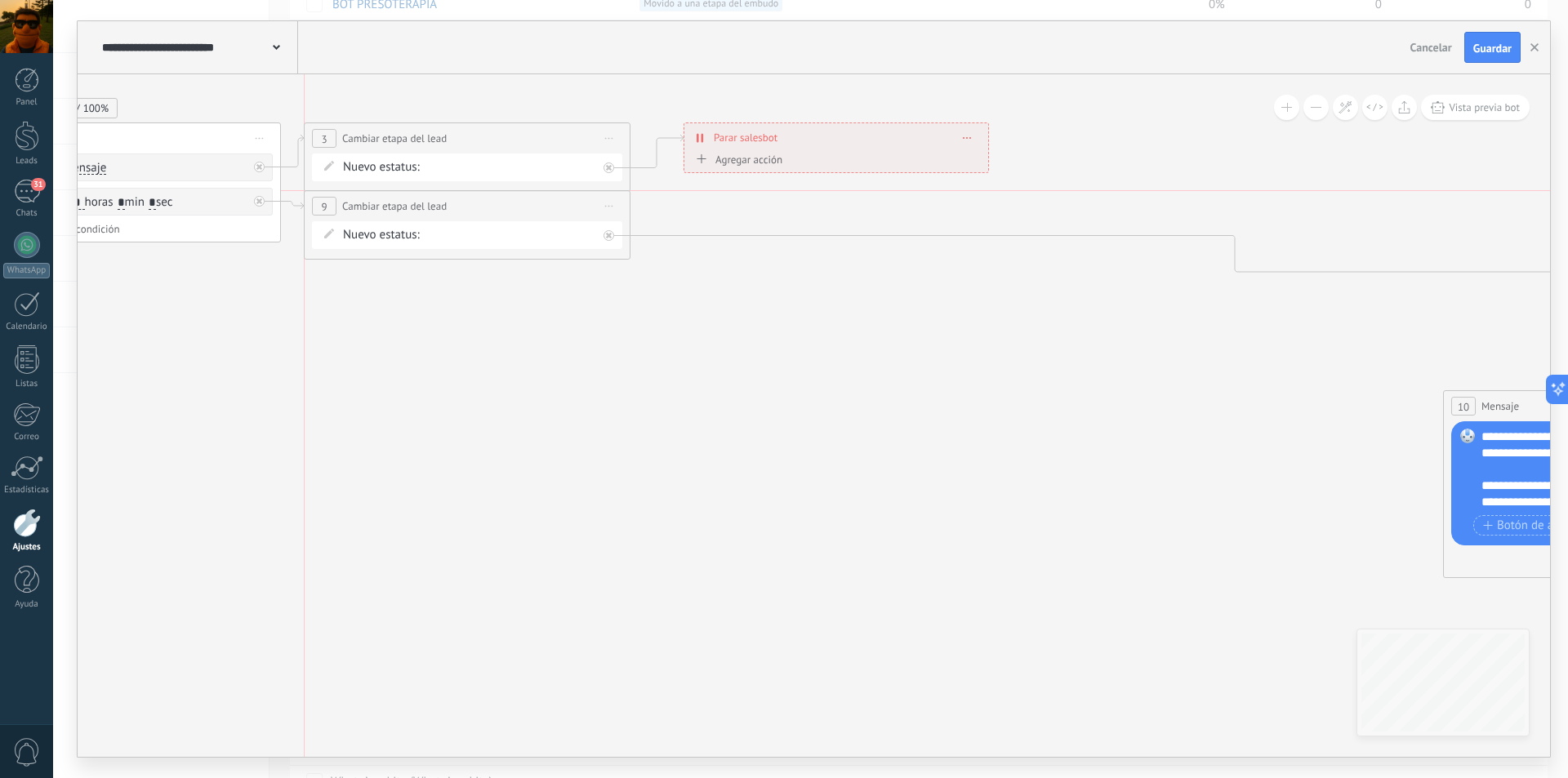
drag, startPoint x: 462, startPoint y: 259, endPoint x: 410, endPoint y: 197, distance: 80.9
click at [410, 197] on div "**********" at bounding box center [467, 206] width 325 height 30
click at [457, 233] on form "Nuevo estatus: DATOS LLAMADA 1 LLAMADA 2 info aniversario INFO LF ERES PREMIUM …" at bounding box center [470, 235] width 254 height 17
click at [330, 235] on icon at bounding box center [329, 233] width 10 height 10
click at [356, 235] on span "Nuevo estatus:" at bounding box center [381, 235] width 77 height 17
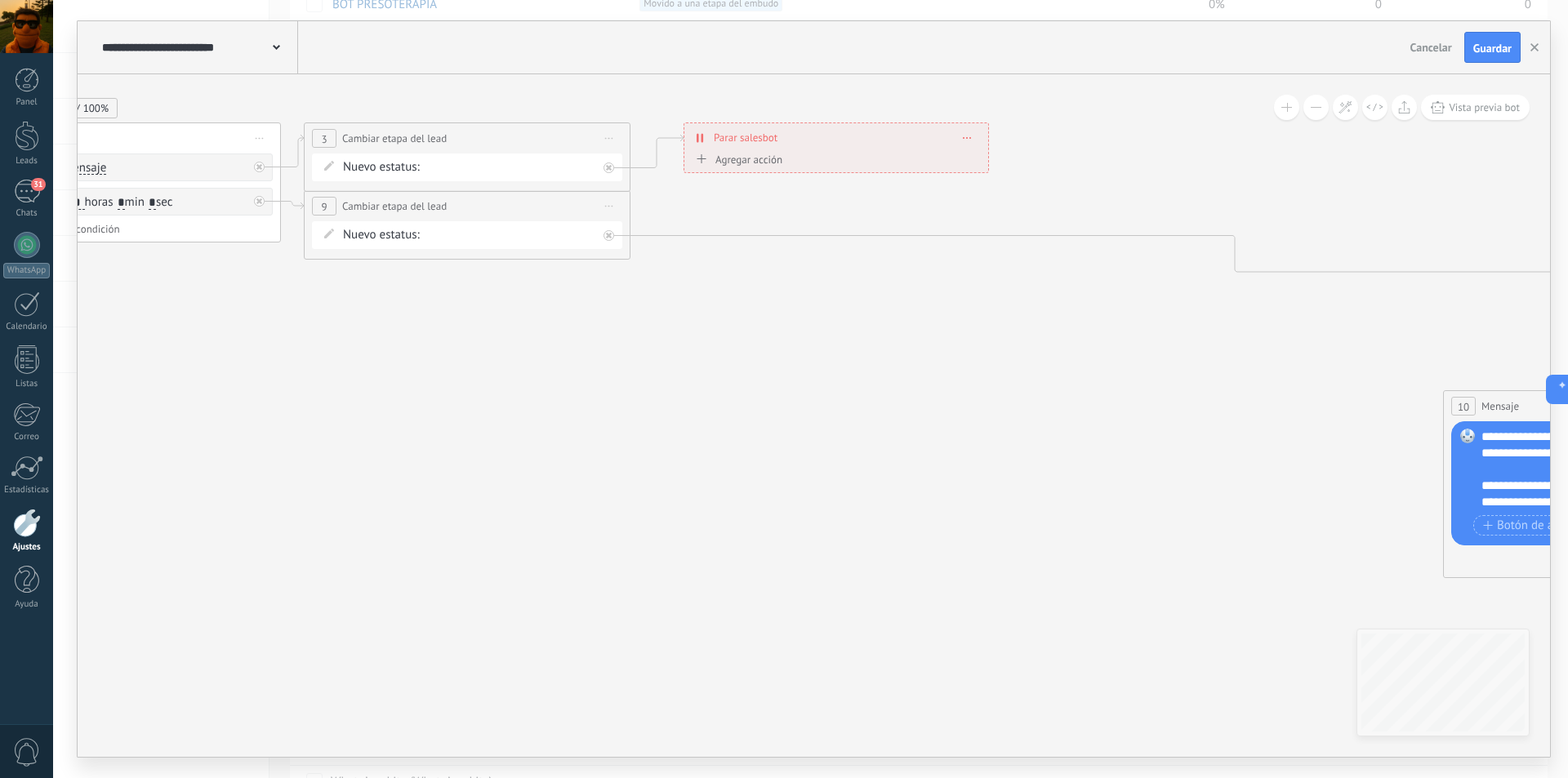
click at [0, 0] on div "DATOS LLAMADA 1 LLAMADA 2 info aniversario INFO LF ERES PREMIUM INFO TIPOS LIMP…" at bounding box center [0, 0] width 0 height 0
click at [336, 341] on div at bounding box center [811, 389] width 1515 height 778
click at [472, 236] on form "Nuevo estatus: DATOS LLAMADA 1 LLAMADA 2 info aniversario INFO LF ERES PREMIUM …" at bounding box center [470, 235] width 254 height 17
click at [609, 208] on span "Iniciar vista previa aquí Cambiar nombre Duplicar [GEOGRAPHIC_DATA]" at bounding box center [610, 206] width 26 height 23
click at [504, 241] on form "Nuevo estatus: DATOS LLAMADA 1 LLAMADA 2 info aniversario INFO LF ERES PREMIUM …" at bounding box center [470, 235] width 254 height 17
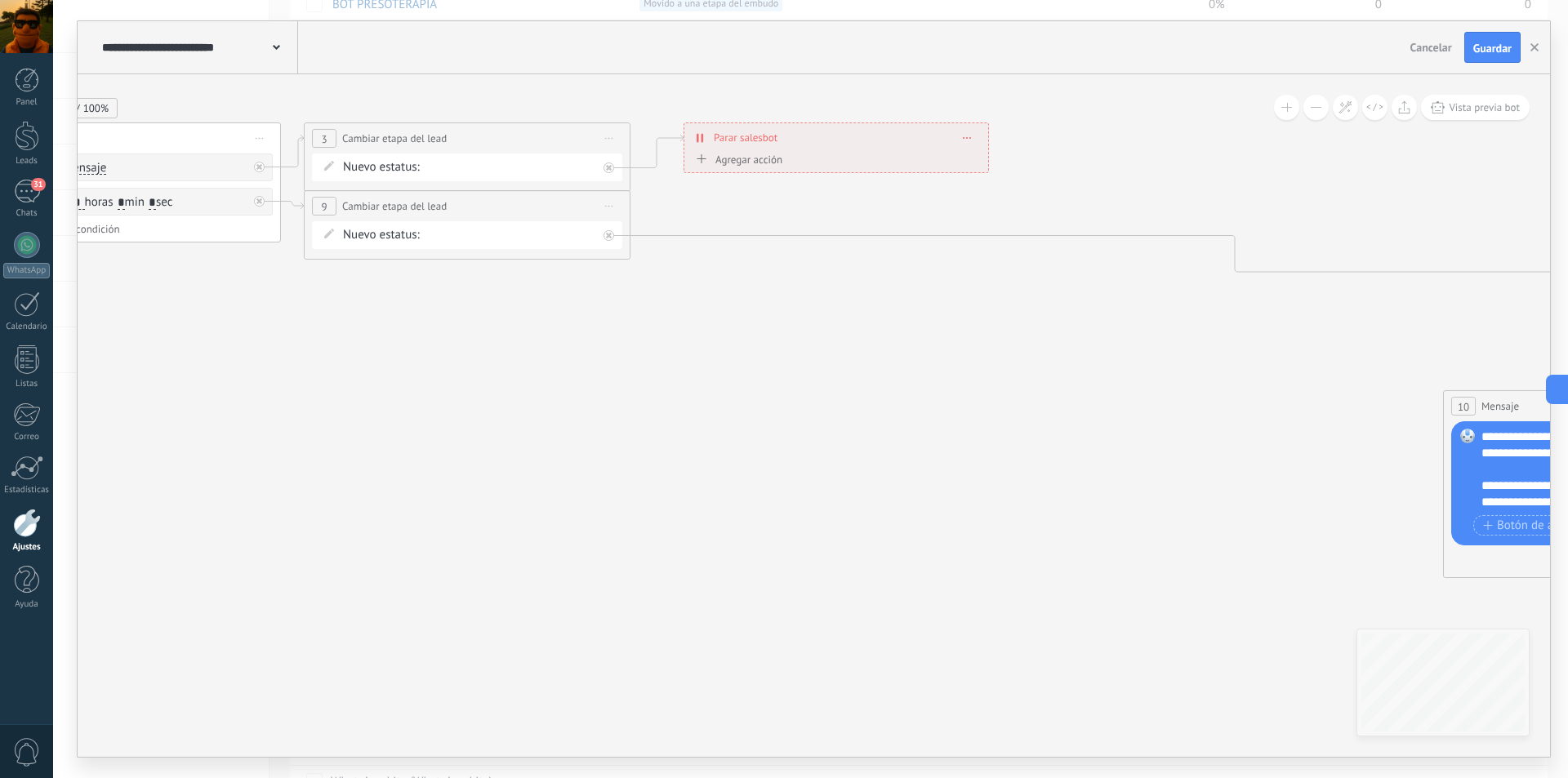
click at [427, 238] on form "Nuevo estatus: DATOS LLAMADA 1 LLAMADA 2 info aniversario INFO LF ERES PREMIUM …" at bounding box center [470, 235] width 254 height 17
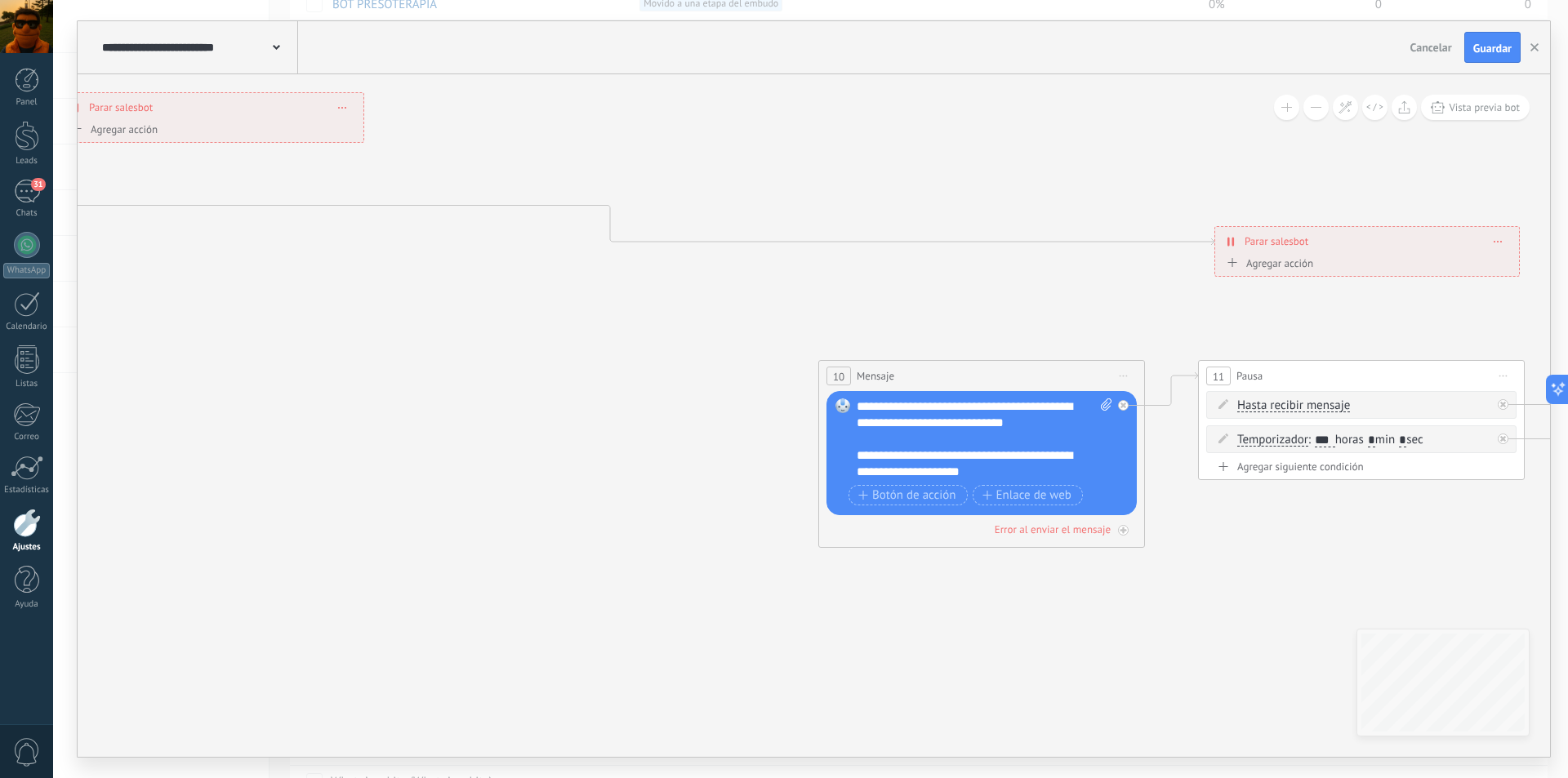
drag, startPoint x: 1056, startPoint y: 482, endPoint x: 535, endPoint y: 463, distance: 521.3
click at [535, 463] on icon at bounding box center [503, 270] width 4401 height 1371
click at [986, 369] on div "10 Mensaje ******* (a): Todos los contactos - canales seleccionados Todos los c…" at bounding box center [982, 376] width 325 height 30
click at [1125, 376] on icon at bounding box center [1124, 376] width 8 height 2
click at [1169, 476] on div "Borrar" at bounding box center [1198, 482] width 162 height 28
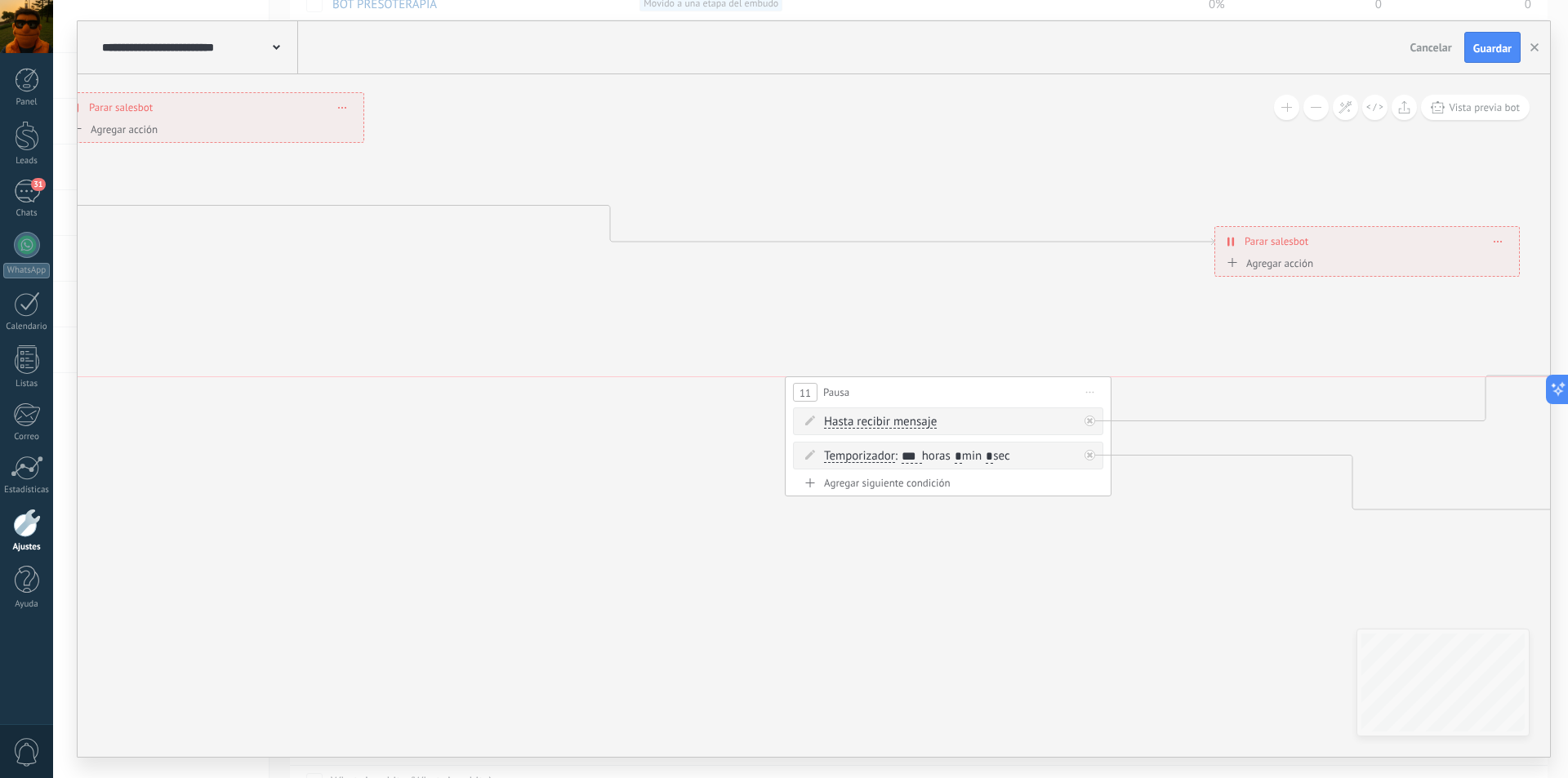
drag, startPoint x: 1327, startPoint y: 374, endPoint x: 915, endPoint y: 392, distance: 412.4
click at [915, 392] on div "11 Pausa ***** Iniciar vista previa aquí Cambiar nombre Duplicar Borrar" at bounding box center [948, 392] width 325 height 30
click at [1091, 393] on icon at bounding box center [1090, 393] width 8 height 2
click at [1130, 500] on div "Borrar" at bounding box center [1164, 499] width 162 height 28
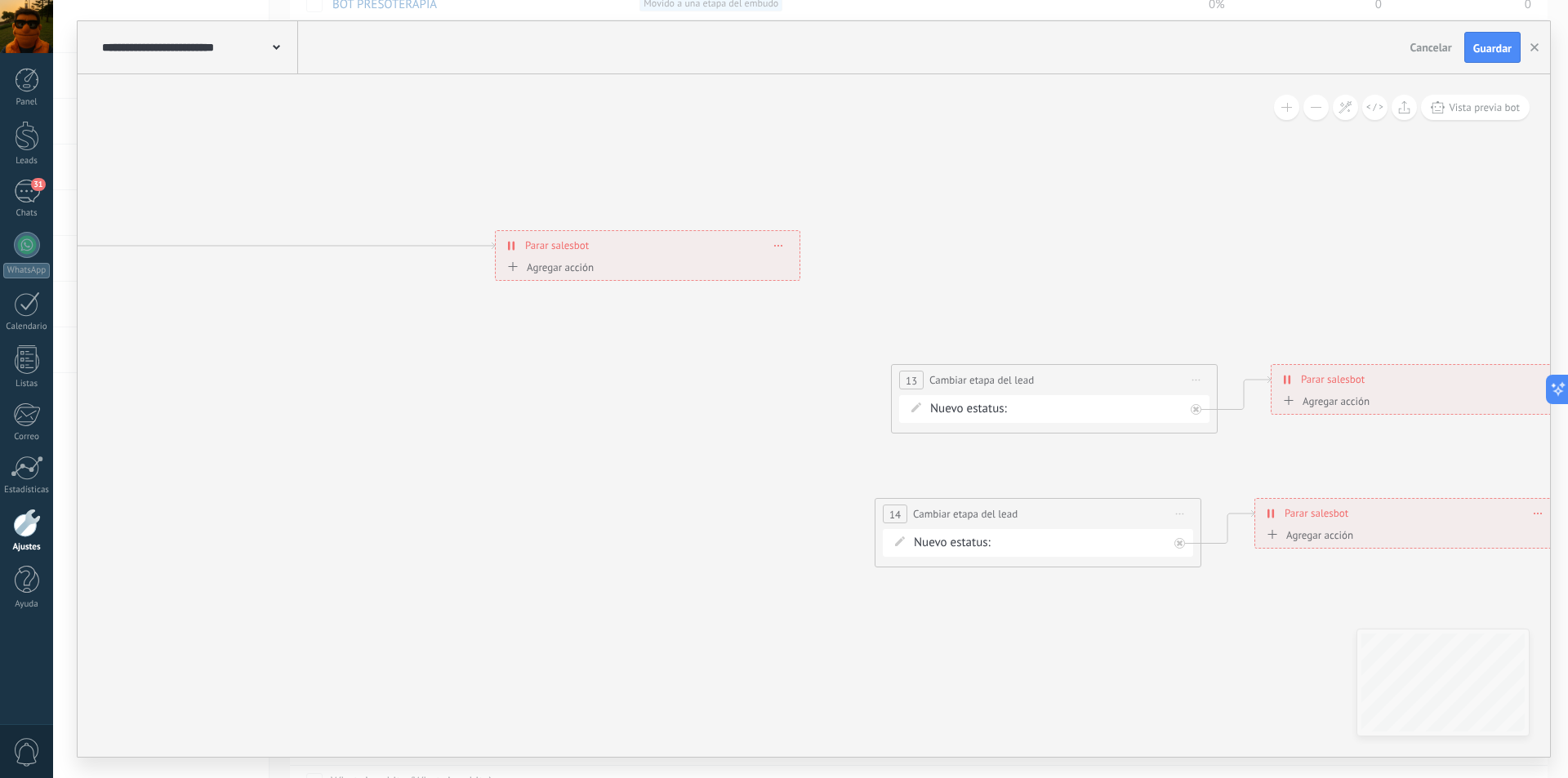
drag, startPoint x: 1233, startPoint y: 402, endPoint x: 514, endPoint y: 406, distance: 719.0
click at [1196, 378] on span "Iniciar vista previa aquí Cambiar nombre Duplicar [GEOGRAPHIC_DATA]" at bounding box center [1197, 380] width 26 height 23
click at [1231, 489] on div "Borrar" at bounding box center [1271, 487] width 162 height 28
click at [1180, 516] on span "Iniciar vista previa aquí Cambiar nombre Duplicar [GEOGRAPHIC_DATA]" at bounding box center [1180, 514] width 26 height 23
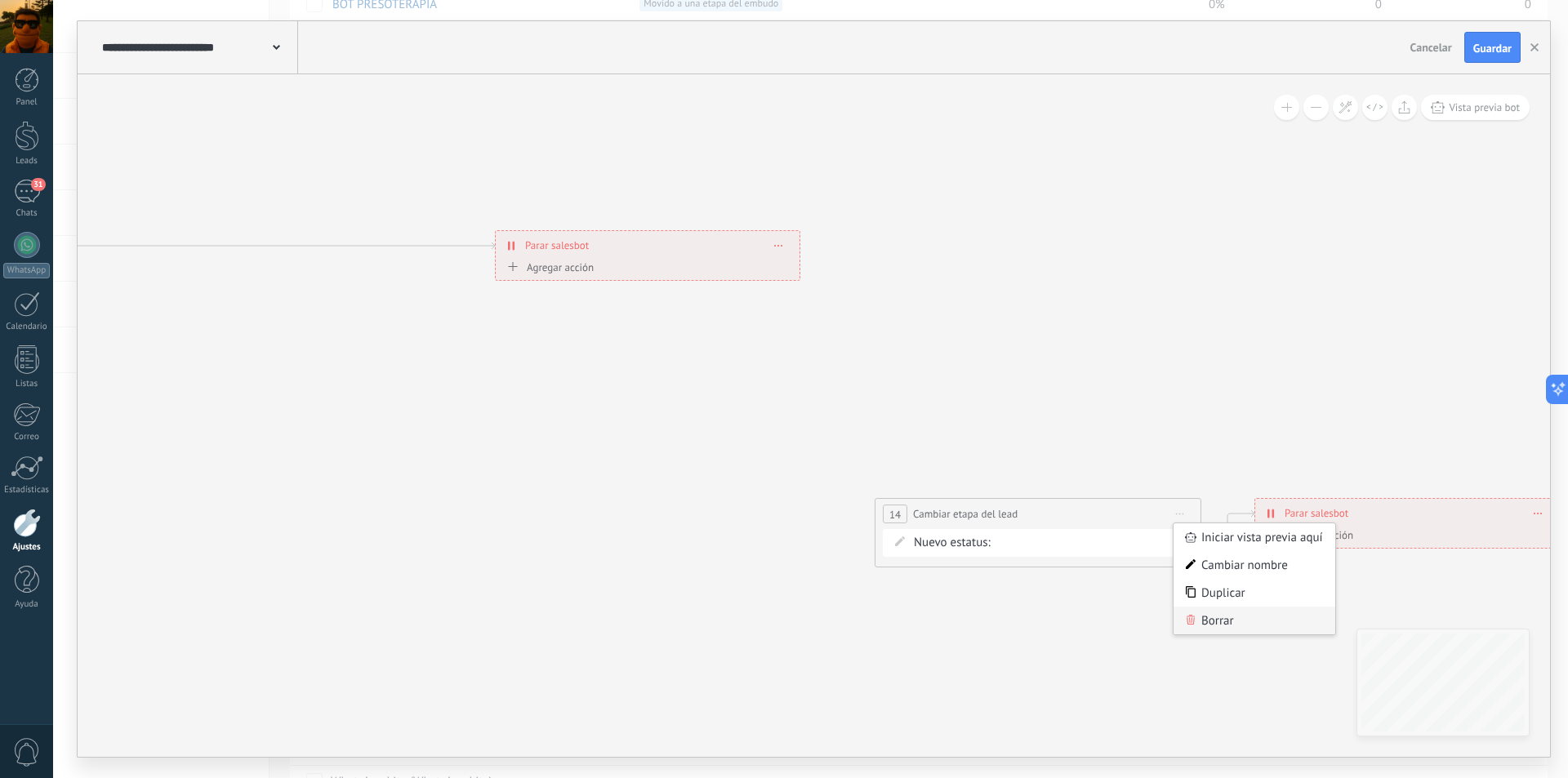
click at [1213, 624] on div "Borrar" at bounding box center [1255, 621] width 162 height 28
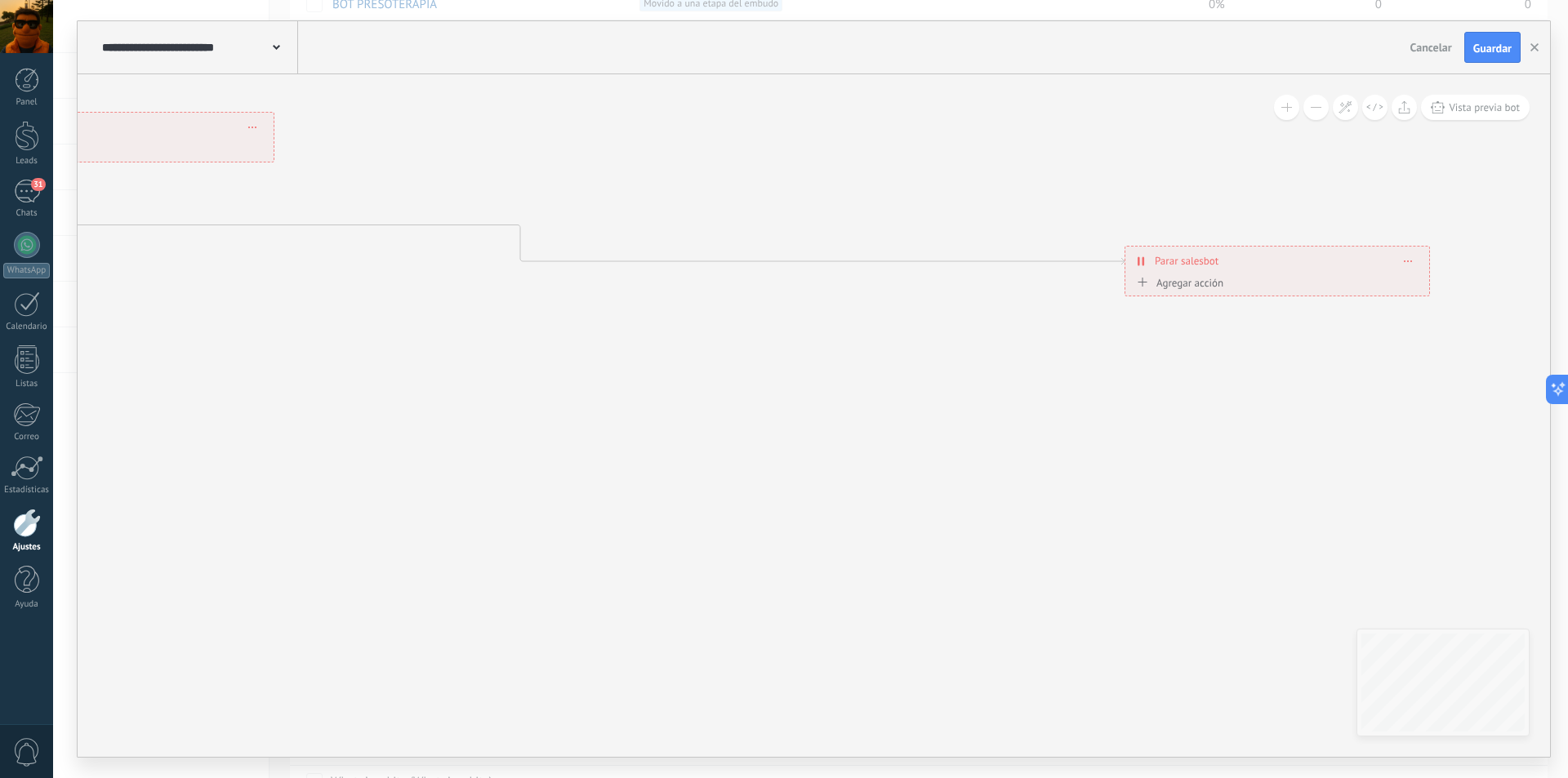
drag, startPoint x: 709, startPoint y: 535, endPoint x: 1337, endPoint y: 597, distance: 631.1
click at [1337, 597] on icon at bounding box center [413, 297] width 4401 height 1386
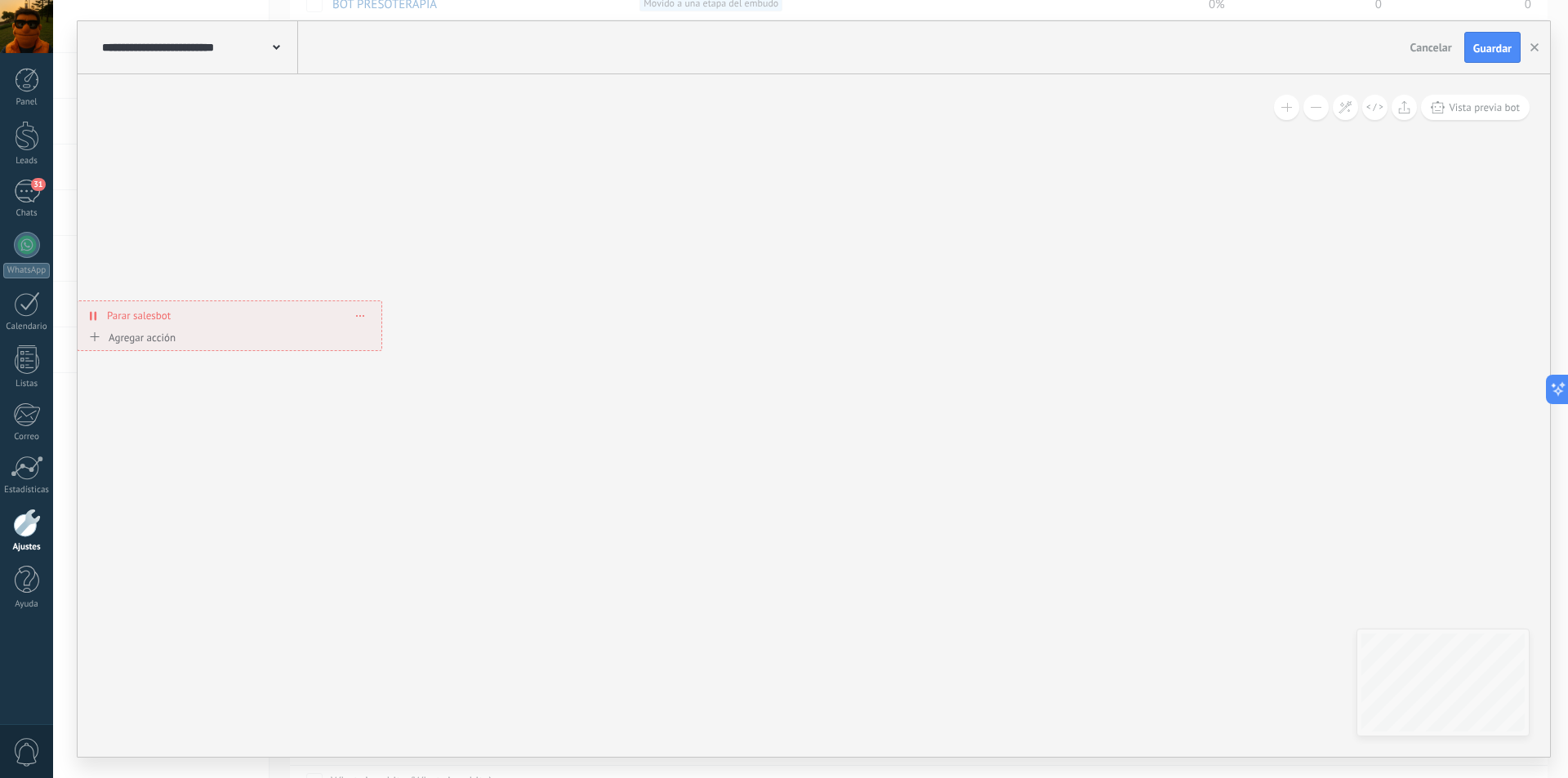
drag, startPoint x: 1229, startPoint y: 291, endPoint x: 183, endPoint y: 300, distance: 1046.0
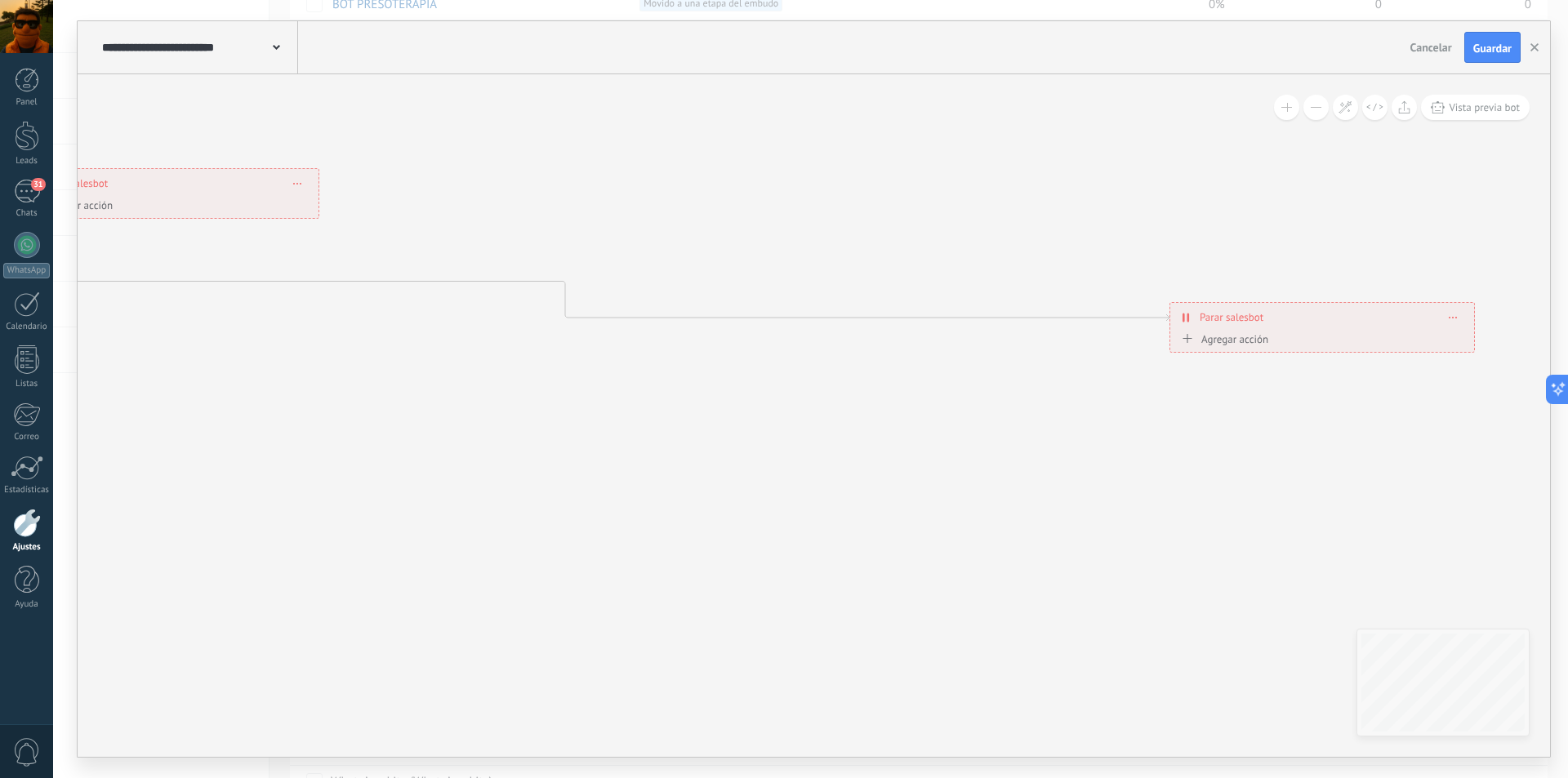
drag, startPoint x: 103, startPoint y: 482, endPoint x: 1207, endPoint y: 479, distance: 1104.0
click at [1207, 479] on icon at bounding box center [458, 354] width 4401 height 1386
drag, startPoint x: 1335, startPoint y: 297, endPoint x: 283, endPoint y: 382, distance: 1055.4
drag, startPoint x: 1255, startPoint y: 297, endPoint x: 884, endPoint y: 349, distance: 374.6
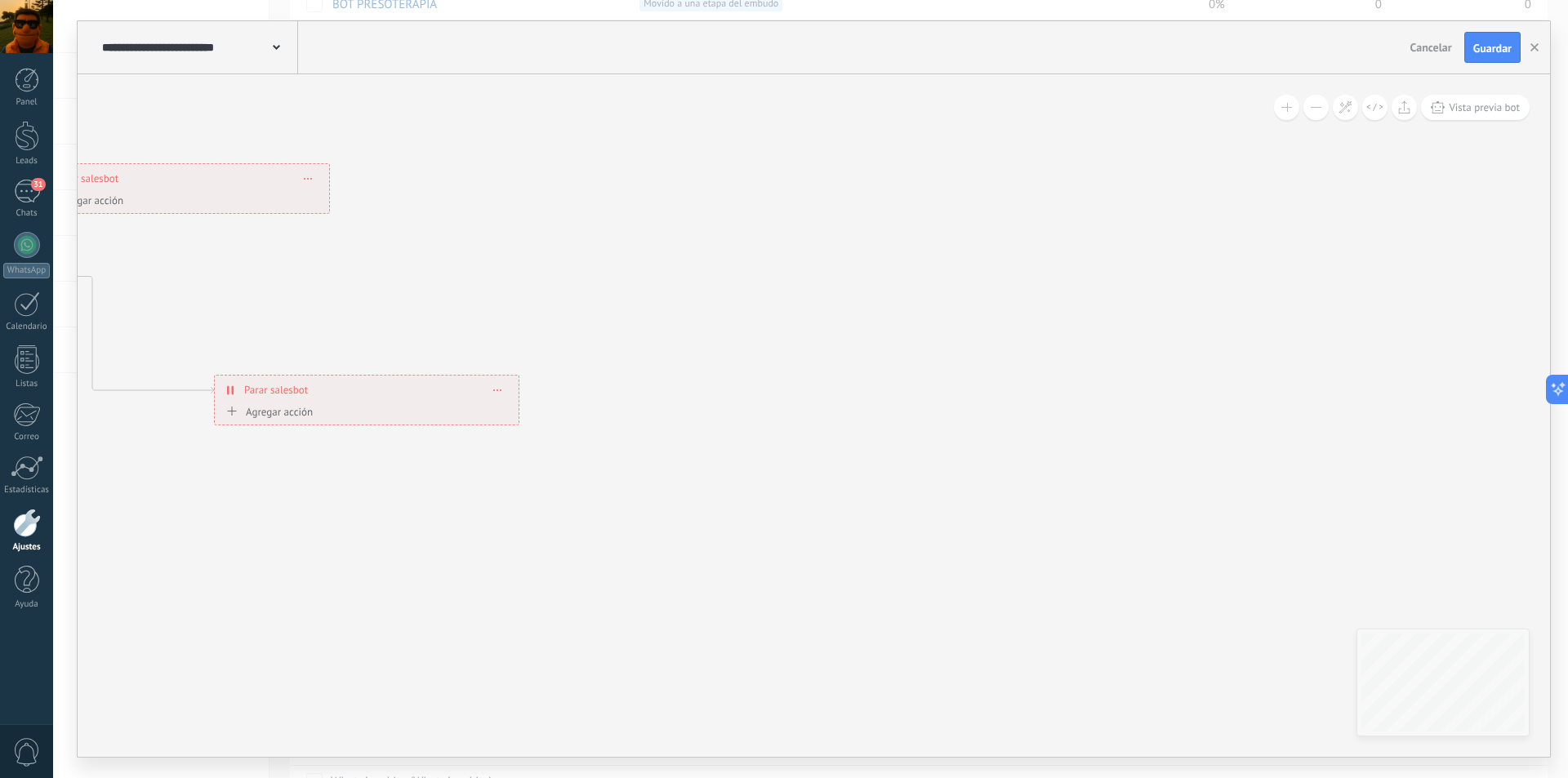
drag, startPoint x: 1244, startPoint y: 299, endPoint x: 264, endPoint y: 369, distance: 982.5
click at [264, 376] on div "**********" at bounding box center [366, 389] width 304 height 29
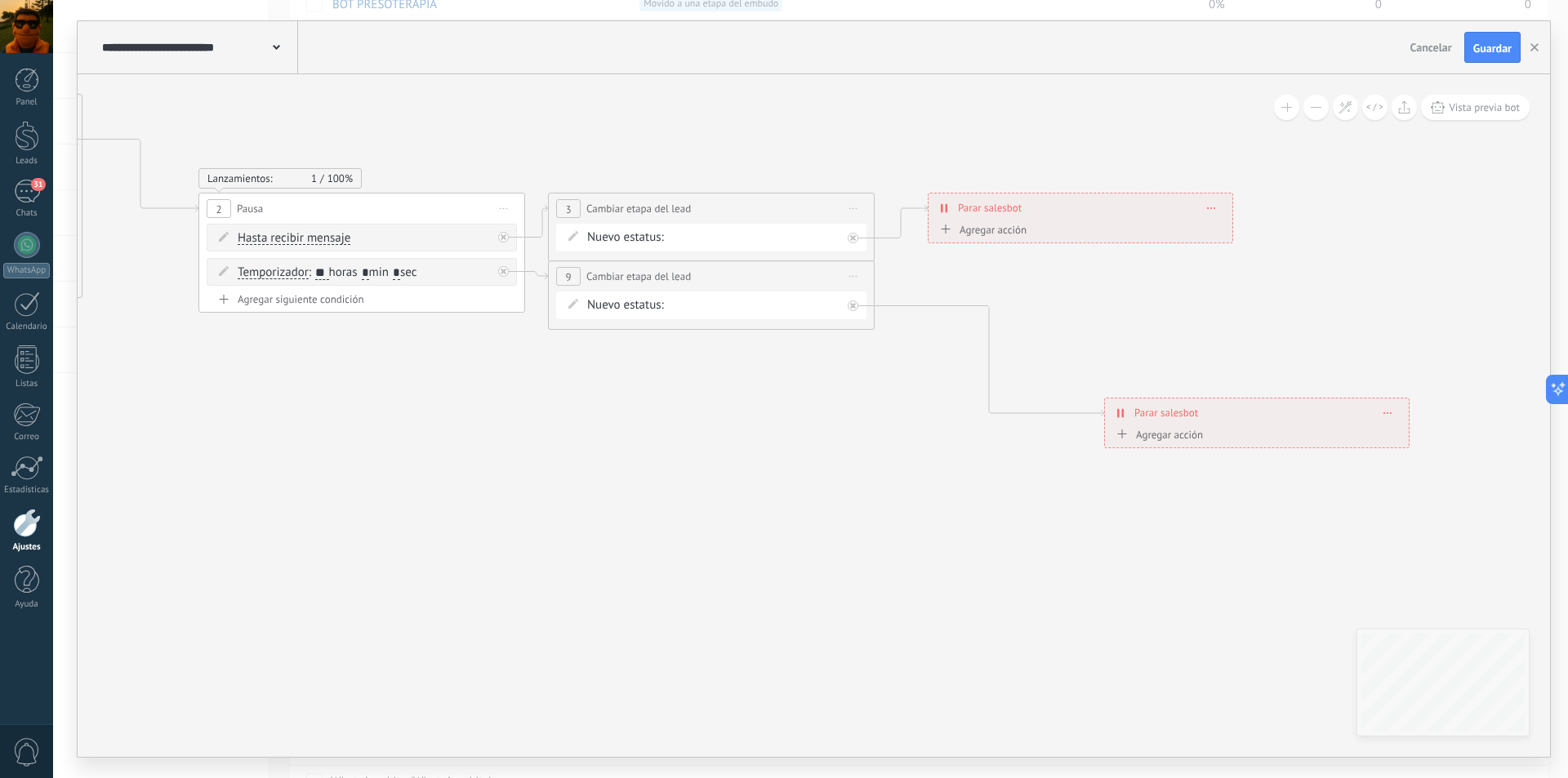
drag, startPoint x: 208, startPoint y: 320, endPoint x: 1111, endPoint y: 349, distance: 903.5
click at [1111, 349] on icon at bounding box center [496, 271] width 2647 height 1173
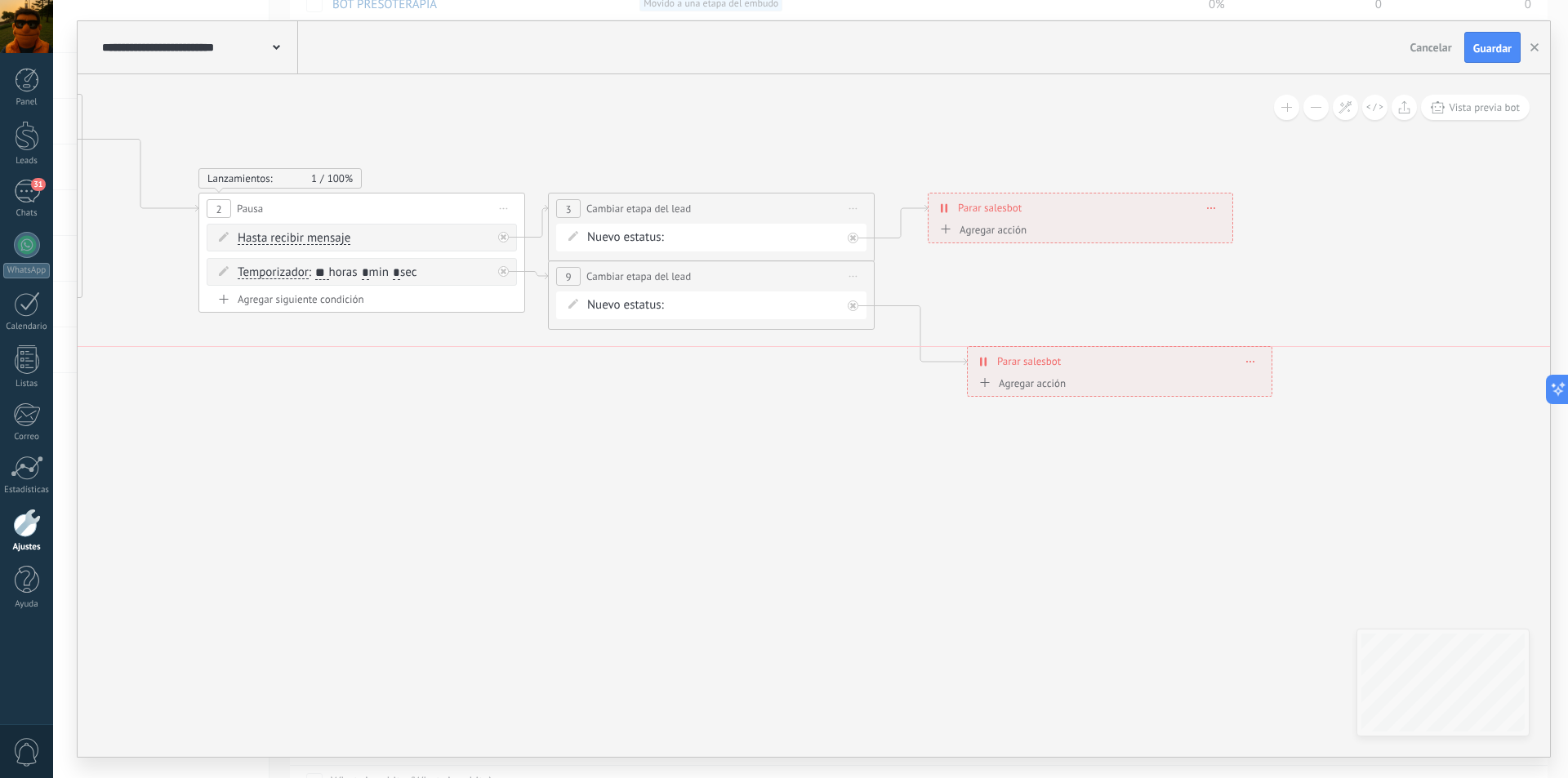
drag, startPoint x: 1157, startPoint y: 399, endPoint x: 1019, endPoint y: 349, distance: 146.8
click at [1019, 349] on div "**********" at bounding box center [1119, 361] width 304 height 29
click at [714, 328] on div "**********" at bounding box center [711, 296] width 327 height 70
drag, startPoint x: 549, startPoint y: 266, endPoint x: 547, endPoint y: 323, distance: 57.0
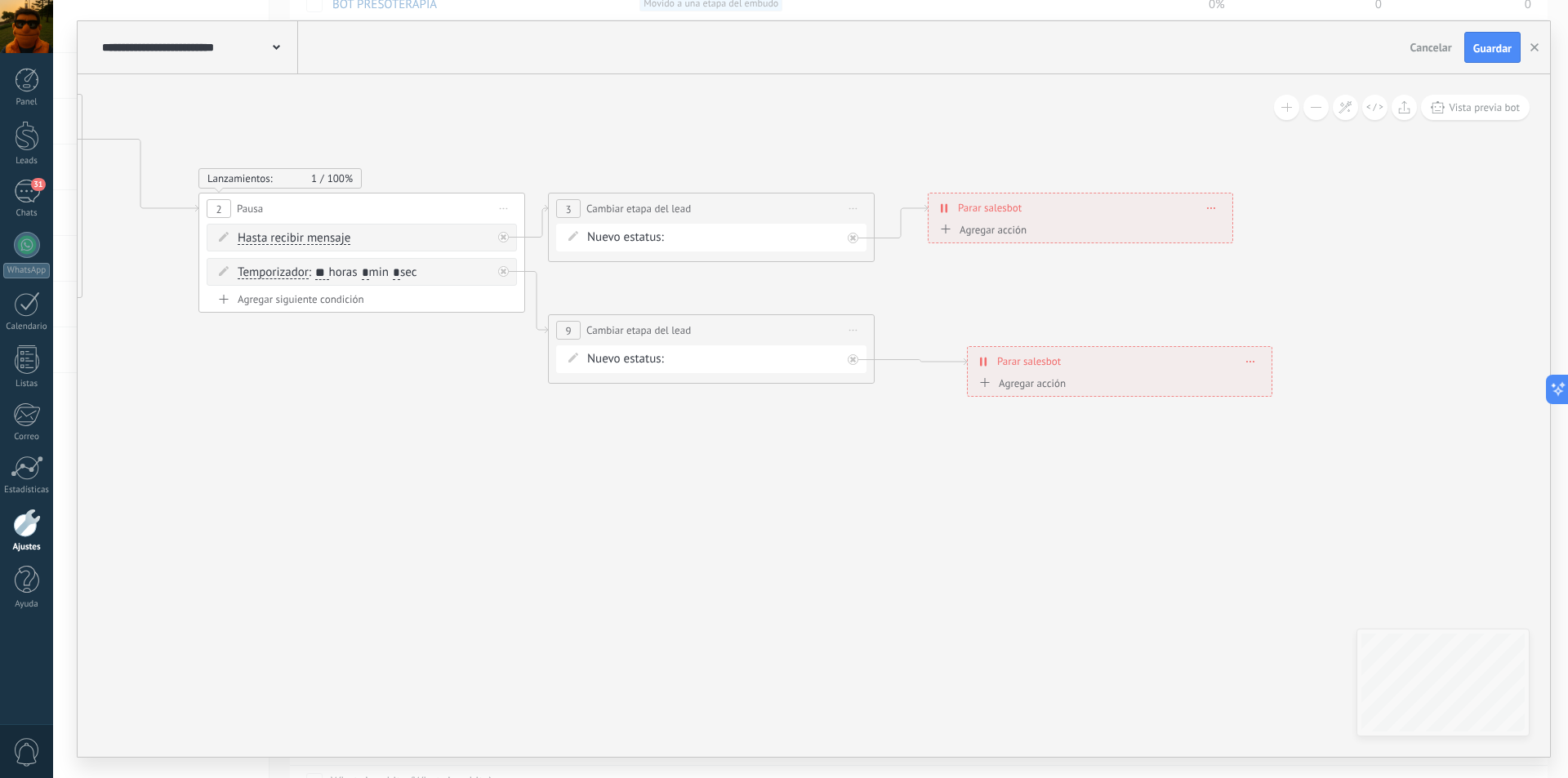
click at [661, 356] on span "Nuevo estatus:" at bounding box center [625, 359] width 77 height 17
click at [856, 330] on icon at bounding box center [853, 330] width 8 height 2
click at [756, 449] on icon at bounding box center [426, 245] width 2509 height 1120
click at [617, 361] on span "Nuevo estatus:" at bounding box center [625, 359] width 77 height 17
click at [852, 330] on icon at bounding box center [853, 330] width 8 height 2
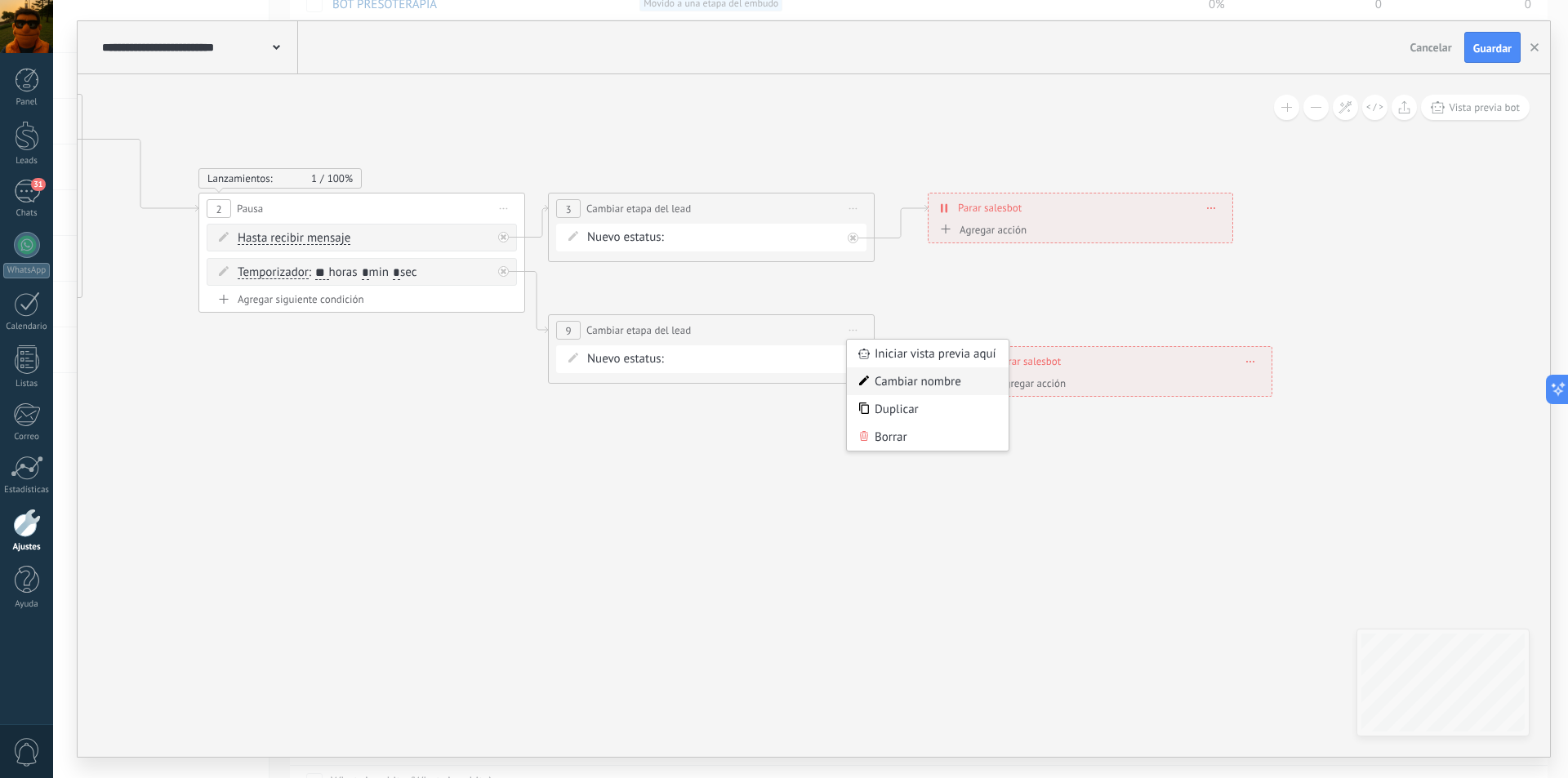
click at [887, 376] on div "Cambiar nombre" at bounding box center [928, 382] width 162 height 28
click at [660, 447] on icon at bounding box center [426, 245] width 2509 height 1120
click at [569, 359] on icon at bounding box center [573, 357] width 10 height 10
click at [570, 237] on icon at bounding box center [573, 236] width 10 height 10
click at [0, 0] on div "DATOS LLAMADA 1 LLAMADA 2 info aniversario INFO LF ERES PREMIUM INFO TIPOS LIMP…" at bounding box center [0, 0] width 0 height 0
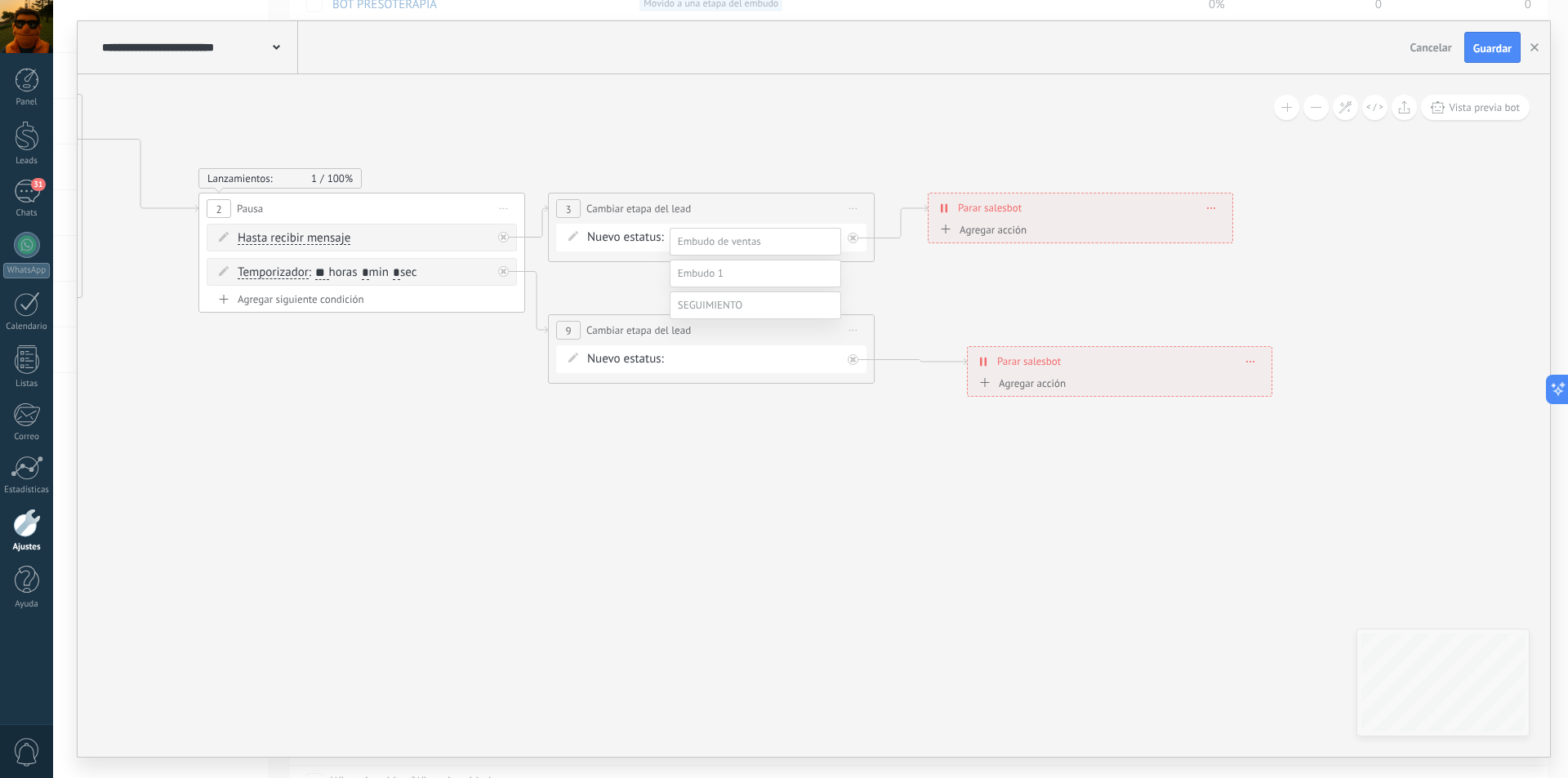
click at [563, 522] on div at bounding box center [811, 389] width 1515 height 778
click at [848, 208] on span "Iniciar vista previa aquí Cambiar nombre Duplicar [GEOGRAPHIC_DATA]" at bounding box center [853, 208] width 26 height 23
click at [877, 282] on div "Duplicar" at bounding box center [928, 288] width 162 height 28
drag, startPoint x: 644, startPoint y: 380, endPoint x: 639, endPoint y: 406, distance: 26.5
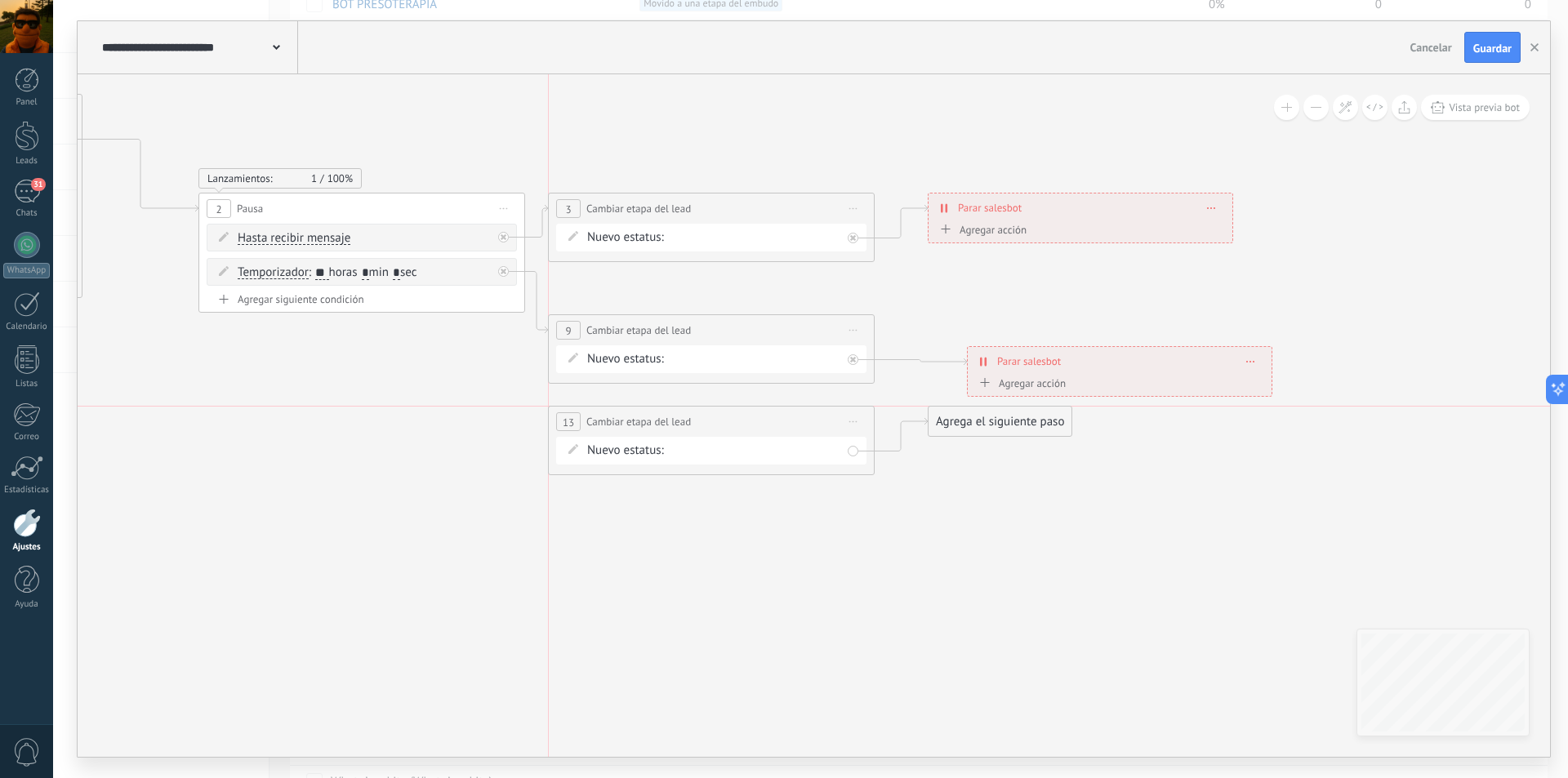
drag, startPoint x: 655, startPoint y: 316, endPoint x: 654, endPoint y: 399, distance: 83.0
drag, startPoint x: 942, startPoint y: 435, endPoint x: 978, endPoint y: 375, distance: 70.0
click at [852, 329] on icon at bounding box center [853, 330] width 8 height 2
click at [888, 436] on div "Borrar" at bounding box center [928, 436] width 162 height 28
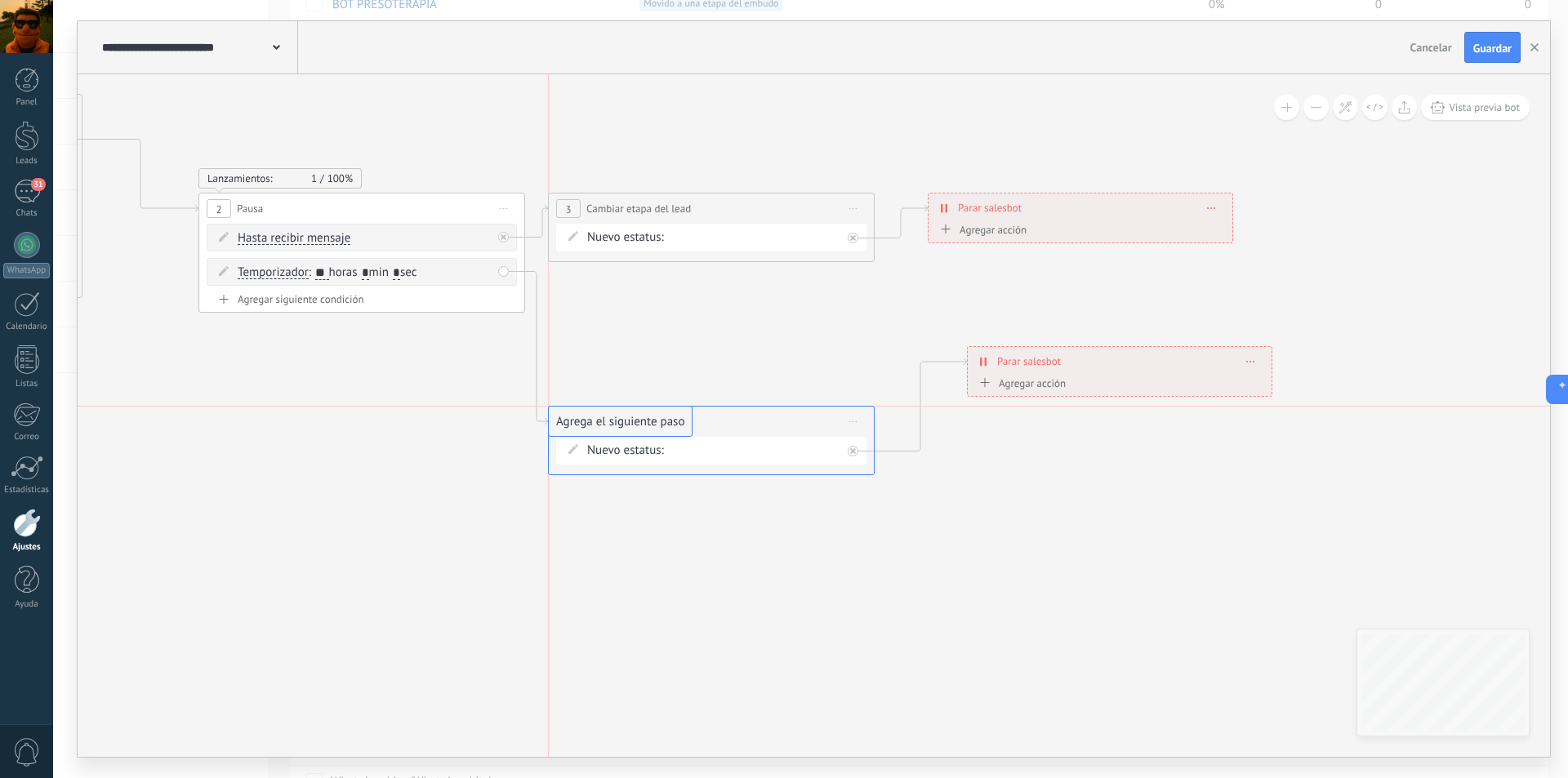
drag, startPoint x: 579, startPoint y: 291, endPoint x: 553, endPoint y: 429, distance: 140.4
drag, startPoint x: 643, startPoint y: 408, endPoint x: 648, endPoint y: 295, distance: 113.1
click at [648, 295] on div "**********" at bounding box center [711, 309] width 325 height 30
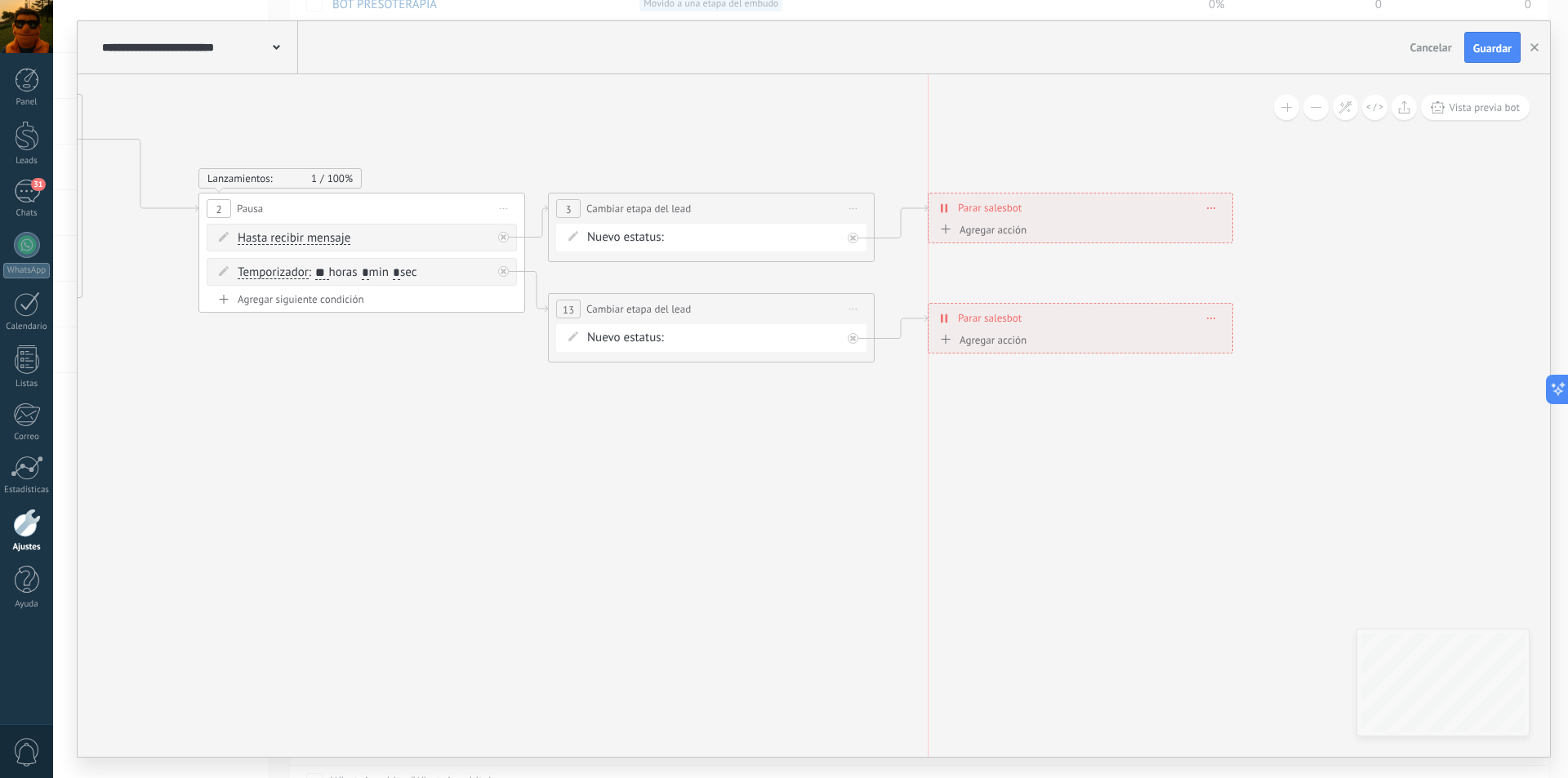
drag, startPoint x: 1007, startPoint y: 348, endPoint x: 966, endPoint y: 304, distance: 60.1
click at [966, 304] on div "**********" at bounding box center [1080, 317] width 304 height 29
click at [0, 0] on div "DATOS LLAMADA 1 LLAMADA 2 info aniversario INFO LF ERES PREMIUM INFO TIPOS LIMP…" at bounding box center [0, 0] width 0 height 0
click at [0, 0] on label "Leads perdidos" at bounding box center [0, 0] width 0 height 0
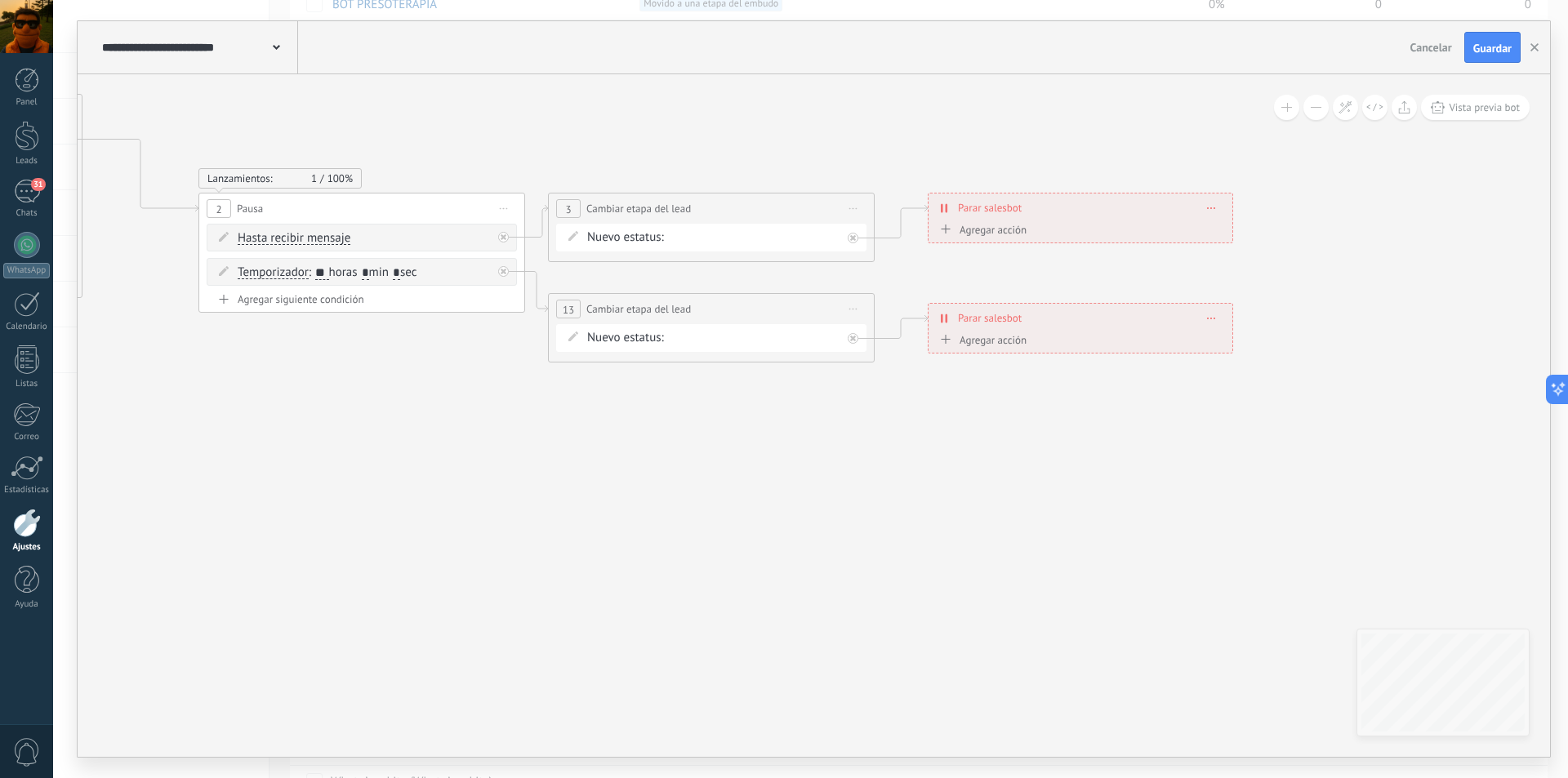
click at [1458, 53] on div "Cancelar Guardar" at bounding box center [1466, 48] width 126 height 31
click at [1484, 54] on span "Guardar" at bounding box center [1492, 48] width 38 height 11
